Goal: Task Accomplishment & Management: Manage account settings

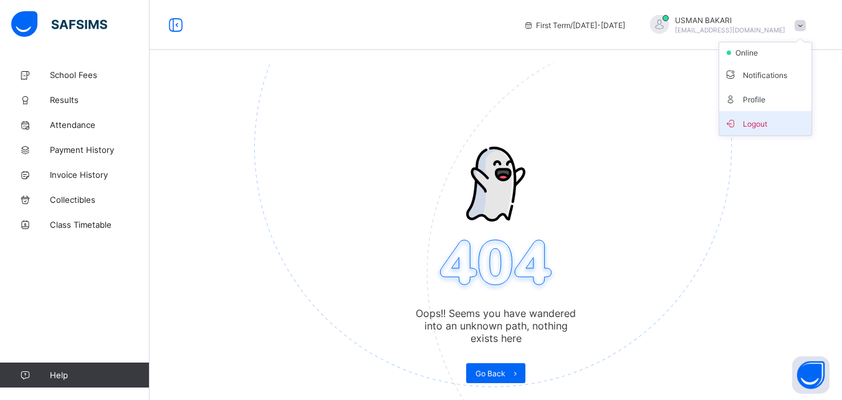
click at [763, 129] on span "Logout" at bounding box center [765, 123] width 82 height 14
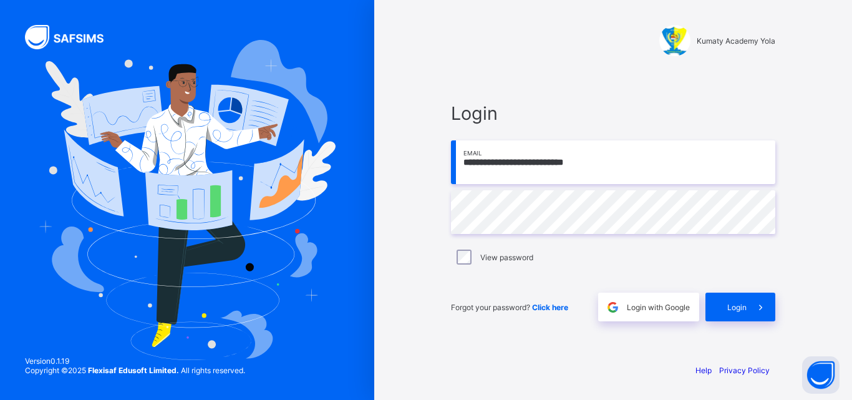
click at [625, 165] on input "**********" at bounding box center [613, 162] width 324 height 44
type input "**********"
click at [754, 310] on icon at bounding box center [760, 307] width 13 height 12
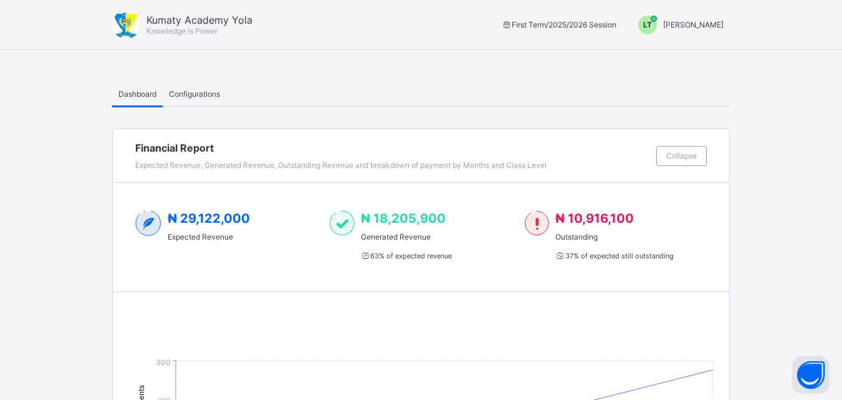
click at [657, 26] on div "LT" at bounding box center [647, 25] width 19 height 19
click at [686, 58] on span "Switch to Admin View" at bounding box center [677, 53] width 95 height 14
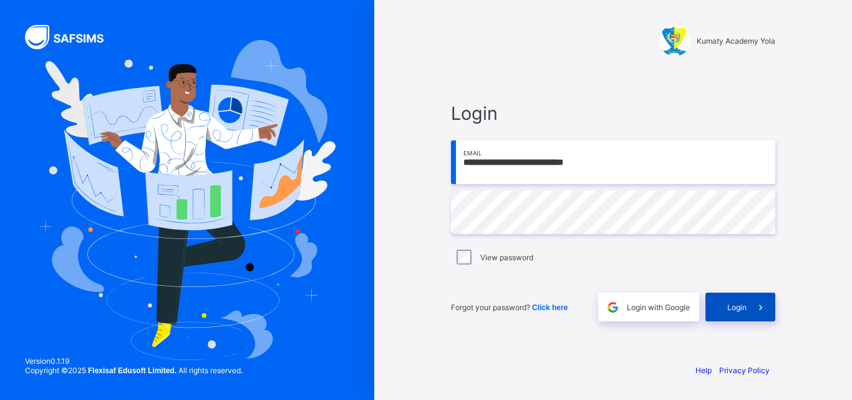
click at [756, 305] on icon at bounding box center [760, 307] width 13 height 12
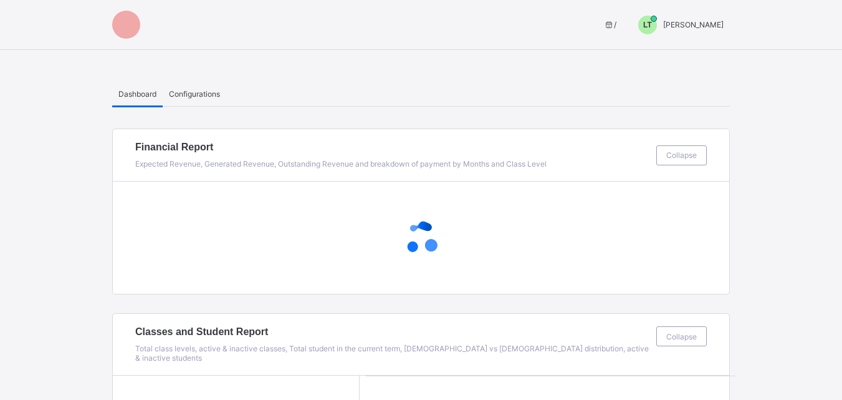
click at [652, 25] on span "LT" at bounding box center [647, 25] width 9 height 9
click at [669, 56] on span "Switch to Admin View" at bounding box center [677, 53] width 95 height 14
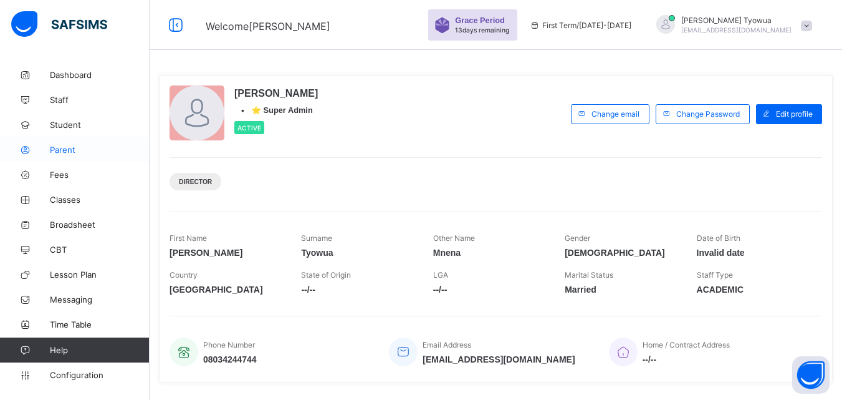
click at [62, 142] on link "Parent" at bounding box center [75, 149] width 150 height 25
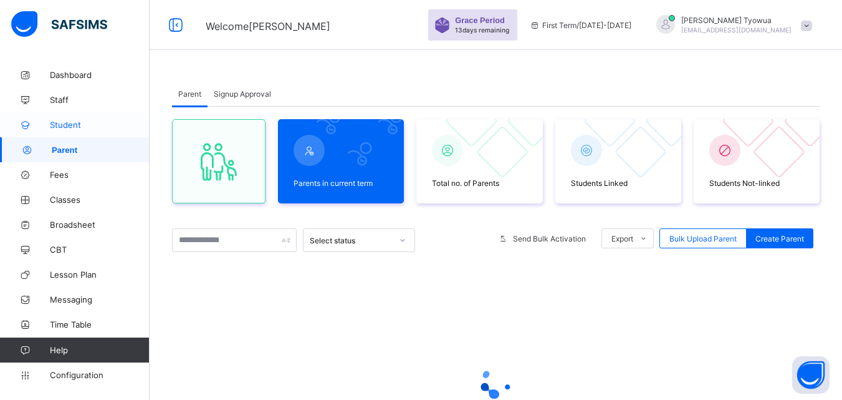
click at [62, 118] on link "Student" at bounding box center [75, 124] width 150 height 25
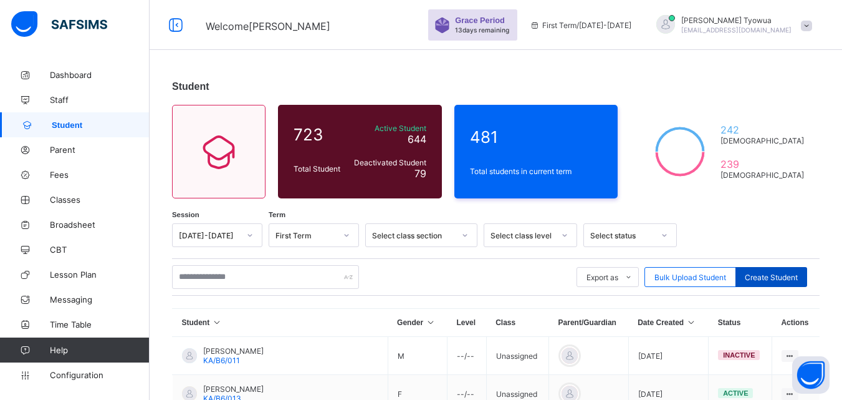
click at [782, 276] on span "Create Student" at bounding box center [771, 276] width 53 height 9
select select "**"
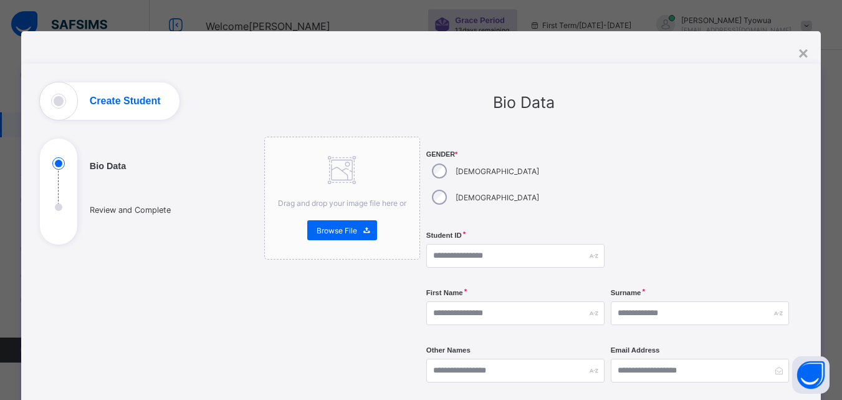
click at [491, 184] on div "[DEMOGRAPHIC_DATA]" at bounding box center [484, 197] width 116 height 26
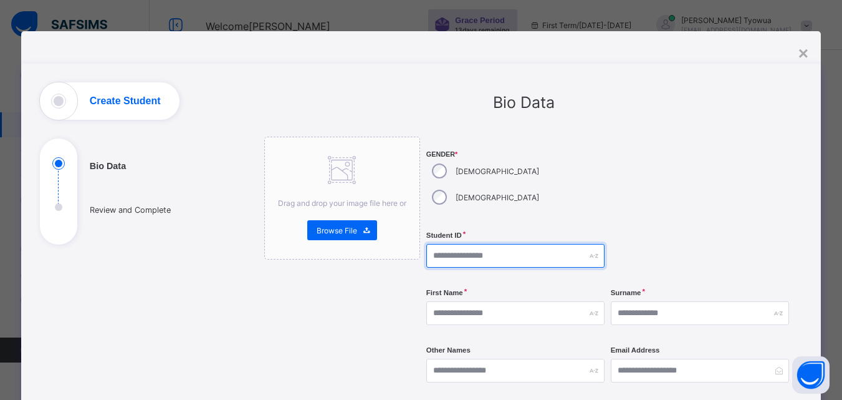
click at [473, 244] on input "text" at bounding box center [515, 256] width 178 height 24
type input "*********"
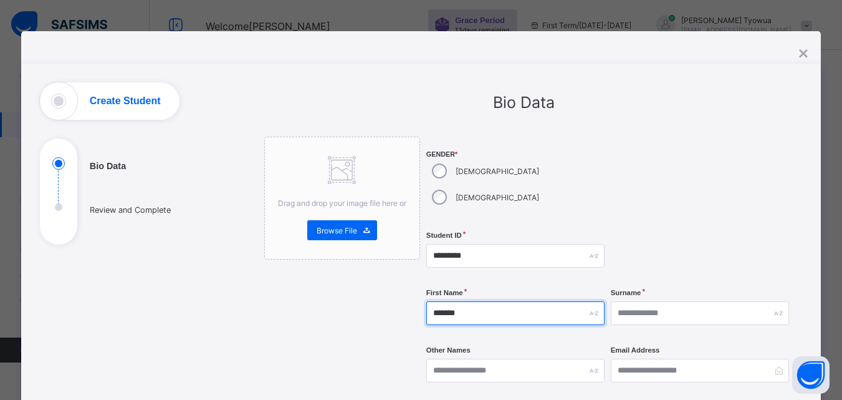
click at [485, 301] on input "*******" at bounding box center [515, 313] width 178 height 24
type input "*******"
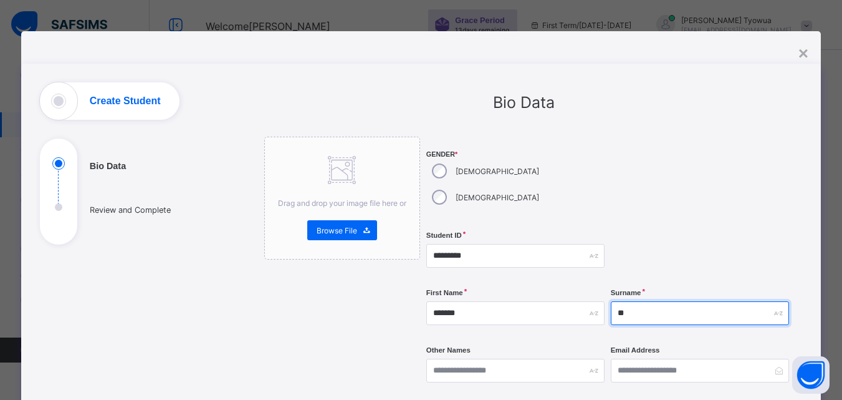
type input "*"
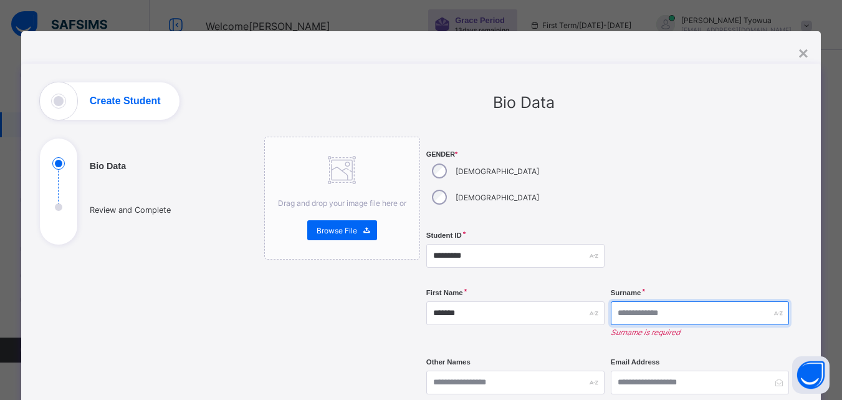
type input "*"
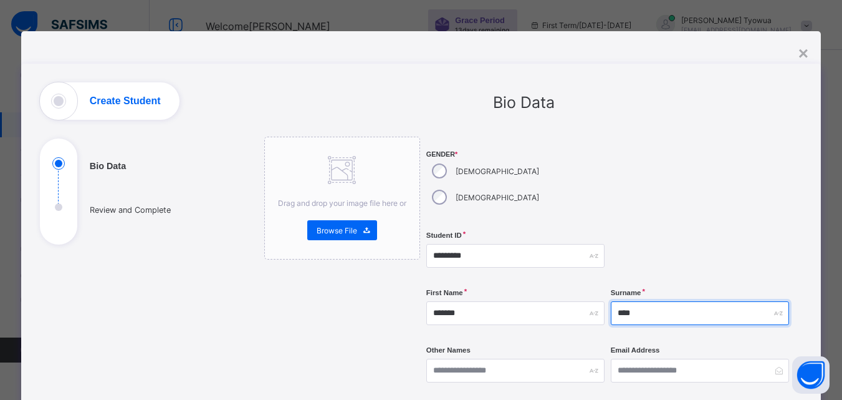
scroll to position [119, 0]
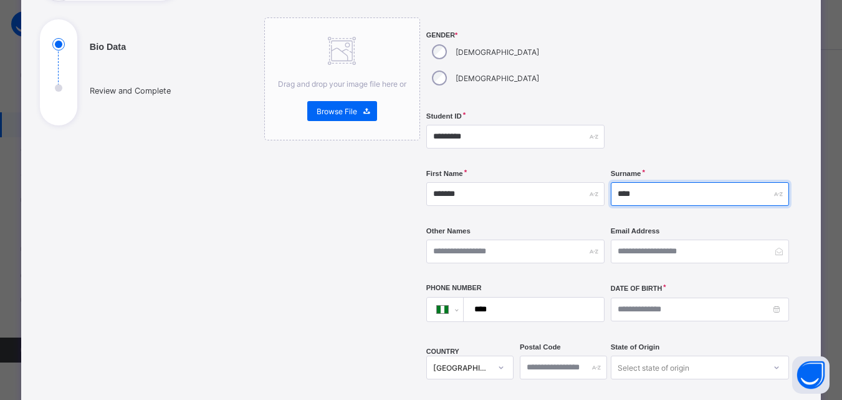
type input "****"
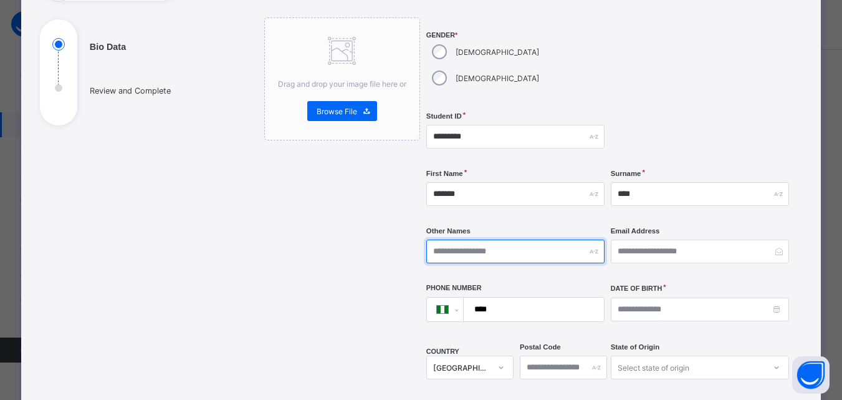
click at [493, 239] on input "text" at bounding box center [515, 251] width 178 height 24
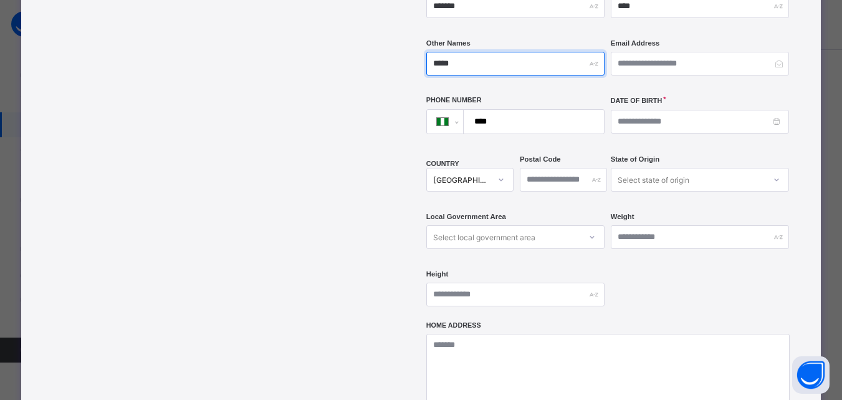
scroll to position [307, 0]
type input "*****"
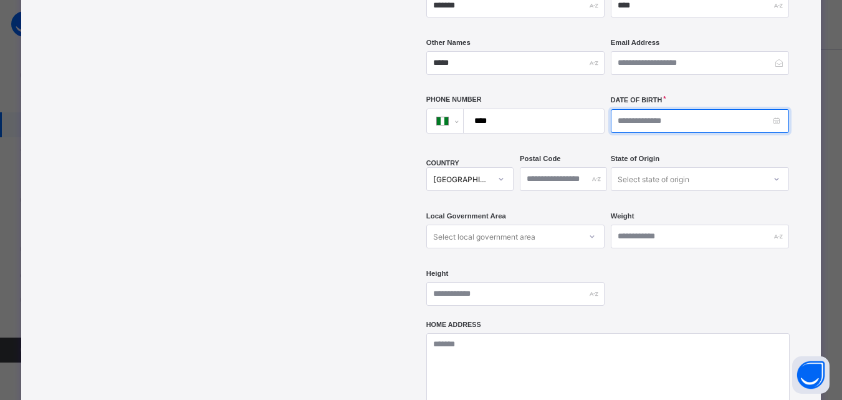
click at [653, 109] on input at bounding box center [700, 121] width 178 height 24
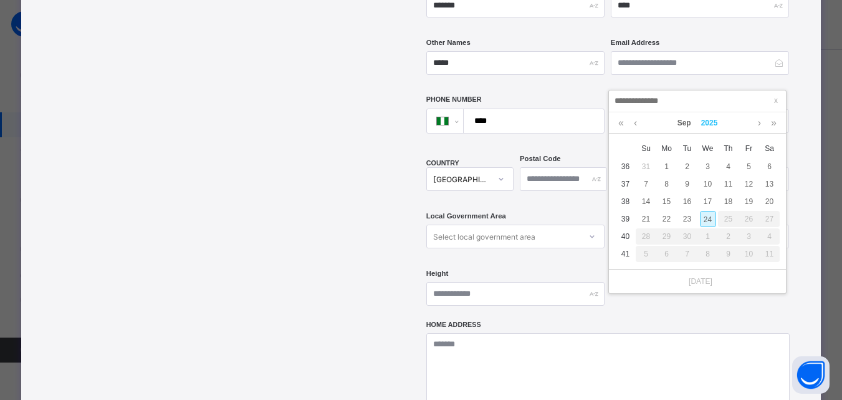
click at [701, 123] on link "2025" at bounding box center [709, 122] width 27 height 21
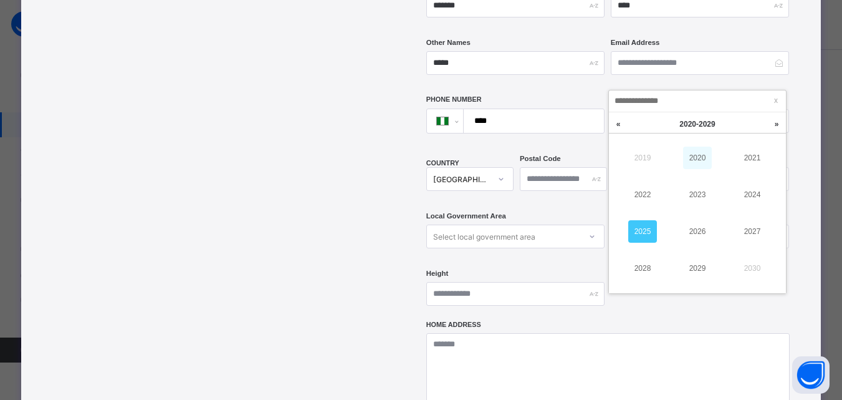
click at [704, 150] on link "2020" at bounding box center [697, 158] width 29 height 22
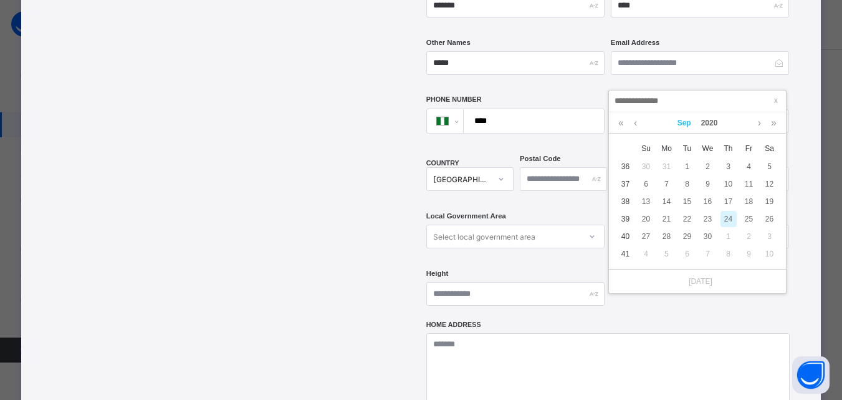
click at [682, 123] on link "Sep" at bounding box center [685, 122] width 24 height 21
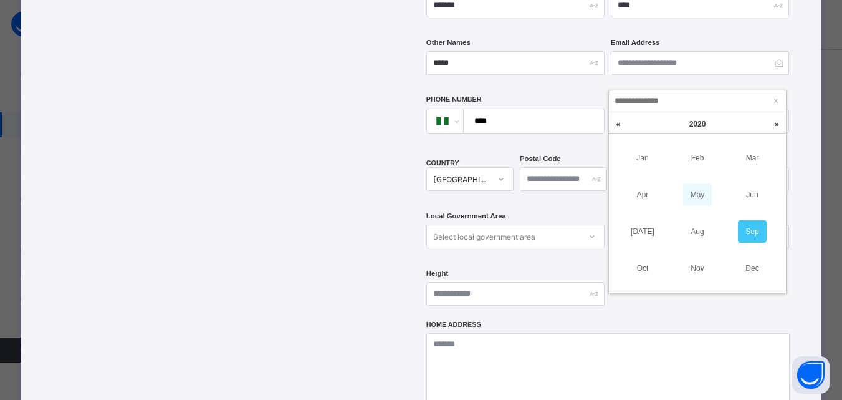
click at [695, 193] on link "May" at bounding box center [697, 194] width 29 height 22
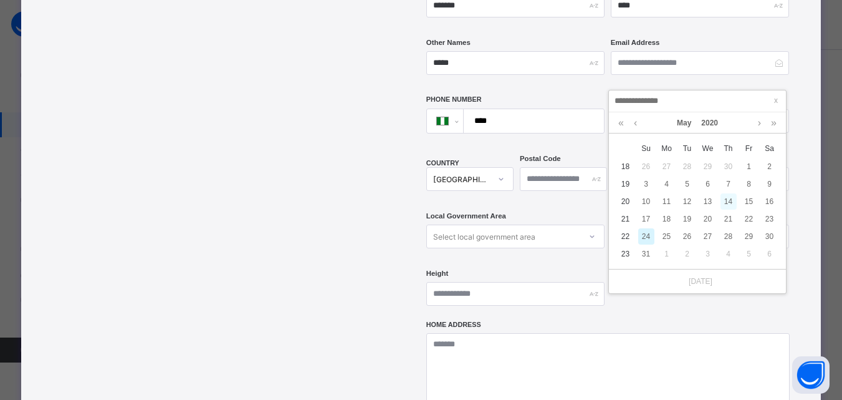
click at [730, 199] on div "14" at bounding box center [729, 201] width 16 height 16
type input "**********"
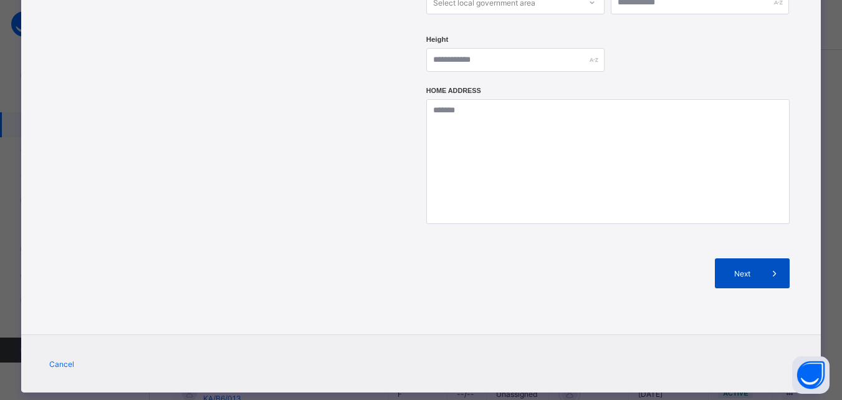
click at [762, 258] on span at bounding box center [775, 273] width 30 height 30
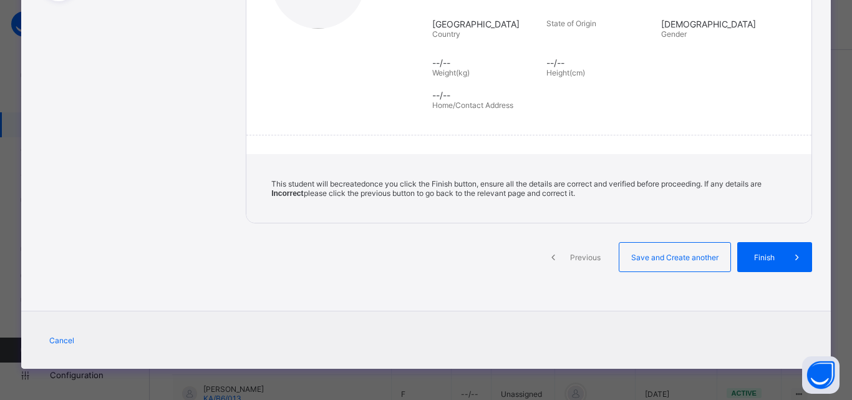
scroll to position [244, 0]
click at [774, 259] on span "Finish" at bounding box center [764, 256] width 36 height 9
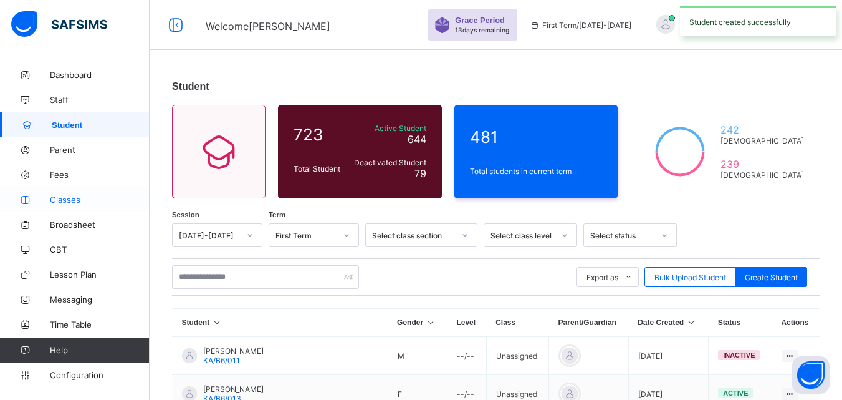
click at [72, 196] on span "Classes" at bounding box center [100, 200] width 100 height 10
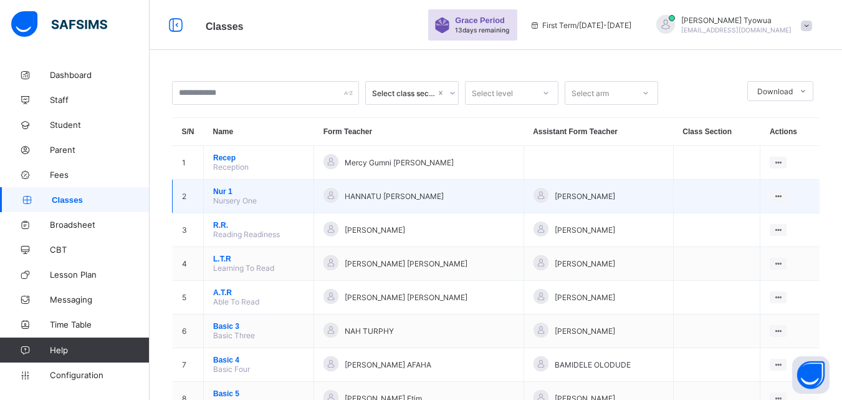
click at [222, 195] on span "Nur 1" at bounding box center [258, 191] width 91 height 9
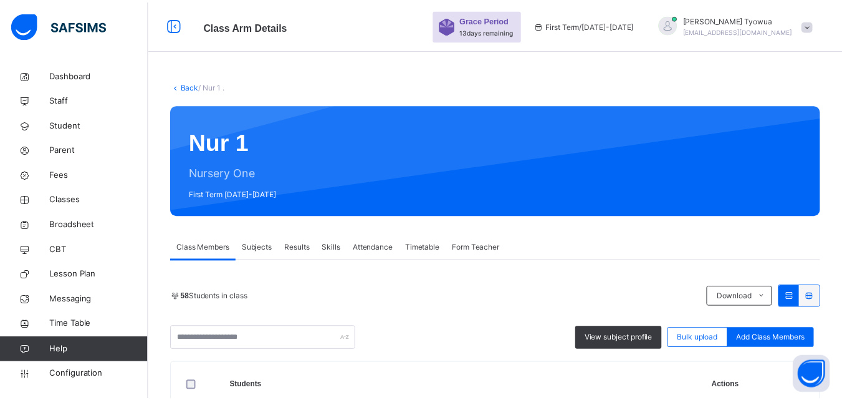
scroll to position [110, 0]
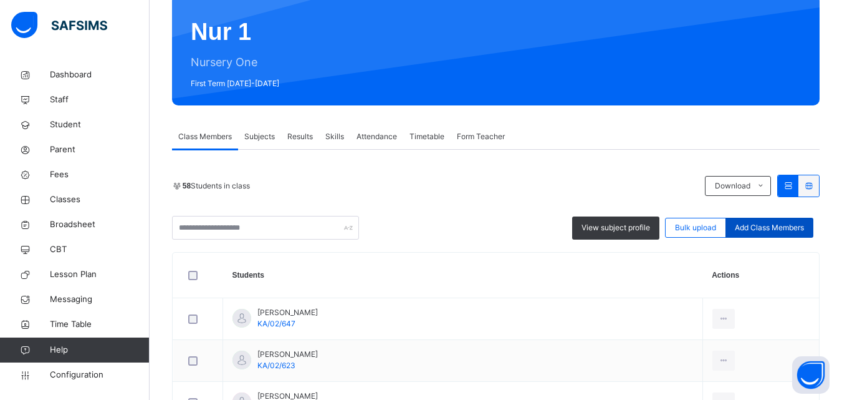
click at [785, 228] on span "Add Class Members" at bounding box center [769, 227] width 69 height 11
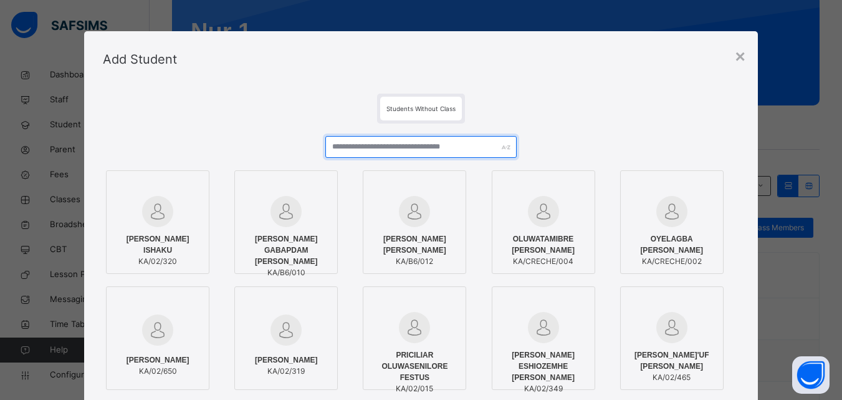
click at [426, 150] on input "text" at bounding box center [420, 147] width 191 height 22
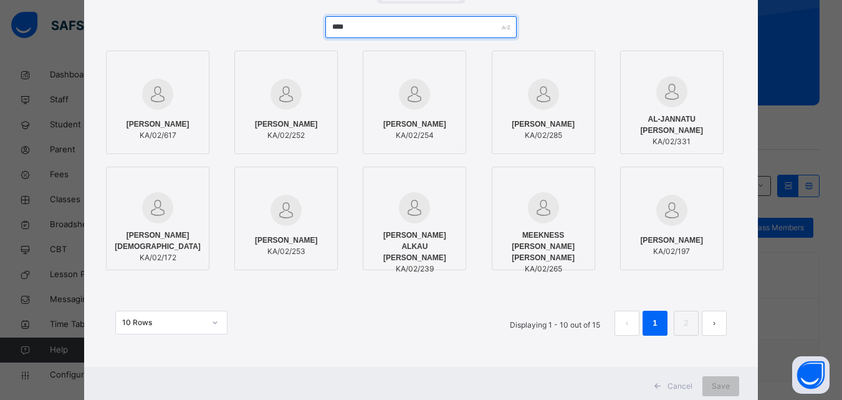
scroll to position [120, 0]
type input "****"
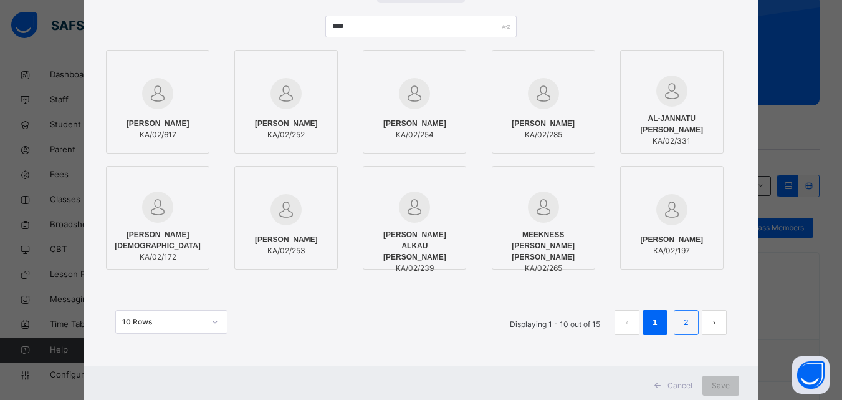
click at [687, 320] on link "2" at bounding box center [686, 322] width 12 height 16
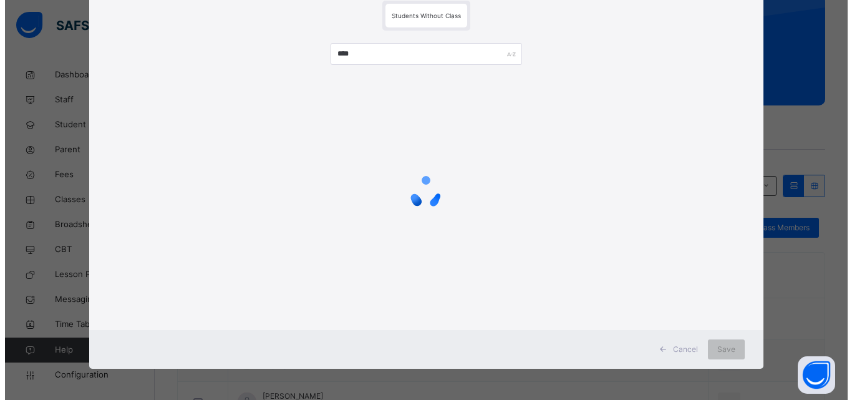
scroll to position [0, 0]
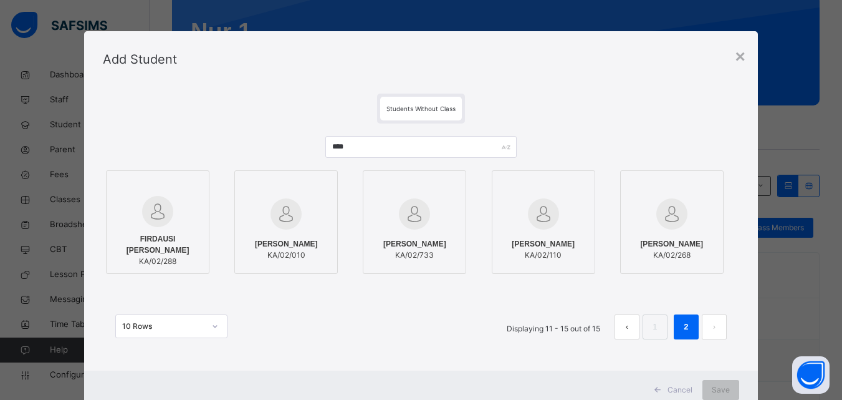
click at [404, 238] on span "[PERSON_NAME]" at bounding box center [414, 243] width 63 height 11
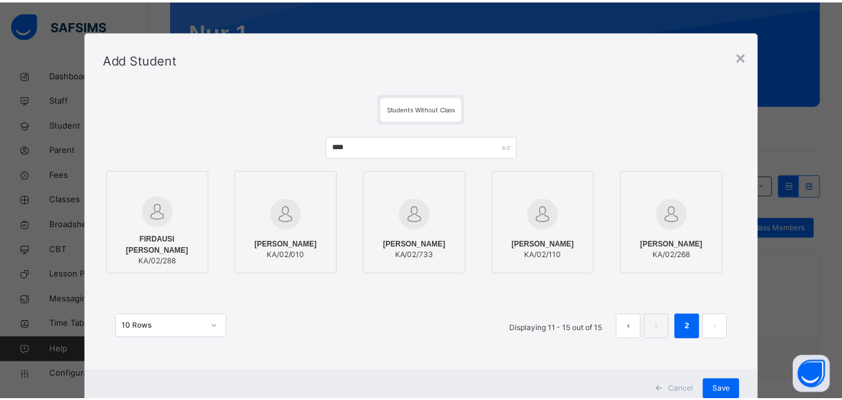
scroll to position [41, 0]
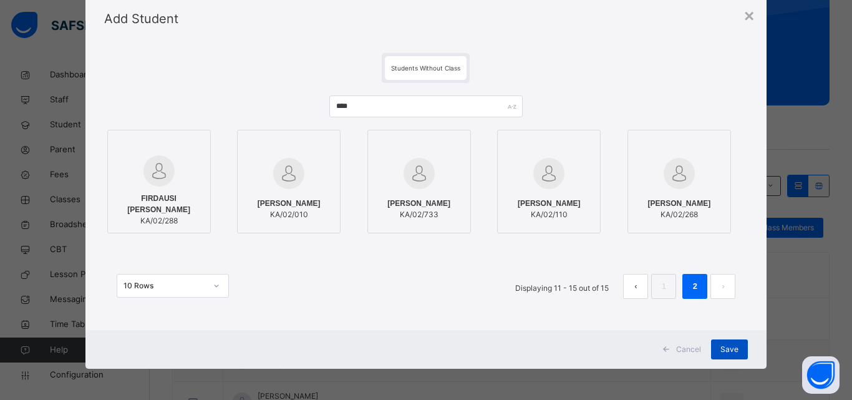
click at [726, 349] on span "Save" at bounding box center [729, 349] width 18 height 11
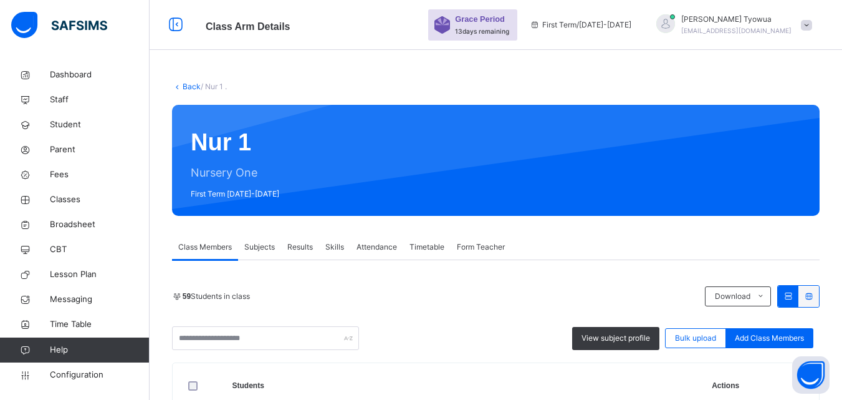
scroll to position [148, 0]
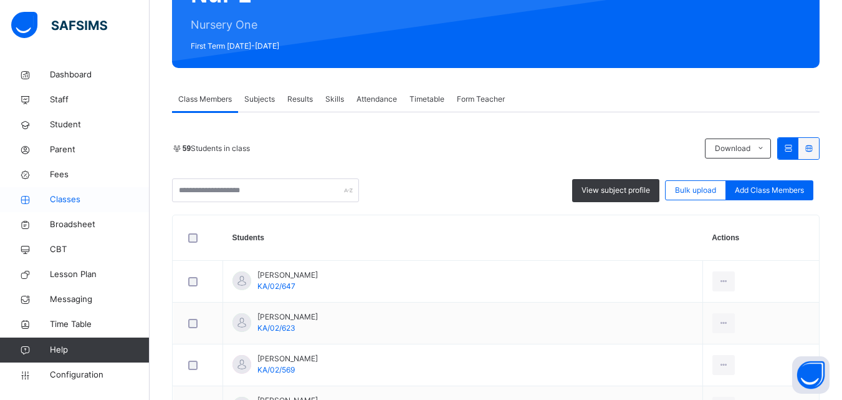
click at [72, 193] on link "Classes" at bounding box center [75, 199] width 150 height 25
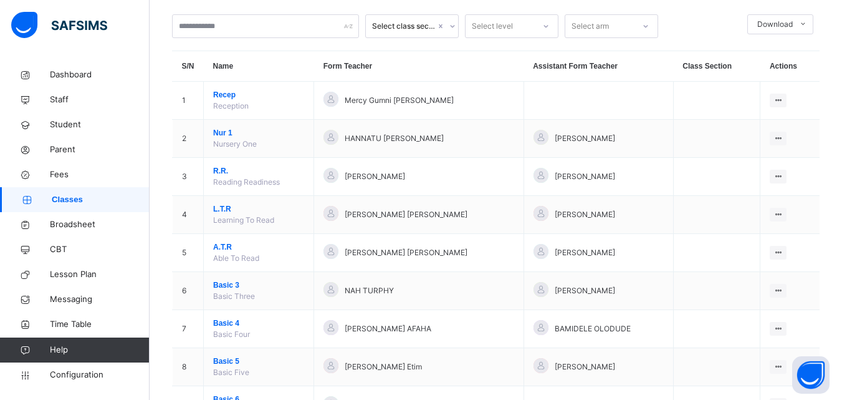
scroll to position [122, 0]
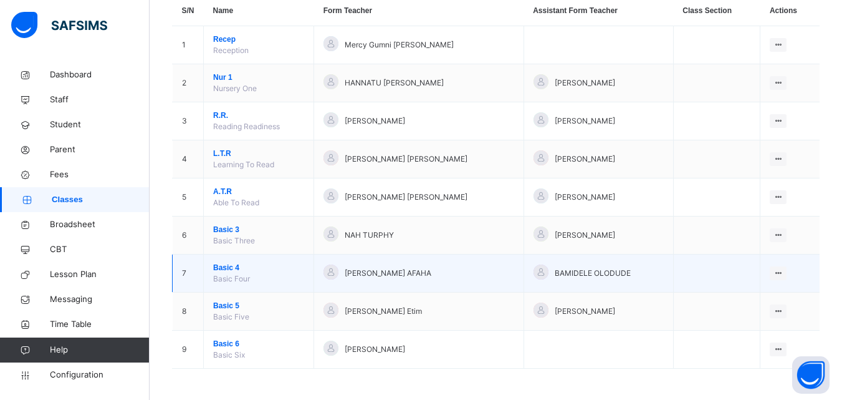
click at [236, 266] on span "Basic 4" at bounding box center [258, 267] width 91 height 11
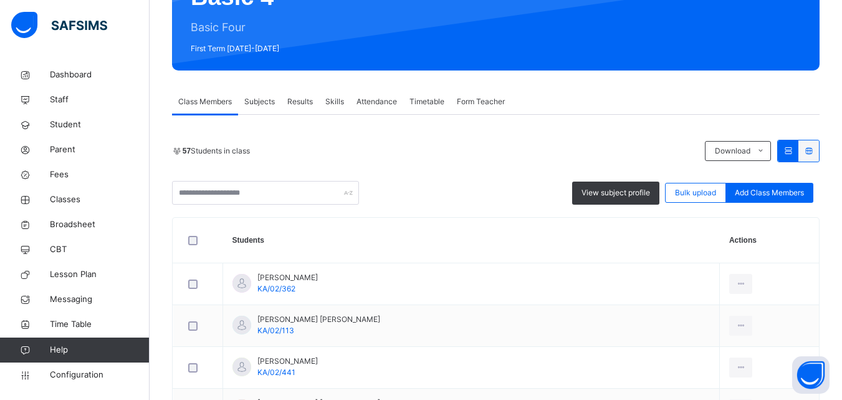
scroll to position [146, 0]
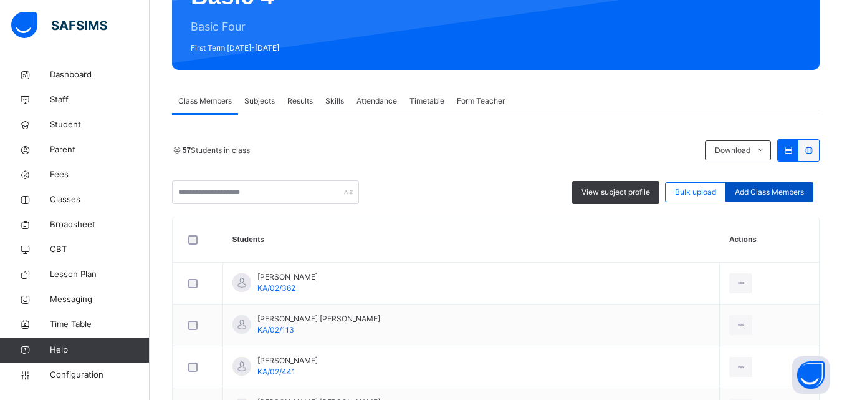
click at [769, 192] on span "Add Class Members" at bounding box center [769, 191] width 69 height 11
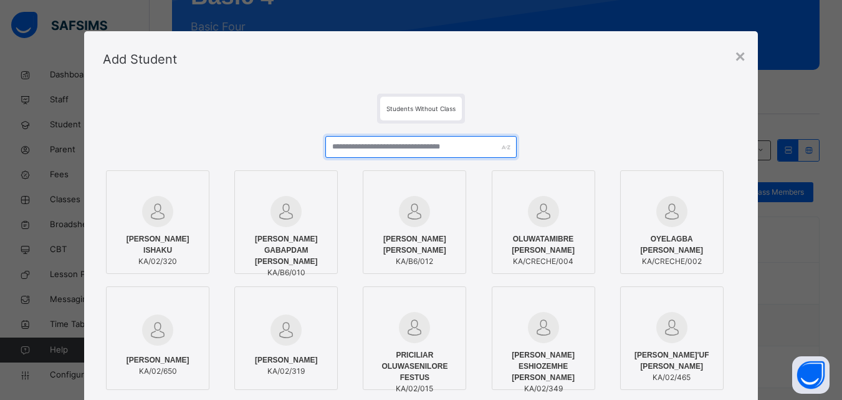
click at [416, 147] on input "text" at bounding box center [420, 147] width 191 height 22
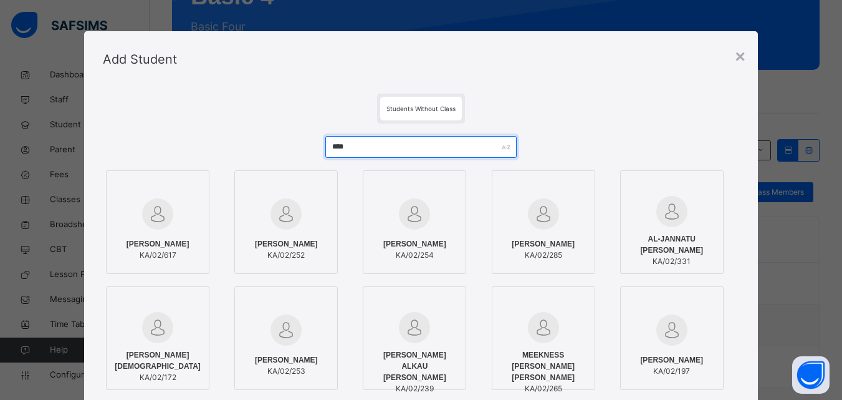
scroll to position [94, 0]
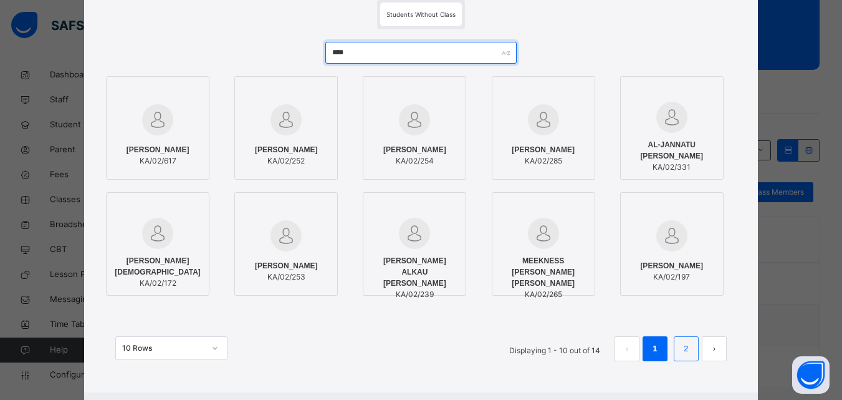
type input "****"
click at [687, 348] on link "2" at bounding box center [686, 348] width 12 height 16
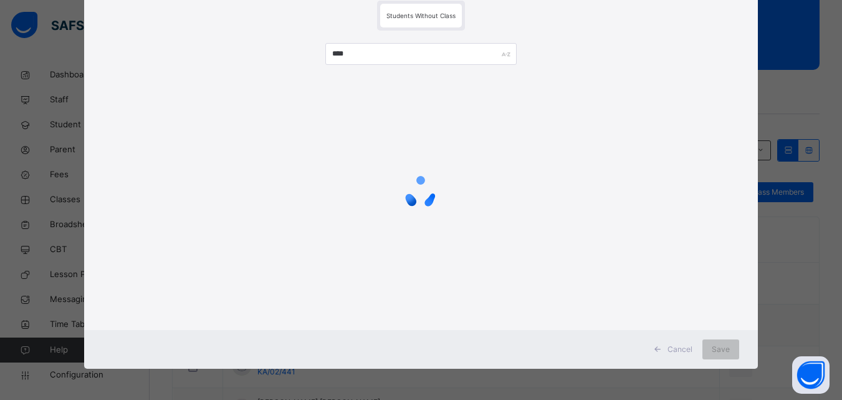
scroll to position [0, 0]
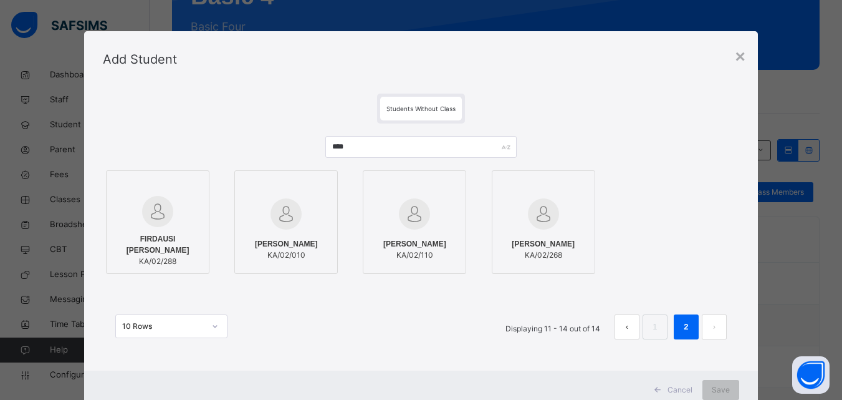
click at [420, 210] on img at bounding box center [414, 213] width 31 height 31
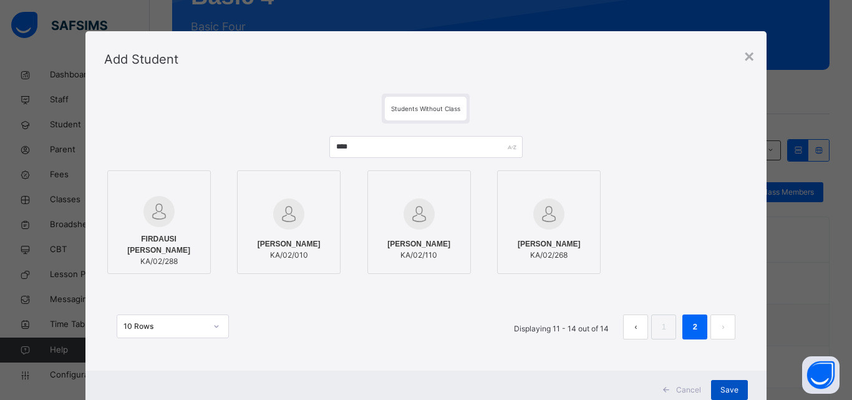
click at [721, 393] on span "Save" at bounding box center [729, 389] width 18 height 11
click at [728, 392] on span "Save" at bounding box center [729, 389] width 18 height 11
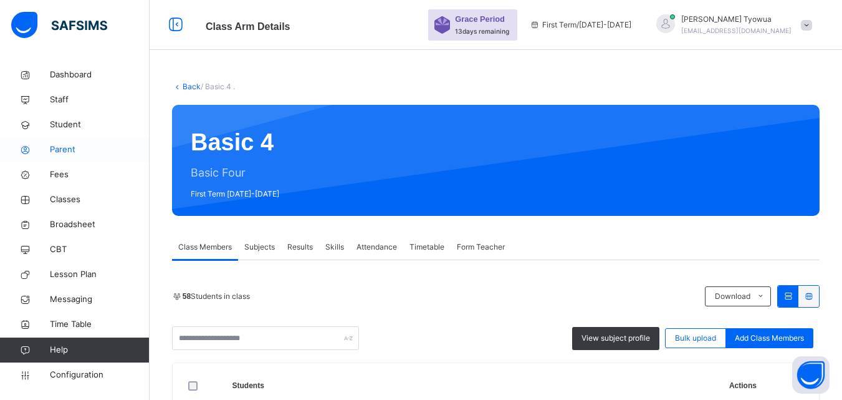
click at [67, 149] on span "Parent" at bounding box center [100, 149] width 100 height 12
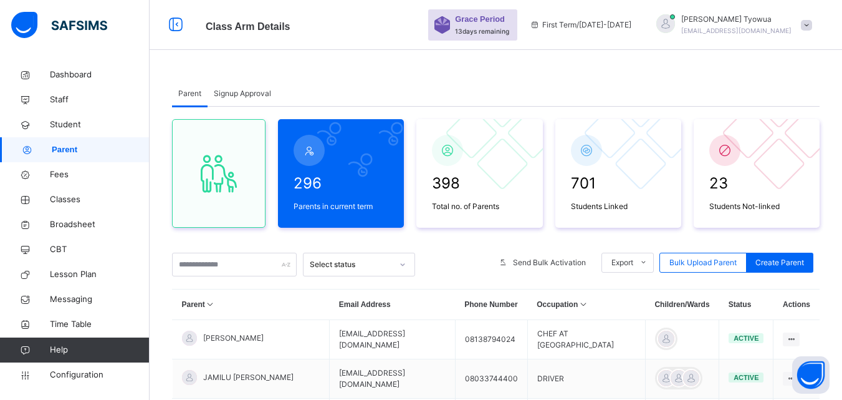
scroll to position [94, 0]
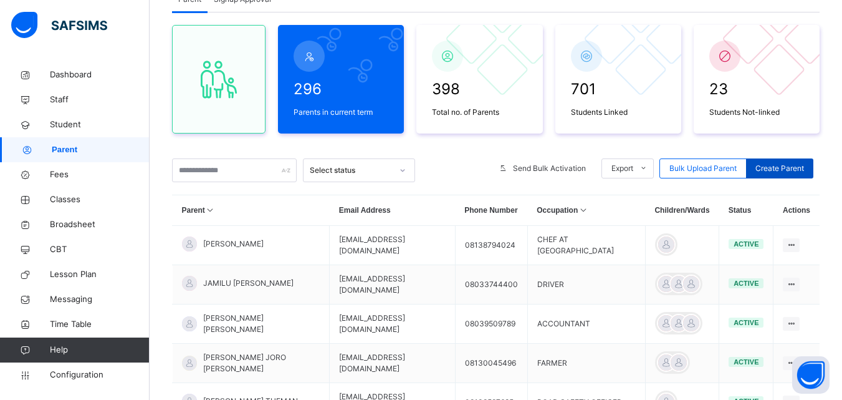
click at [791, 168] on span "Create Parent" at bounding box center [780, 168] width 49 height 11
select select "**"
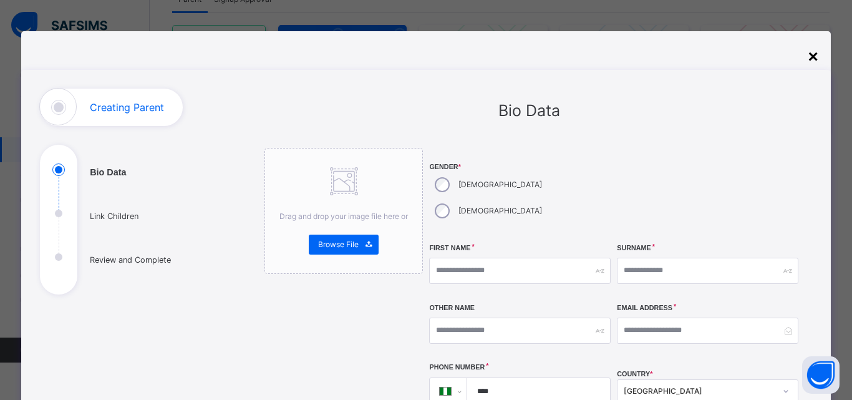
click at [808, 60] on div "×" at bounding box center [812, 57] width 10 height 26
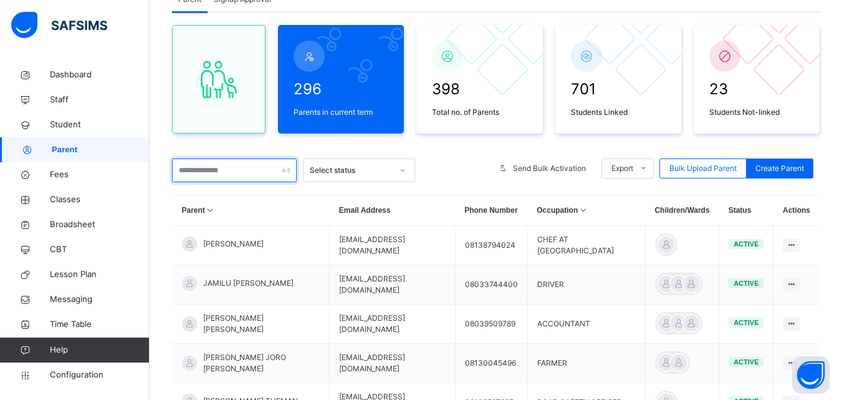
click at [233, 173] on input "text" at bounding box center [234, 170] width 125 height 24
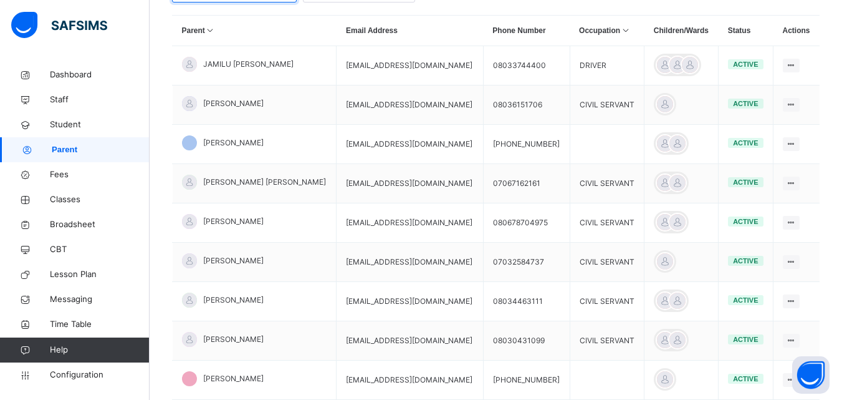
scroll to position [277, 0]
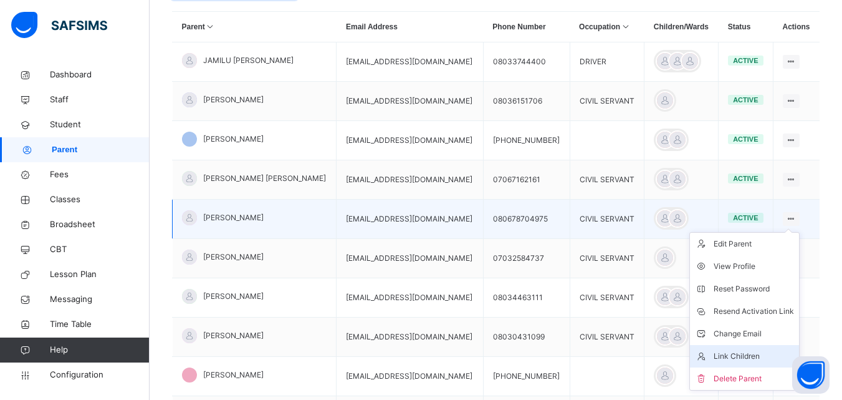
type input "*****"
click at [719, 352] on div "Link Children" at bounding box center [754, 356] width 80 height 12
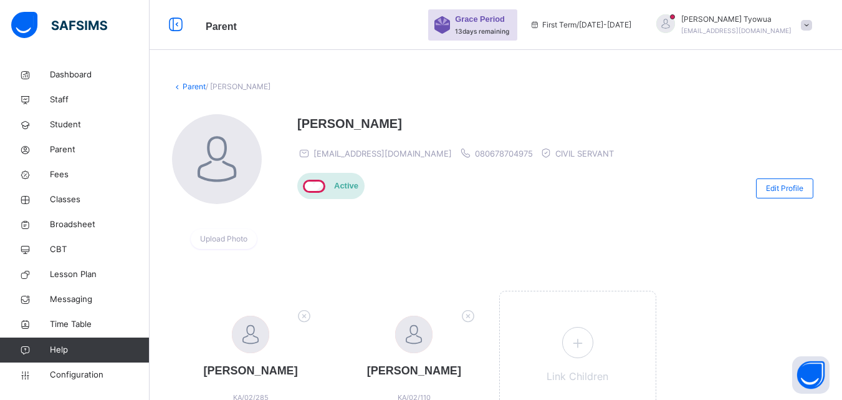
scroll to position [78, 0]
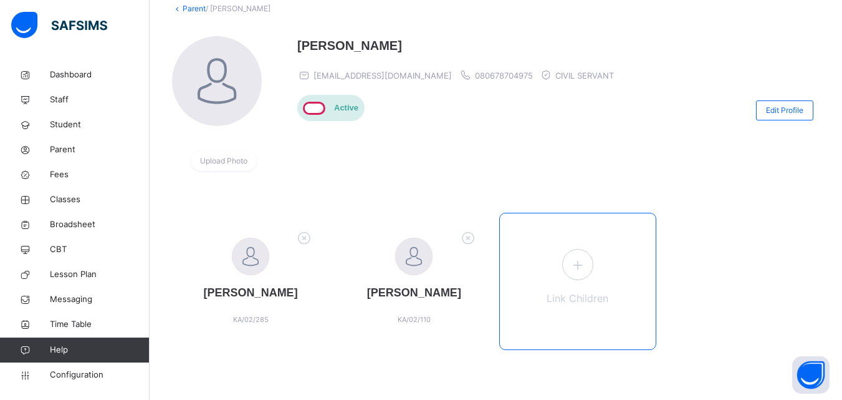
click at [576, 267] on icon at bounding box center [577, 264] width 22 height 24
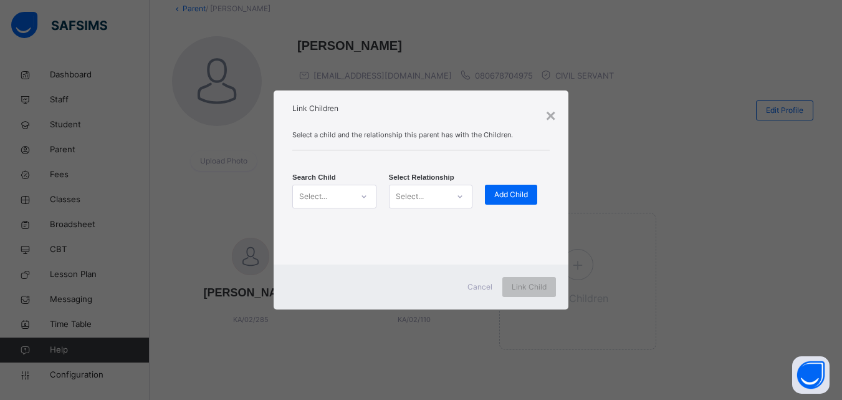
click at [350, 200] on div "Select..." at bounding box center [322, 195] width 59 height 19
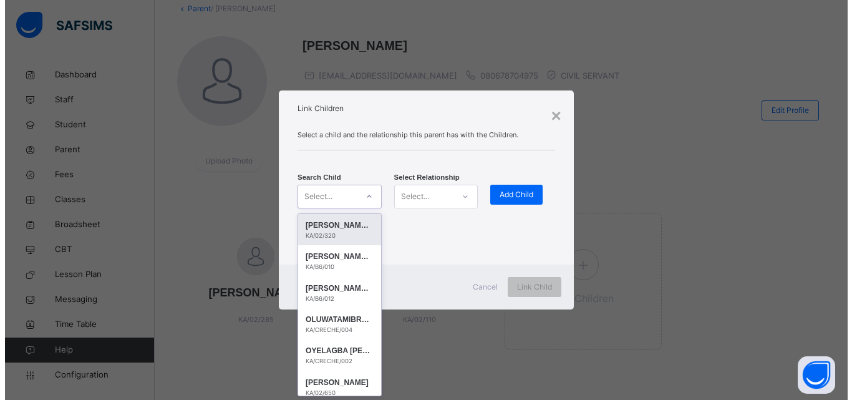
scroll to position [0, 0]
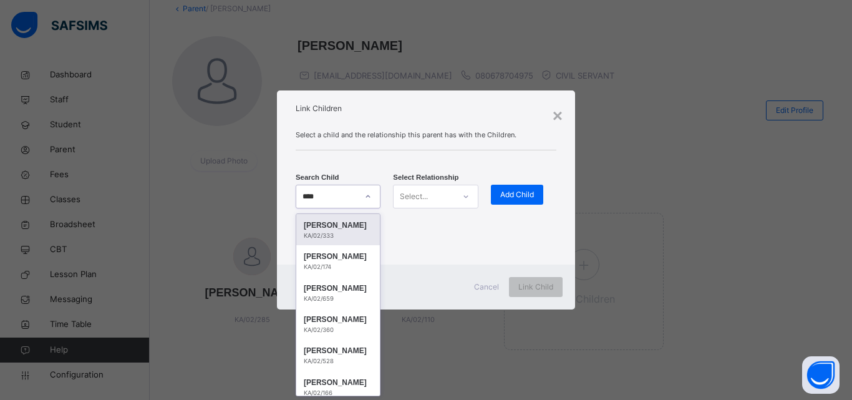
type input "*****"
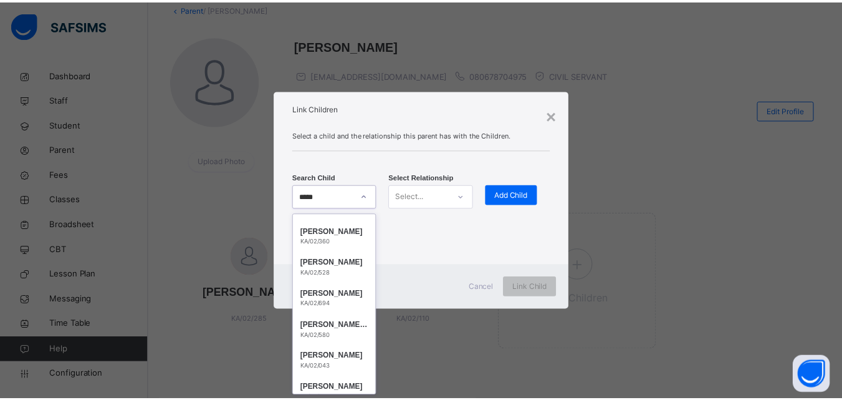
scroll to position [133, 0]
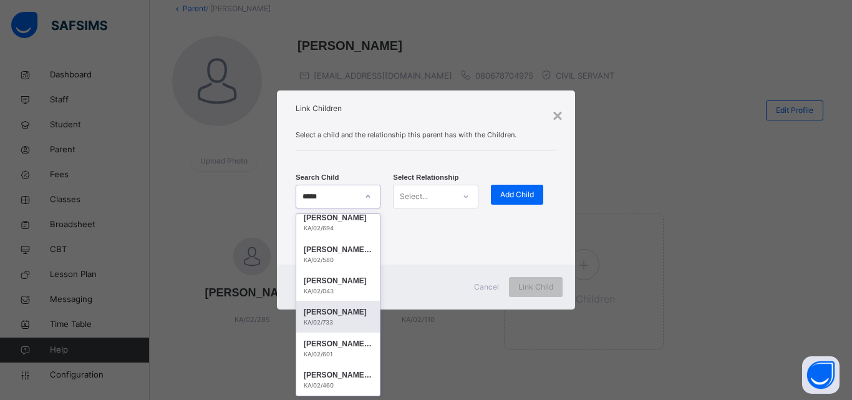
click at [343, 322] on div "KA/02/733" at bounding box center [338, 322] width 69 height 9
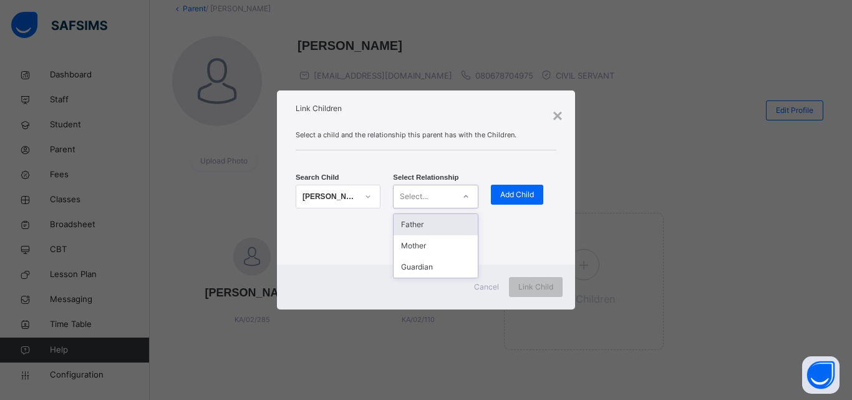
click at [444, 219] on div "Father" at bounding box center [435, 224] width 84 height 21
click at [518, 191] on span "Add Child" at bounding box center [517, 194] width 34 height 11
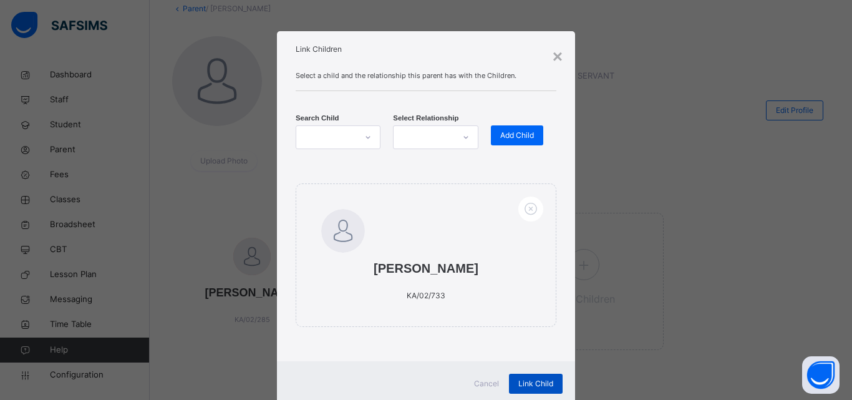
click at [544, 392] on div "Link Child" at bounding box center [536, 383] width 54 height 20
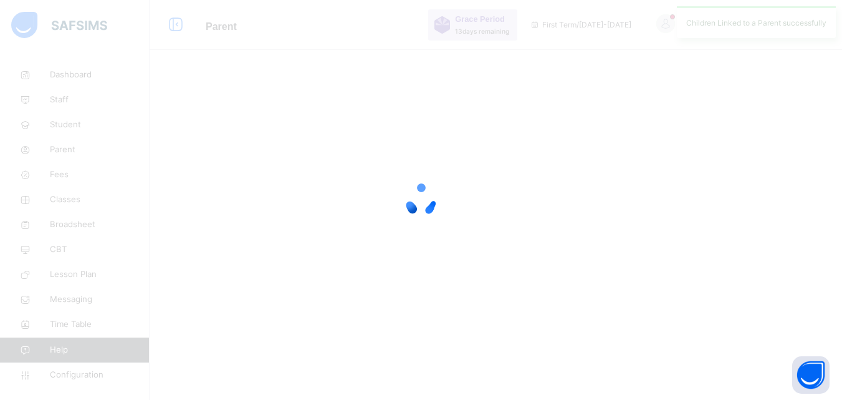
scroll to position [0, 0]
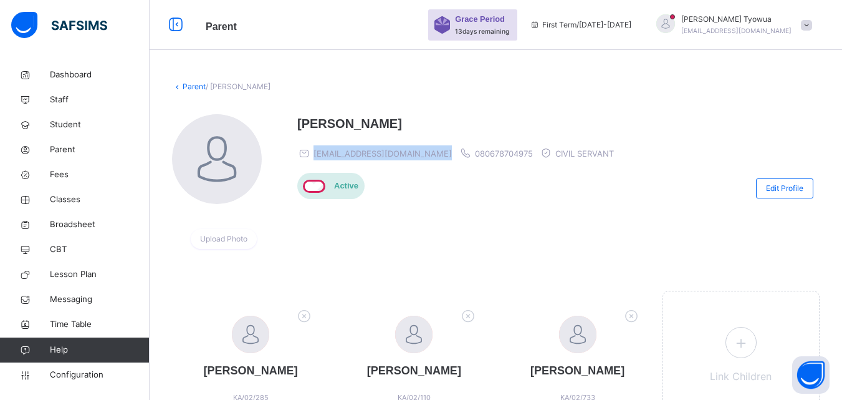
drag, startPoint x: 315, startPoint y: 156, endPoint x: 412, endPoint y: 157, distance: 96.6
click at [412, 157] on div "myahmad26@gmail.com 080678704975 CIVIL SERVANT" at bounding box center [458, 152] width 323 height 15
copy span "myahmad26@gmail.com"
click at [675, 24] on div at bounding box center [665, 23] width 19 height 19
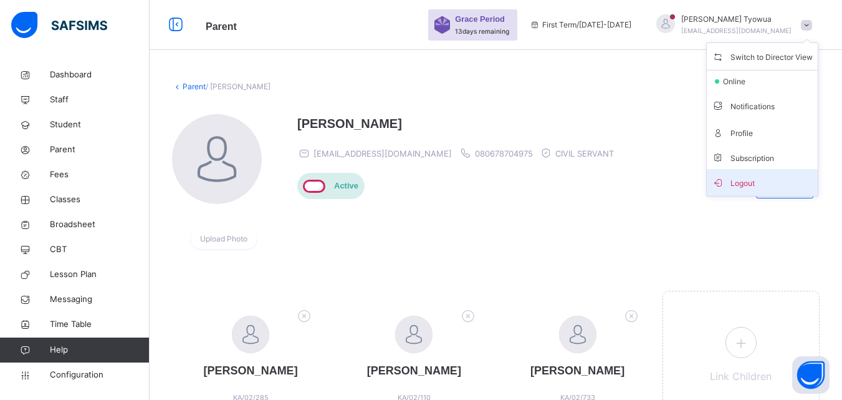
click at [759, 190] on span "Logout" at bounding box center [762, 182] width 101 height 17
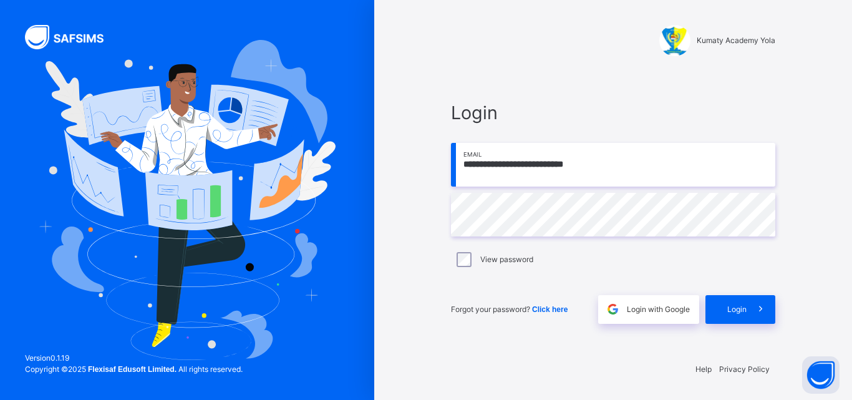
click at [641, 168] on input "**********" at bounding box center [613, 165] width 324 height 44
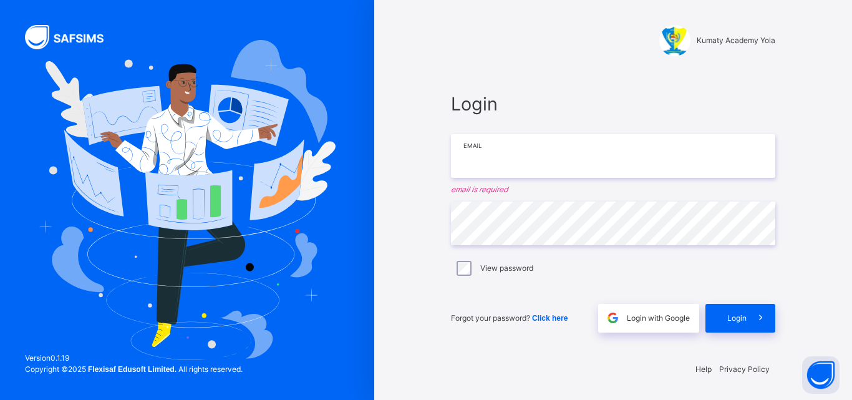
paste input "**********"
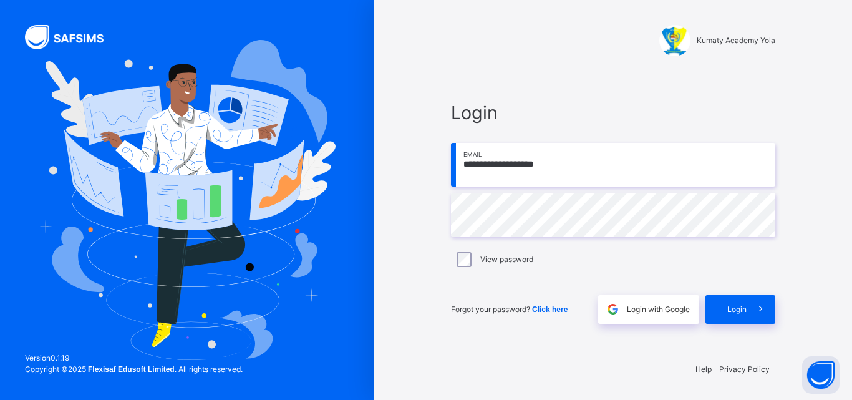
type input "**********"
click at [751, 310] on span at bounding box center [760, 309] width 29 height 29
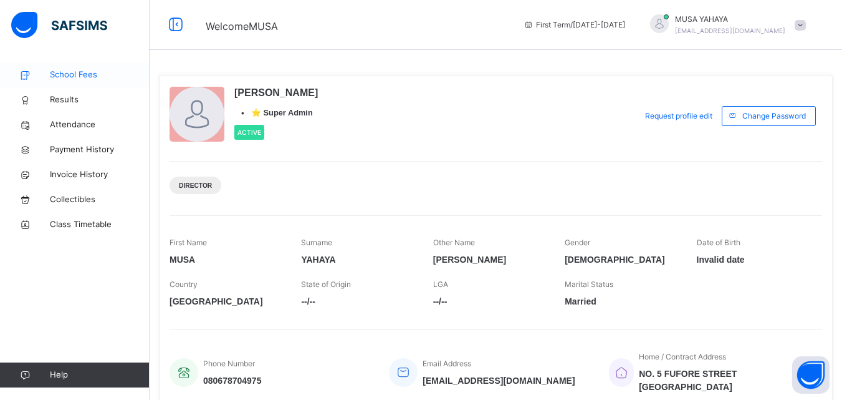
click at [84, 74] on span "School Fees" at bounding box center [100, 75] width 100 height 12
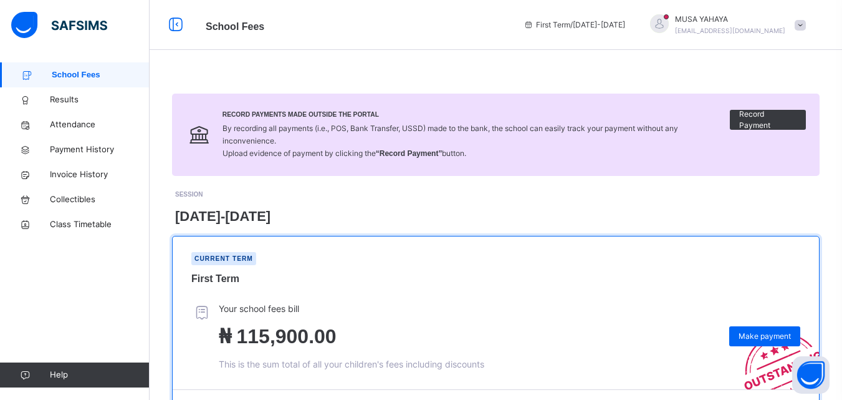
click at [675, 32] on div at bounding box center [659, 25] width 31 height 22
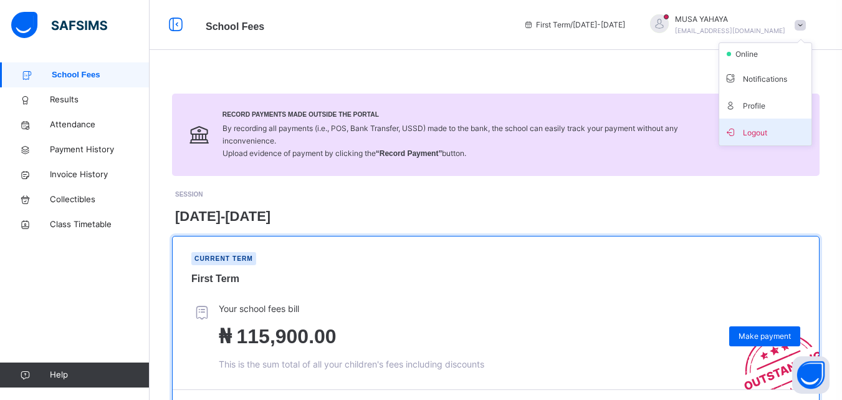
click at [771, 131] on span "Logout" at bounding box center [765, 131] width 82 height 17
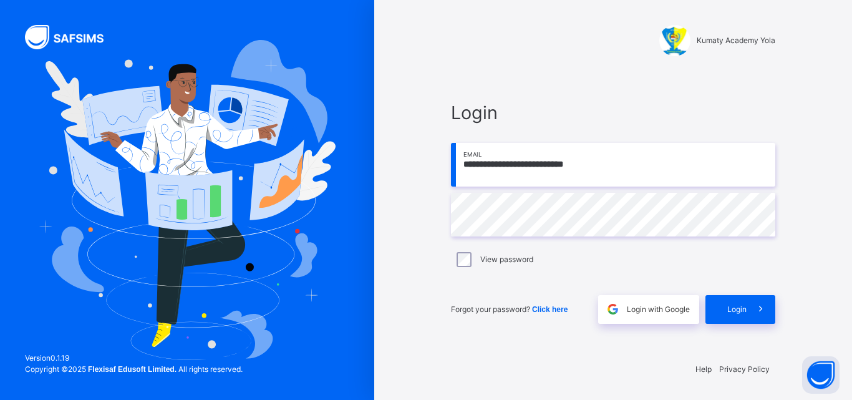
click at [655, 168] on input "**********" at bounding box center [613, 165] width 324 height 44
type input "**********"
click at [737, 307] on span "Login" at bounding box center [736, 309] width 19 height 11
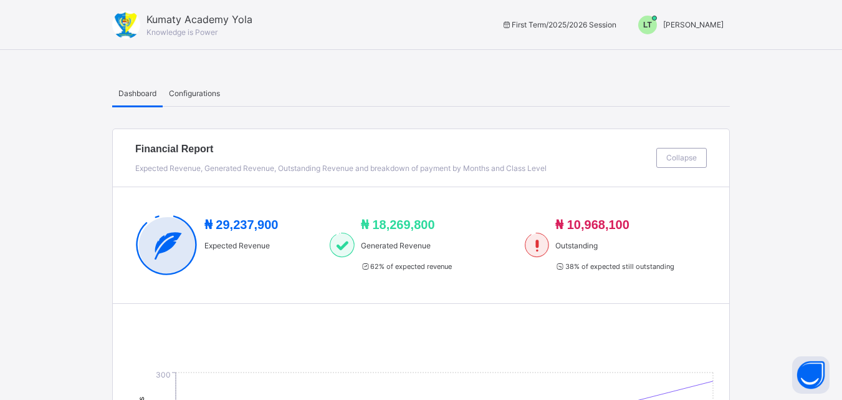
click at [652, 24] on span "LT" at bounding box center [647, 24] width 9 height 11
click at [705, 53] on span "Switch to Admin View" at bounding box center [677, 54] width 95 height 17
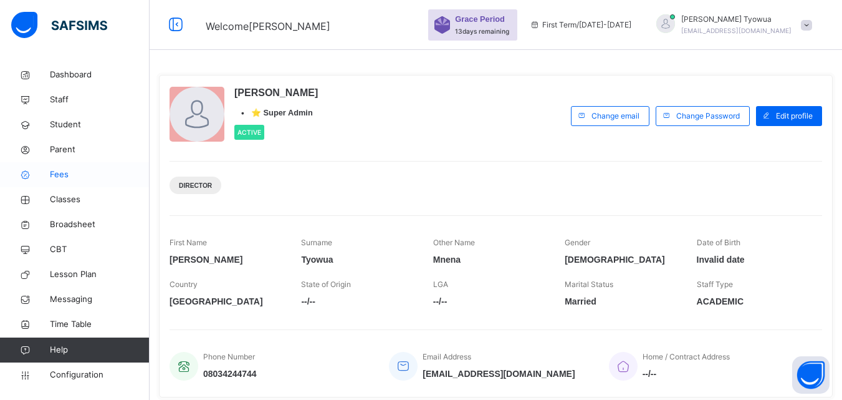
click at [69, 181] on link "Fees" at bounding box center [75, 174] width 150 height 25
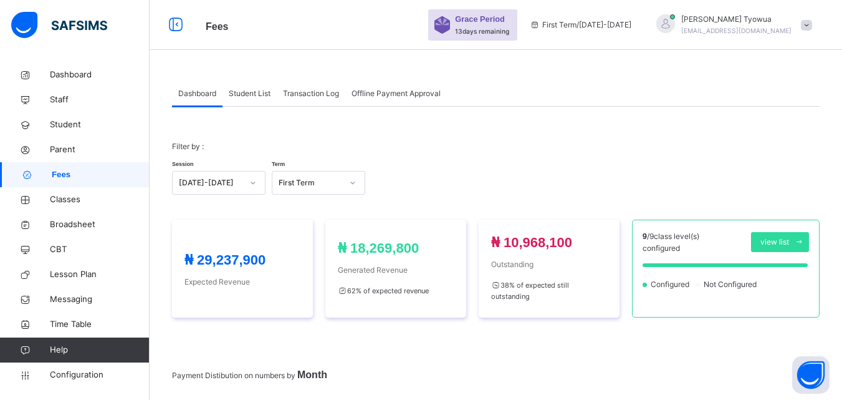
click at [252, 85] on div "Student List" at bounding box center [250, 93] width 54 height 25
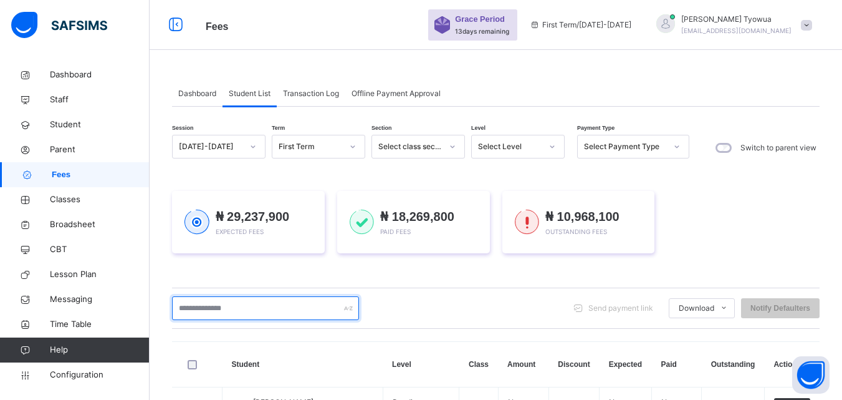
click at [250, 307] on input "text" at bounding box center [265, 308] width 187 height 24
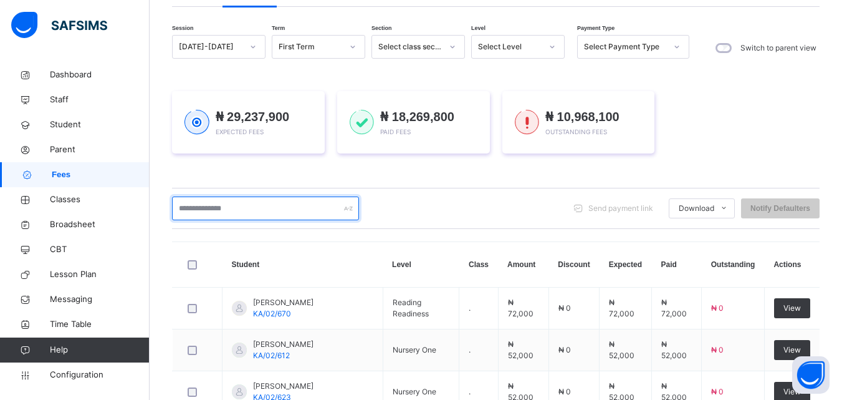
scroll to position [117, 0]
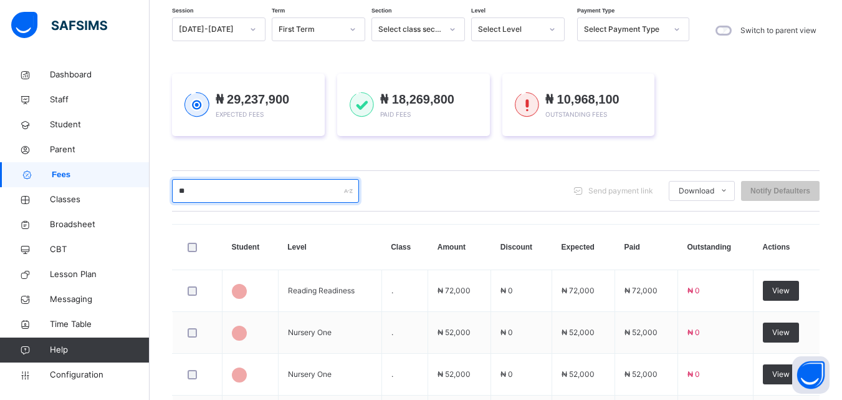
type input "***"
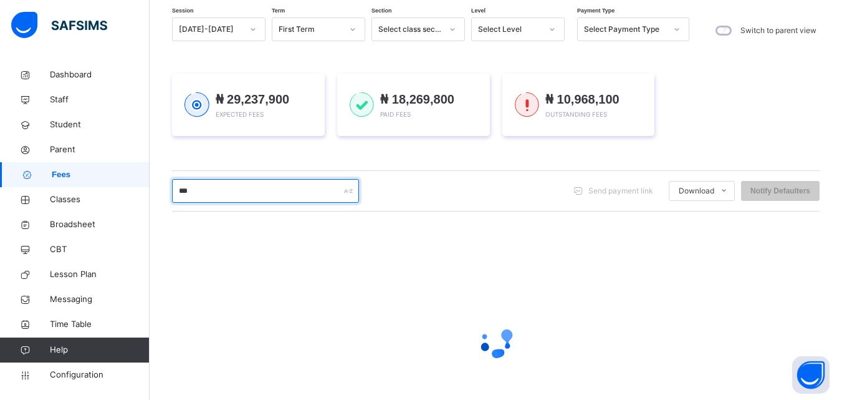
scroll to position [104, 0]
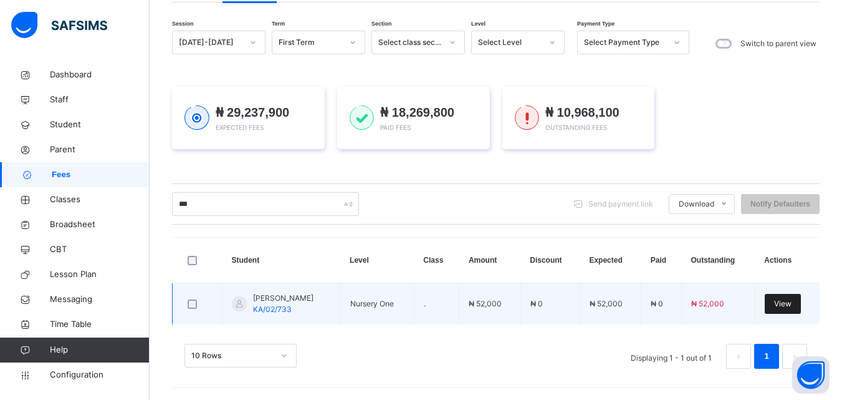
click at [781, 302] on div "View" at bounding box center [783, 304] width 36 height 20
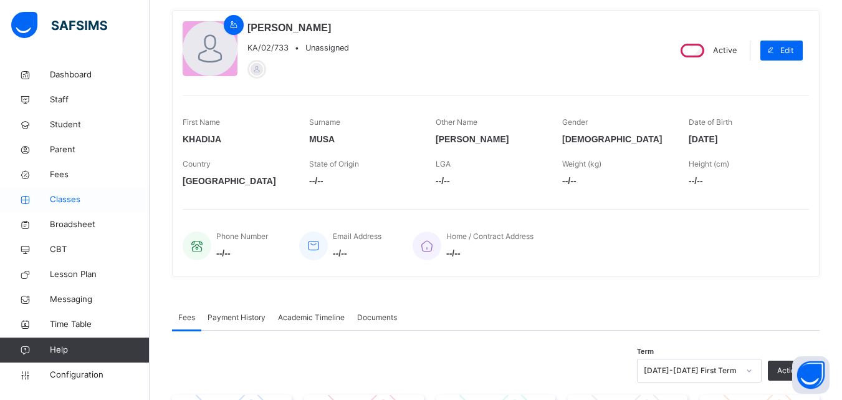
click at [77, 199] on span "Classes" at bounding box center [100, 199] width 100 height 12
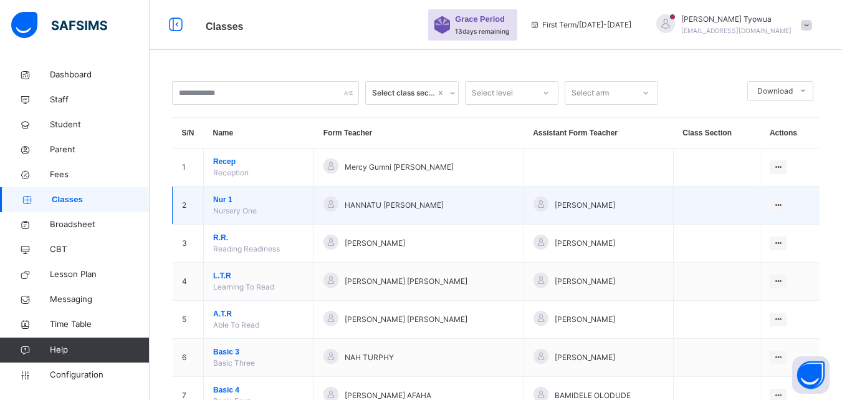
click at [229, 195] on span "Nur 1" at bounding box center [258, 199] width 91 height 11
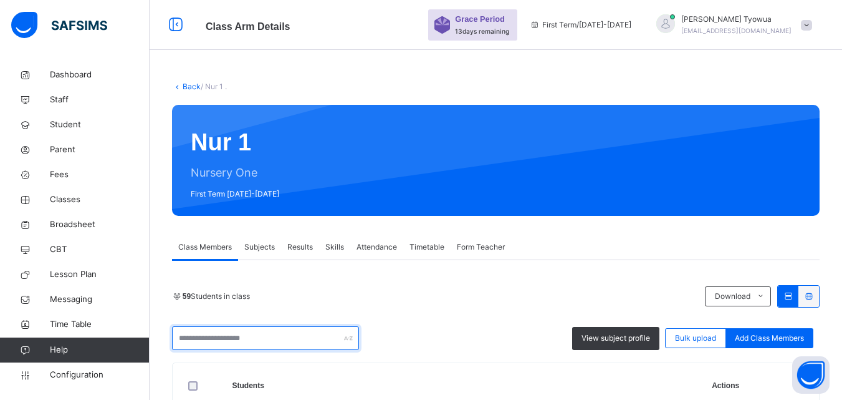
click at [281, 335] on input "text" at bounding box center [265, 338] width 187 height 24
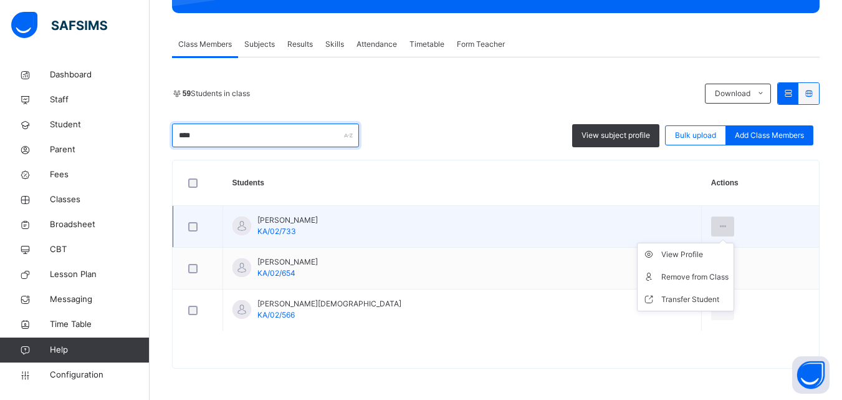
type input "****"
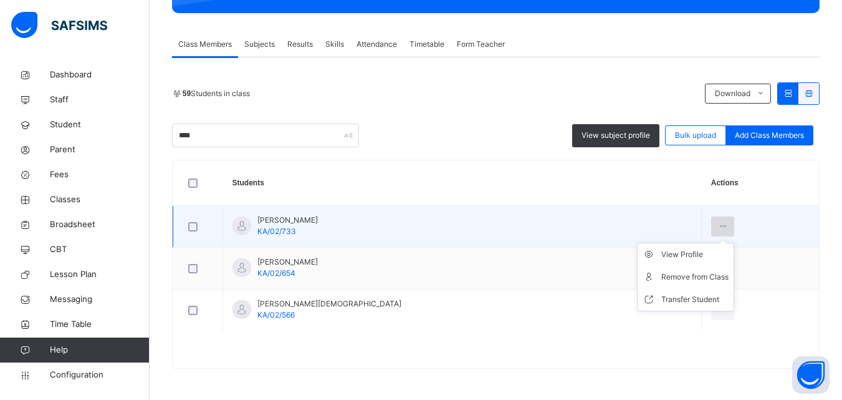
click at [718, 225] on icon at bounding box center [723, 226] width 11 height 11
click at [663, 275] on div "Remove from Class" at bounding box center [694, 277] width 67 height 12
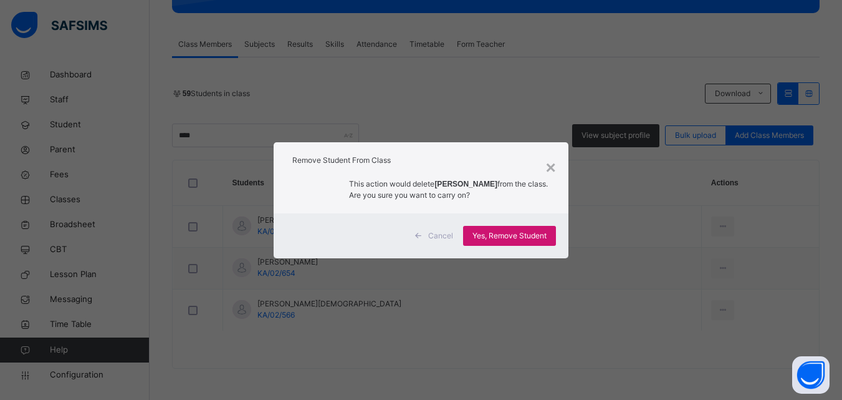
click at [516, 239] on span "Yes, Remove Student" at bounding box center [510, 235] width 74 height 11
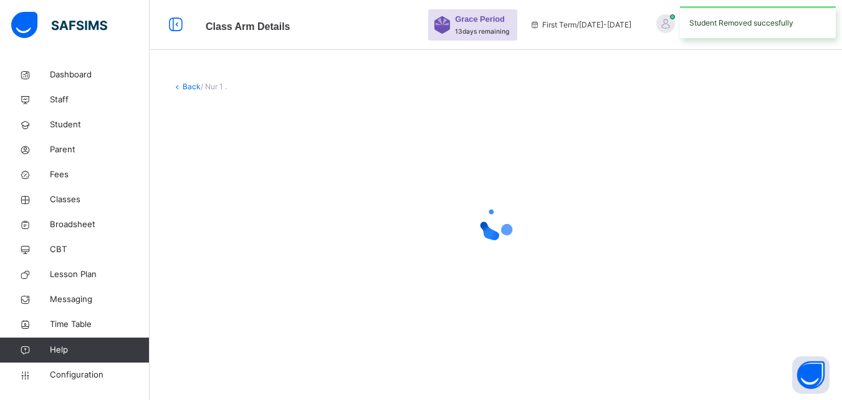
scroll to position [0, 0]
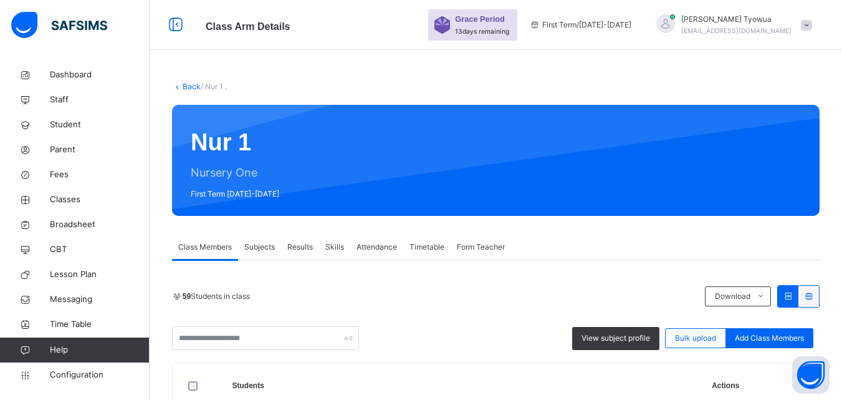
click at [194, 86] on link "Back" at bounding box center [192, 86] width 18 height 9
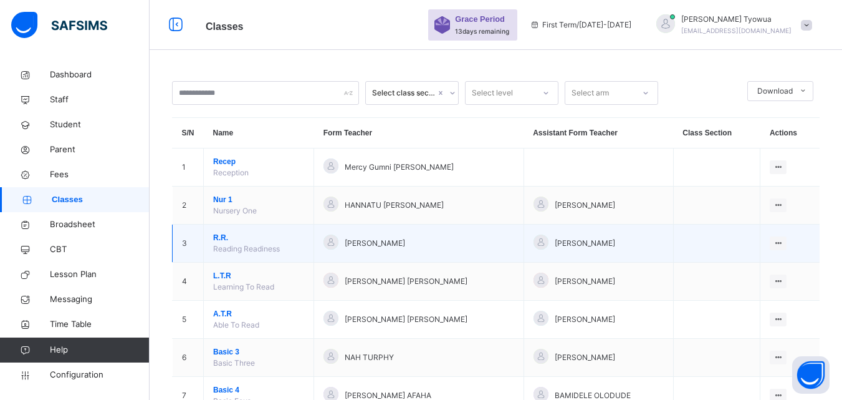
click at [224, 235] on span "R.R." at bounding box center [258, 237] width 91 height 11
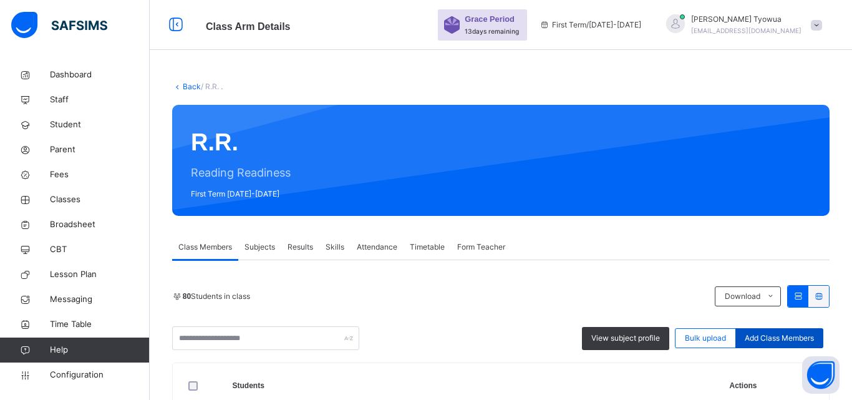
click at [763, 337] on span "Add Class Members" at bounding box center [778, 337] width 69 height 11
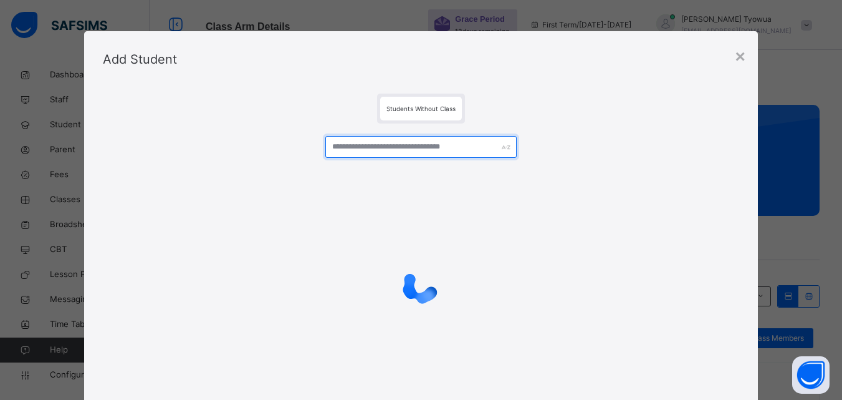
click at [410, 150] on input "text" at bounding box center [420, 147] width 191 height 22
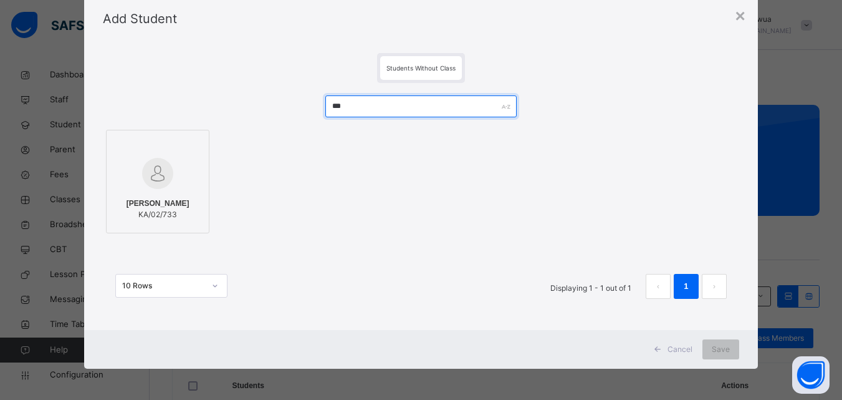
type input "***"
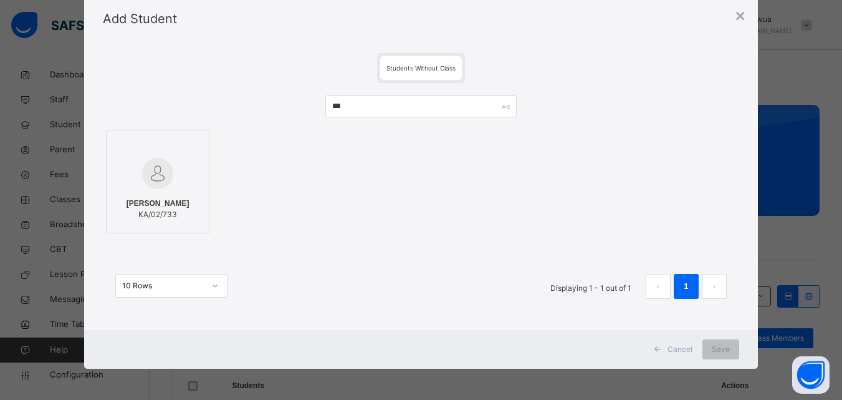
click at [148, 175] on img at bounding box center [157, 173] width 31 height 31
click at [722, 349] on span "Save" at bounding box center [721, 349] width 18 height 11
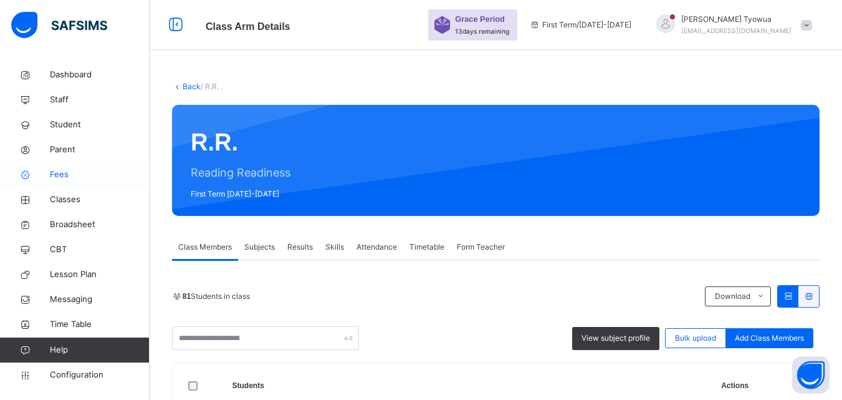
click at [42, 172] on icon at bounding box center [25, 174] width 50 height 9
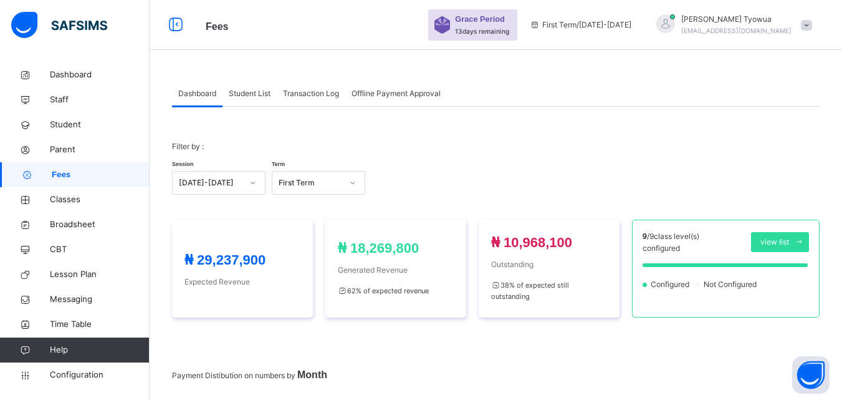
click at [258, 85] on div "Student List" at bounding box center [250, 93] width 54 height 25
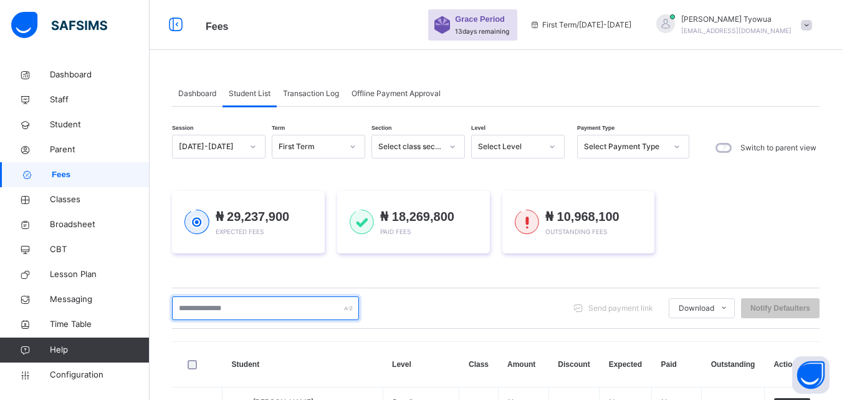
click at [213, 307] on input "text" at bounding box center [265, 308] width 187 height 24
type input "***"
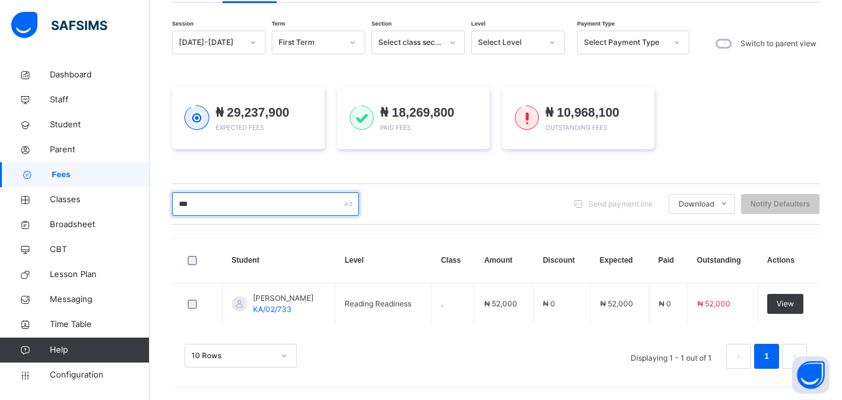
scroll to position [104, 0]
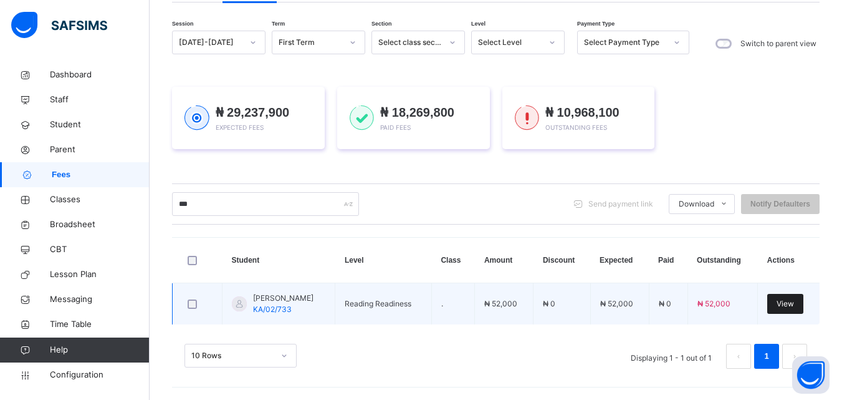
click at [794, 304] on span "View" at bounding box center [785, 303] width 17 height 11
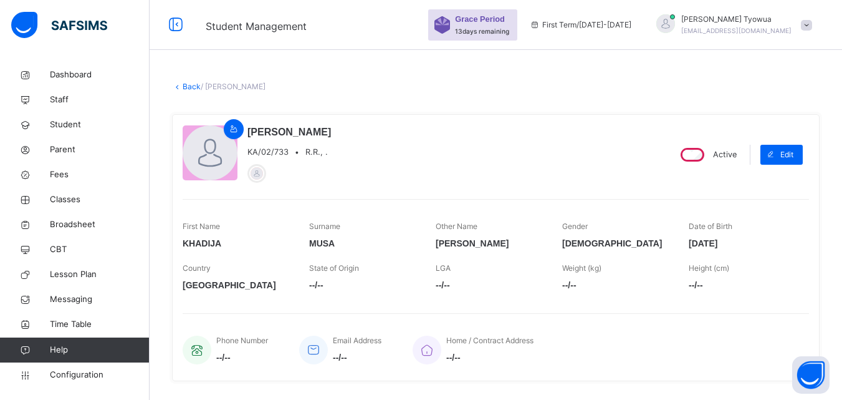
scroll to position [221, 0]
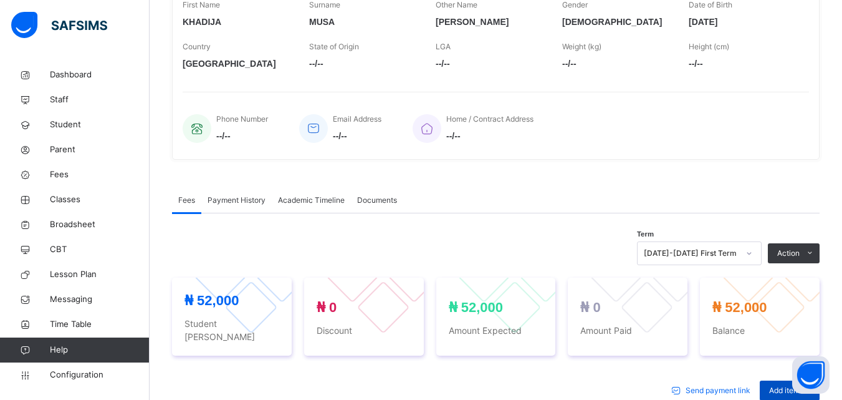
click at [811, 380] on span at bounding box center [810, 390] width 20 height 20
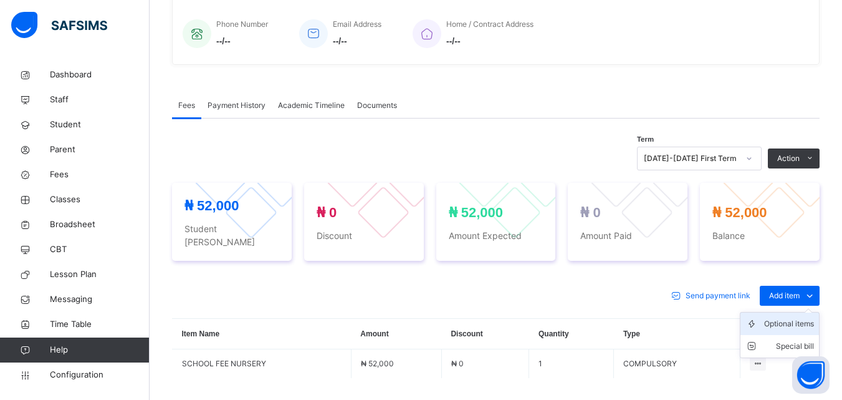
click at [779, 317] on div "Optional items" at bounding box center [789, 323] width 50 height 12
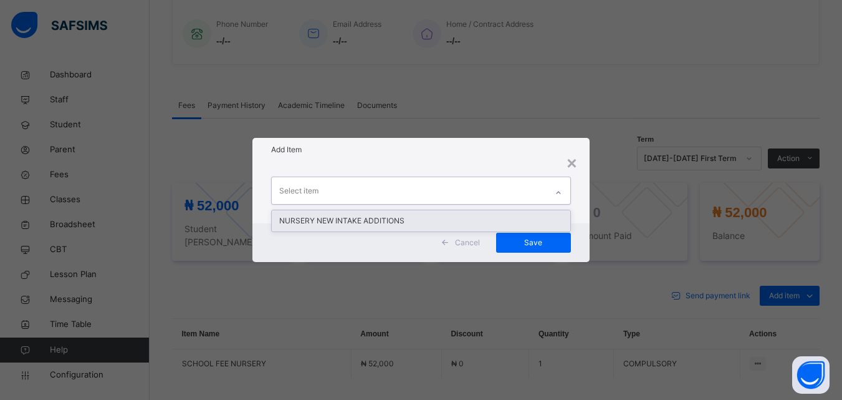
click at [342, 221] on div "NURSERY NEW INTAKE ADDITIONS" at bounding box center [421, 220] width 298 height 21
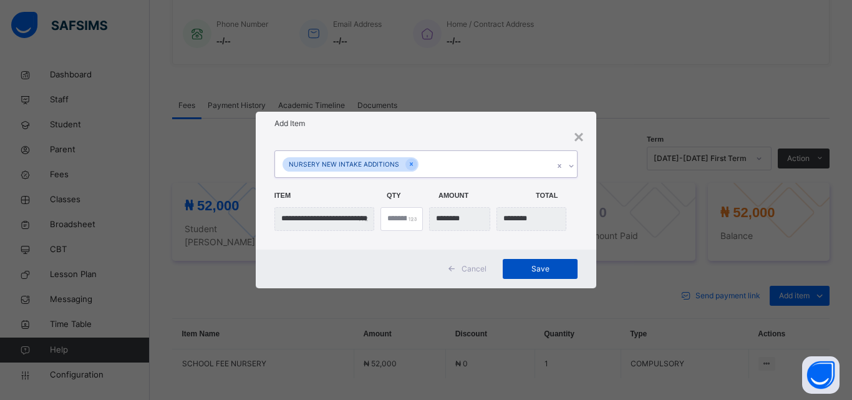
click at [553, 278] on div "Save" at bounding box center [539, 269] width 75 height 20
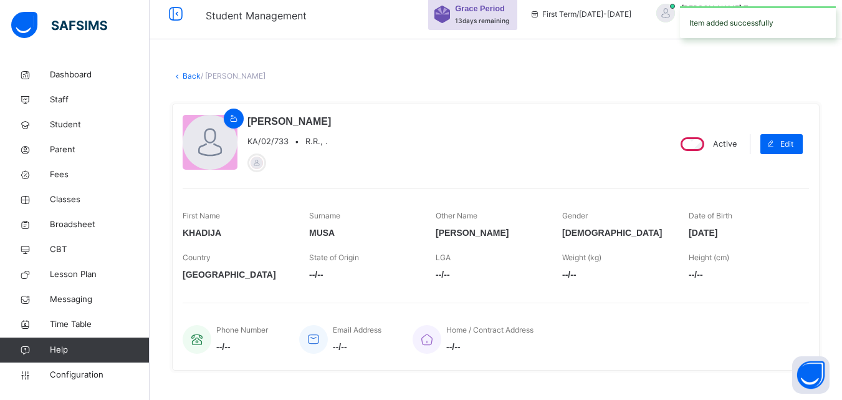
scroll to position [0, 0]
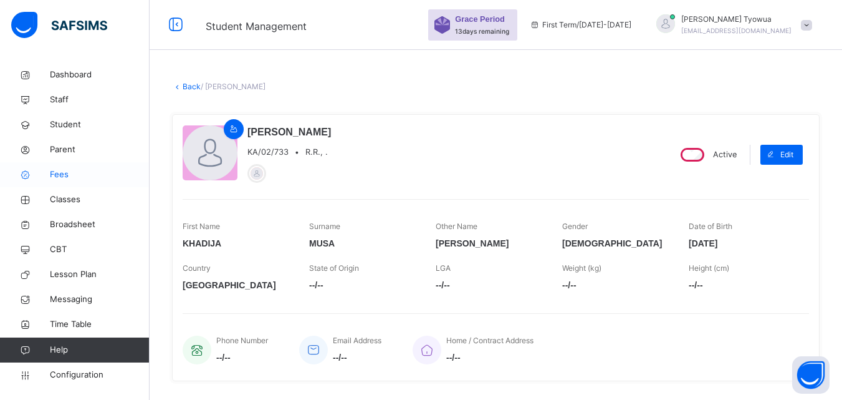
click at [61, 182] on link "Fees" at bounding box center [75, 174] width 150 height 25
click at [60, 171] on span "Fees" at bounding box center [100, 174] width 100 height 12
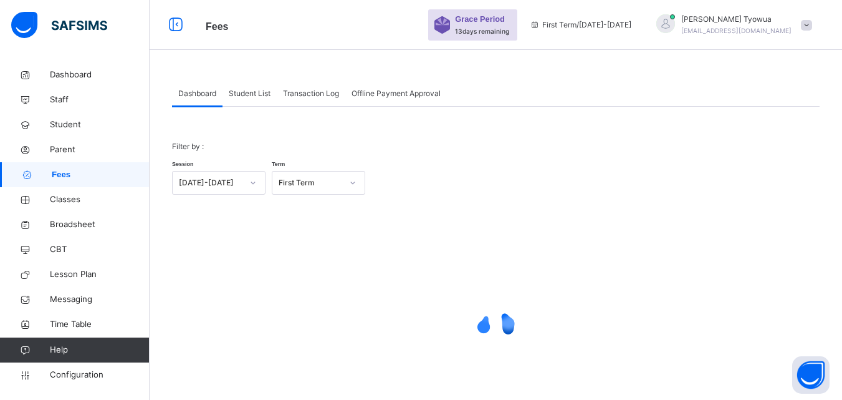
click at [252, 101] on div "Student List" at bounding box center [250, 93] width 54 height 25
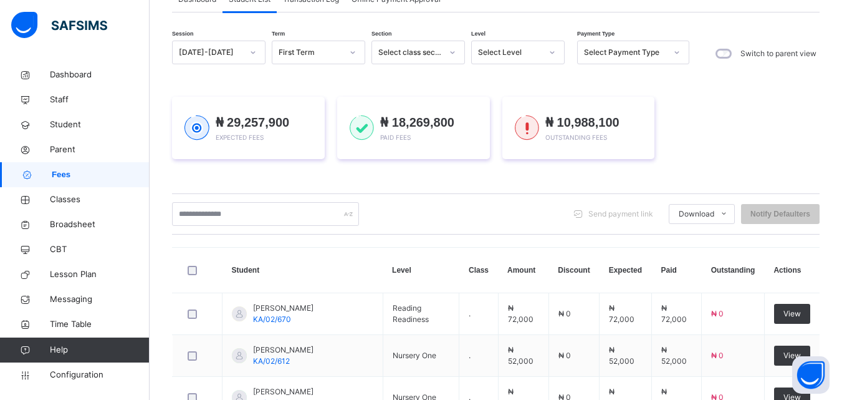
scroll to position [97, 0]
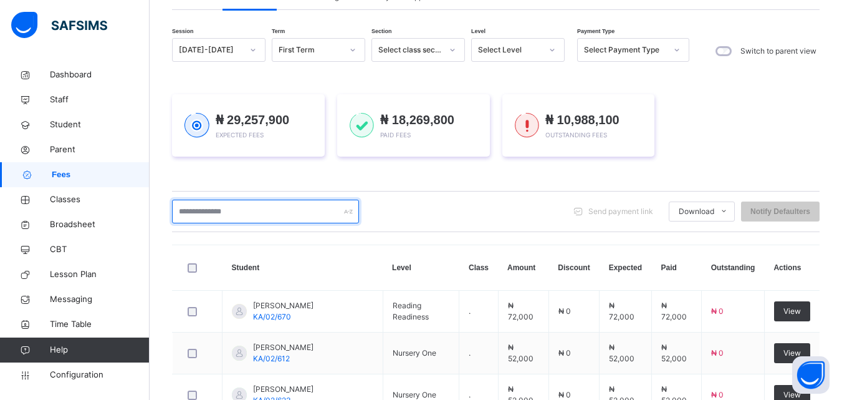
click at [238, 210] on input "text" at bounding box center [265, 212] width 187 height 24
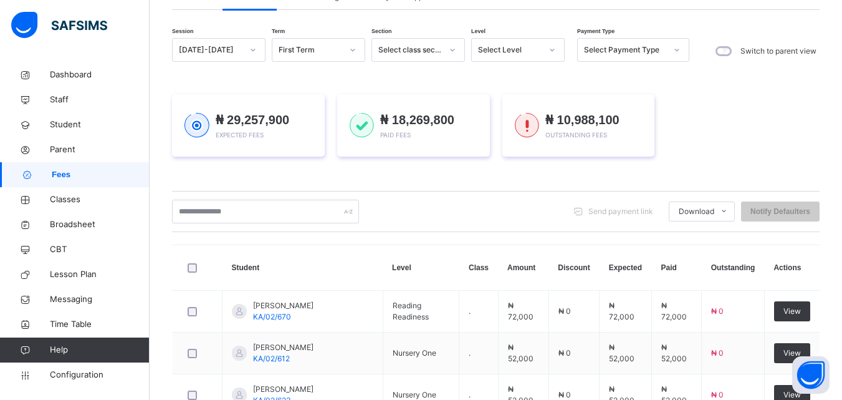
click at [570, 254] on th "Discount" at bounding box center [574, 268] width 50 height 46
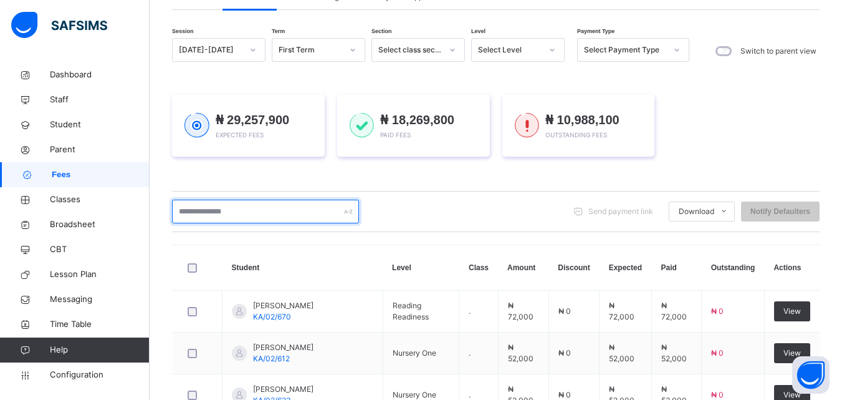
click at [228, 208] on input "text" at bounding box center [265, 212] width 187 height 24
click at [239, 208] on input "text" at bounding box center [265, 212] width 187 height 24
type input "***"
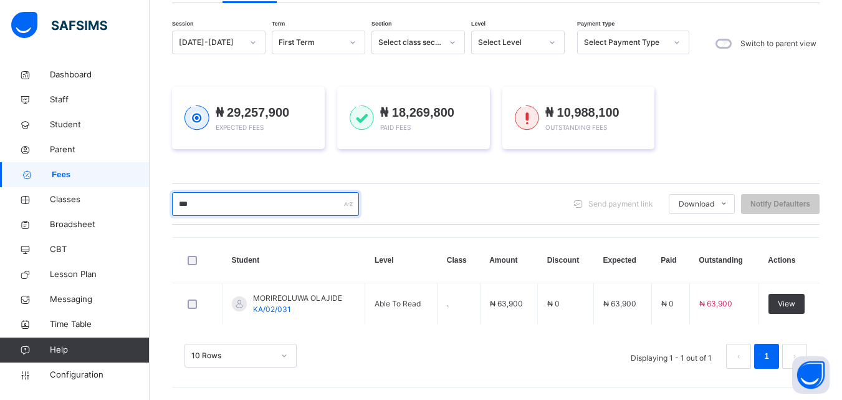
scroll to position [104, 0]
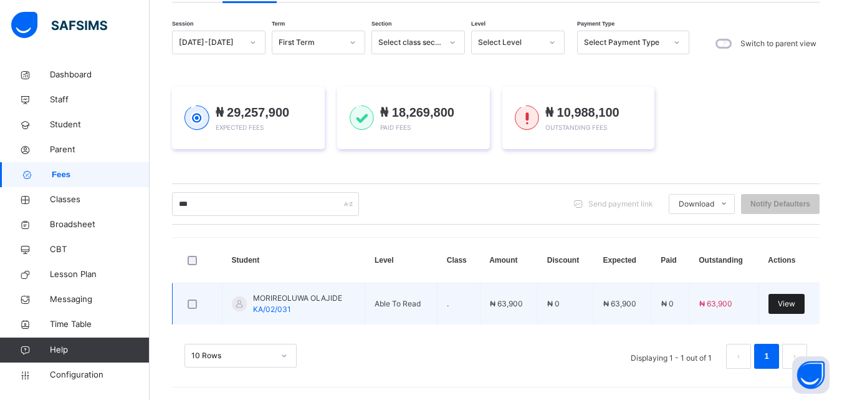
click at [796, 300] on span "View" at bounding box center [786, 303] width 17 height 11
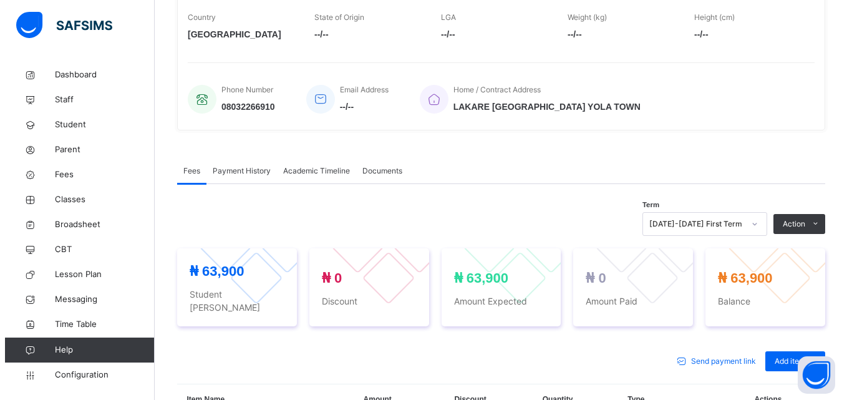
scroll to position [251, 0]
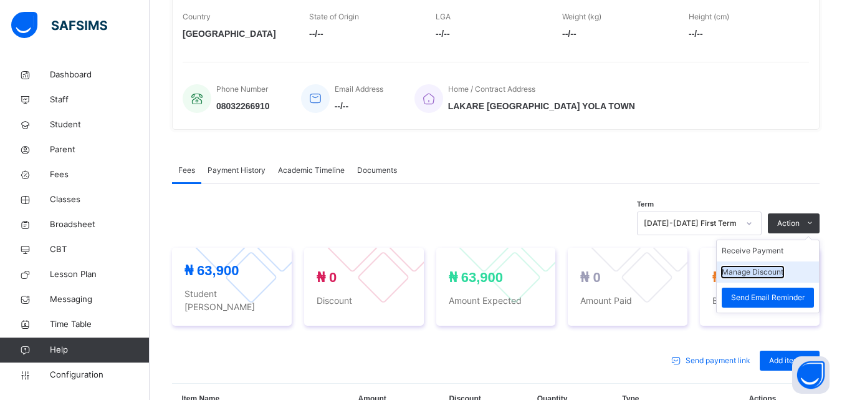
click at [757, 271] on button "Manage Discount" at bounding box center [753, 271] width 62 height 11
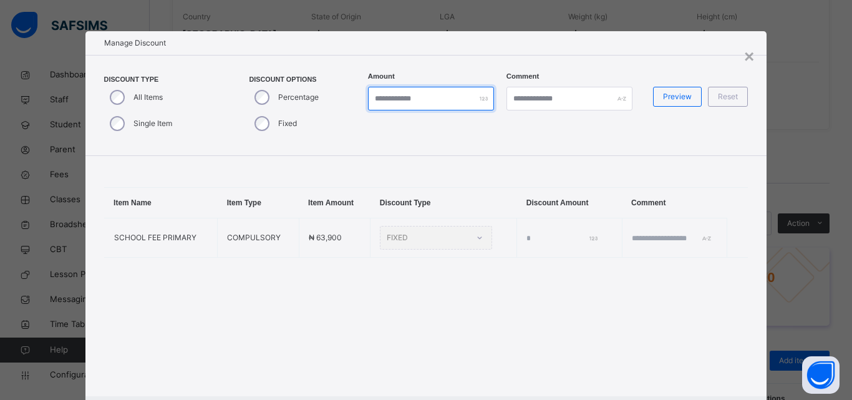
click at [390, 101] on input "*" at bounding box center [431, 99] width 126 height 24
type input "*****"
click at [665, 103] on div "Preview" at bounding box center [677, 97] width 49 height 20
type input "*****"
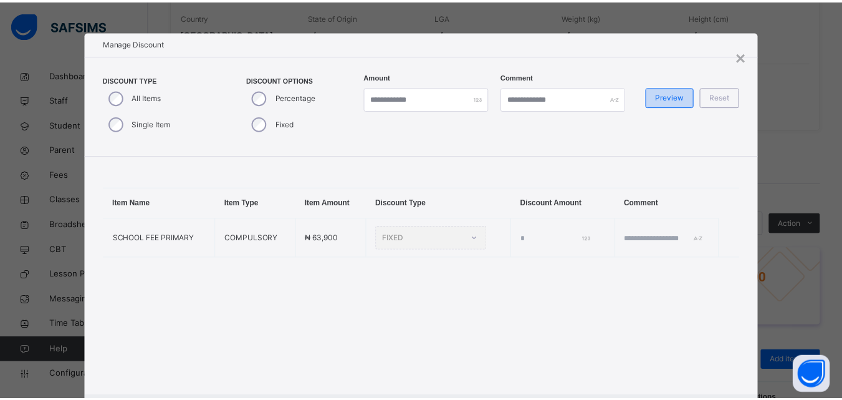
scroll to position [66, 0]
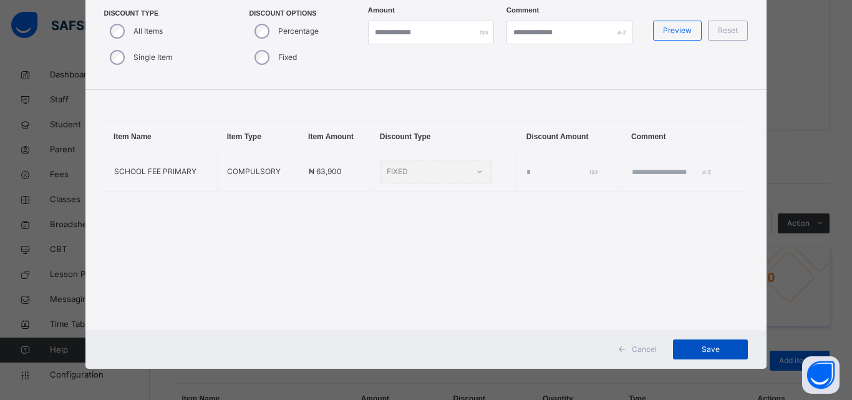
click at [714, 350] on span "Save" at bounding box center [710, 349] width 56 height 11
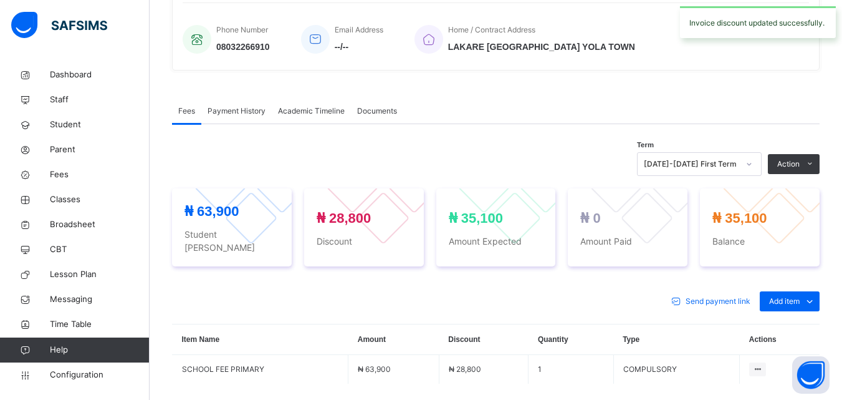
scroll to position [0, 0]
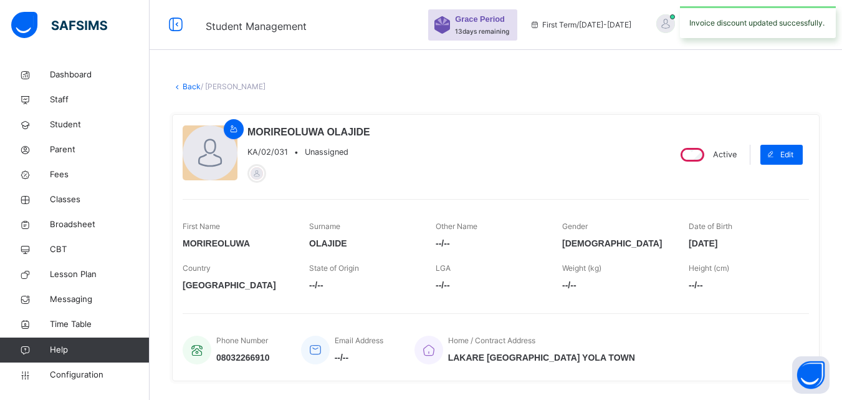
click at [199, 84] on link "Back" at bounding box center [192, 86] width 18 height 9
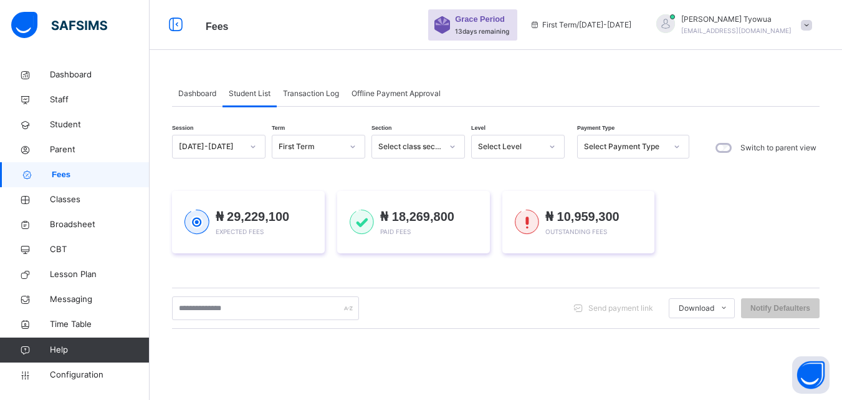
scroll to position [93, 0]
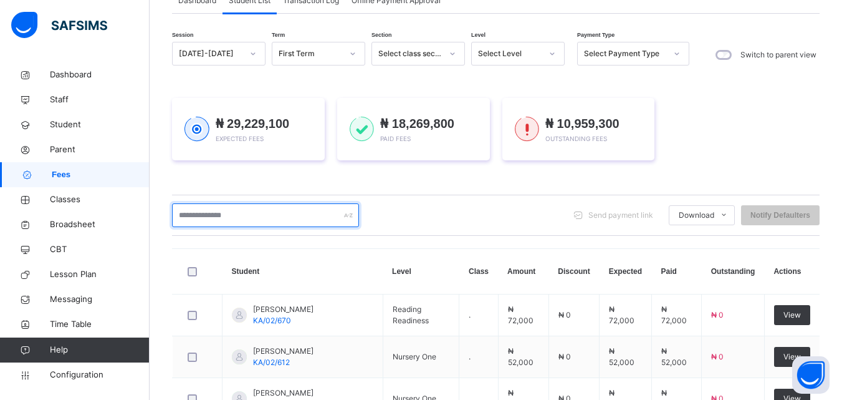
click at [234, 215] on input "text" at bounding box center [265, 215] width 187 height 24
type input "****"
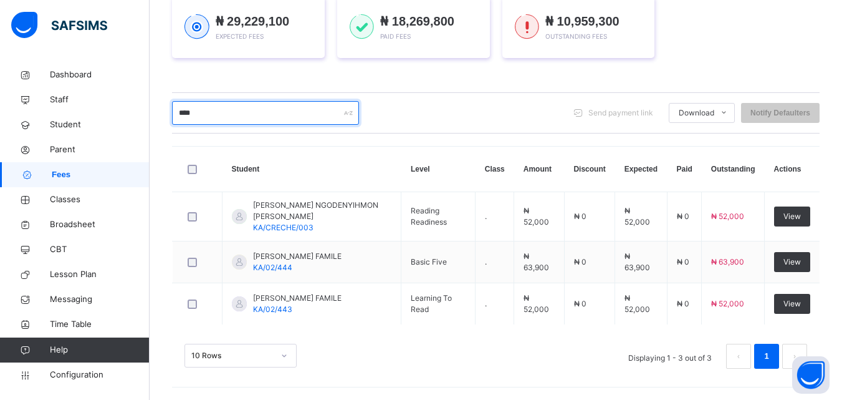
scroll to position [195, 0]
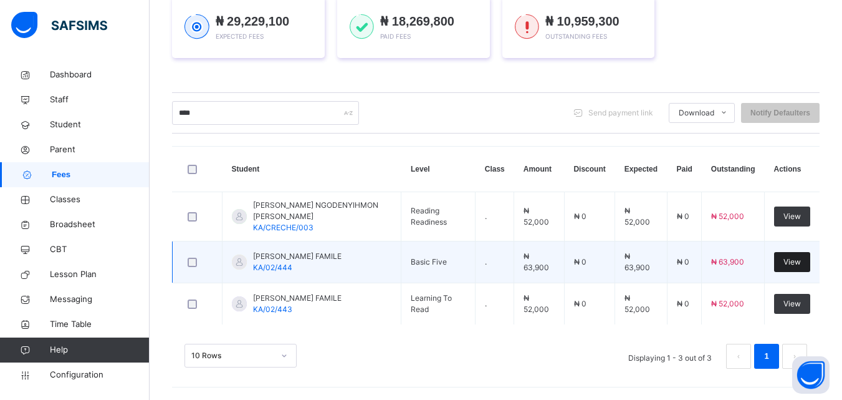
click at [801, 262] on span "View" at bounding box center [792, 261] width 17 height 11
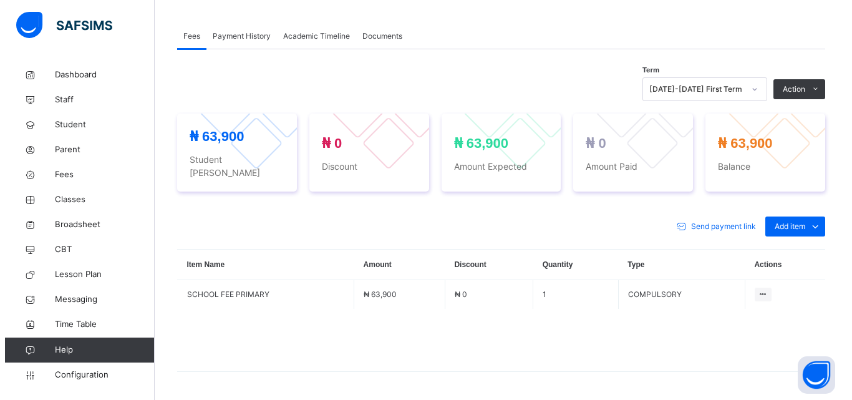
scroll to position [384, 0]
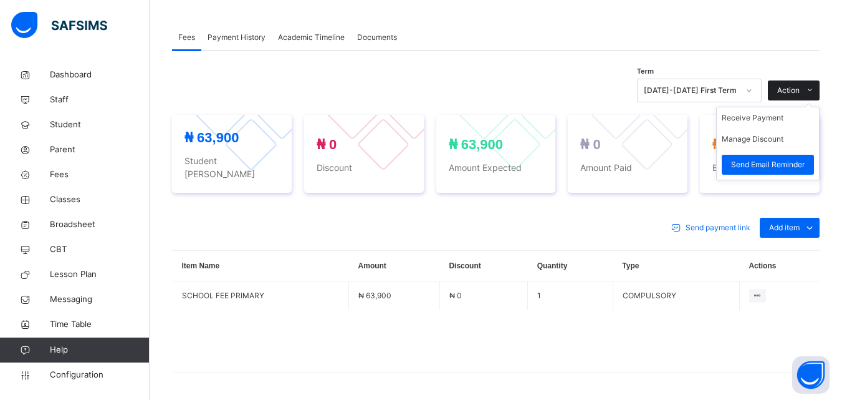
click at [800, 85] on span "Action" at bounding box center [788, 90] width 22 height 11
click at [782, 142] on button "Manage Discount" at bounding box center [753, 138] width 62 height 11
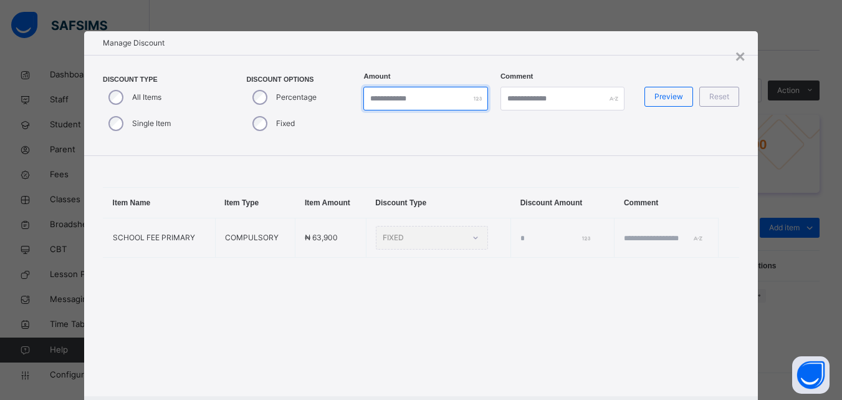
click at [400, 96] on input "*" at bounding box center [425, 99] width 124 height 24
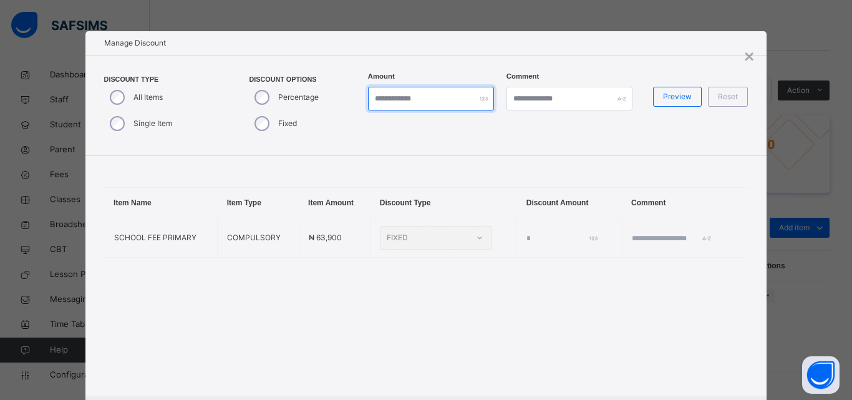
type input "*"
type input "*****"
click at [678, 99] on span "Preview" at bounding box center [677, 96] width 29 height 11
type input "*****"
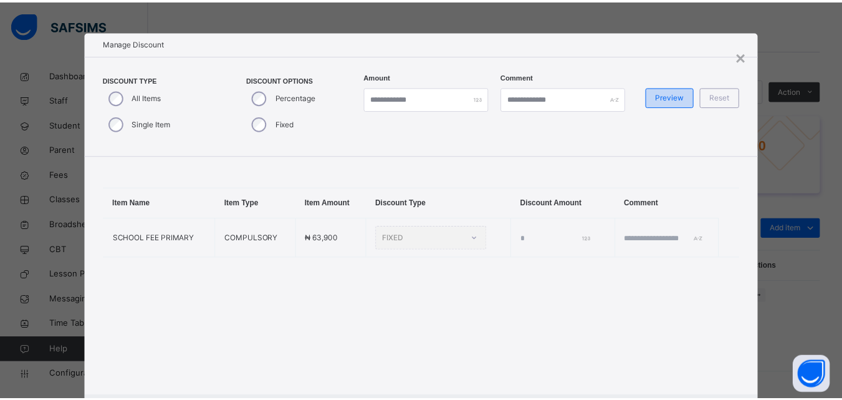
scroll to position [66, 0]
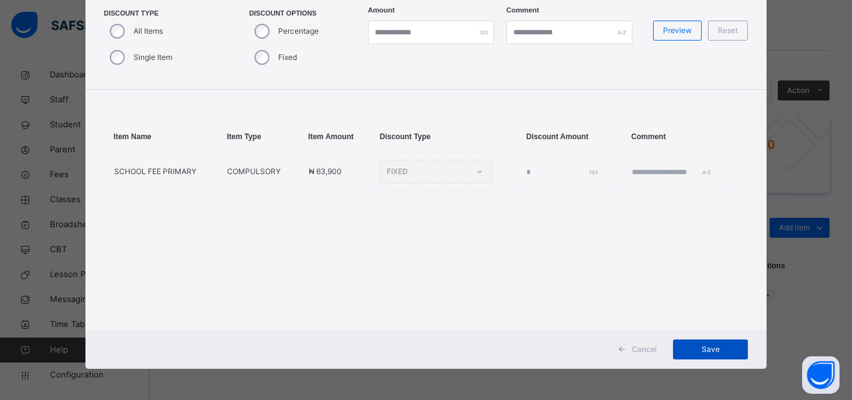
click at [721, 350] on span "Save" at bounding box center [710, 349] width 56 height 11
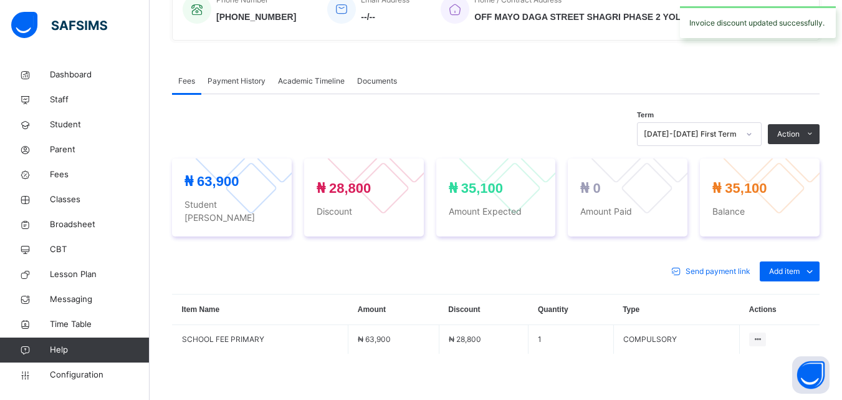
scroll to position [0, 0]
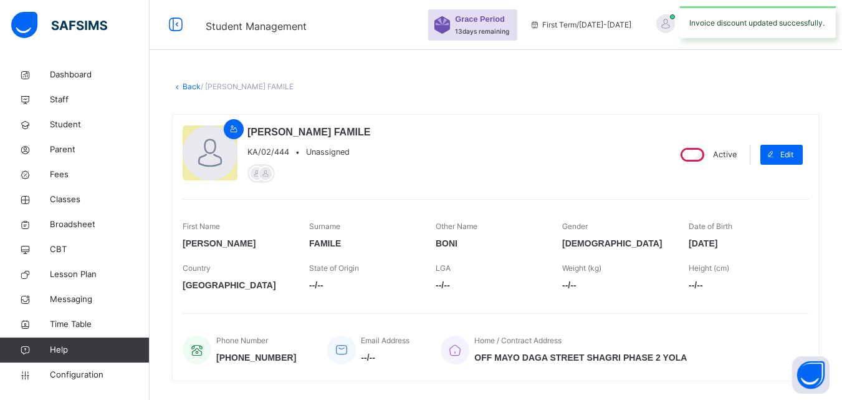
click at [190, 89] on link "Back" at bounding box center [192, 86] width 18 height 9
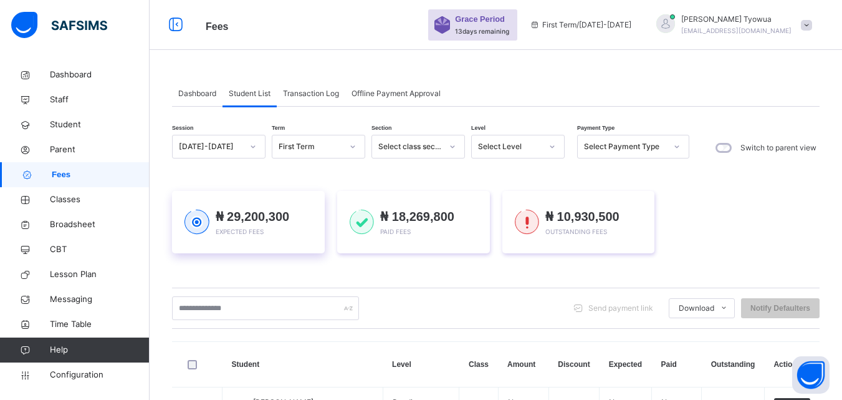
click at [236, 214] on span "₦ 29,200,300" at bounding box center [253, 216] width 74 height 14
click at [241, 214] on span "₦ 29,200,300" at bounding box center [253, 216] width 74 height 14
click at [262, 194] on div "₦ 29,200,300 Expected Fees" at bounding box center [248, 222] width 153 height 62
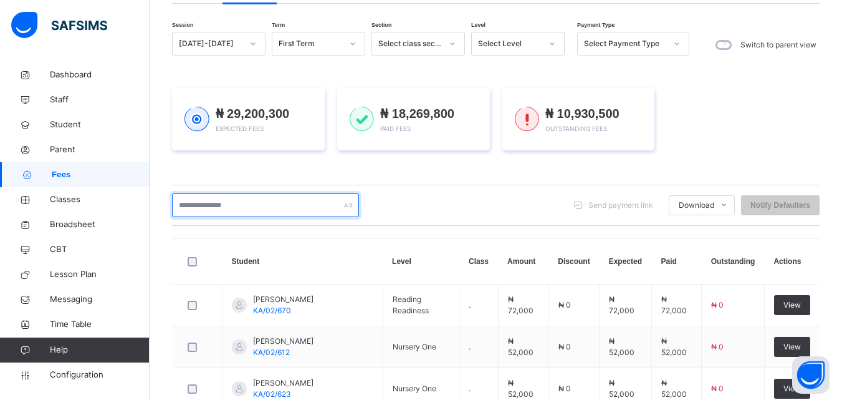
click at [269, 204] on input "text" at bounding box center [265, 205] width 187 height 24
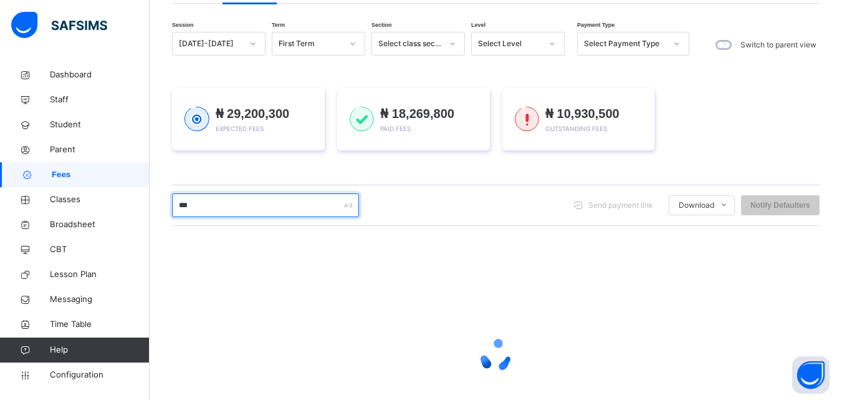
type input "****"
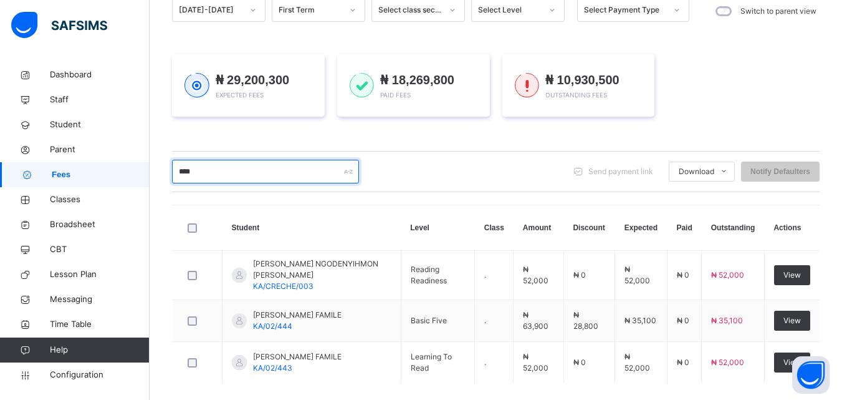
scroll to position [195, 0]
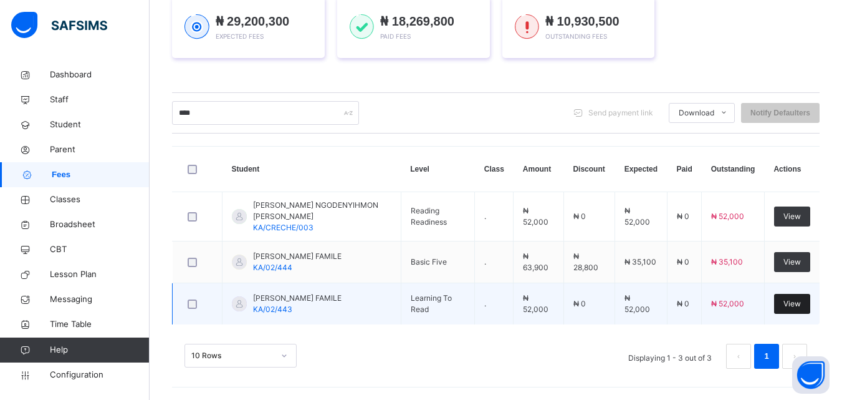
click at [801, 301] on span "View" at bounding box center [792, 303] width 17 height 11
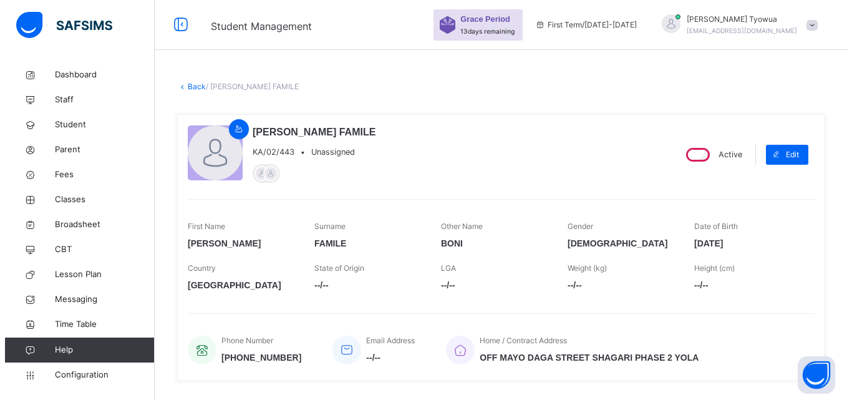
scroll to position [355, 0]
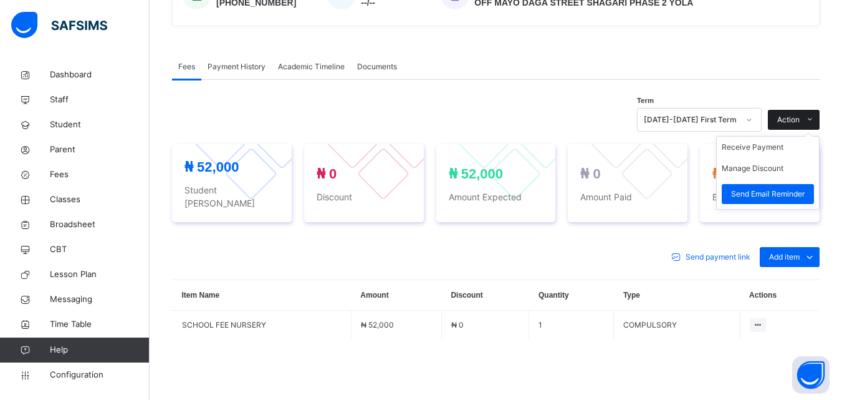
click at [800, 123] on span "Action" at bounding box center [788, 119] width 22 height 11
click at [783, 172] on button "Manage Discount" at bounding box center [753, 168] width 62 height 11
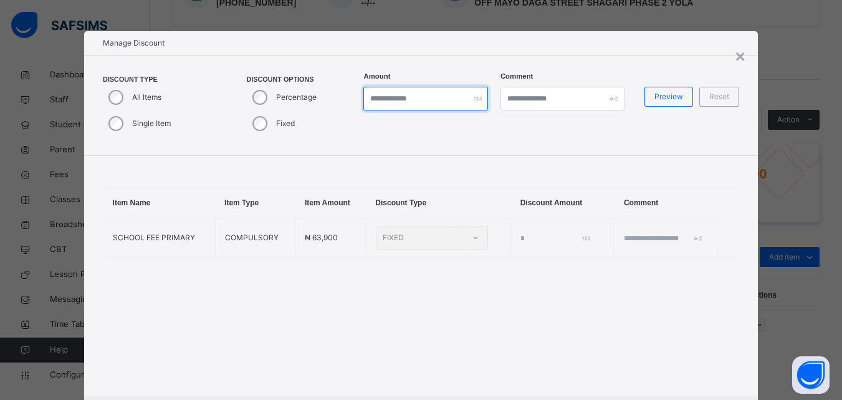
click at [388, 96] on input "*" at bounding box center [425, 99] width 124 height 24
type input "*"
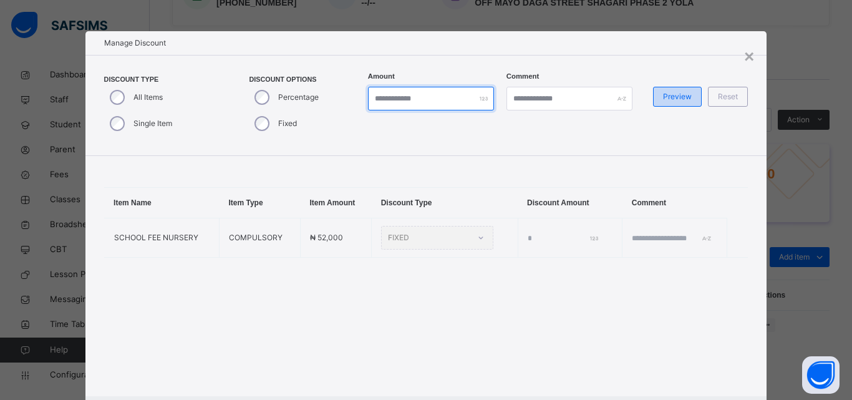
type input "*****"
click at [679, 99] on span "Preview" at bounding box center [677, 96] width 29 height 11
type input "*****"
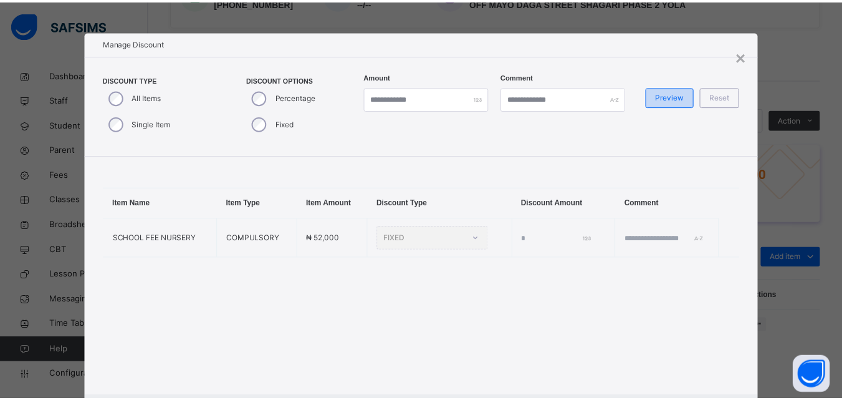
scroll to position [66, 0]
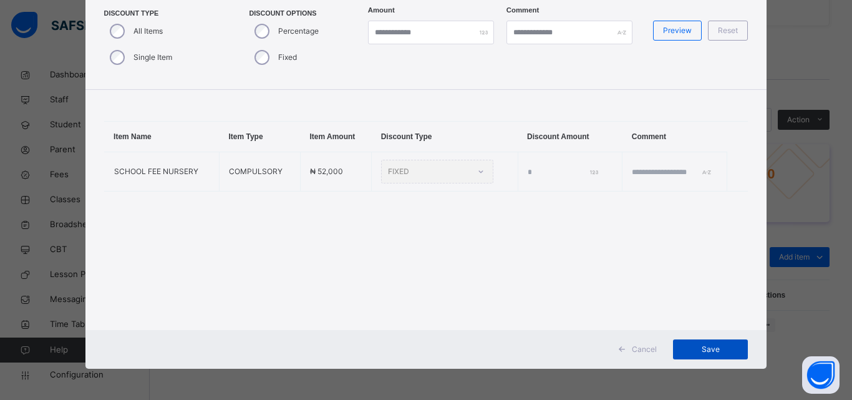
click at [713, 353] on span "Save" at bounding box center [710, 349] width 56 height 11
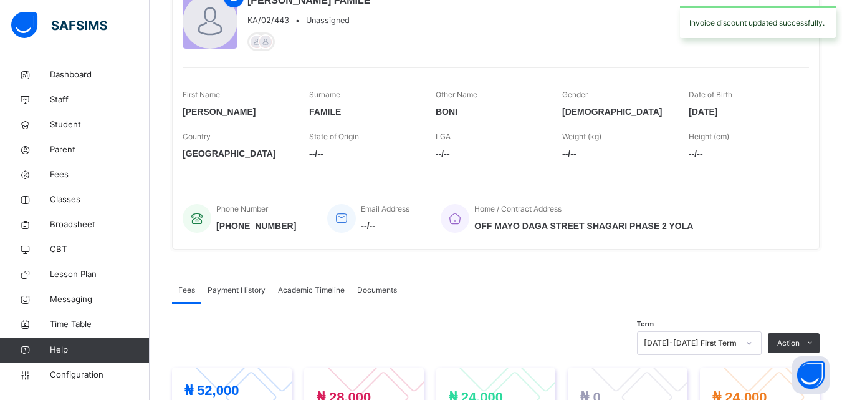
scroll to position [0, 0]
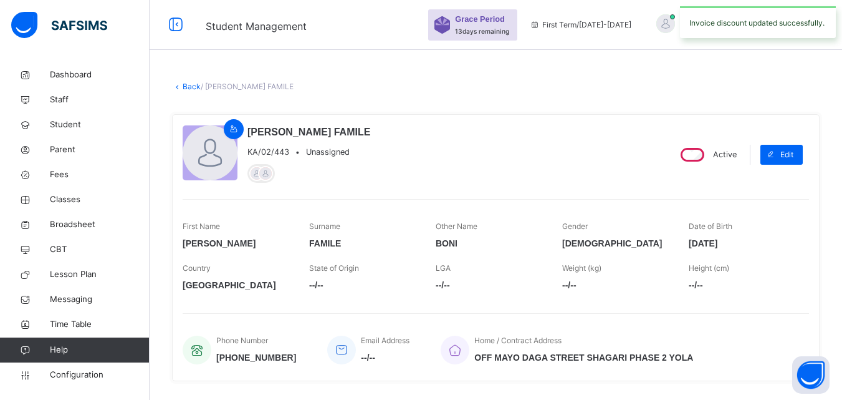
click at [191, 89] on link "Back" at bounding box center [192, 86] width 18 height 9
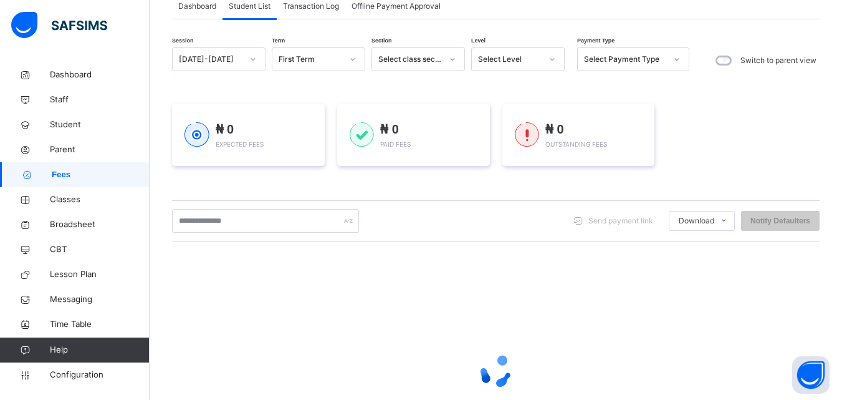
scroll to position [89, 0]
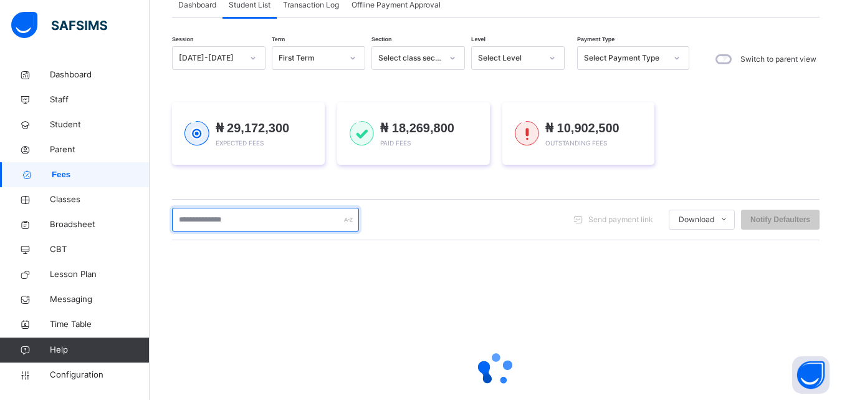
click at [230, 219] on input "text" at bounding box center [265, 220] width 187 height 24
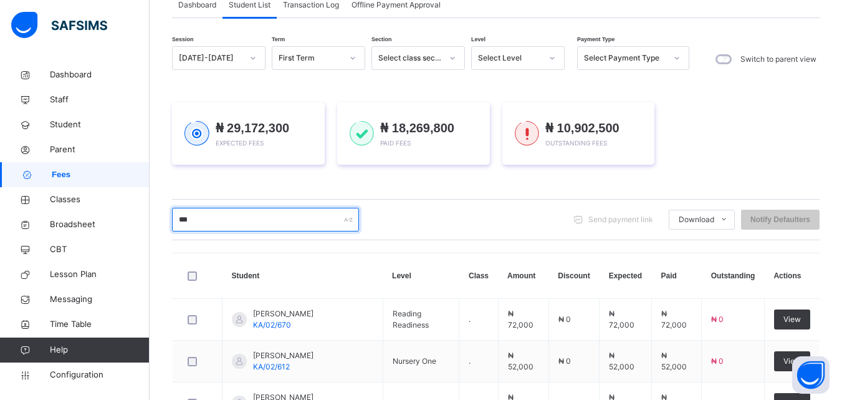
type input "****"
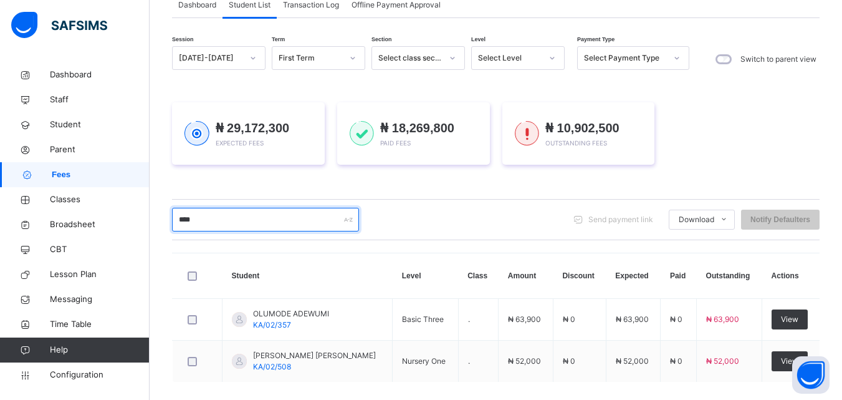
scroll to position [146, 0]
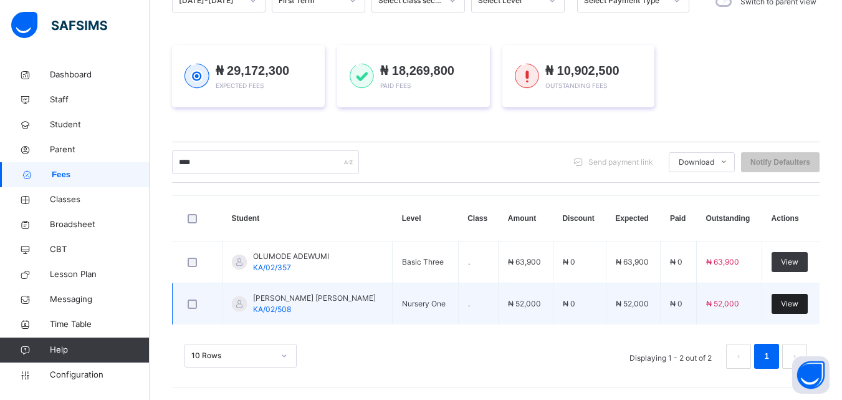
click at [794, 301] on span "View" at bounding box center [789, 303] width 17 height 11
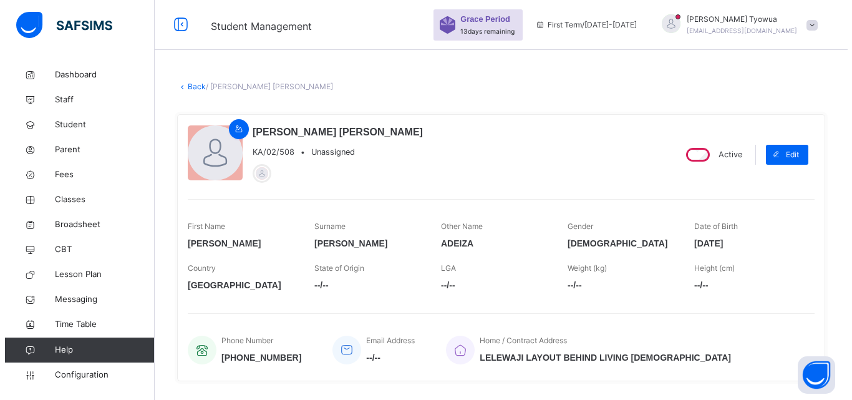
scroll to position [413, 0]
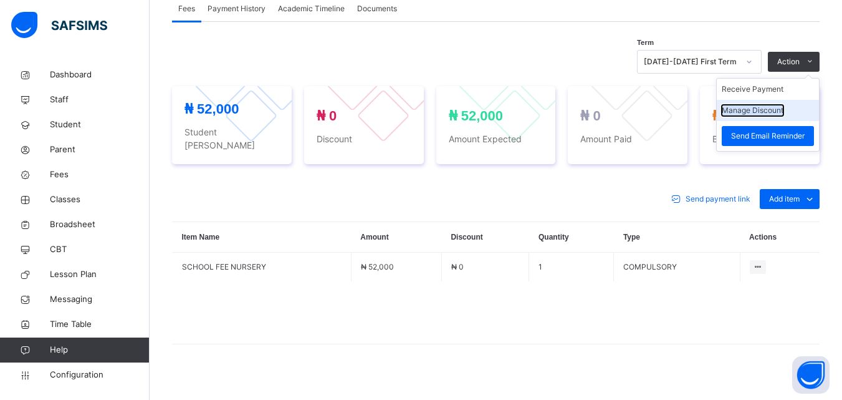
click at [771, 107] on button "Manage Discount" at bounding box center [753, 110] width 62 height 11
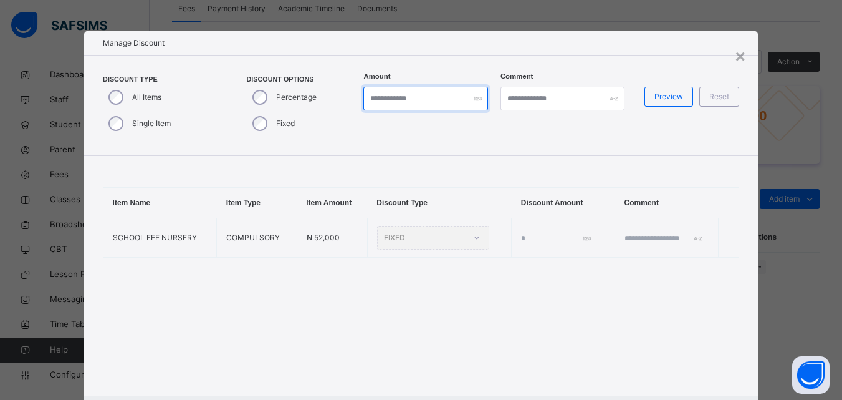
click at [376, 99] on input "*" at bounding box center [425, 99] width 124 height 24
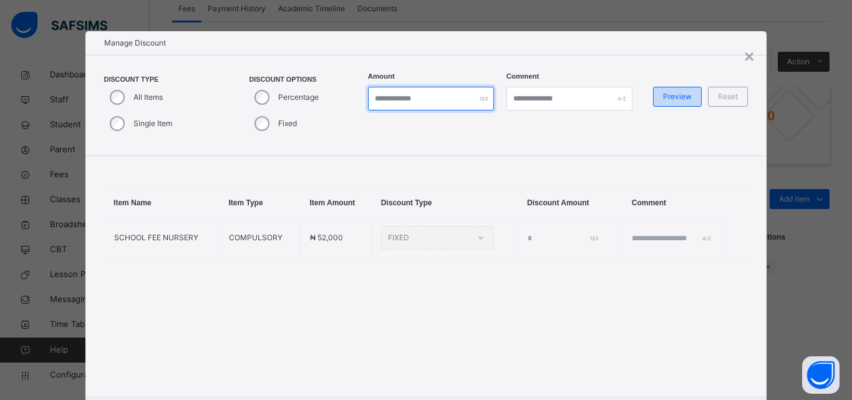
type input "*****"
click at [665, 97] on span "Preview" at bounding box center [677, 96] width 29 height 11
click at [670, 92] on span "Preview" at bounding box center [677, 96] width 29 height 11
type input "*****"
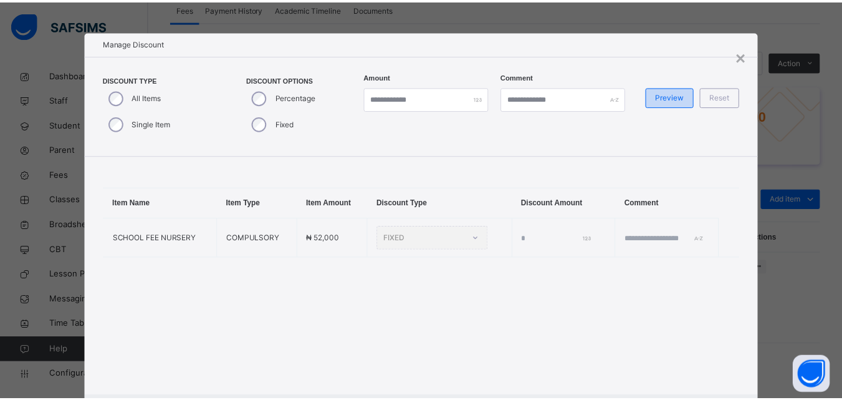
scroll to position [66, 0]
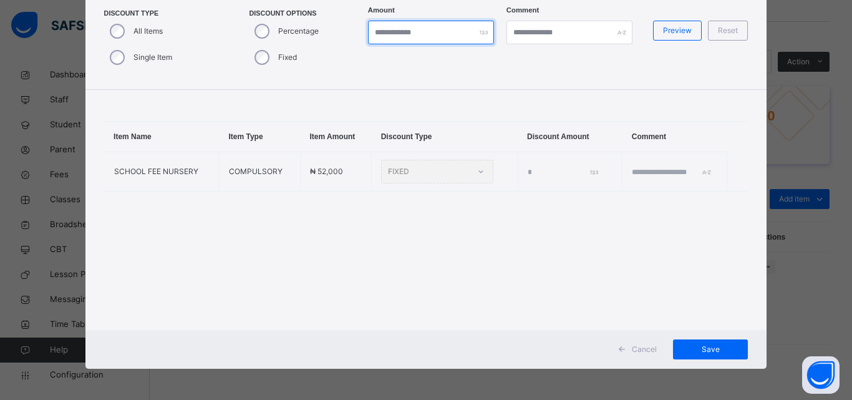
click at [420, 32] on input "*****" at bounding box center [431, 33] width 126 height 24
type input "*****"
click at [678, 34] on span "Preview" at bounding box center [677, 30] width 29 height 11
type input "*****"
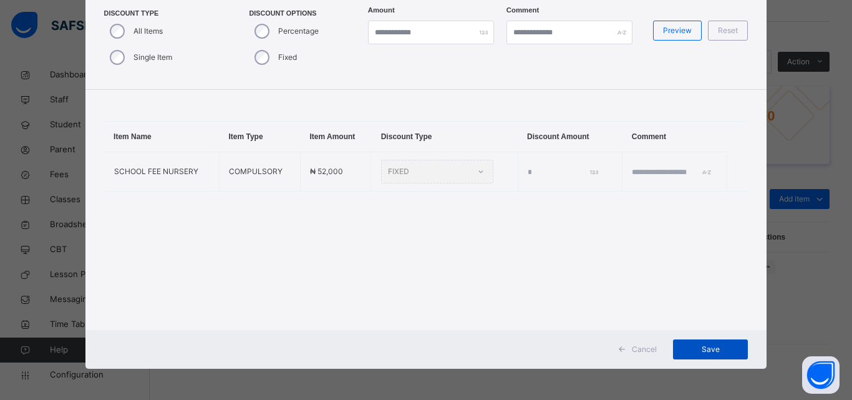
click at [714, 351] on span "Save" at bounding box center [710, 349] width 56 height 11
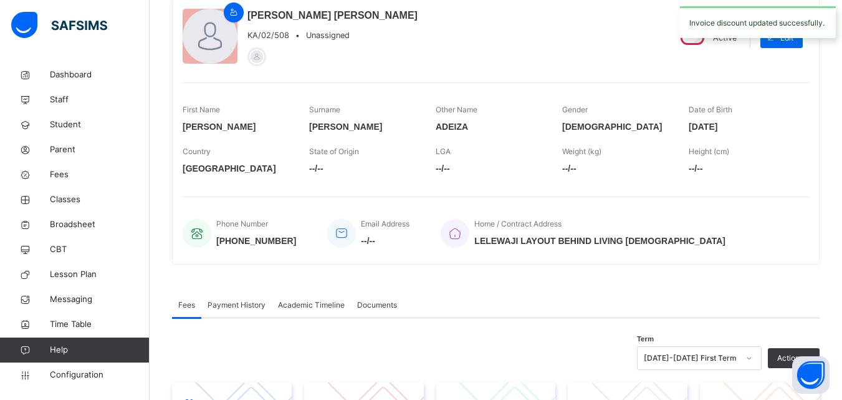
scroll to position [0, 0]
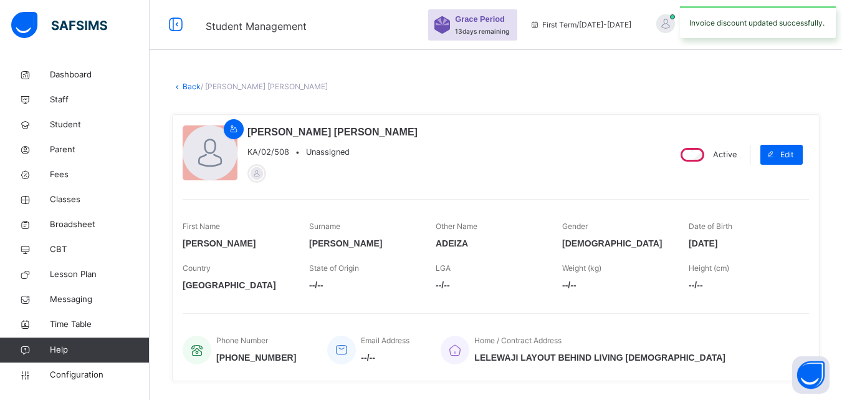
click at [183, 84] on link "Back" at bounding box center [192, 86] width 18 height 9
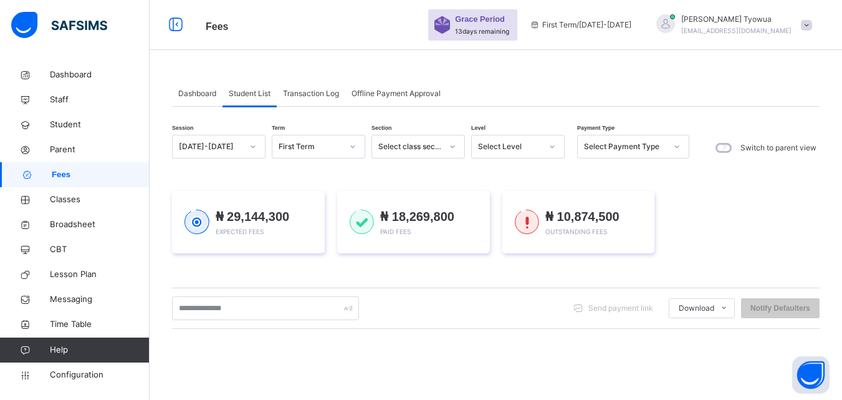
scroll to position [108, 0]
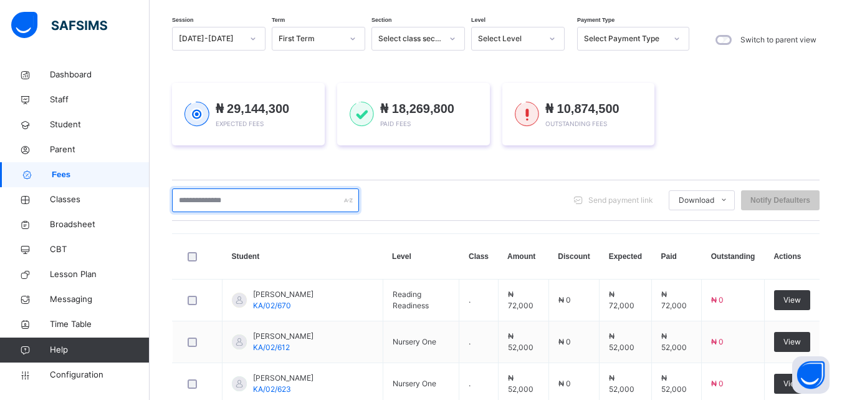
click at [239, 200] on input "text" at bounding box center [265, 200] width 187 height 24
click at [256, 199] on input "text" at bounding box center [265, 200] width 187 height 24
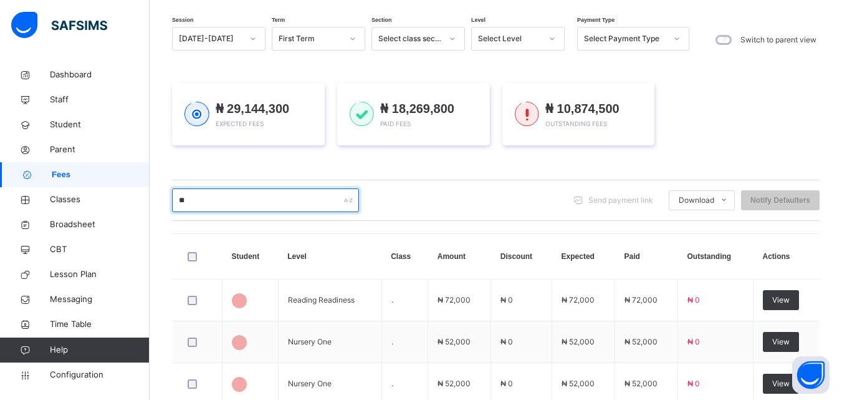
scroll to position [147, 0]
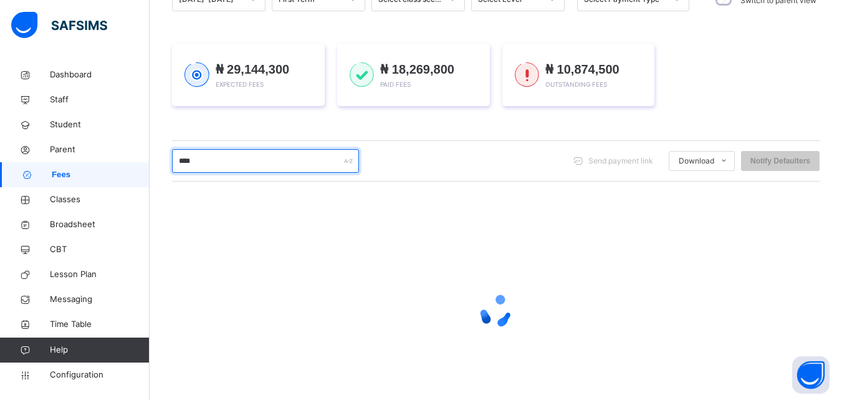
type input "*****"
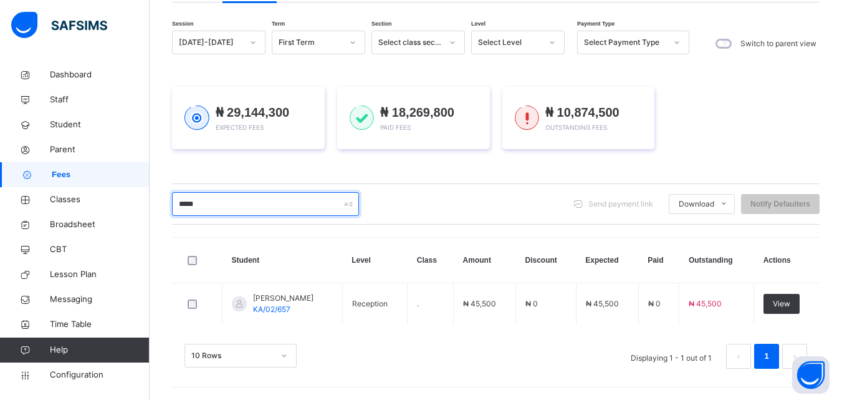
scroll to position [104, 0]
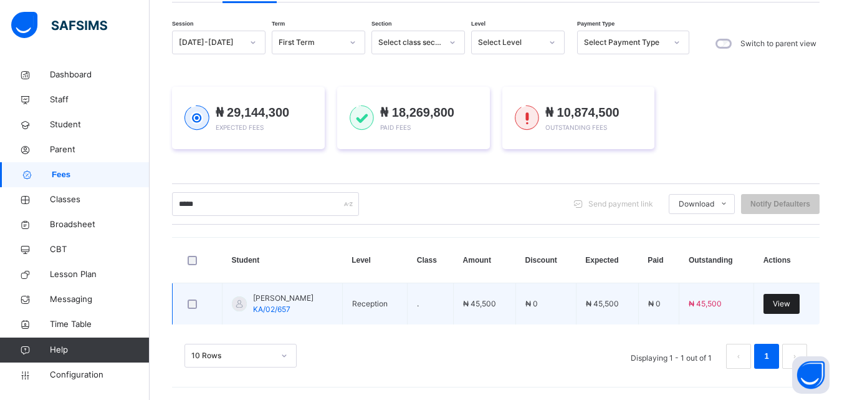
click at [791, 305] on span "View" at bounding box center [781, 303] width 17 height 11
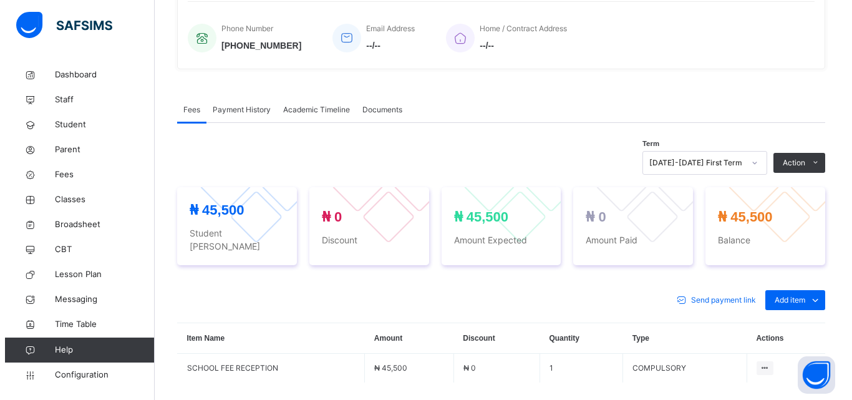
scroll to position [321, 0]
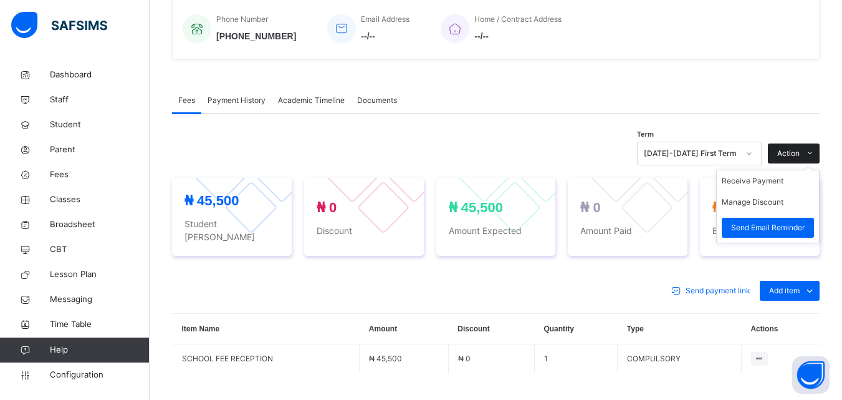
click at [800, 151] on span "Action" at bounding box center [788, 153] width 22 height 11
click at [783, 198] on button "Manage Discount" at bounding box center [753, 201] width 62 height 11
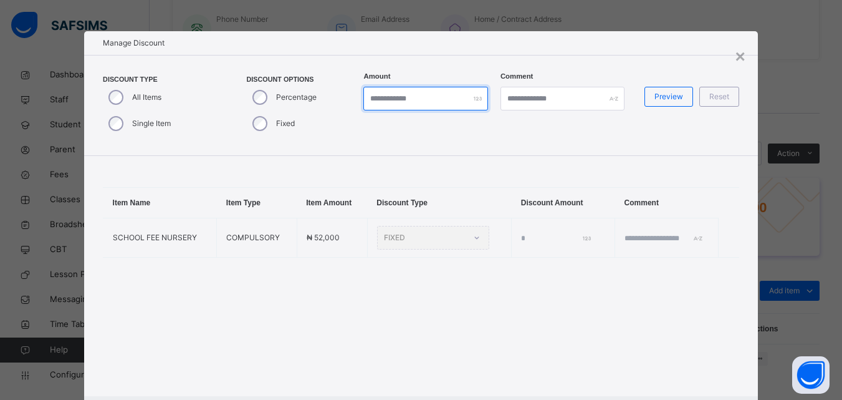
click at [401, 100] on input "*" at bounding box center [425, 99] width 124 height 24
type input "*"
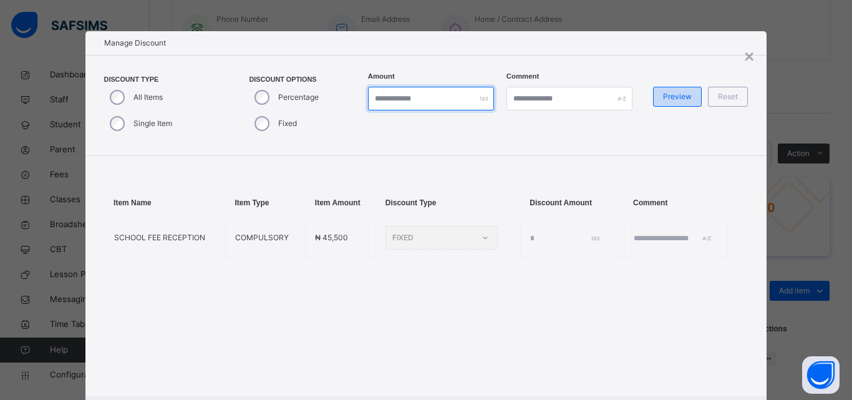
type input "*****"
click at [680, 97] on span "Preview" at bounding box center [677, 96] width 29 height 11
type input "*****"
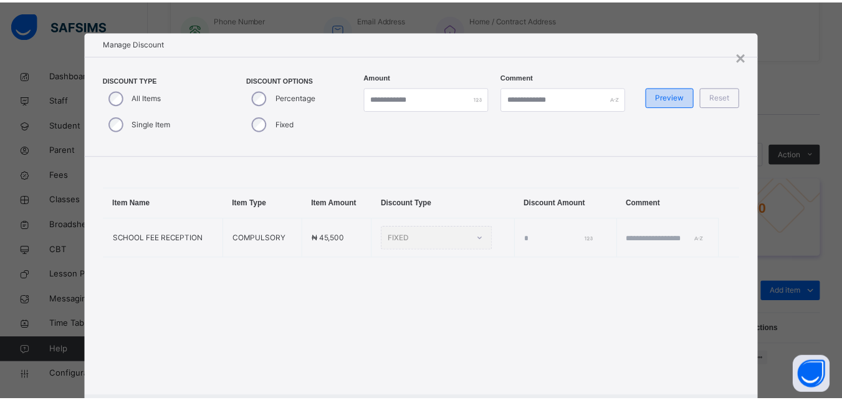
scroll to position [66, 0]
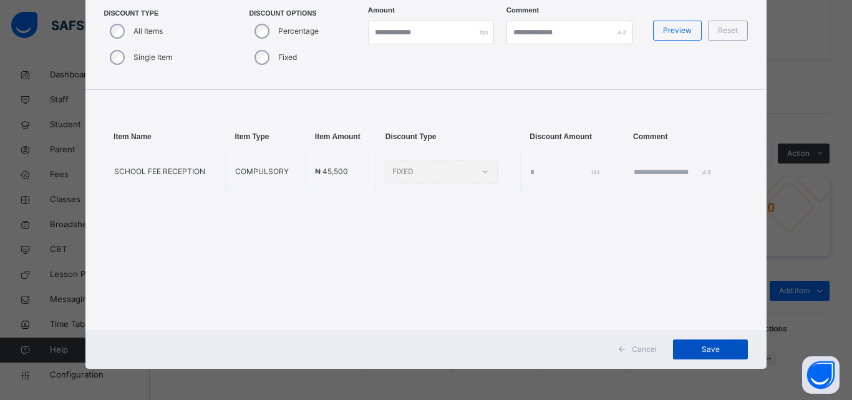
click at [716, 347] on span "Save" at bounding box center [710, 349] width 56 height 11
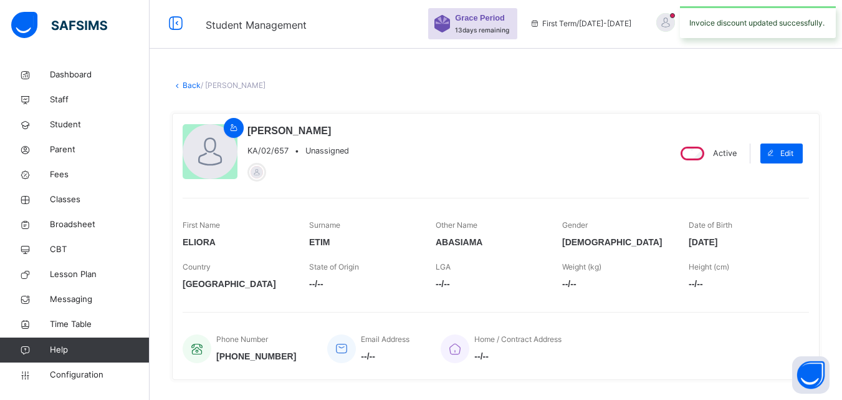
scroll to position [0, 0]
click at [191, 85] on link "Back" at bounding box center [192, 86] width 18 height 9
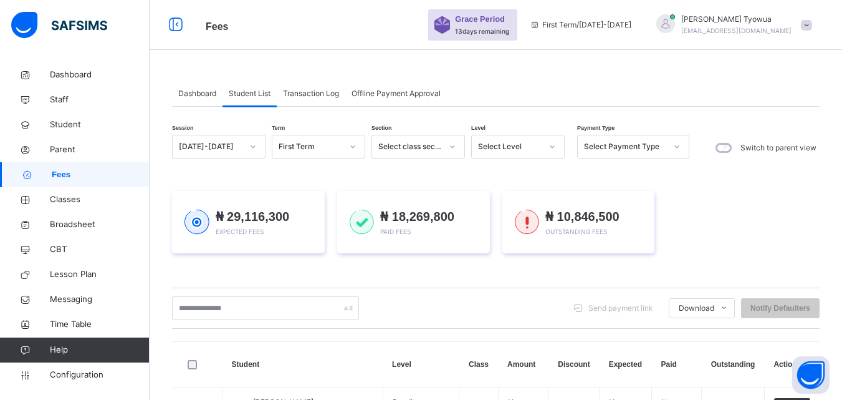
scroll to position [42, 0]
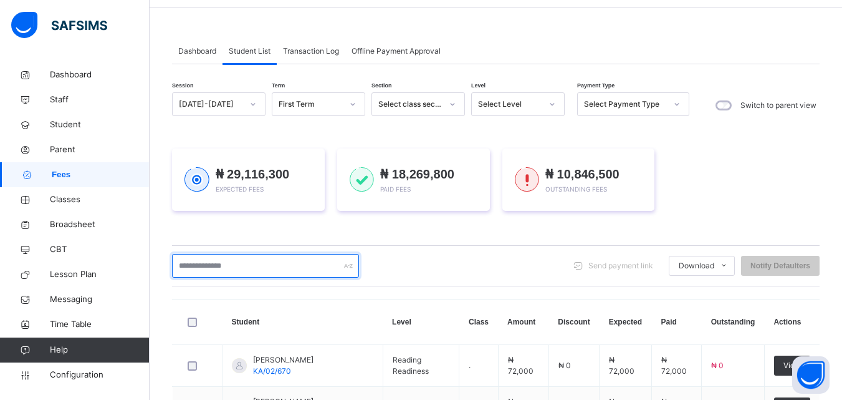
click at [242, 261] on input "text" at bounding box center [265, 266] width 187 height 24
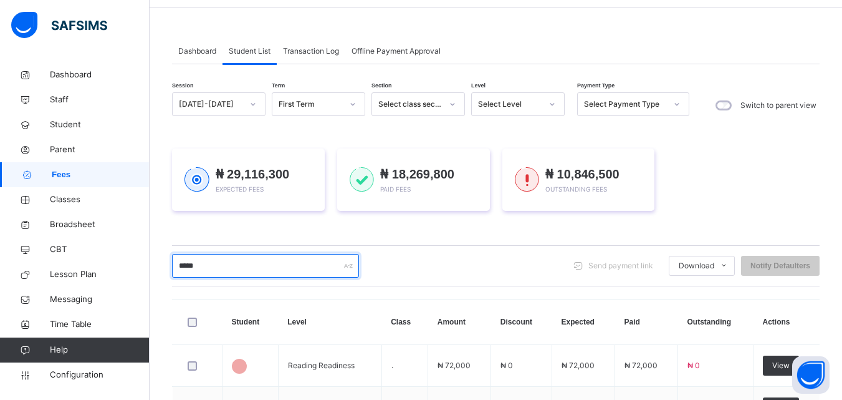
type input "******"
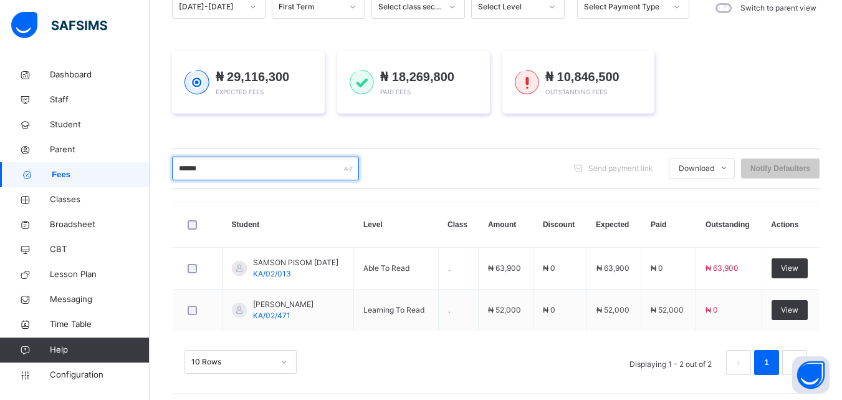
scroll to position [146, 0]
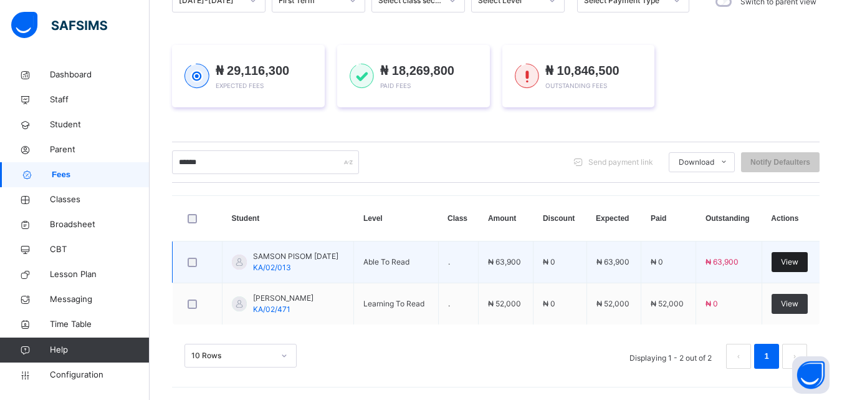
click at [797, 261] on span "View" at bounding box center [789, 261] width 17 height 11
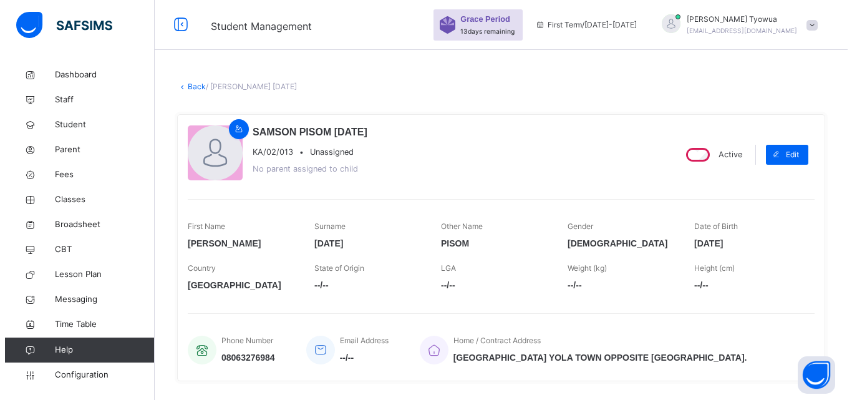
scroll to position [304, 0]
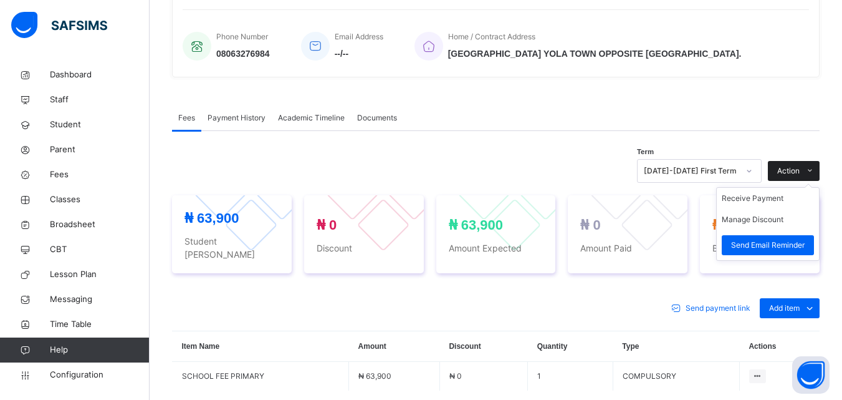
click at [799, 173] on span "Action" at bounding box center [788, 170] width 22 height 11
click at [784, 215] on button "Manage Discount" at bounding box center [753, 219] width 62 height 11
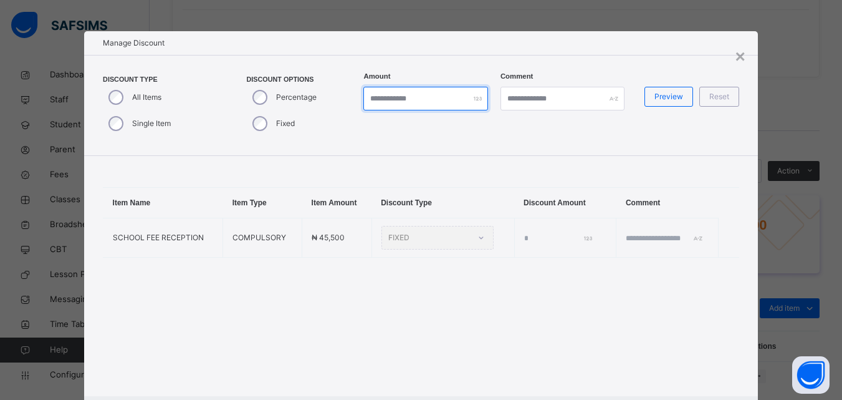
click at [392, 97] on input "*" at bounding box center [425, 99] width 124 height 24
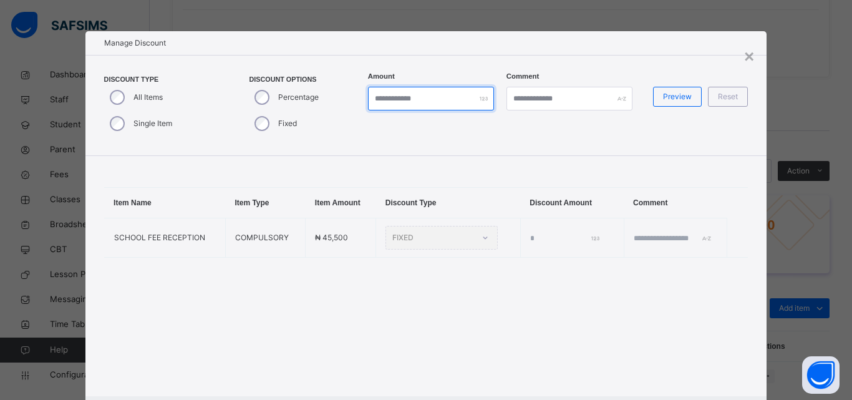
type input "*"
type input "*****"
click at [724, 124] on div "Preview Reset" at bounding box center [702, 105] width 103 height 62
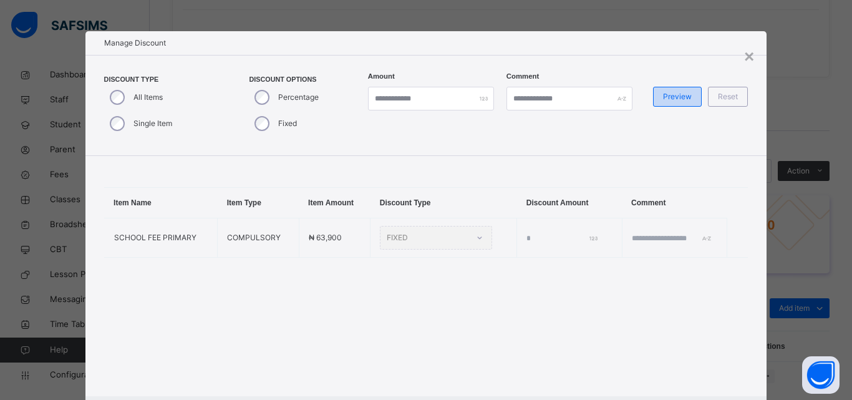
click at [668, 102] on span "Preview" at bounding box center [677, 96] width 29 height 11
type input "*****"
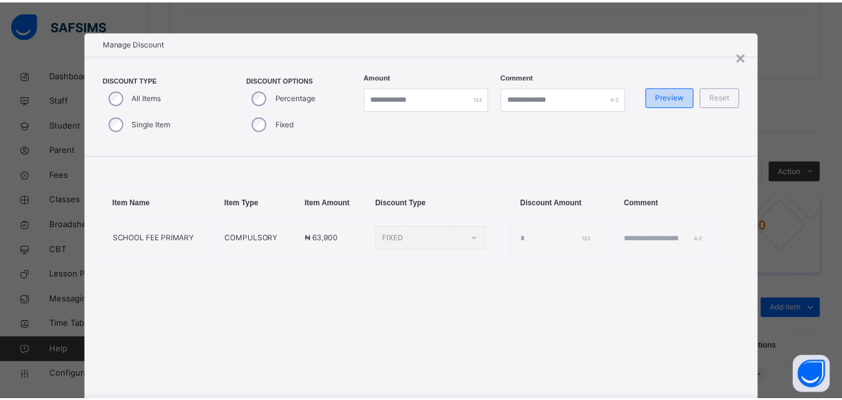
scroll to position [66, 0]
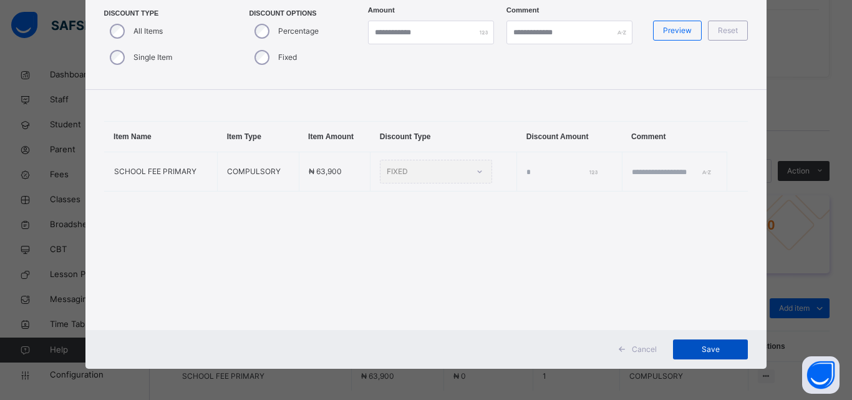
click at [705, 350] on span "Save" at bounding box center [710, 349] width 56 height 11
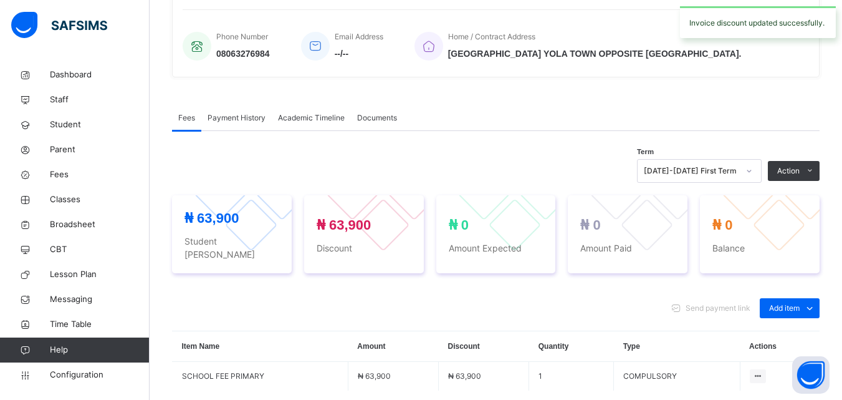
scroll to position [0, 0]
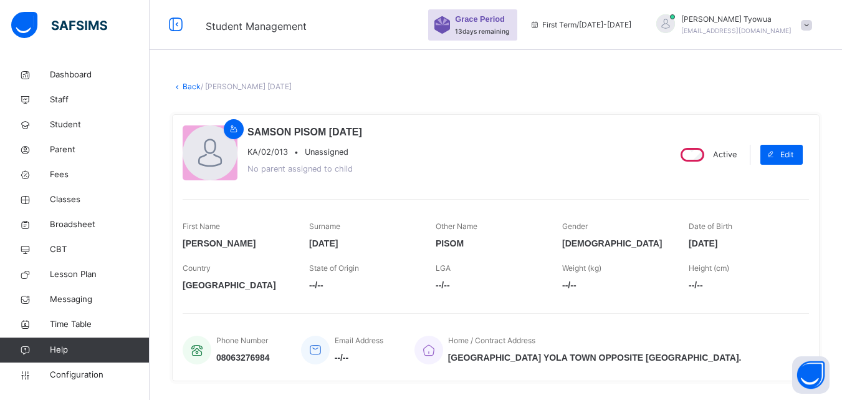
click at [192, 86] on link "Back" at bounding box center [192, 86] width 18 height 9
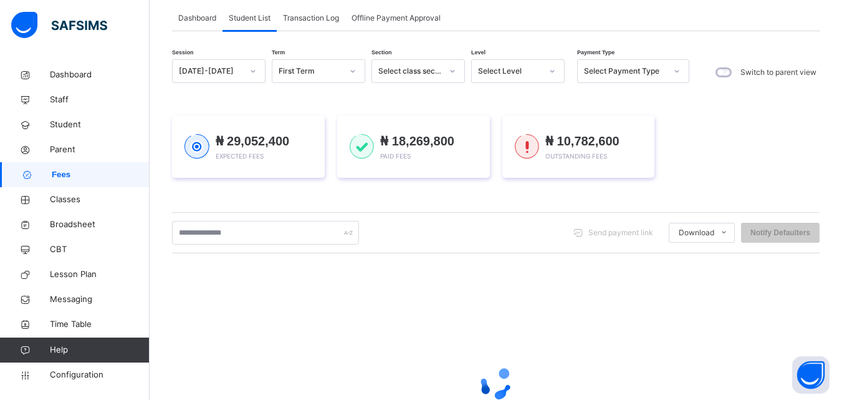
scroll to position [80, 0]
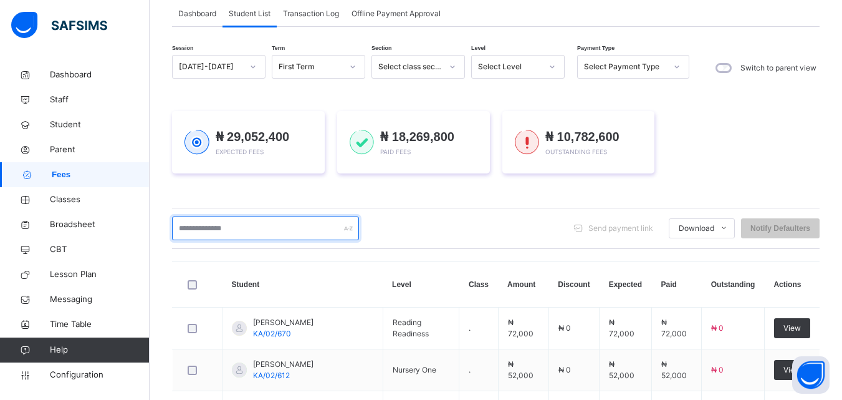
click at [239, 229] on input "text" at bounding box center [265, 228] width 187 height 24
click at [256, 225] on input "text" at bounding box center [265, 228] width 187 height 24
type input "*"
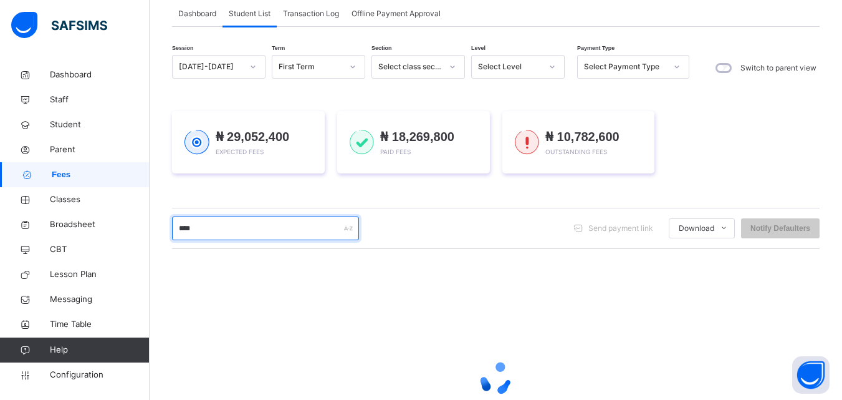
scroll to position [196, 0]
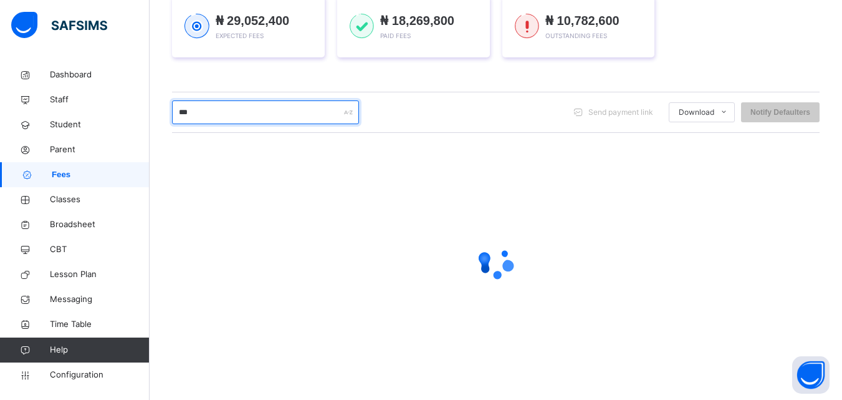
type input "****"
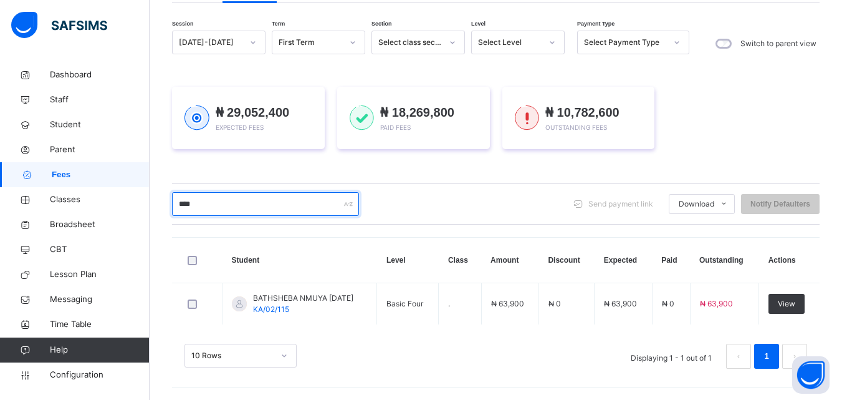
scroll to position [104, 0]
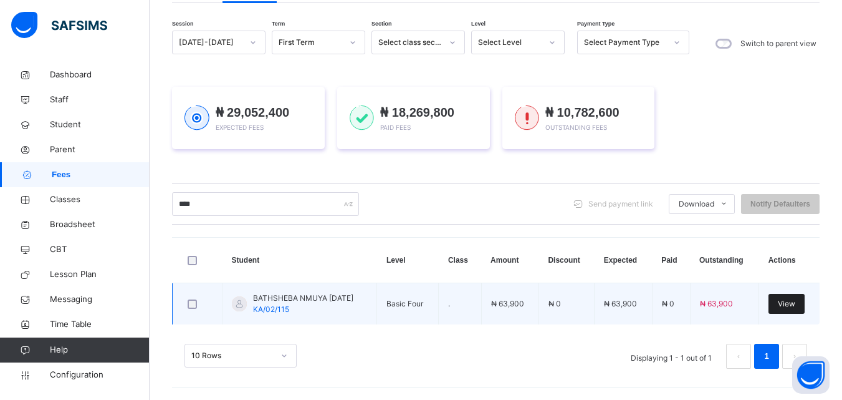
click at [793, 305] on span "View" at bounding box center [786, 303] width 17 height 11
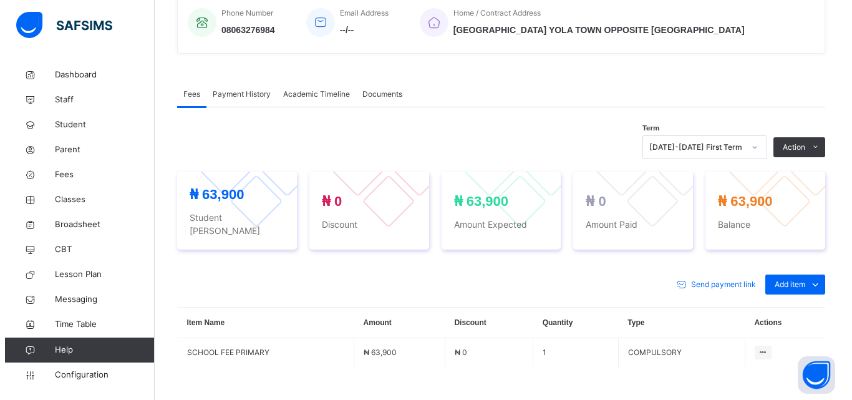
scroll to position [331, 0]
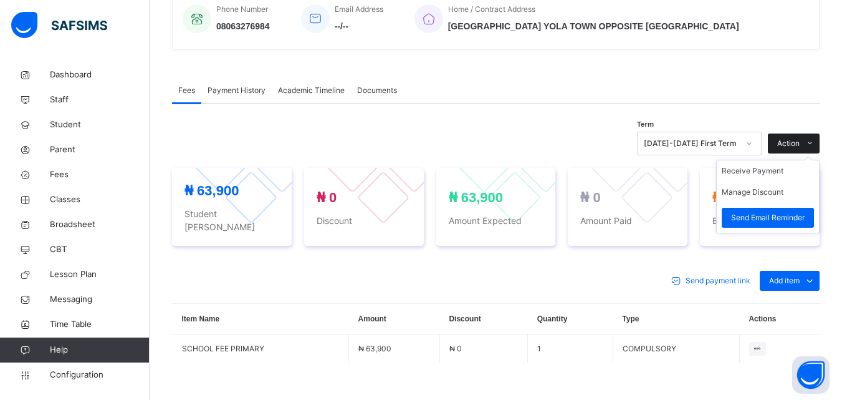
click at [811, 144] on span at bounding box center [810, 143] width 20 height 20
click at [766, 195] on button "Manage Discount" at bounding box center [753, 191] width 62 height 11
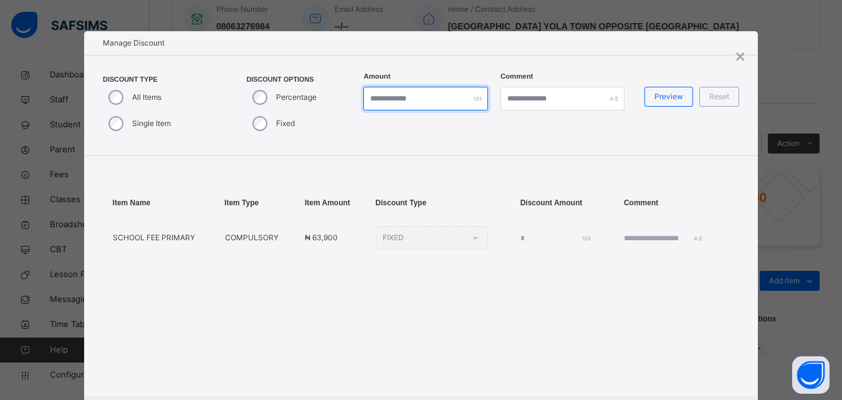
click at [392, 99] on input "*" at bounding box center [425, 99] width 124 height 24
type input "*"
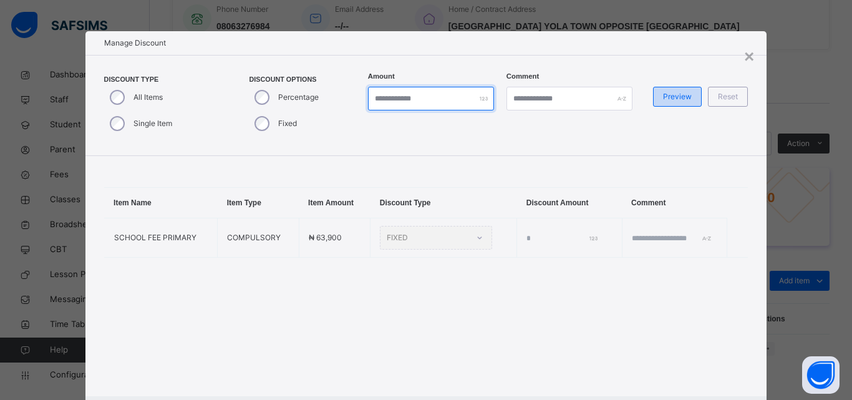
type input "*****"
click at [678, 100] on span "Preview" at bounding box center [677, 96] width 29 height 11
type input "*****"
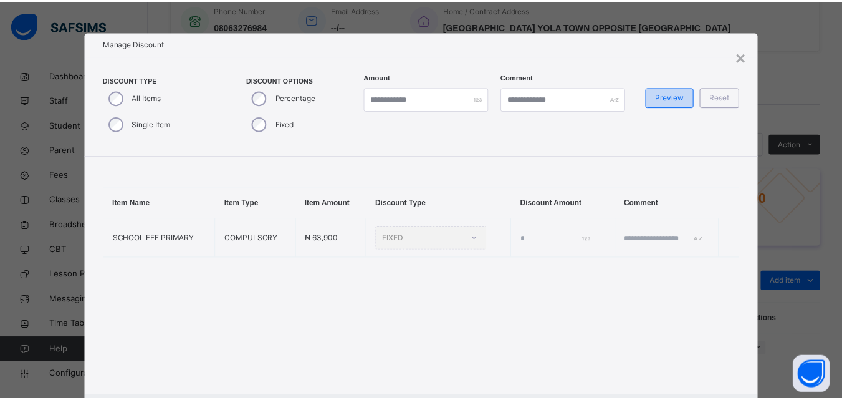
scroll to position [66, 0]
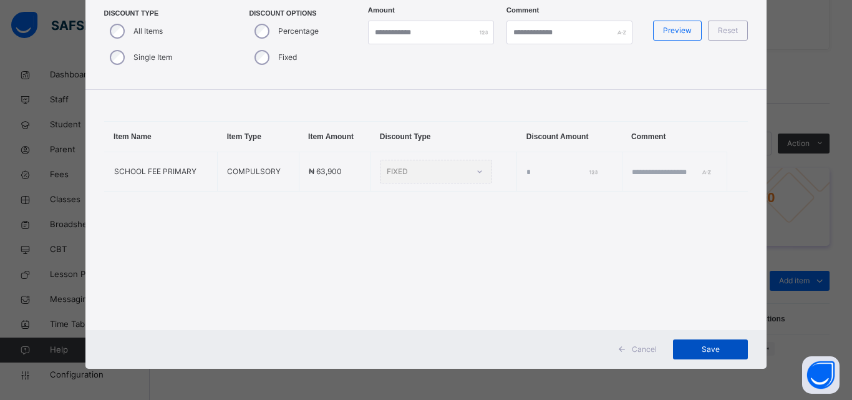
click at [716, 353] on span "Save" at bounding box center [710, 349] width 56 height 11
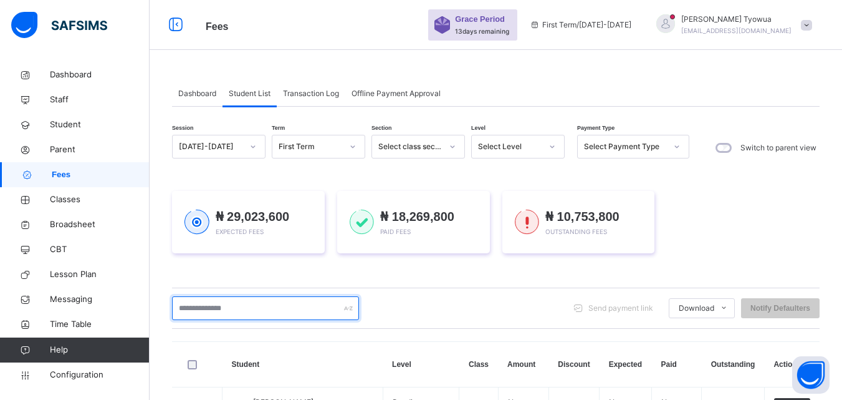
click at [242, 307] on input "text" at bounding box center [265, 308] width 187 height 24
click at [206, 296] on input "text" at bounding box center [265, 308] width 187 height 24
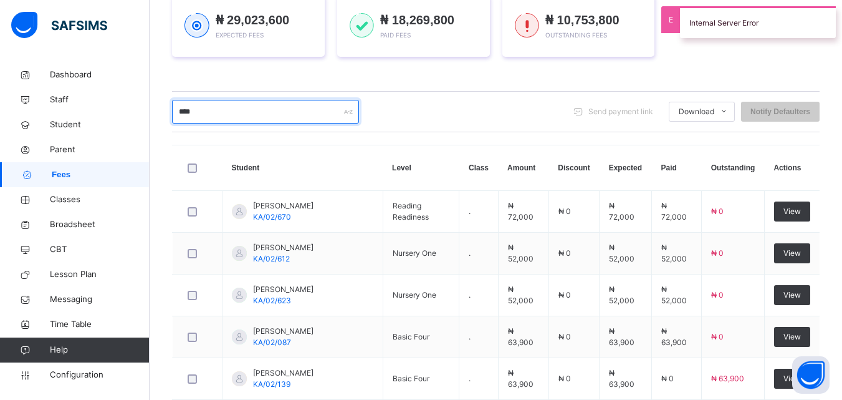
scroll to position [203, 0]
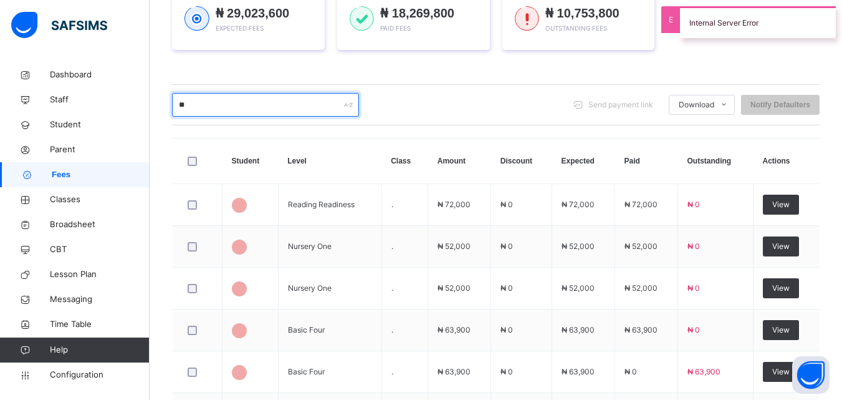
type input "*"
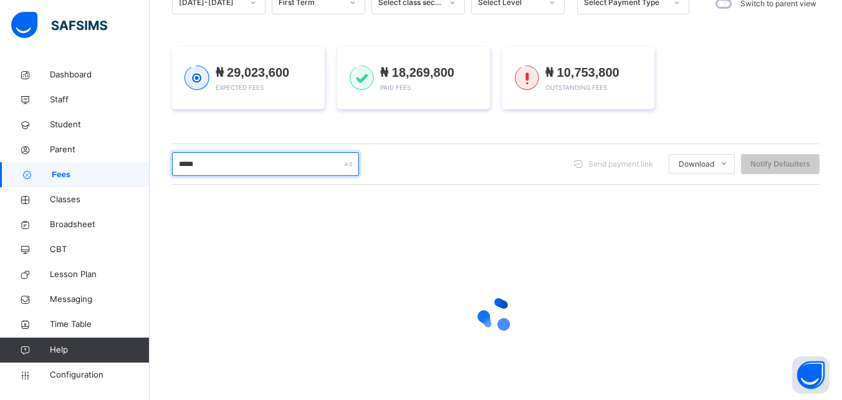
scroll to position [162, 0]
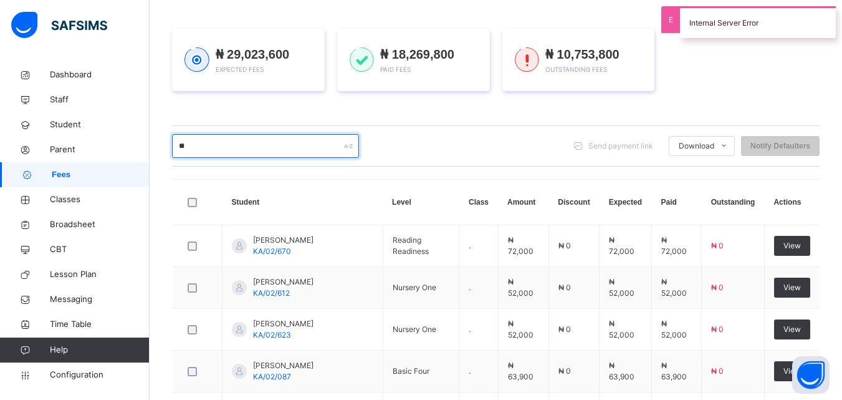
type input "*"
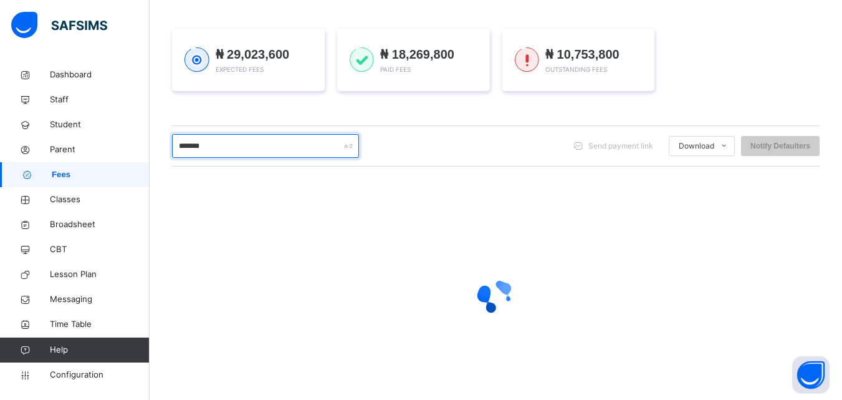
type input "********"
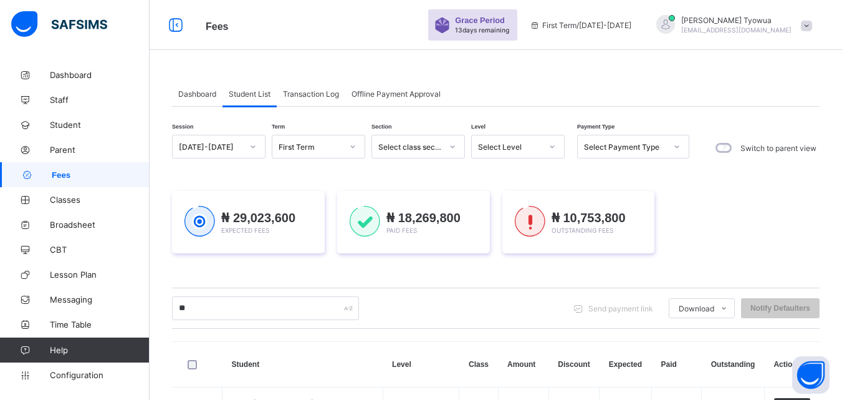
type input "**"
click at [675, 17] on div at bounding box center [665, 24] width 19 height 19
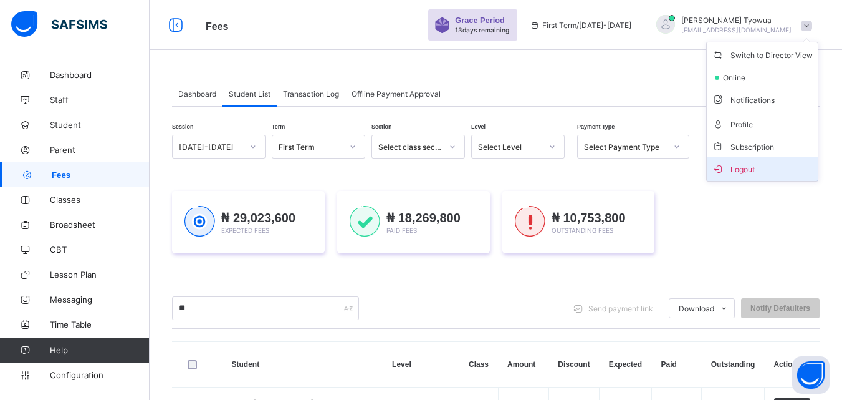
click at [769, 173] on span "Logout" at bounding box center [762, 168] width 101 height 14
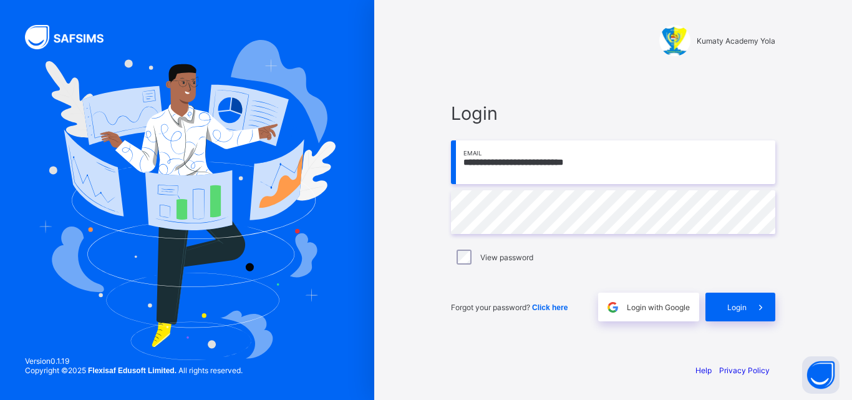
click at [648, 162] on input "**********" at bounding box center [613, 162] width 324 height 44
click at [761, 310] on icon at bounding box center [760, 307] width 13 height 12
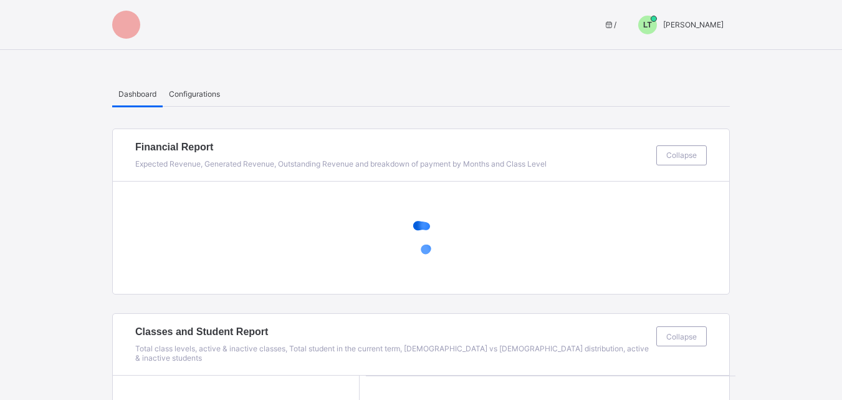
click at [657, 18] on div "LT" at bounding box center [647, 25] width 19 height 19
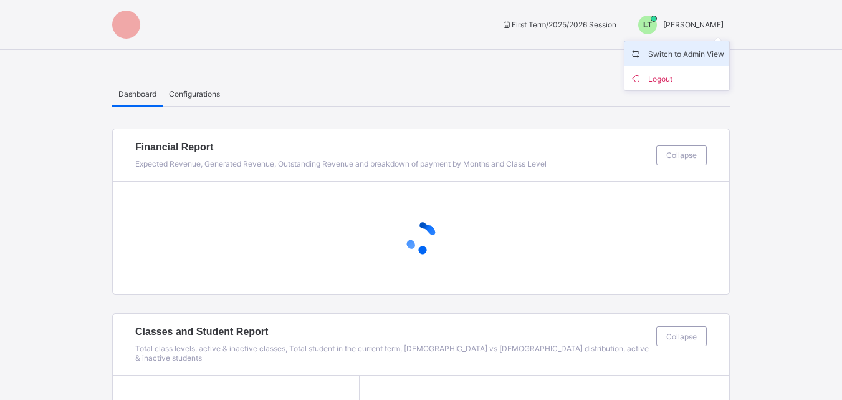
click at [701, 51] on span "Switch to Admin View" at bounding box center [677, 53] width 95 height 14
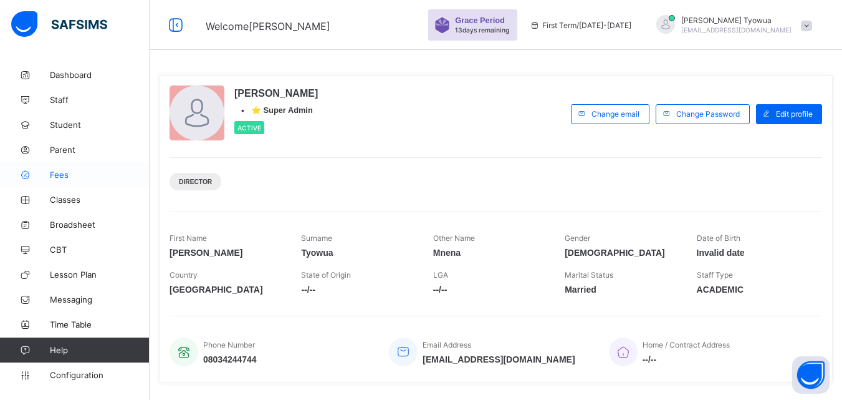
click at [64, 175] on span "Fees" at bounding box center [100, 175] width 100 height 10
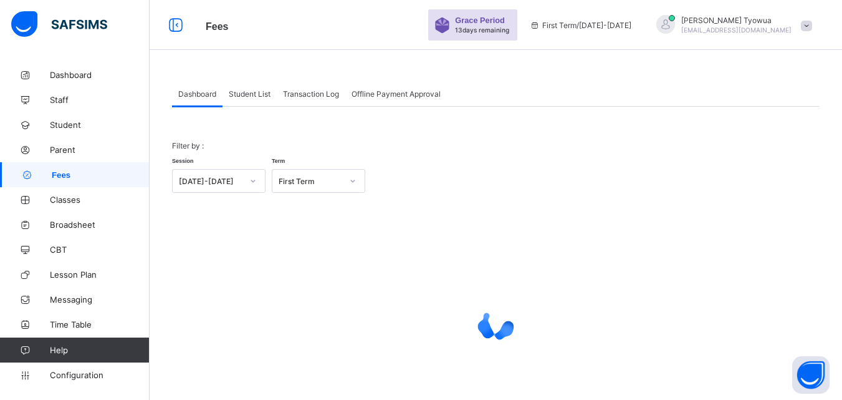
click at [258, 94] on span "Student List" at bounding box center [250, 93] width 42 height 9
click at [0, 0] on div "₦ 29,023,600 Expected Fees ₦ 18,269,800 Paid Fees ₦ 10,753,800 Outstanding Fees" at bounding box center [0, 0] width 0 height 0
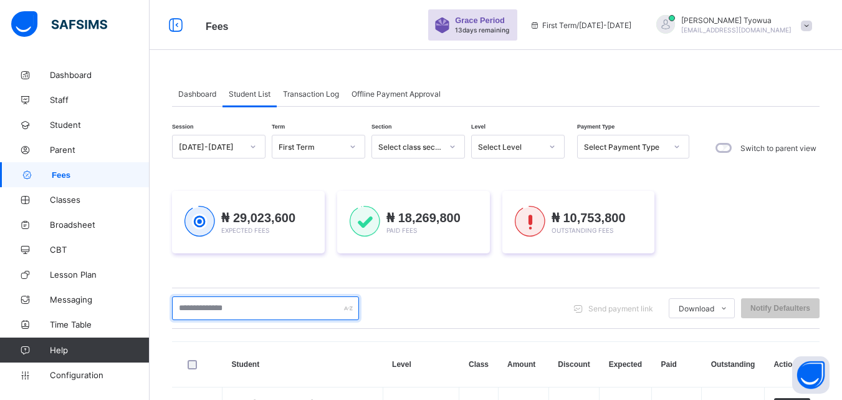
click at [268, 296] on input "text" at bounding box center [265, 308] width 187 height 24
click at [240, 296] on input "text" at bounding box center [265, 308] width 187 height 24
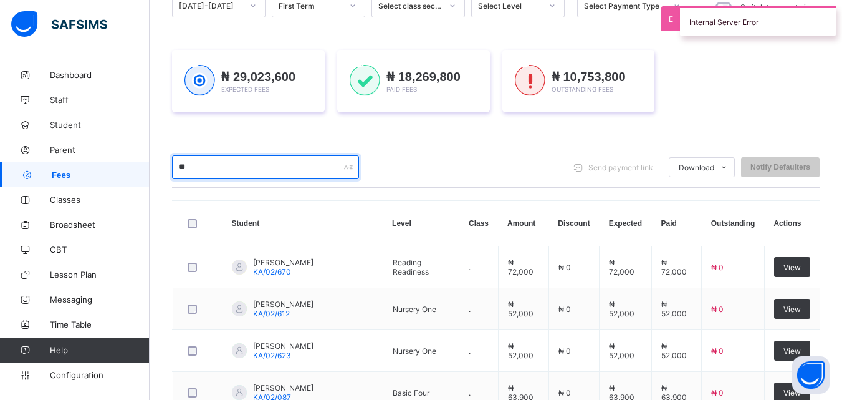
type input "*"
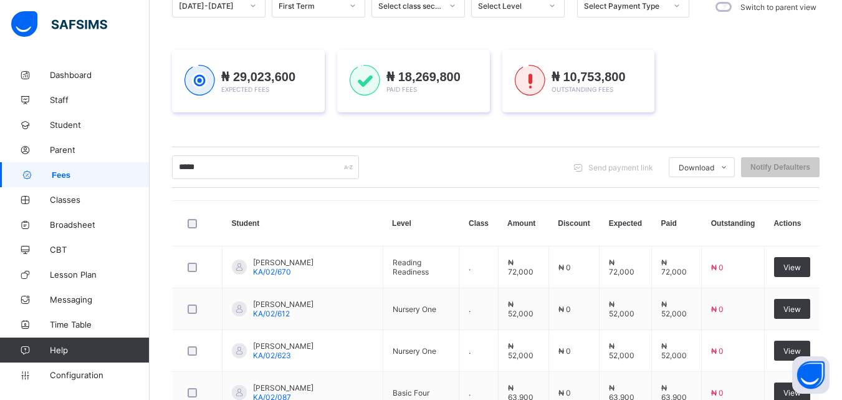
click at [415, 171] on div "***** Send payment link Download Students Payment Students Payment Status Stude…" at bounding box center [496, 167] width 648 height 24
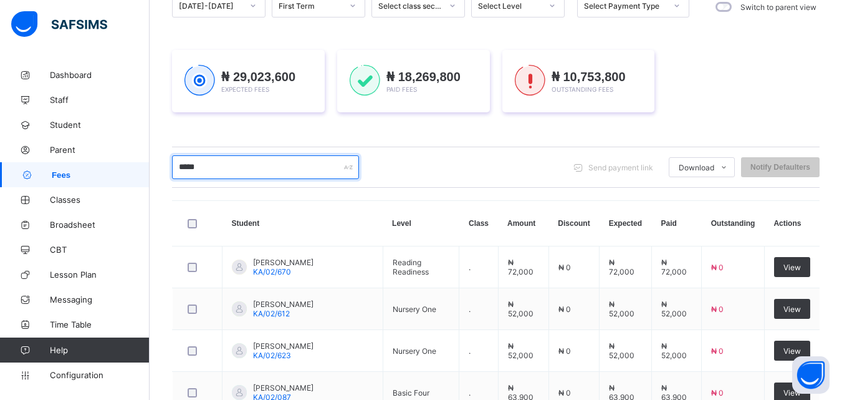
click at [228, 168] on input "*****" at bounding box center [265, 167] width 187 height 24
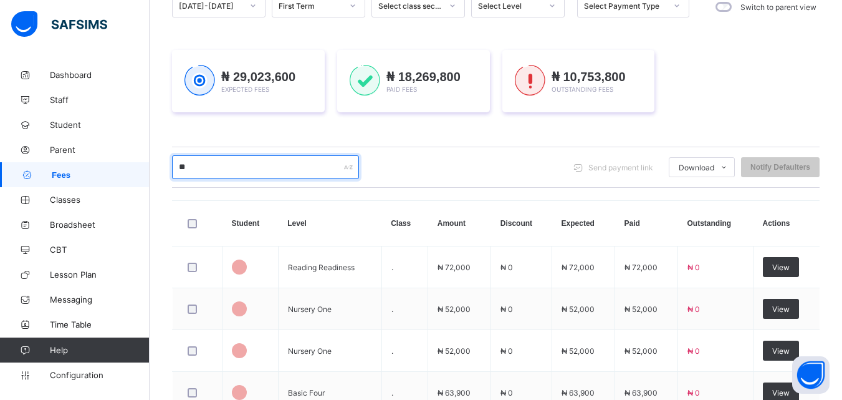
type input "*"
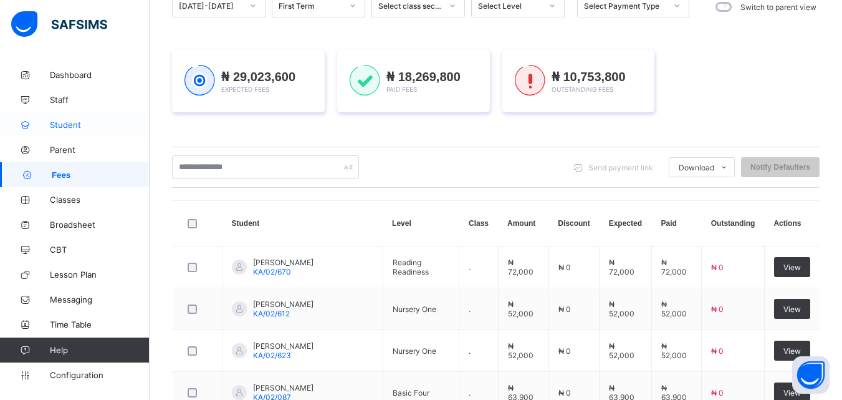
click at [67, 145] on span "Parent" at bounding box center [100, 150] width 100 height 10
click at [56, 127] on span "Student" at bounding box center [100, 125] width 100 height 10
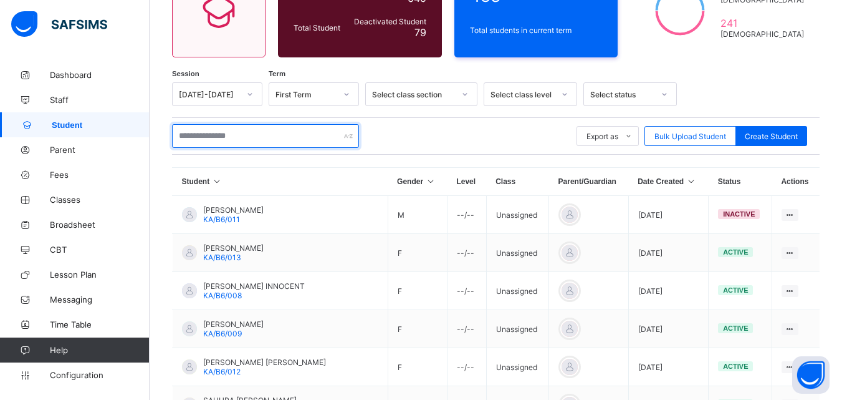
click at [221, 138] on input "text" at bounding box center [265, 136] width 187 height 24
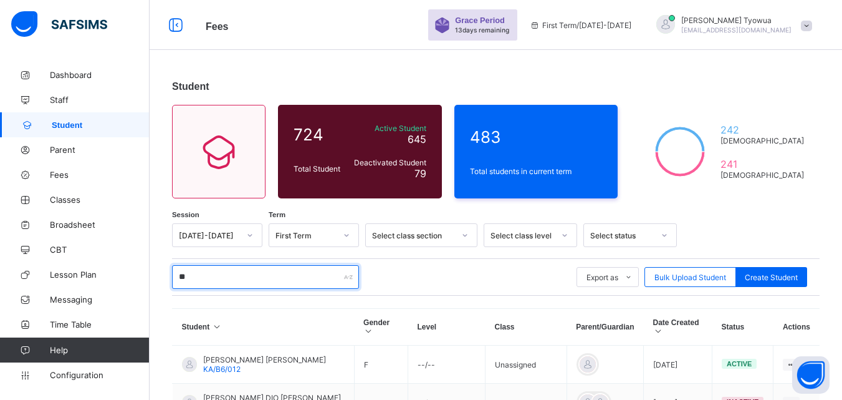
type input "*"
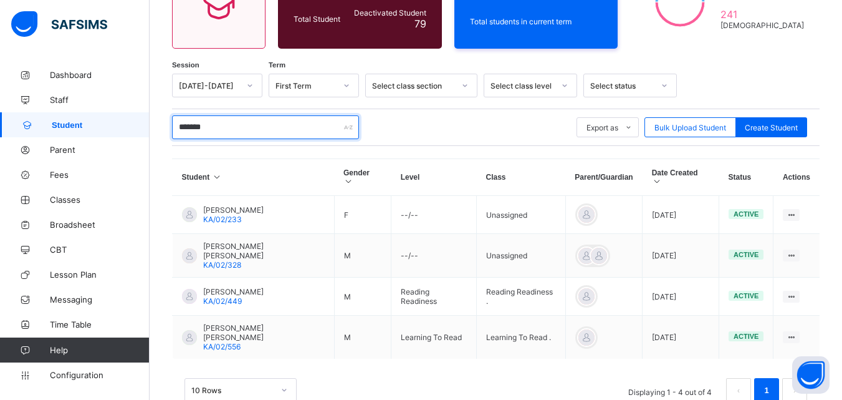
scroll to position [181, 0]
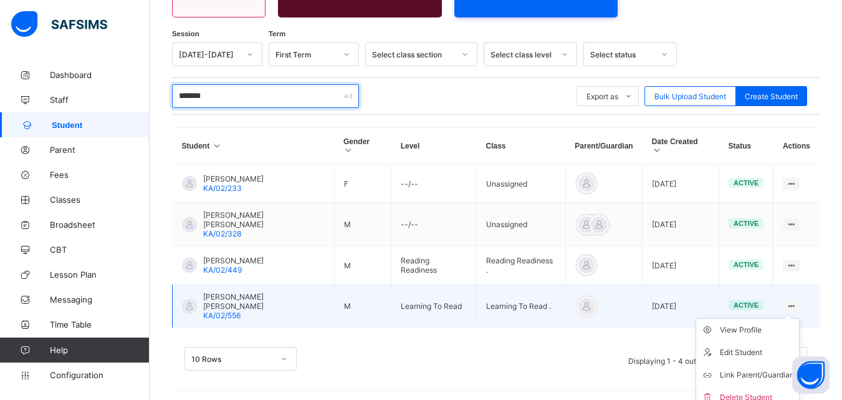
type input "*******"
click at [798, 318] on ul "View Profile Edit Student Link Parent/Guardian Delete Student" at bounding box center [748, 363] width 104 height 91
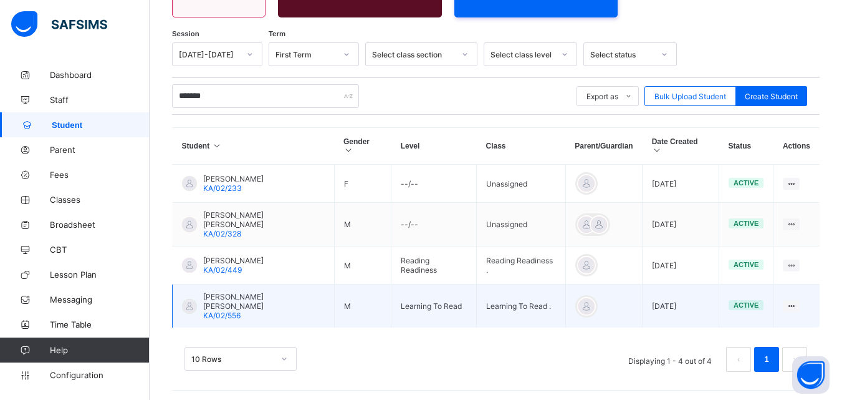
click at [291, 311] on div "EMMANUEL OGHENEOCHUKO ANTHONY KA/02/556" at bounding box center [264, 306] width 122 height 28
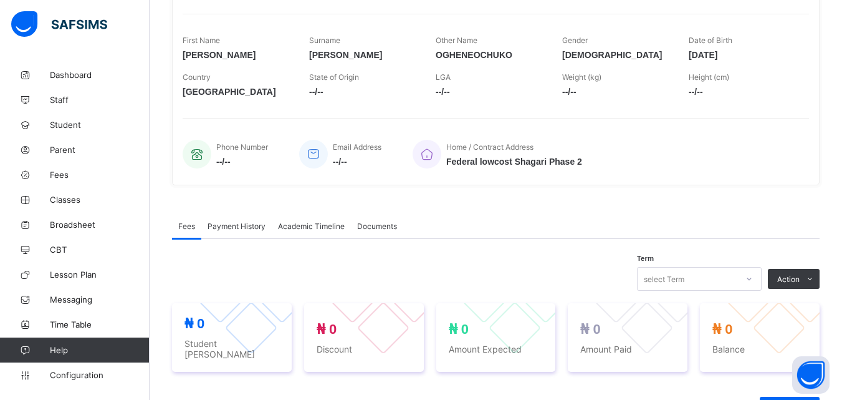
scroll to position [342, 0]
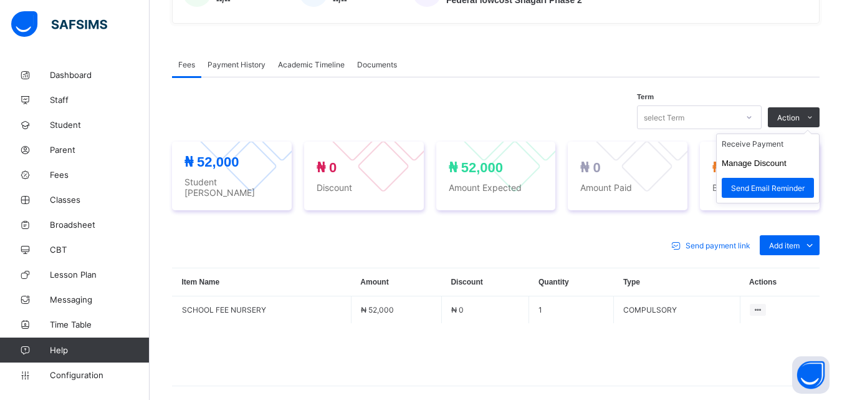
click at [805, 133] on ul "Receive Payment Manage Discount Send Email Reminder" at bounding box center [767, 168] width 103 height 70
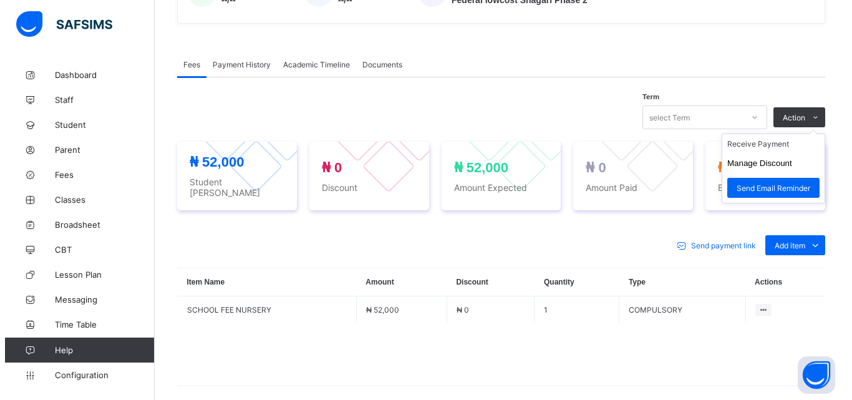
scroll to position [393, 0]
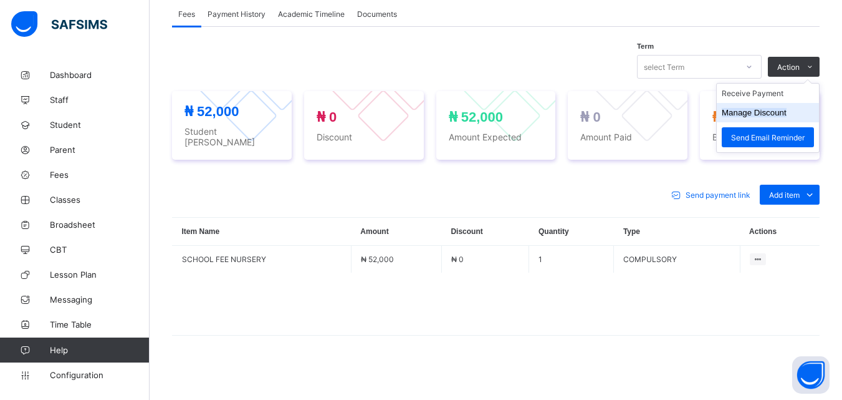
click at [780, 113] on button "Manage Discount" at bounding box center [754, 112] width 65 height 9
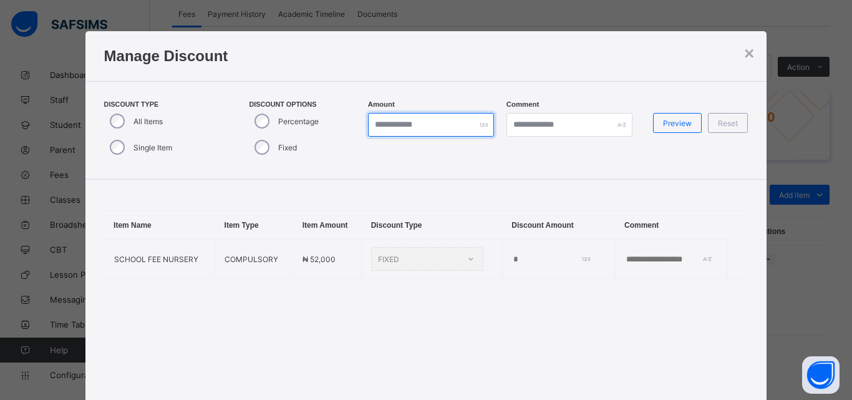
click at [407, 120] on input "*" at bounding box center [431, 125] width 126 height 24
type input "*****"
click at [681, 124] on span "Preview" at bounding box center [677, 122] width 29 height 9
type input "*****"
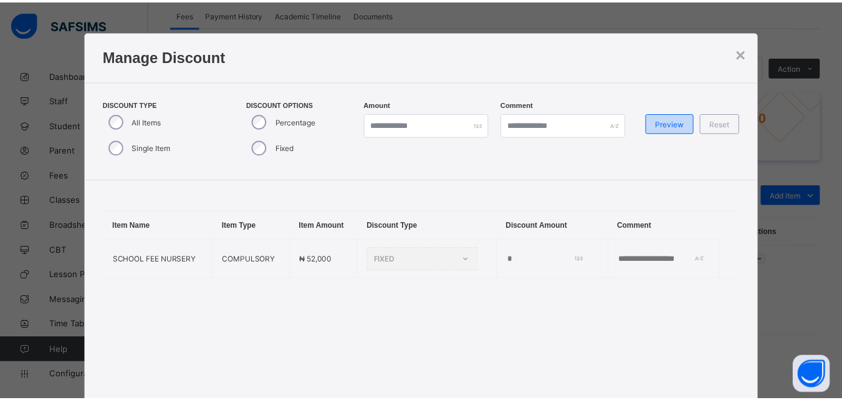
scroll to position [91, 0]
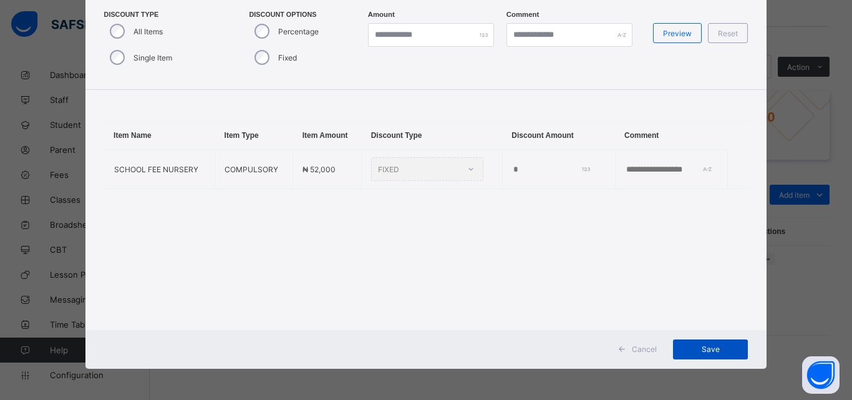
click at [714, 352] on span "Save" at bounding box center [710, 348] width 56 height 9
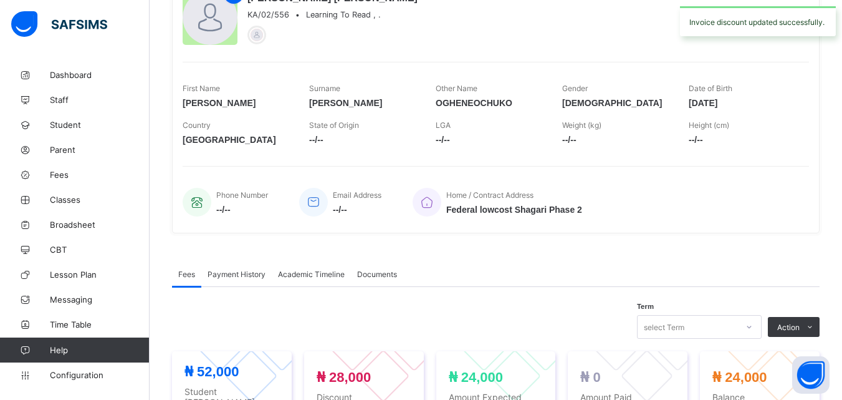
scroll to position [132, 0]
click at [82, 124] on span "Student" at bounding box center [100, 125] width 100 height 10
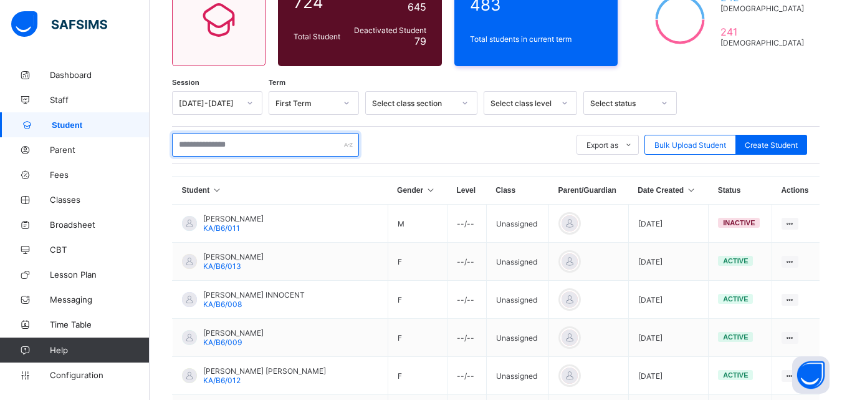
click at [232, 148] on input "text" at bounding box center [265, 145] width 187 height 24
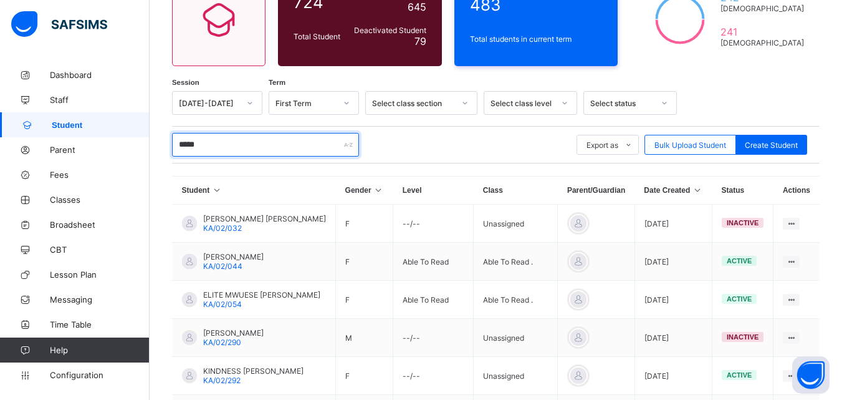
type input "******"
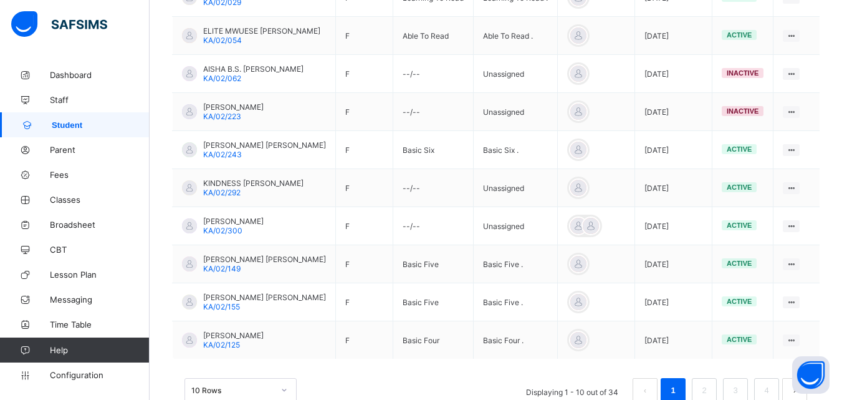
scroll to position [360, 0]
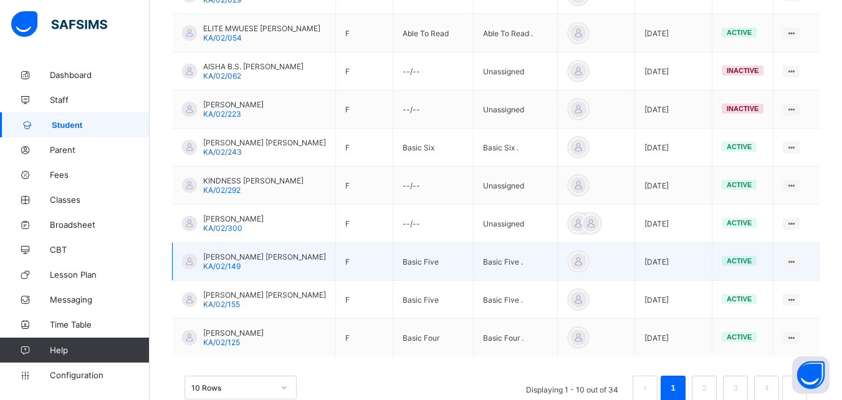
click at [227, 261] on span "VICTORIA YAKUBU ELISHA" at bounding box center [264, 256] width 123 height 9
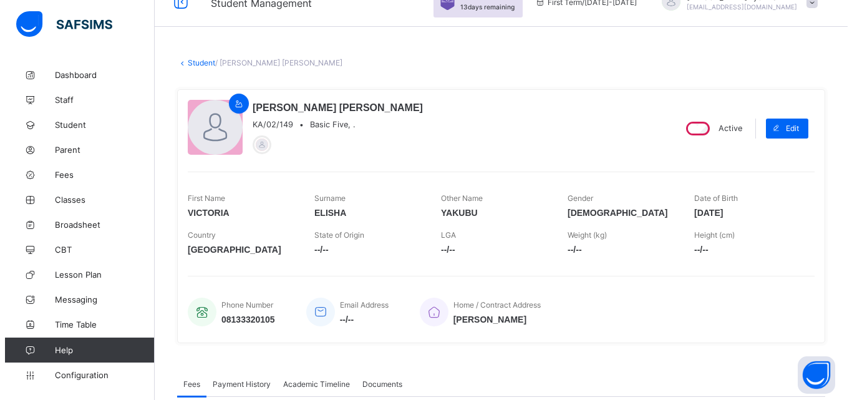
scroll to position [393, 0]
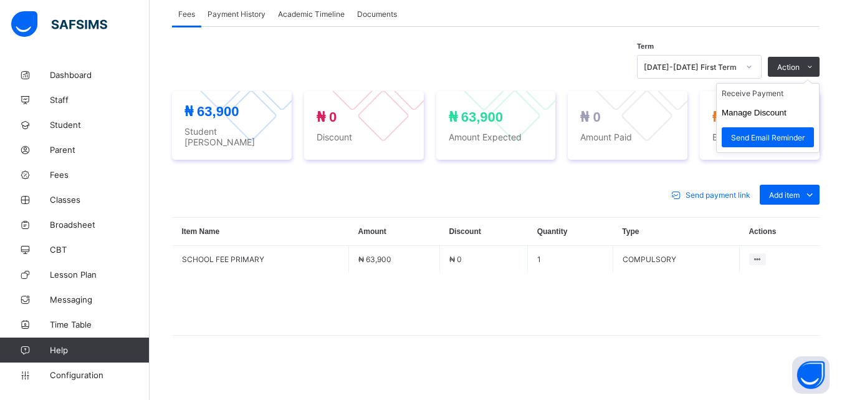
click at [810, 83] on ul "Receive Payment Manage Discount Send Email Reminder" at bounding box center [767, 118] width 103 height 70
click at [779, 109] on button "Manage Discount" at bounding box center [754, 112] width 65 height 9
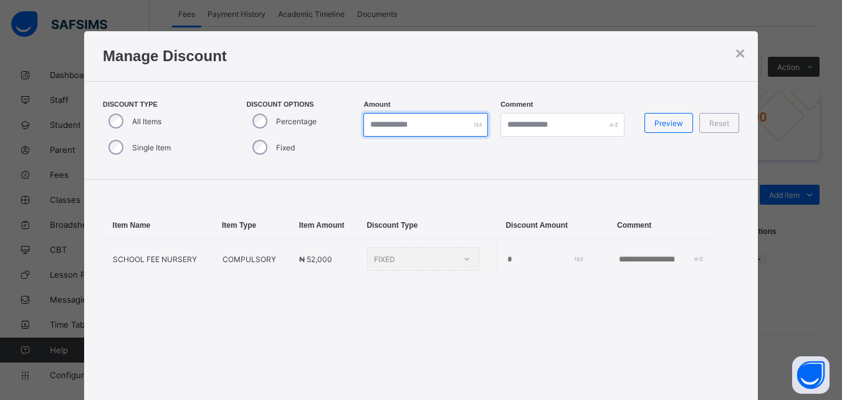
click at [393, 123] on input "*" at bounding box center [425, 125] width 124 height 24
type input "*"
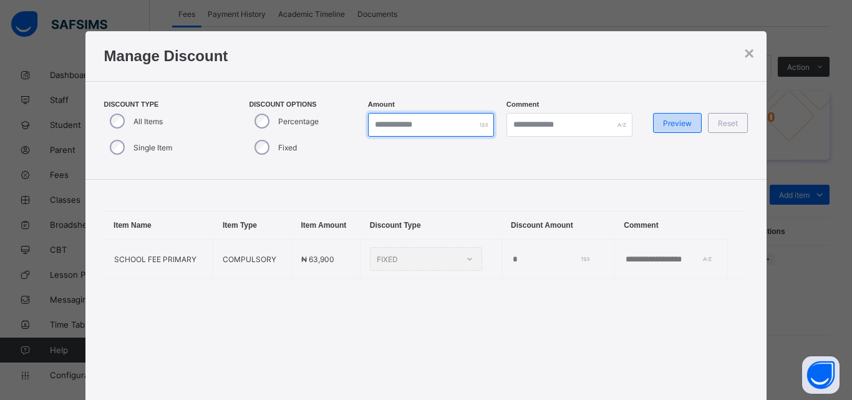
type input "*****"
click at [683, 121] on span "Preview" at bounding box center [677, 122] width 29 height 9
type input "*****"
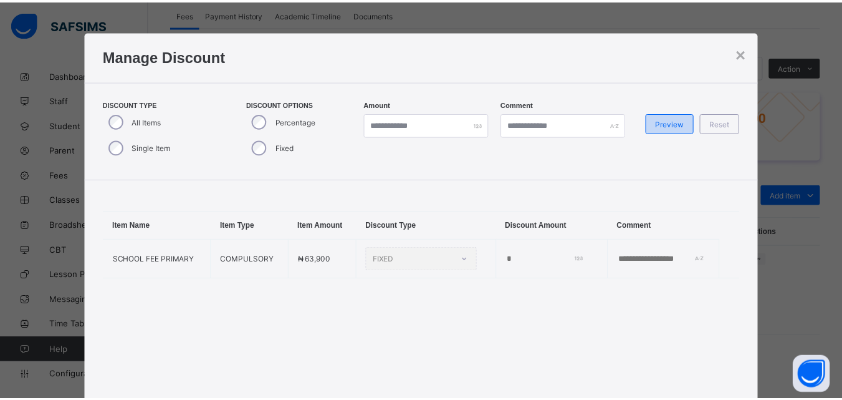
scroll to position [91, 0]
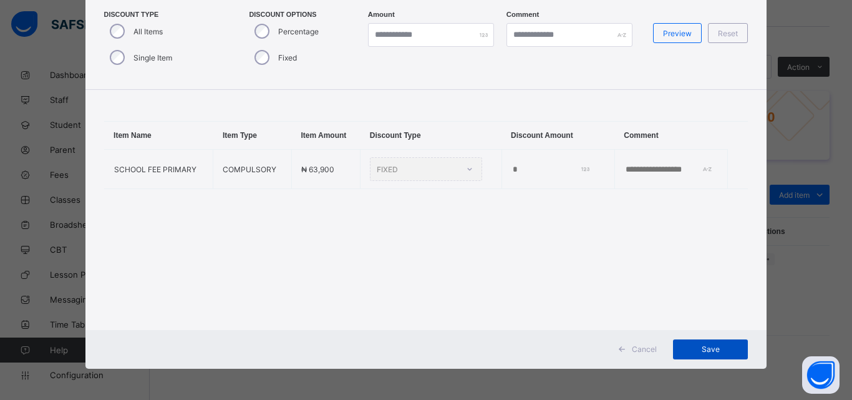
click at [720, 348] on span "Save" at bounding box center [710, 348] width 56 height 9
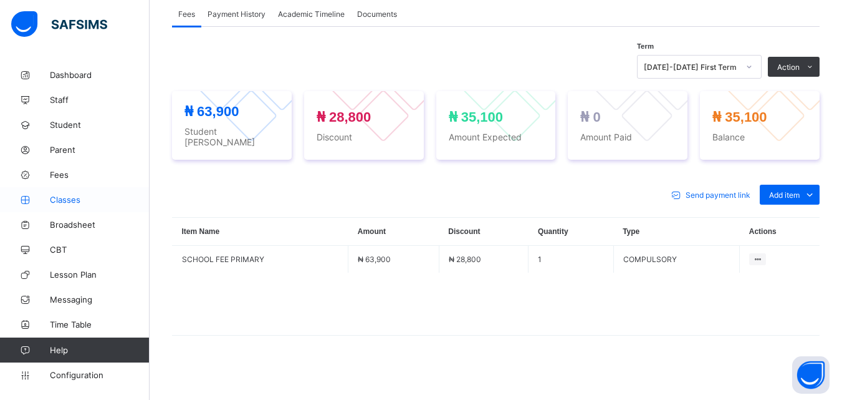
click at [72, 192] on link "Classes" at bounding box center [75, 199] width 150 height 25
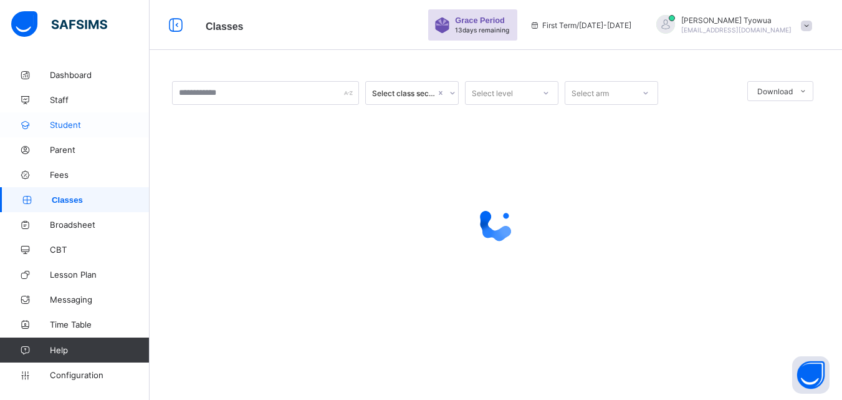
click at [67, 121] on span "Student" at bounding box center [100, 125] width 100 height 10
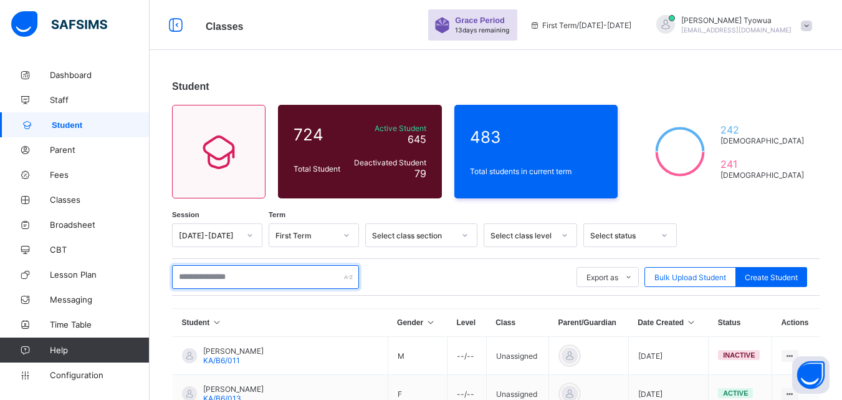
click at [274, 279] on input "text" at bounding box center [265, 277] width 187 height 24
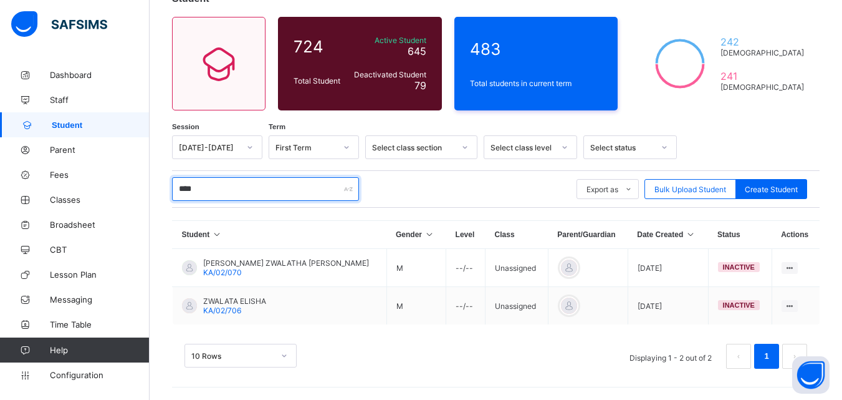
scroll to position [90, 0]
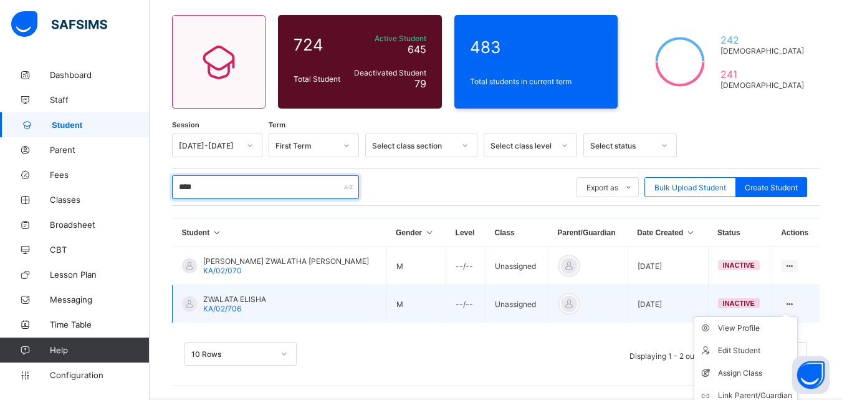
type input "****"
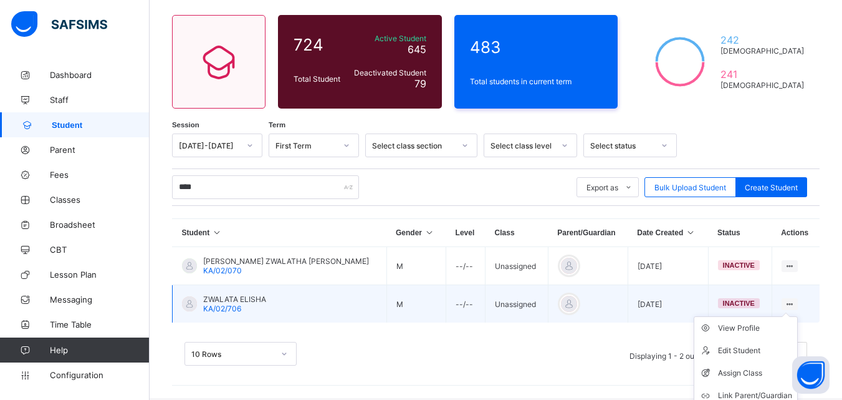
click at [792, 316] on ul "View Profile Edit Student Assign Class Link Parent/Guardian Delete Student" at bounding box center [746, 372] width 104 height 113
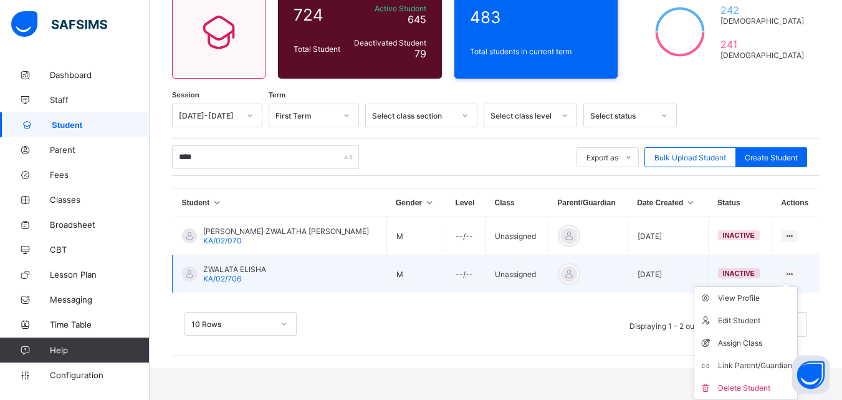
scroll to position [122, 0]
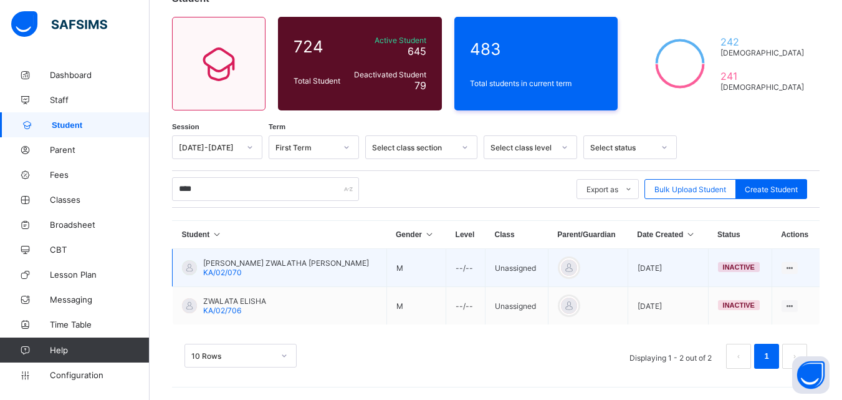
click at [235, 278] on td "EPHRAIM ZWALATHA GODWIN KA/02/070" at bounding box center [280, 268] width 214 height 38
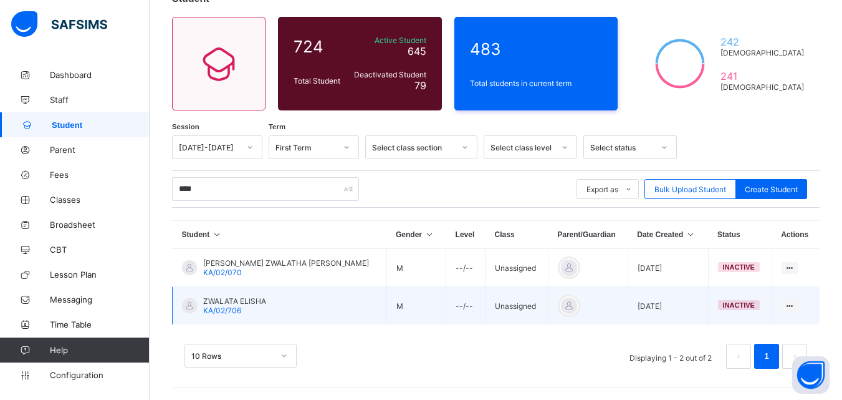
click at [246, 307] on div "ZWALATA ELISHA KA/02/706" at bounding box center [234, 305] width 63 height 19
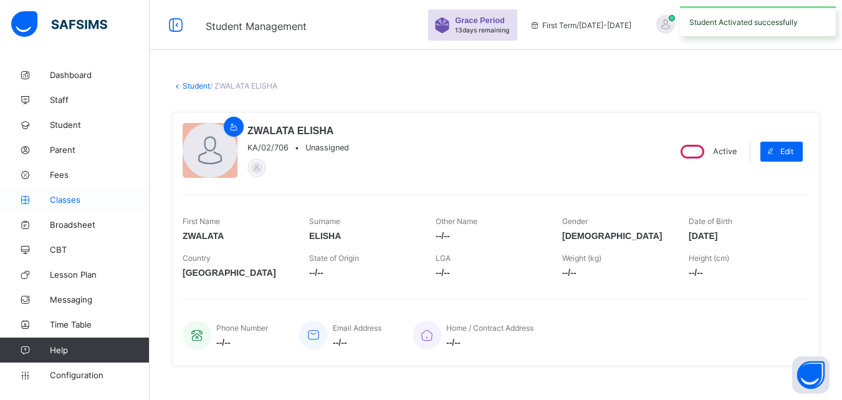
click at [82, 196] on span "Classes" at bounding box center [100, 200] width 100 height 10
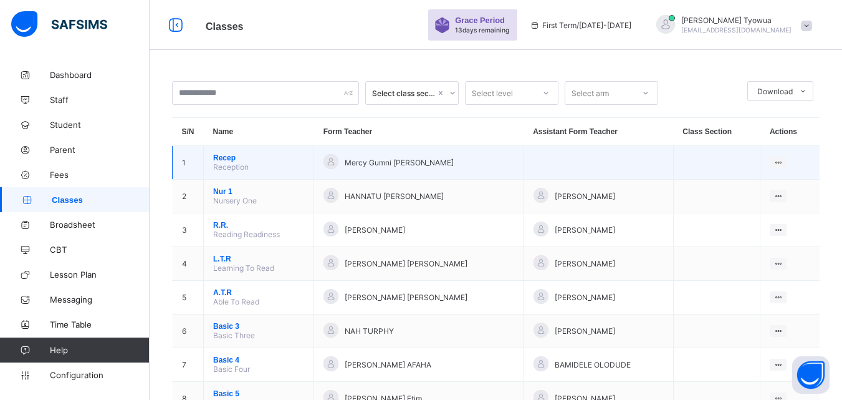
click at [240, 158] on span "Recep" at bounding box center [258, 157] width 91 height 9
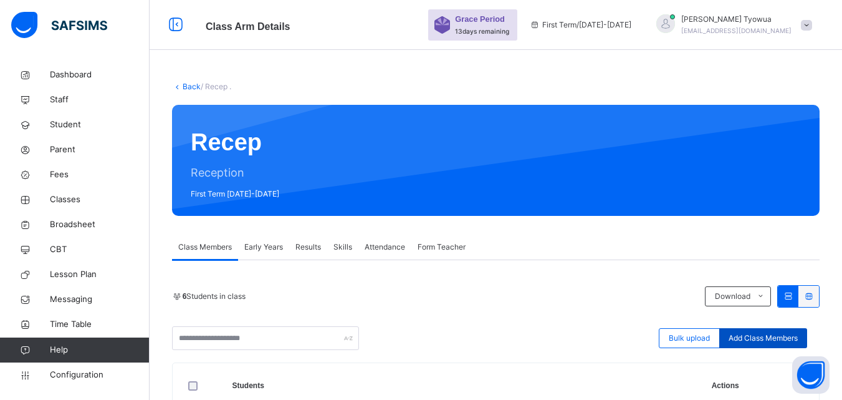
click at [762, 332] on span "Add Class Members" at bounding box center [763, 337] width 69 height 11
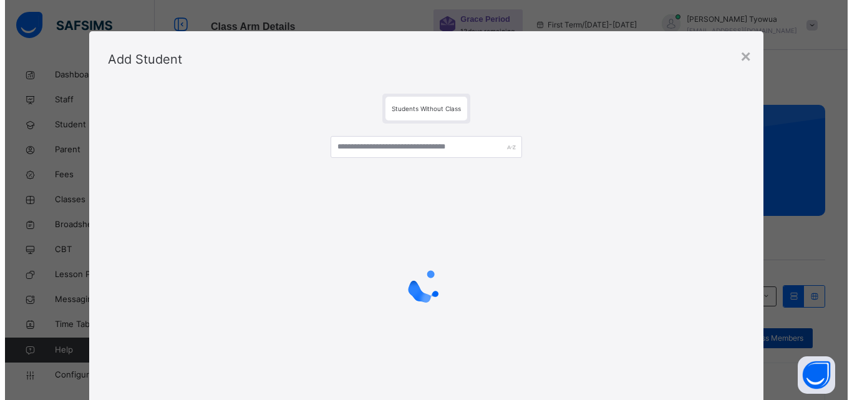
scroll to position [75, 0]
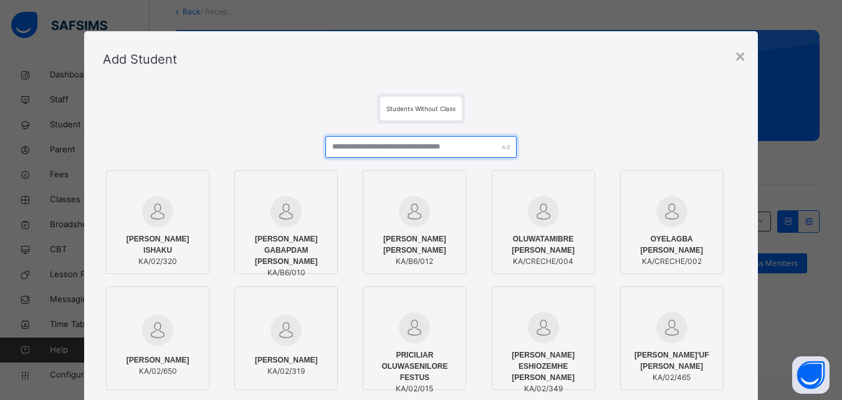
click at [433, 148] on input "text" at bounding box center [420, 147] width 191 height 22
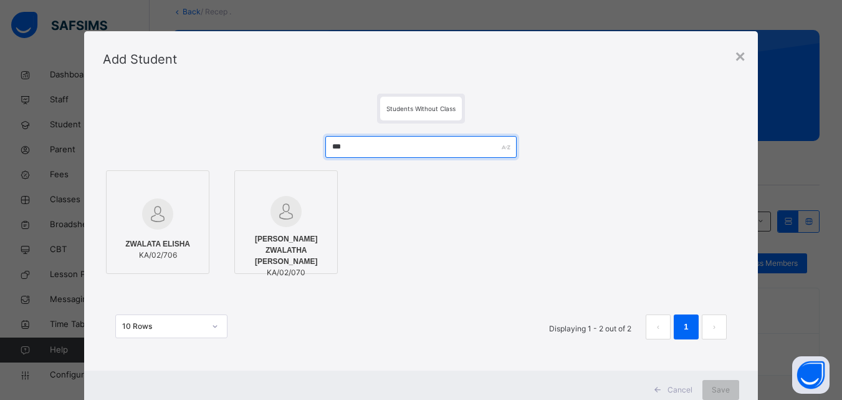
type input "***"
click at [163, 245] on span "ZWALATA ELISHA" at bounding box center [157, 243] width 65 height 11
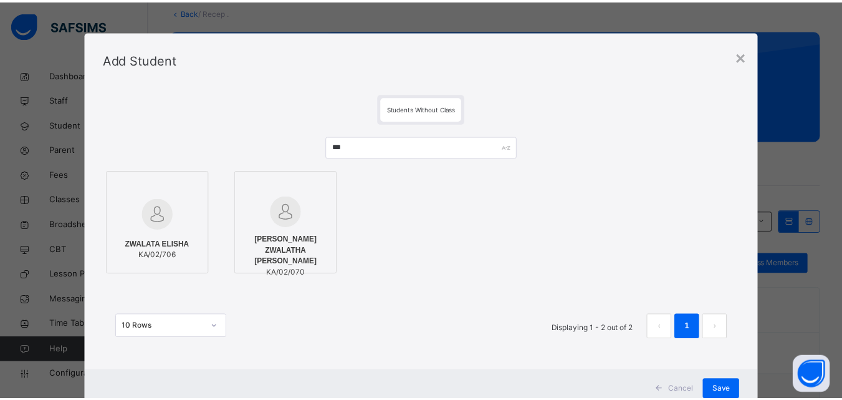
scroll to position [41, 0]
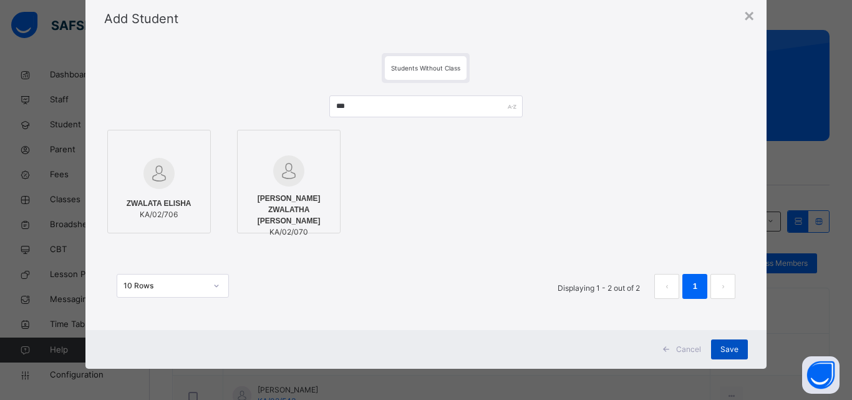
click at [729, 350] on span "Save" at bounding box center [729, 349] width 18 height 11
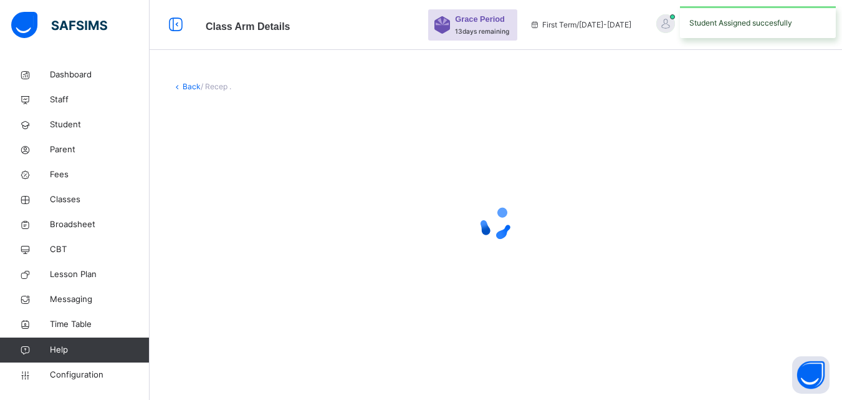
scroll to position [0, 0]
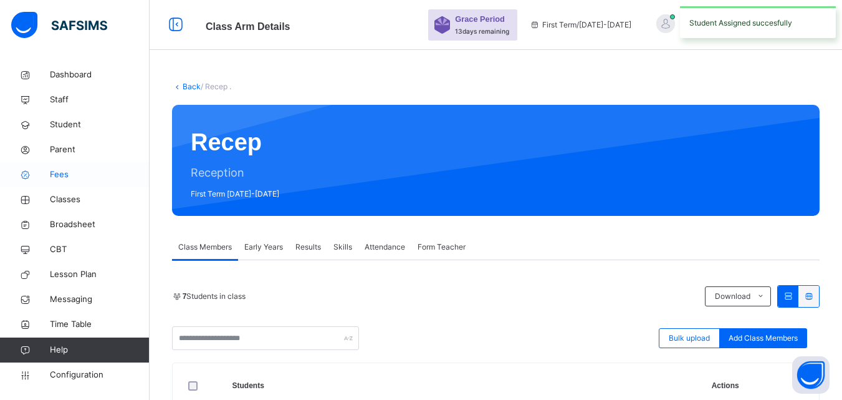
click at [65, 172] on span "Fees" at bounding box center [100, 174] width 100 height 12
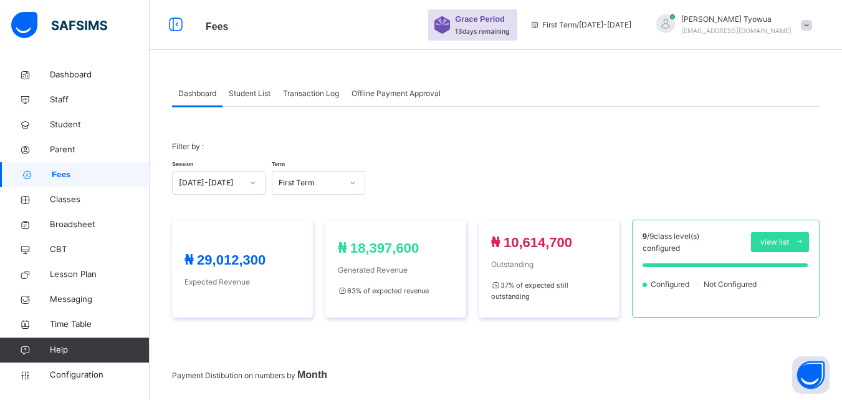
click at [255, 96] on span "Student List" at bounding box center [250, 93] width 42 height 11
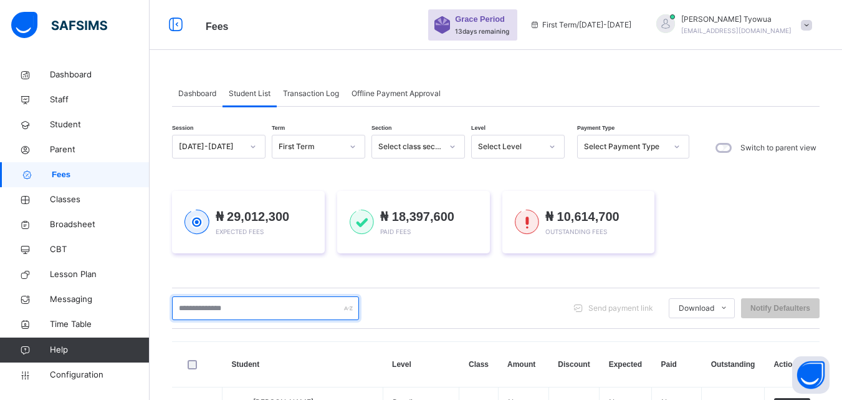
click at [241, 308] on input "text" at bounding box center [265, 308] width 187 height 24
type input "***"
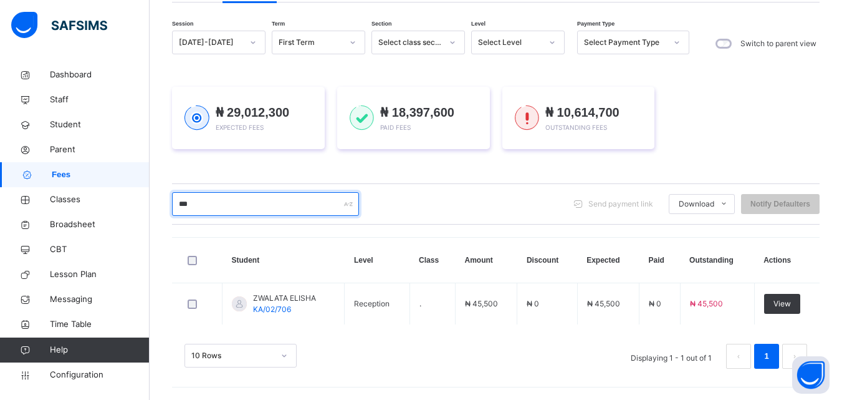
scroll to position [104, 0]
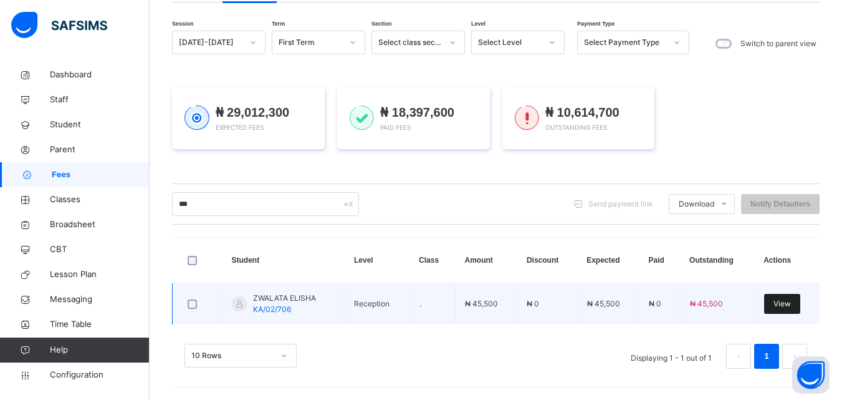
click at [791, 303] on span "View" at bounding box center [782, 303] width 17 height 11
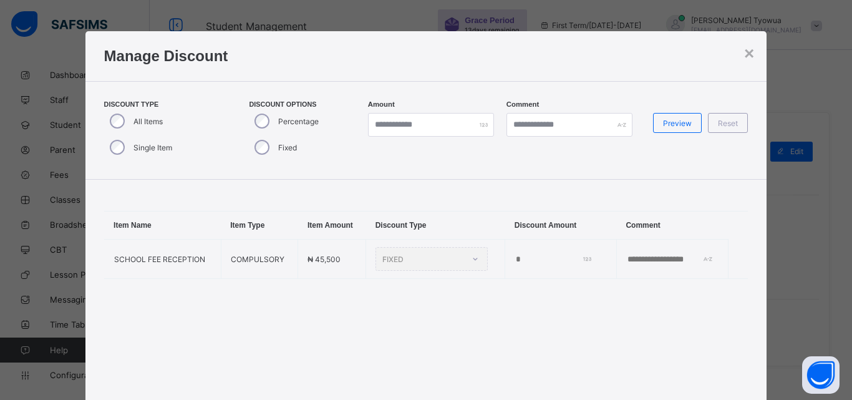
scroll to position [393, 0]
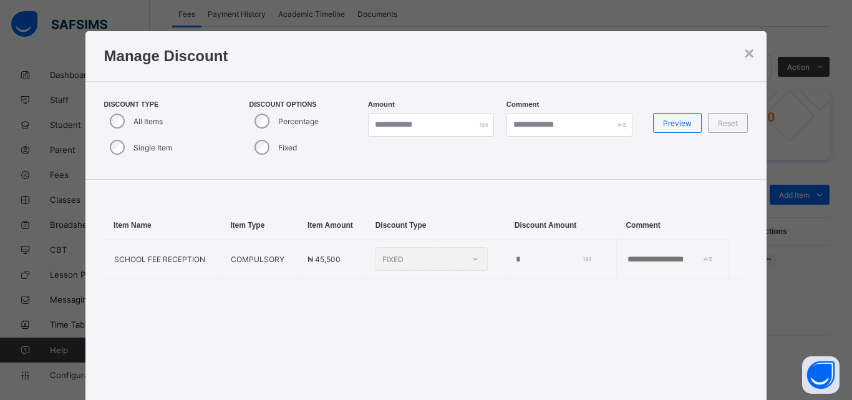
click at [300, 205] on div "Item Name Item Type Item Amount Discount Type Discount Amount Comment SCHOOL FE…" at bounding box center [425, 245] width 681 height 130
click at [415, 123] on input "*" at bounding box center [431, 125] width 126 height 24
type input "*****"
click at [677, 127] on span "Preview" at bounding box center [677, 122] width 29 height 9
type input "*****"
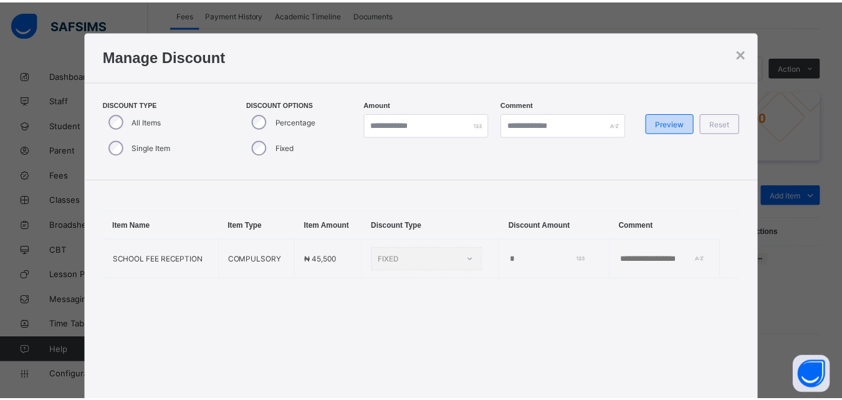
scroll to position [91, 0]
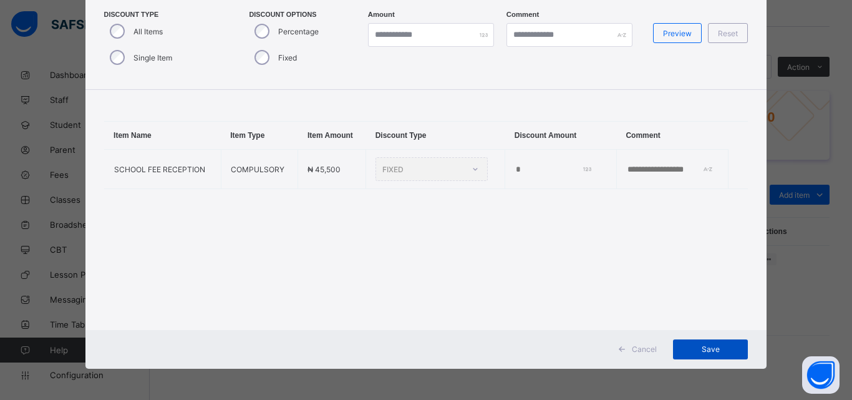
click at [713, 352] on span "Save" at bounding box center [710, 348] width 56 height 9
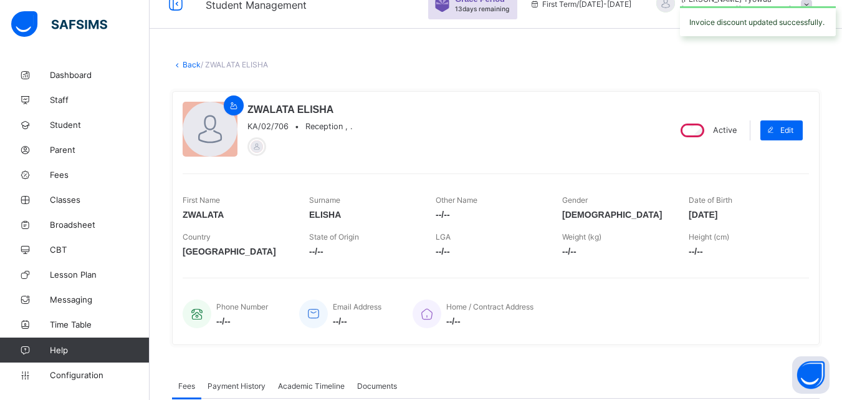
scroll to position [0, 0]
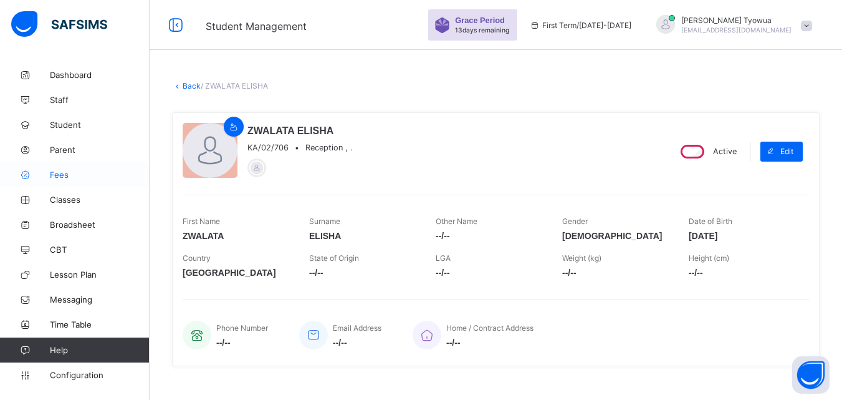
click at [55, 175] on span "Fees" at bounding box center [100, 175] width 100 height 10
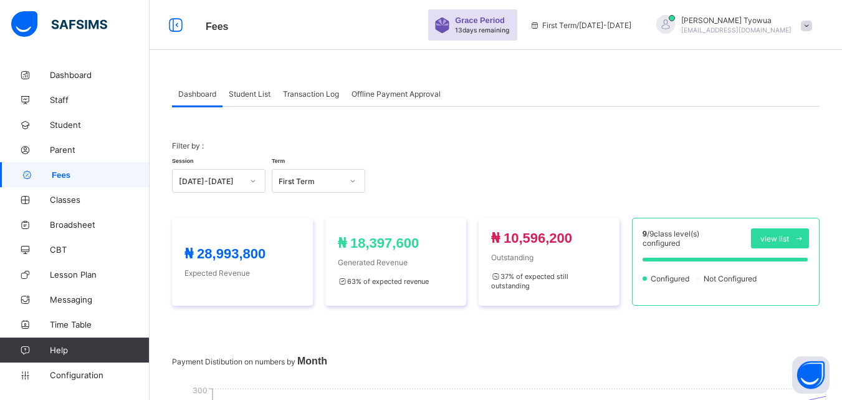
click at [256, 97] on span "Student List" at bounding box center [250, 93] width 42 height 9
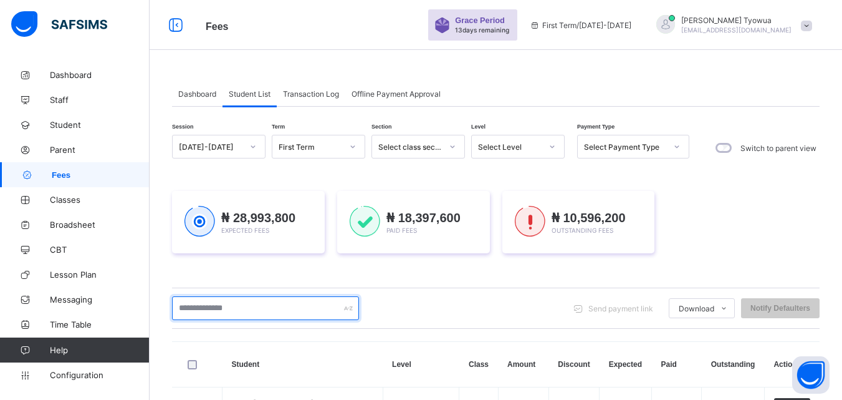
click at [234, 307] on input "text" at bounding box center [265, 308] width 187 height 24
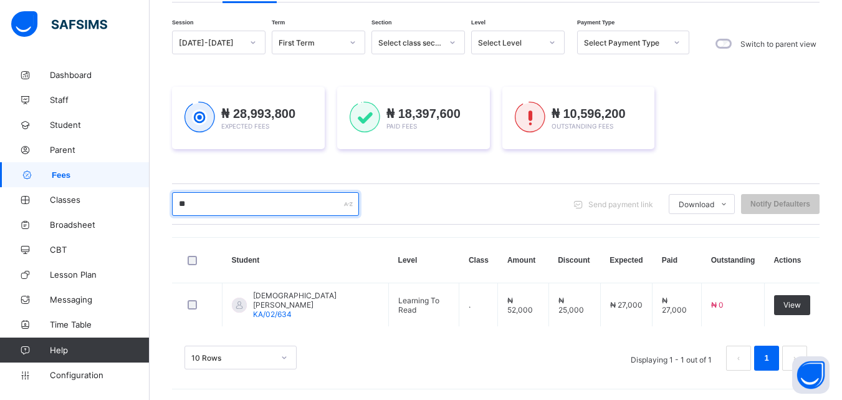
type input "*"
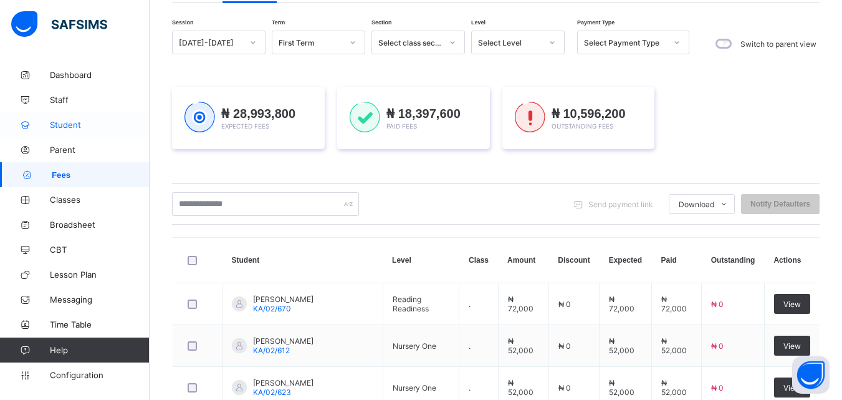
click at [67, 123] on span "Student" at bounding box center [100, 125] width 100 height 10
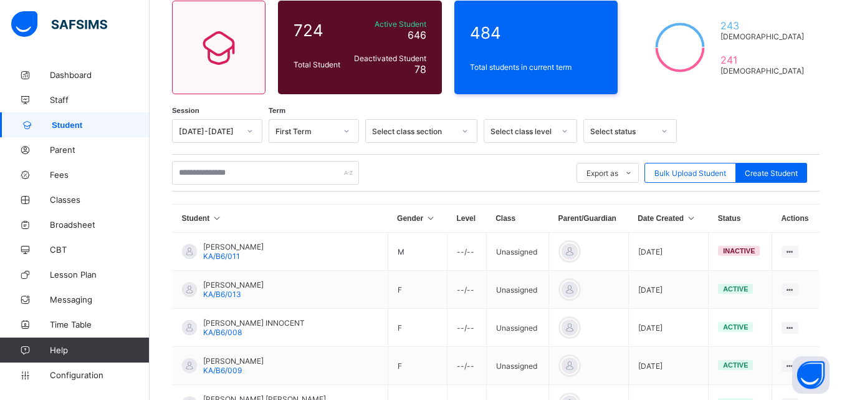
click at [686, 219] on icon at bounding box center [691, 218] width 11 height 9
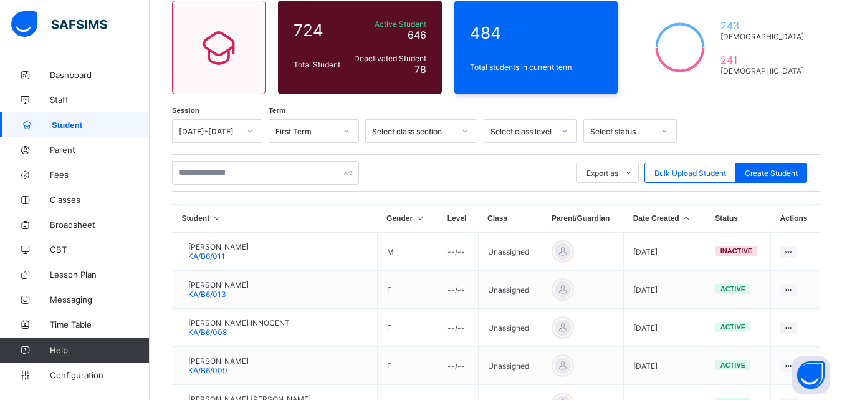
click at [681, 215] on icon at bounding box center [686, 218] width 11 height 9
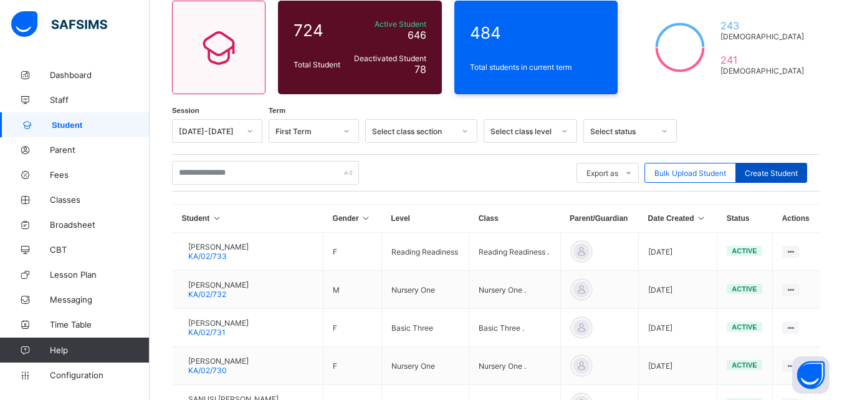
click at [779, 178] on span "Create Student" at bounding box center [771, 172] width 53 height 9
select select "**"
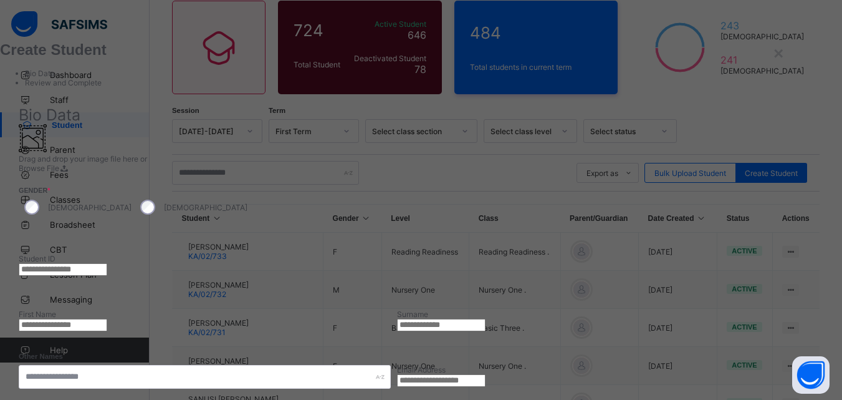
click at [107, 263] on input "text" at bounding box center [63, 269] width 89 height 12
type input "*********"
type input "******"
type input "*******"
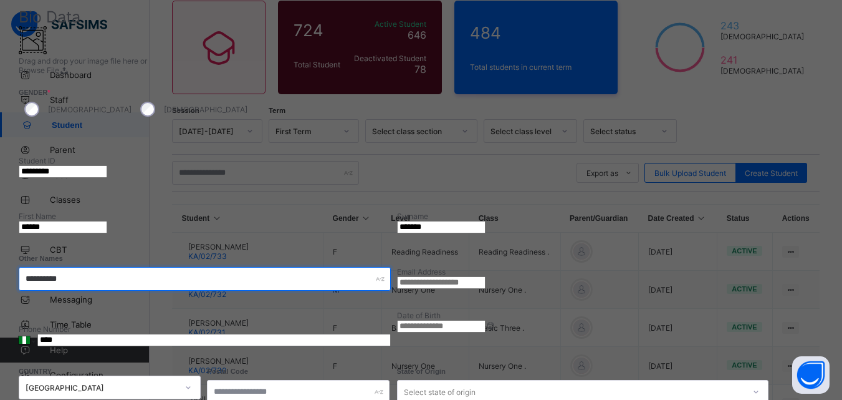
scroll to position [147, 0]
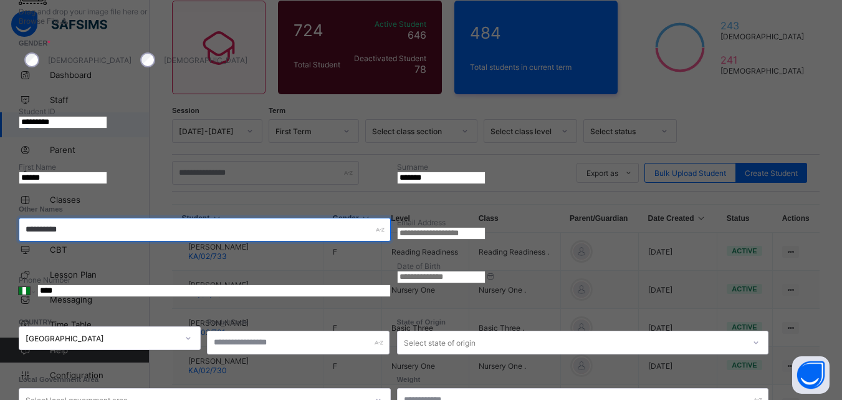
type input "**********"
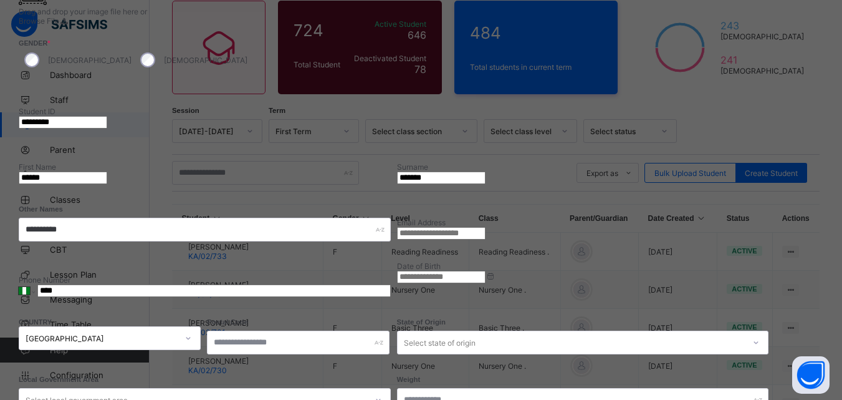
click at [486, 271] on input at bounding box center [441, 277] width 89 height 12
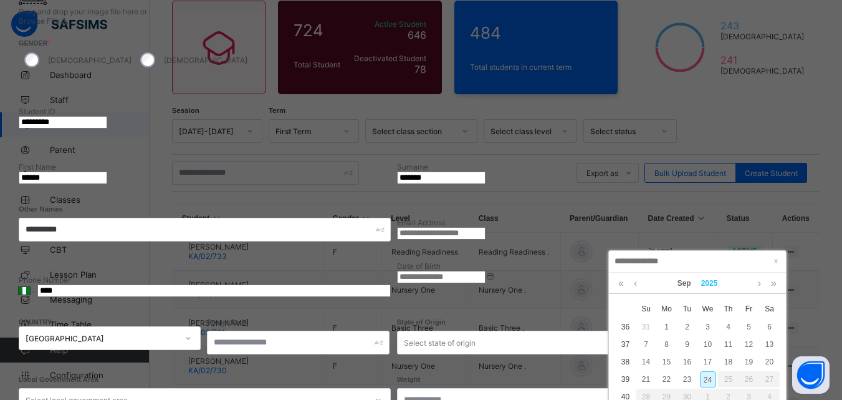
click at [711, 281] on link "2025" at bounding box center [709, 282] width 27 height 21
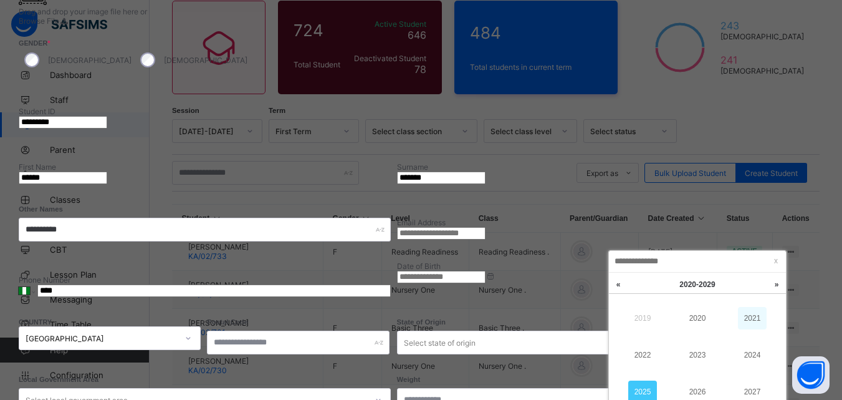
click at [748, 325] on link "2021" at bounding box center [752, 318] width 29 height 22
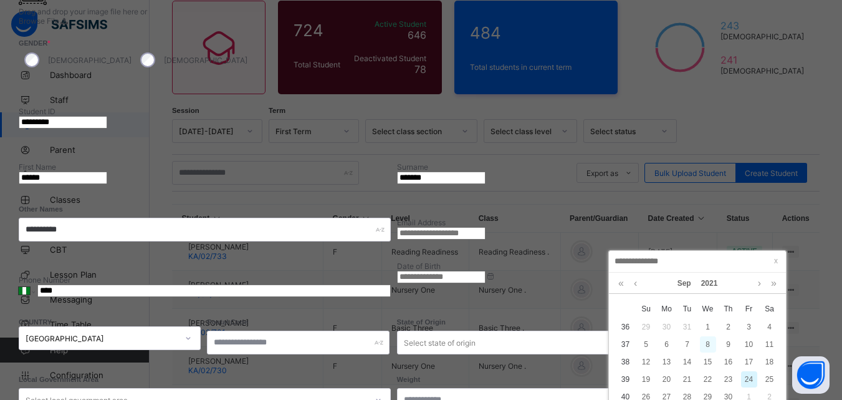
click at [708, 344] on div "8" at bounding box center [708, 344] width 16 height 16
type input "**********"
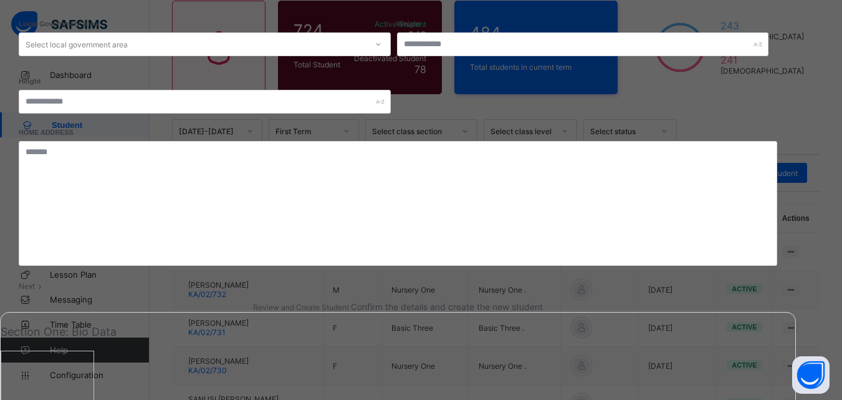
click at [35, 289] on span "Next" at bounding box center [27, 285] width 16 height 9
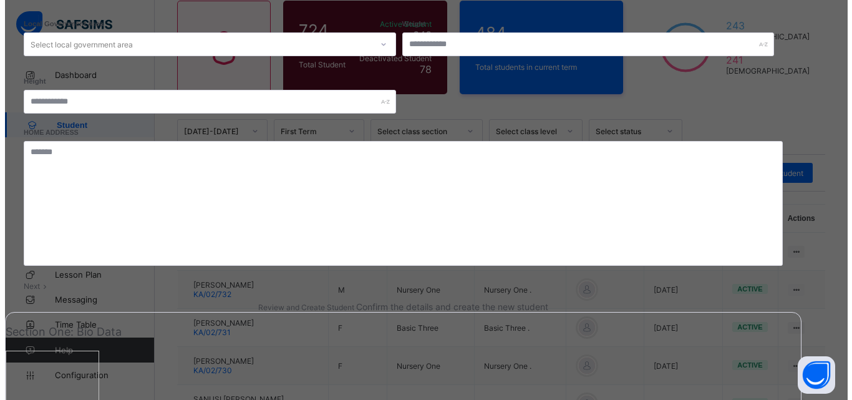
scroll to position [244, 0]
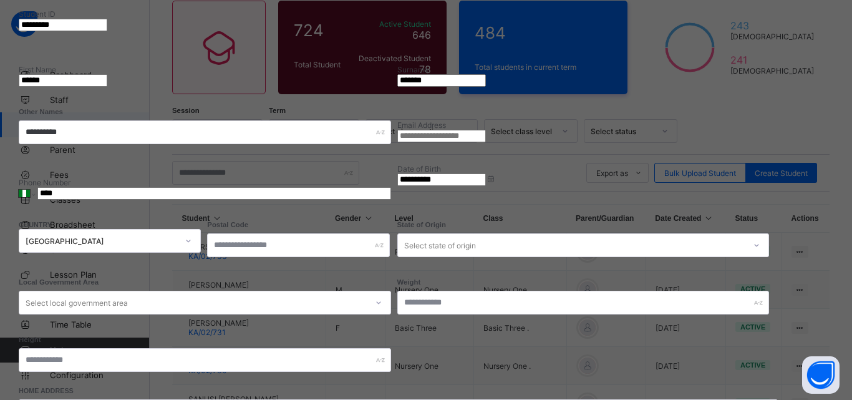
select select "**"
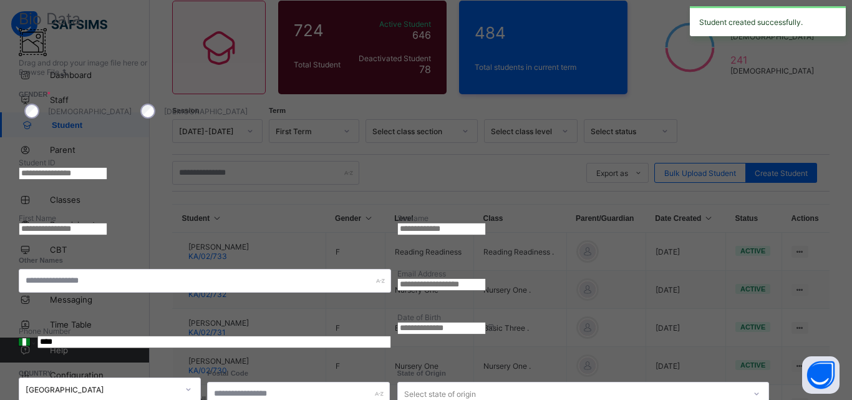
scroll to position [0, 0]
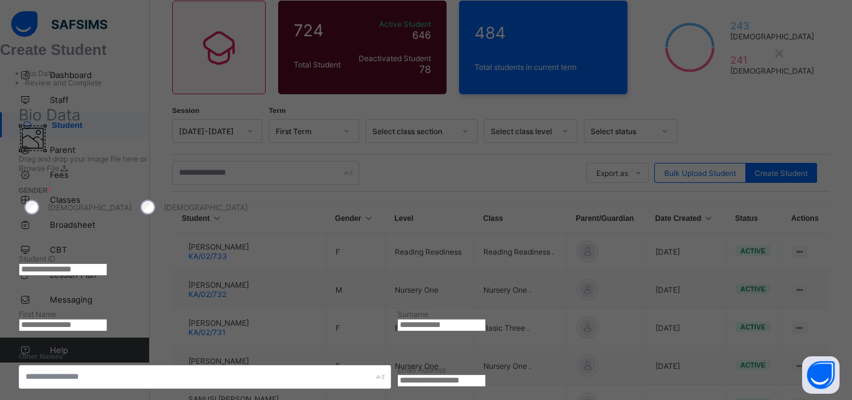
click at [107, 263] on input "text" at bounding box center [63, 269] width 89 height 12
type input "*********"
click at [107, 319] on input "text" at bounding box center [63, 325] width 89 height 12
type input "******"
click at [486, 319] on input "text" at bounding box center [441, 325] width 89 height 12
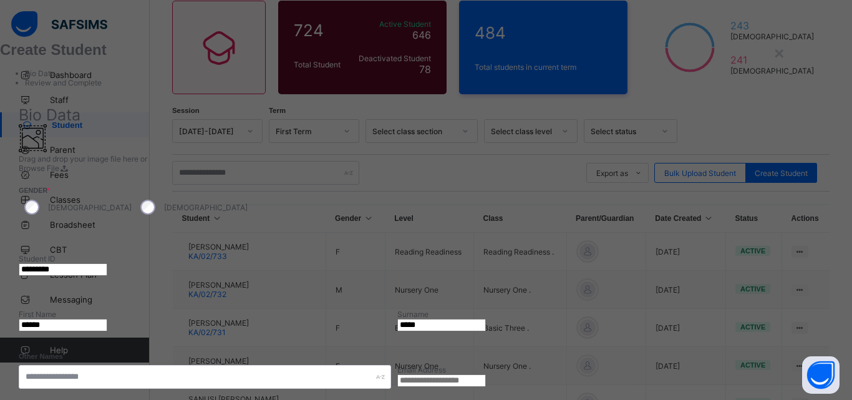
type input "*******"
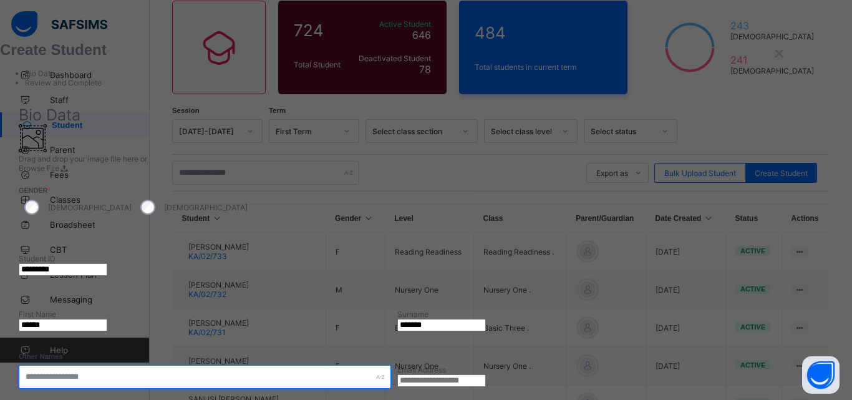
click at [391, 365] on input "text" at bounding box center [205, 377] width 372 height 24
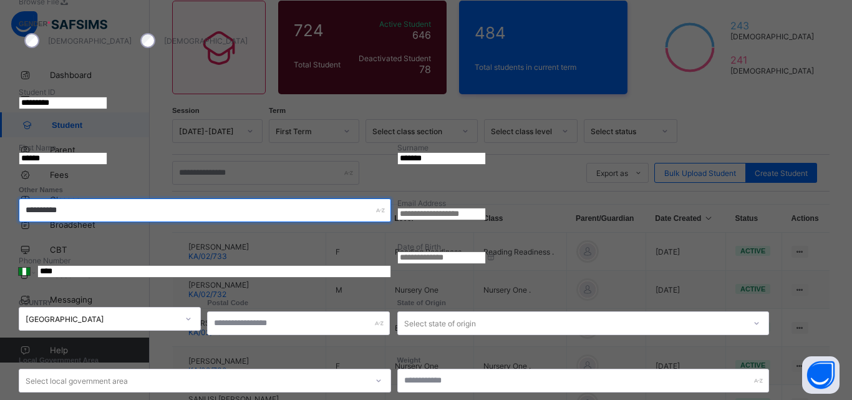
scroll to position [168, 0]
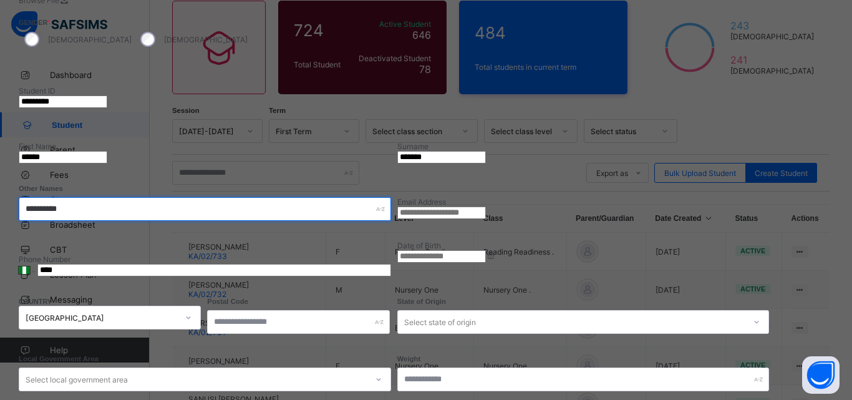
type input "**********"
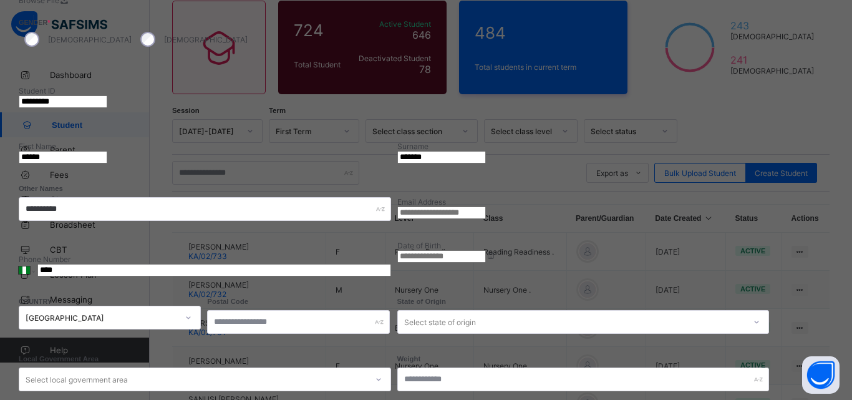
click at [486, 250] on input at bounding box center [441, 256] width 89 height 12
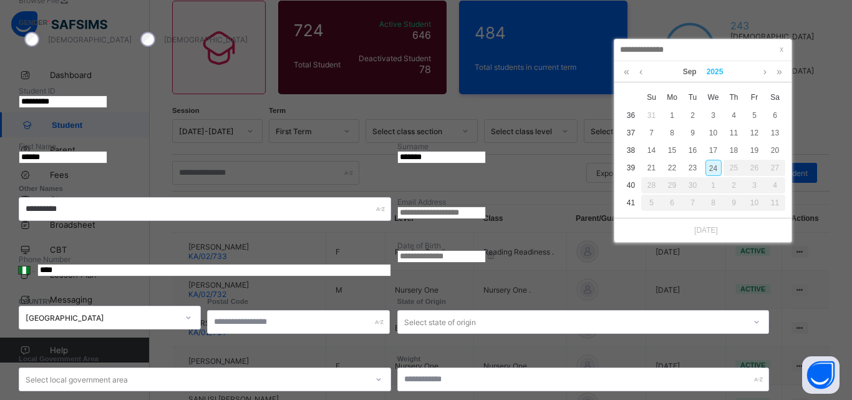
click at [715, 70] on link "2025" at bounding box center [714, 71] width 27 height 21
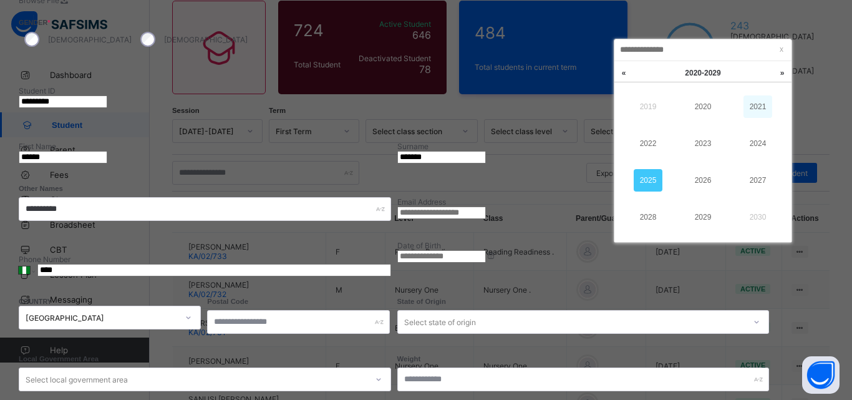
click at [759, 104] on link "2021" at bounding box center [757, 106] width 29 height 22
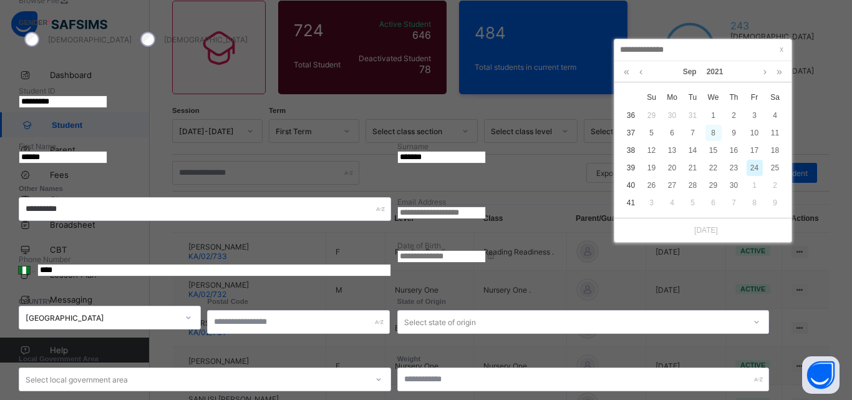
click at [713, 133] on div "8" at bounding box center [713, 133] width 16 height 16
type input "**********"
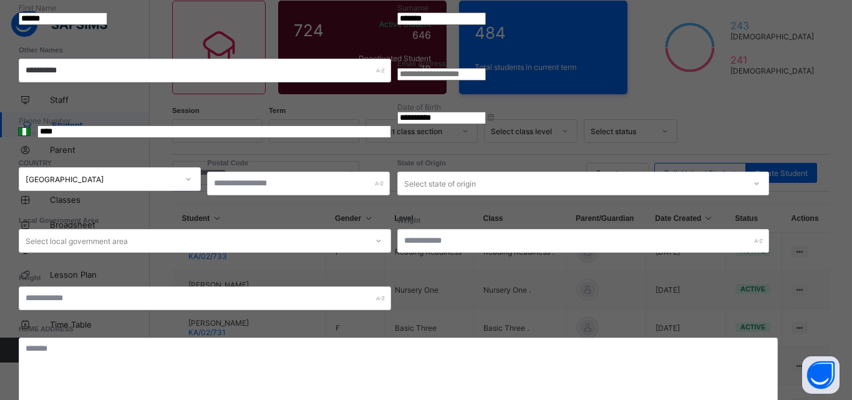
scroll to position [541, 0]
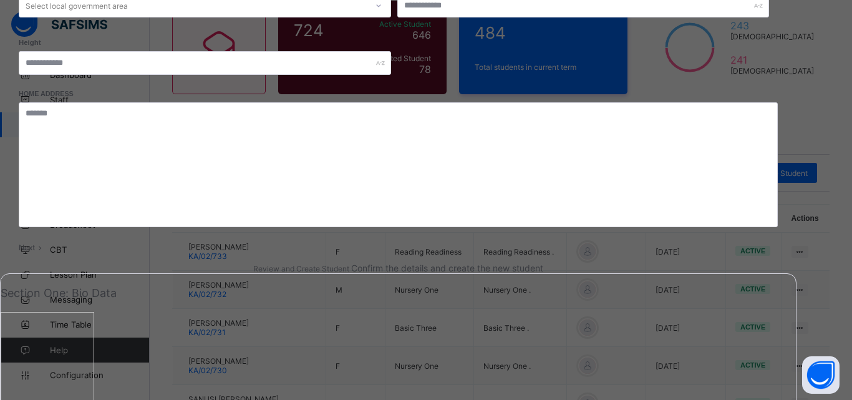
click at [46, 252] on span at bounding box center [40, 247] width 11 height 9
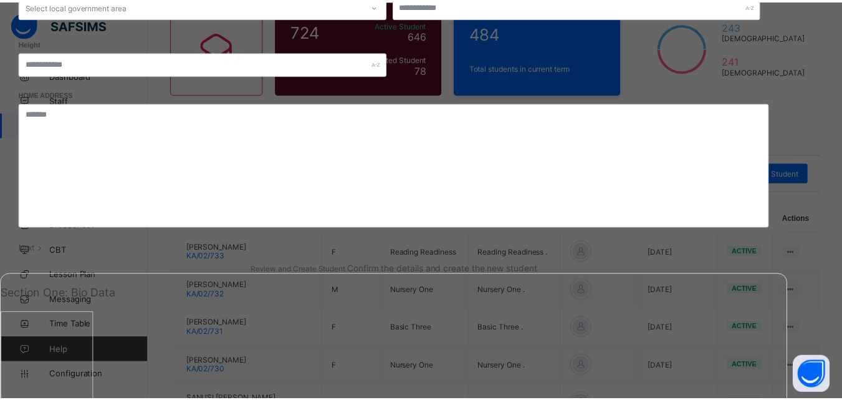
scroll to position [244, 0]
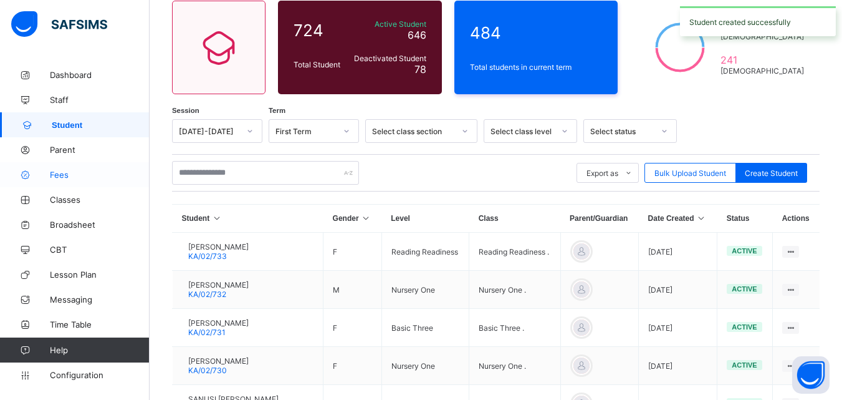
click at [63, 173] on span "Fees" at bounding box center [100, 175] width 100 height 10
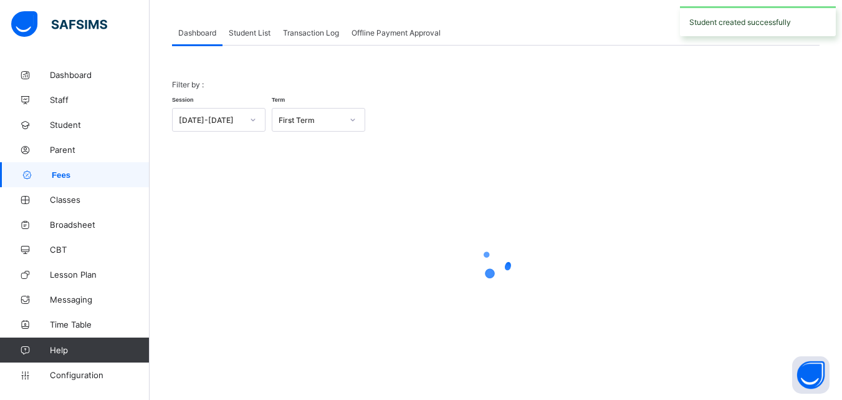
scroll to position [61, 0]
click at [74, 200] on span "Classes" at bounding box center [100, 200] width 100 height 10
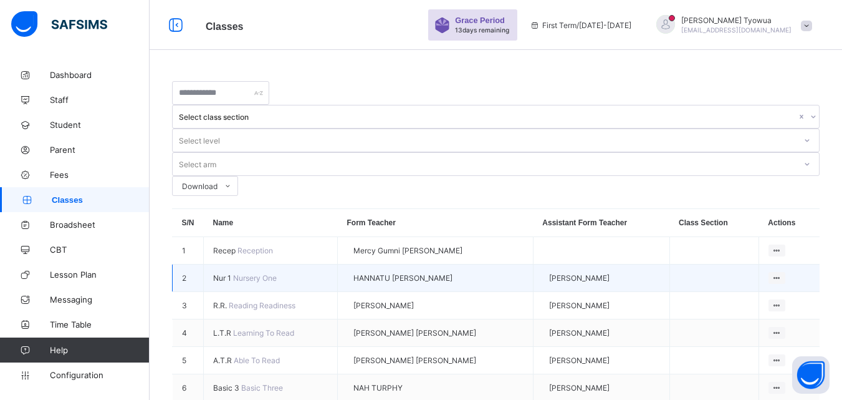
click at [233, 273] on span "Nur 1" at bounding box center [223, 277] width 20 height 9
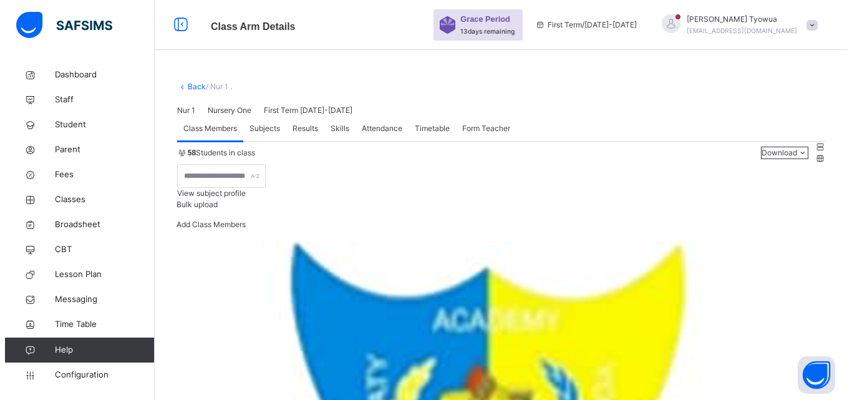
scroll to position [160, 0]
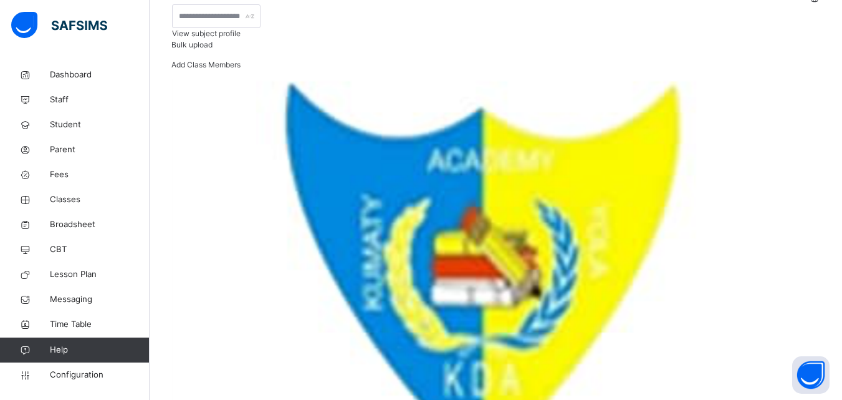
click at [241, 79] on div "Add Class Members" at bounding box center [205, 69] width 69 height 20
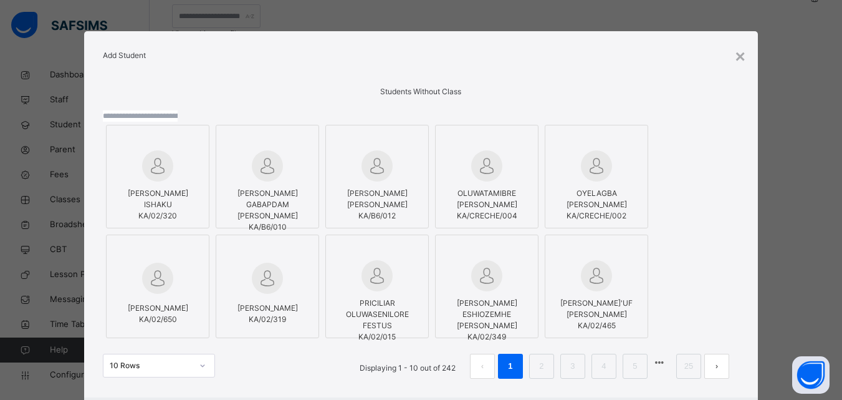
click at [178, 122] on input "text" at bounding box center [140, 115] width 75 height 11
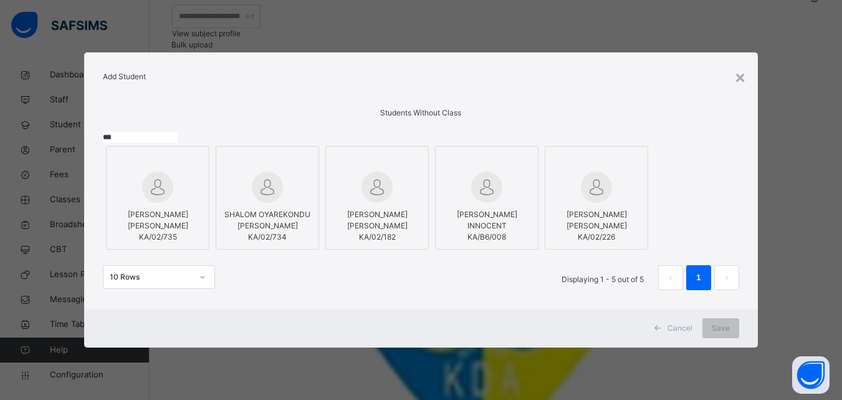
type input "***"
click at [148, 230] on span "[PERSON_NAME] [PERSON_NAME]" at bounding box center [158, 219] width 60 height 21
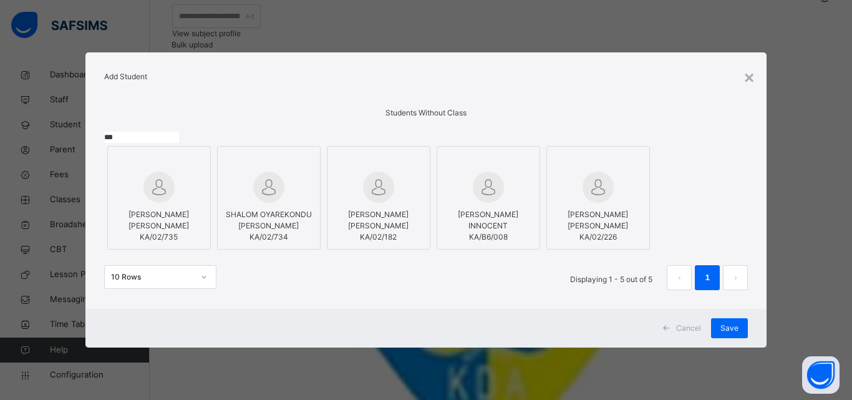
click at [287, 230] on span "SHALOM OYAREKONDU [PERSON_NAME]" at bounding box center [269, 219] width 86 height 21
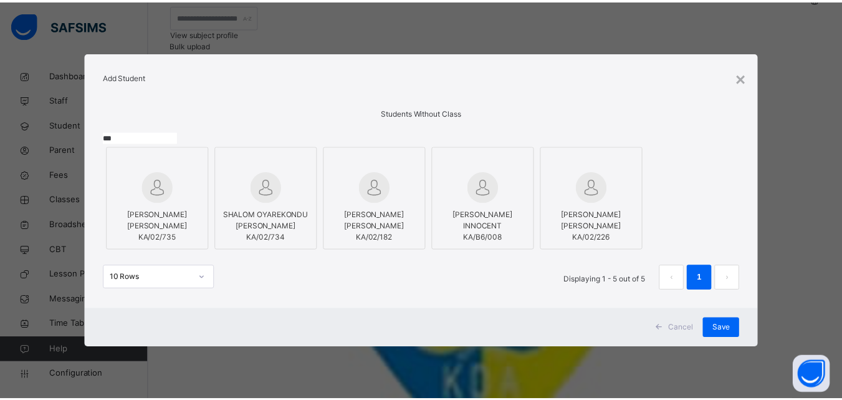
scroll to position [41, 0]
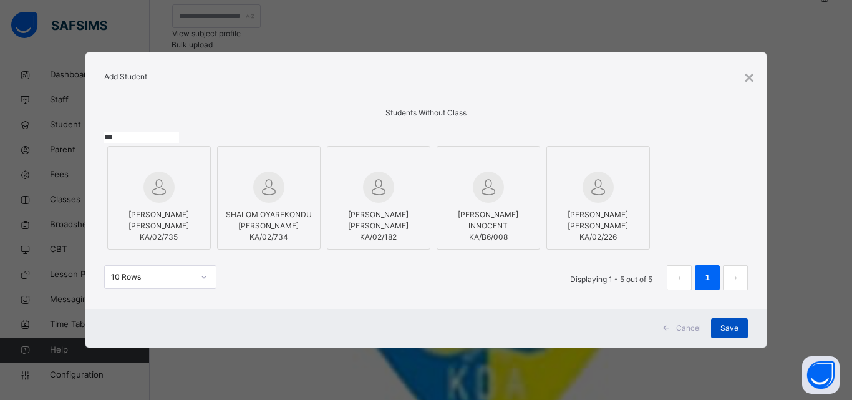
click at [728, 334] on span "Save" at bounding box center [729, 327] width 18 height 11
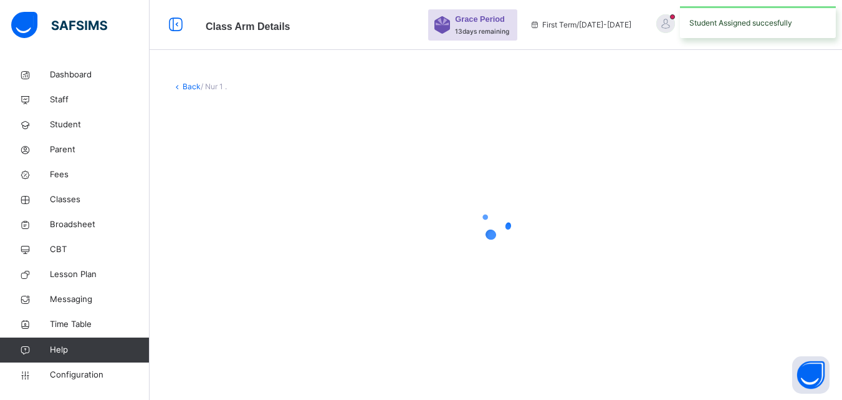
scroll to position [0, 0]
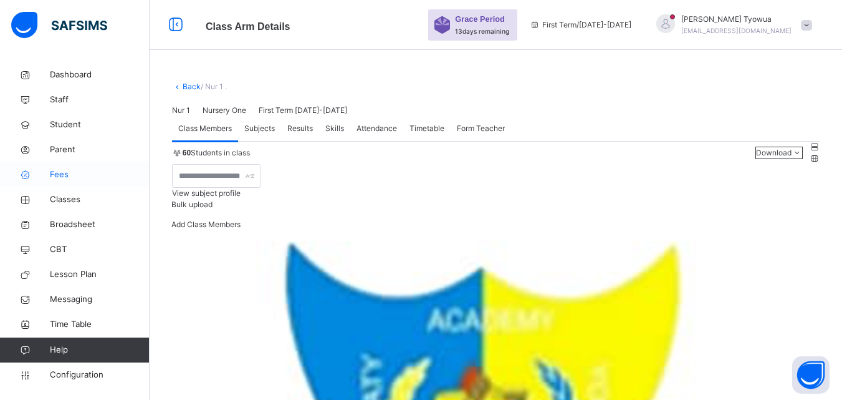
click at [56, 181] on link "Fees" at bounding box center [75, 174] width 150 height 25
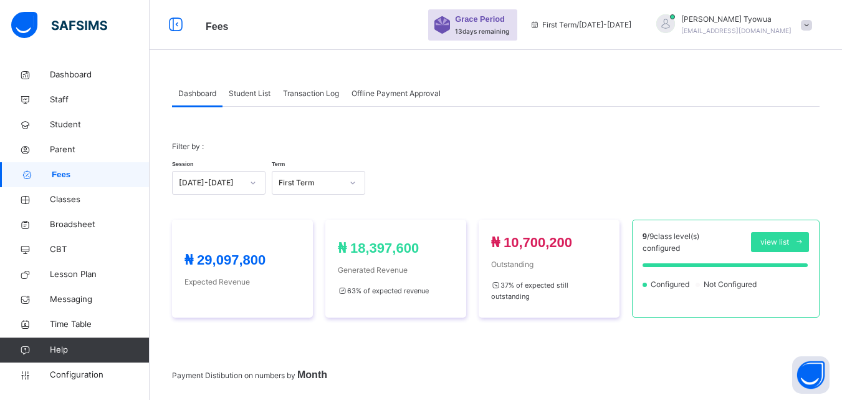
click at [259, 92] on span "Student List" at bounding box center [250, 93] width 42 height 11
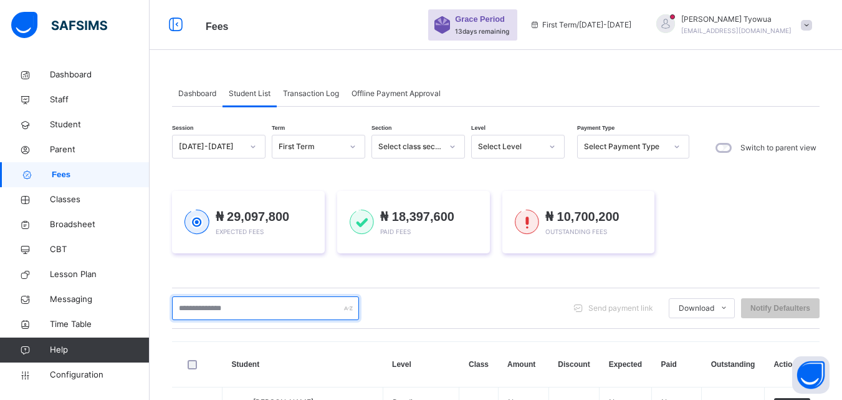
click at [243, 308] on input "text" at bounding box center [265, 308] width 187 height 24
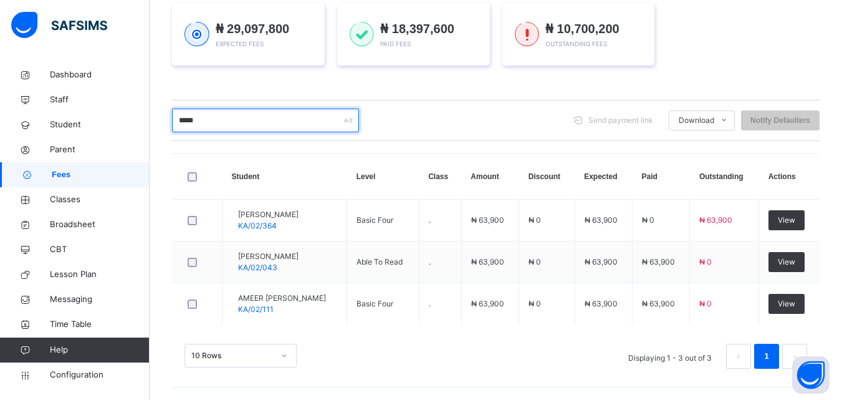
scroll to position [188, 0]
type input "*"
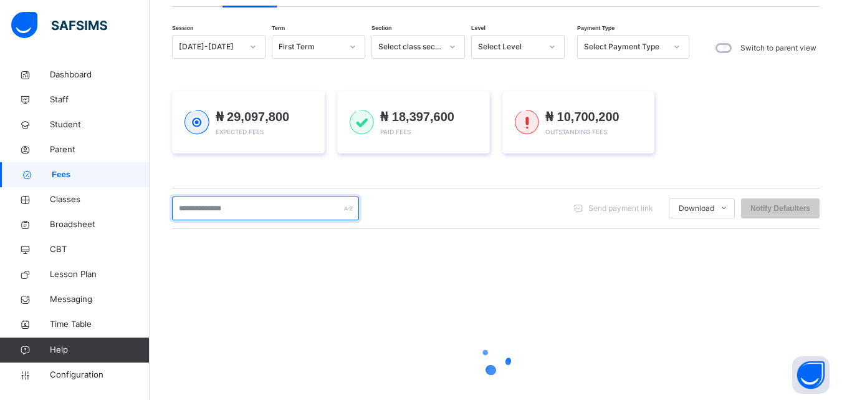
scroll to position [0, 0]
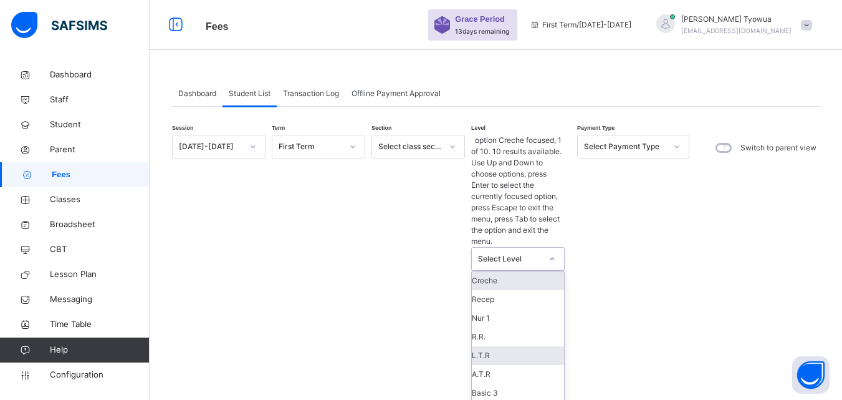
click at [505, 346] on div "L.T.R" at bounding box center [518, 355] width 92 height 19
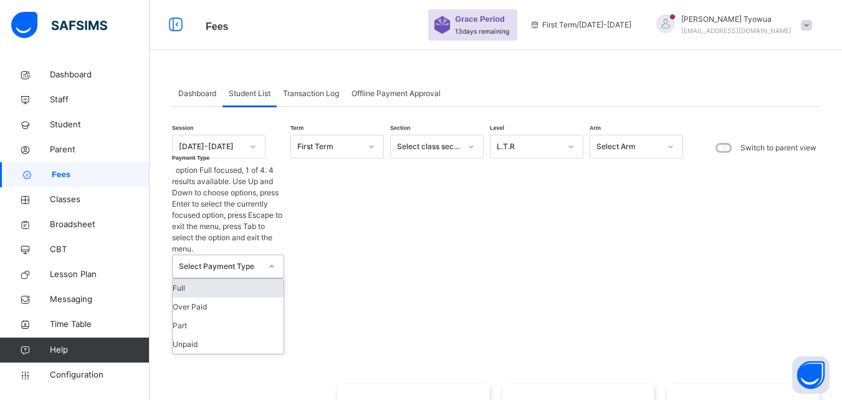
click at [236, 279] on div "Full" at bounding box center [228, 288] width 111 height 19
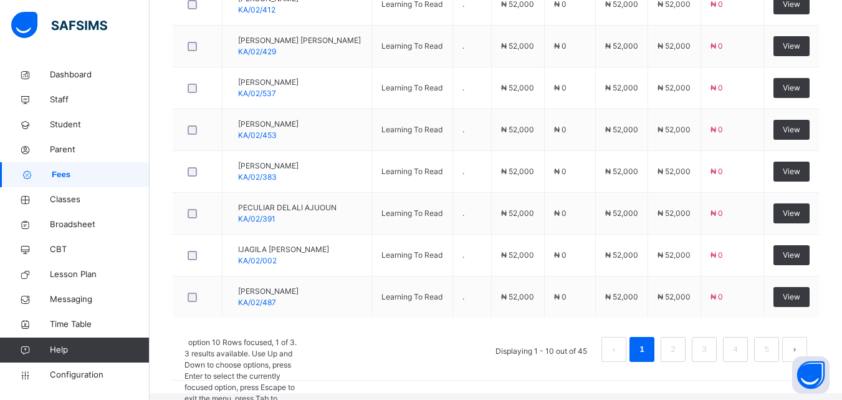
scroll to position [600, 0]
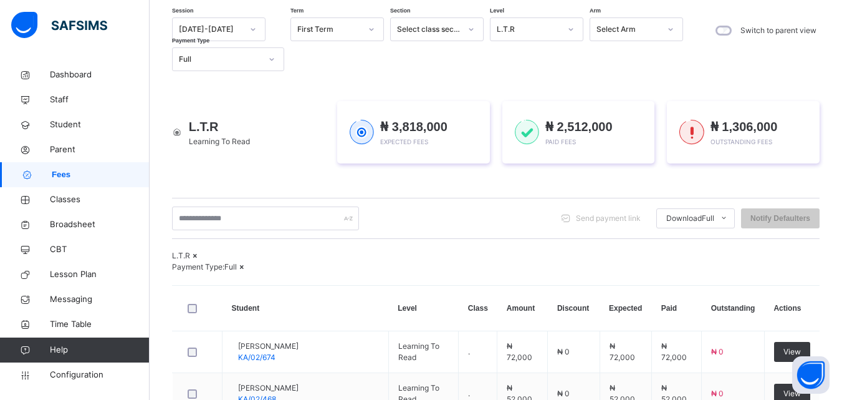
click at [513, 266] on div "L.T.R Payment Type: Full" at bounding box center [496, 261] width 648 height 22
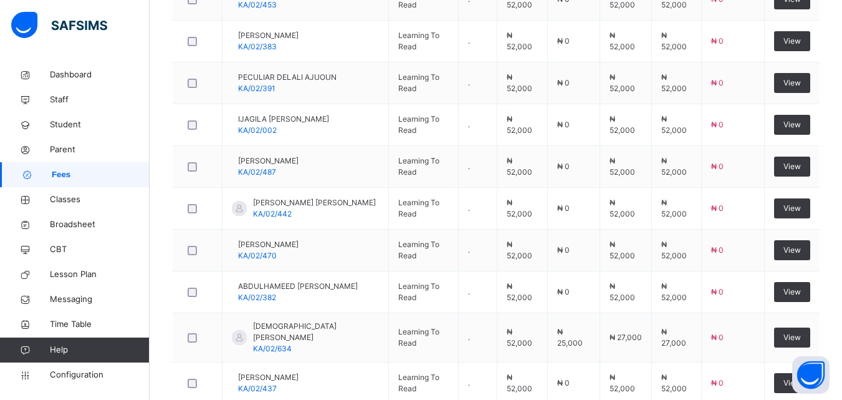
scroll to position [0, 0]
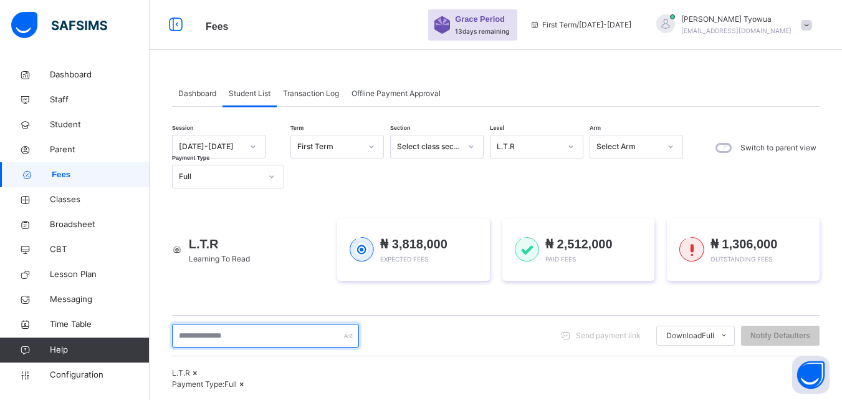
click at [258, 339] on input "text" at bounding box center [265, 336] width 187 height 24
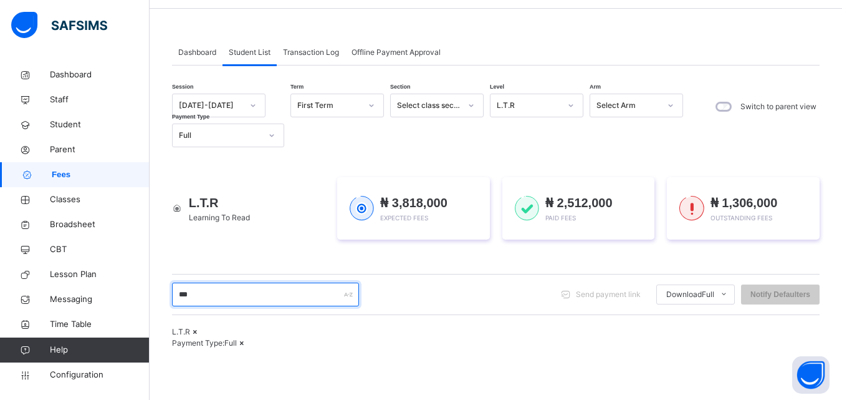
scroll to position [186, 0]
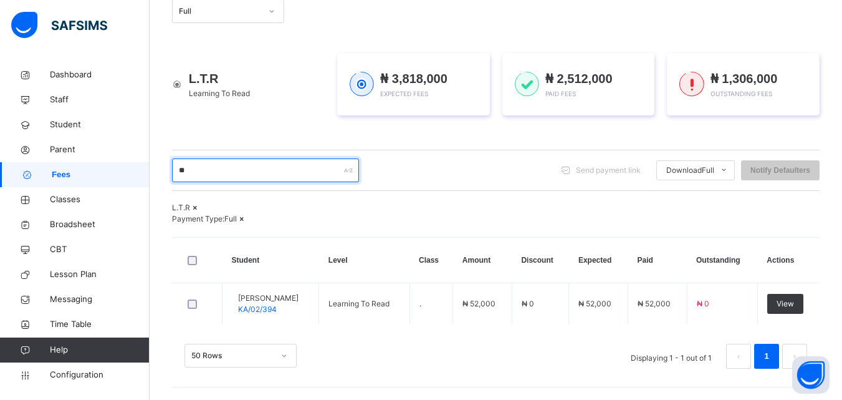
type input "*"
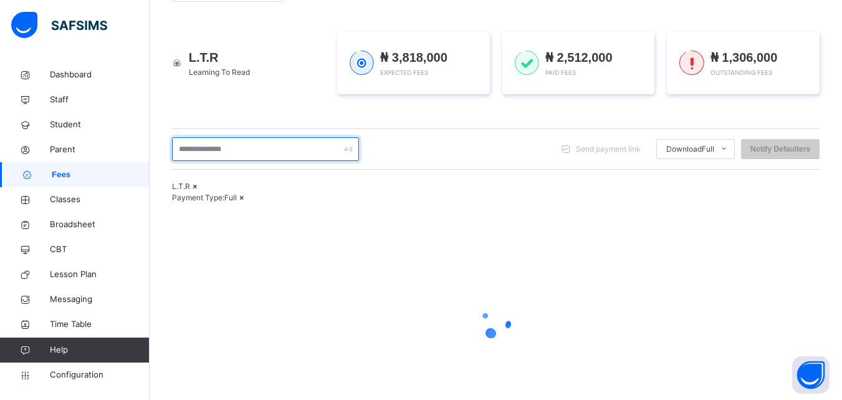
scroll to position [262, 0]
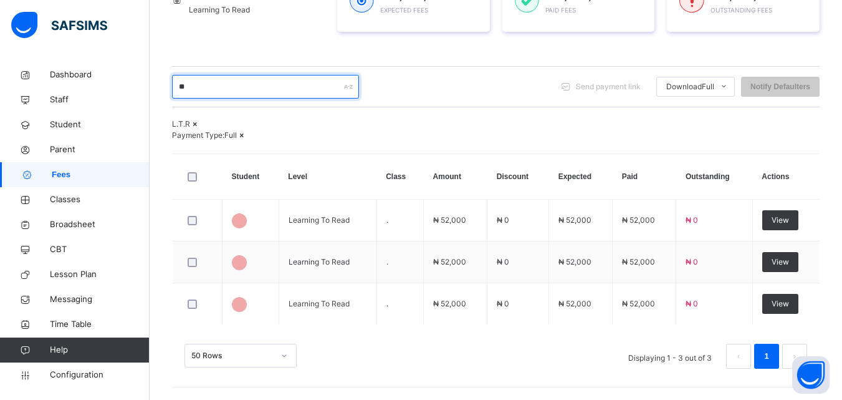
type input "*"
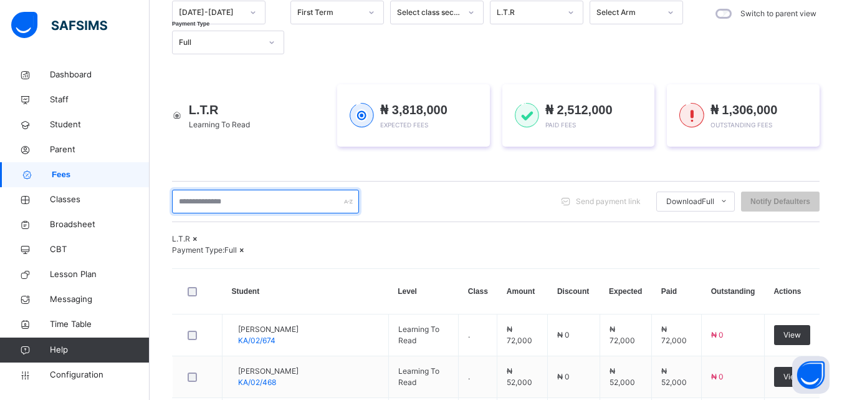
scroll to position [0, 0]
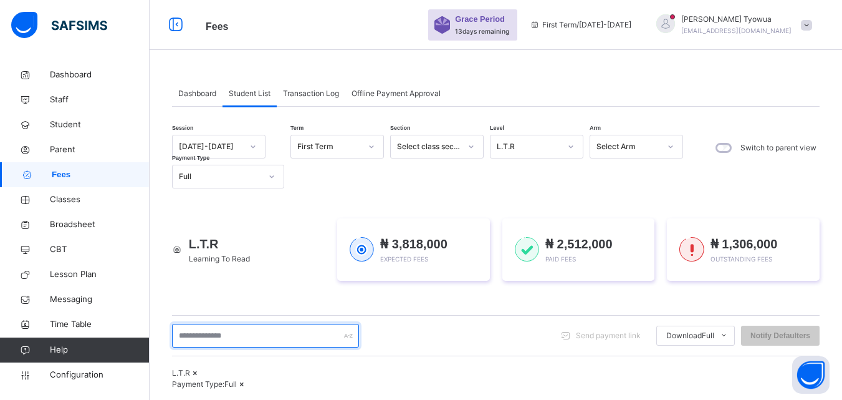
click at [249, 333] on input "text" at bounding box center [265, 336] width 187 height 24
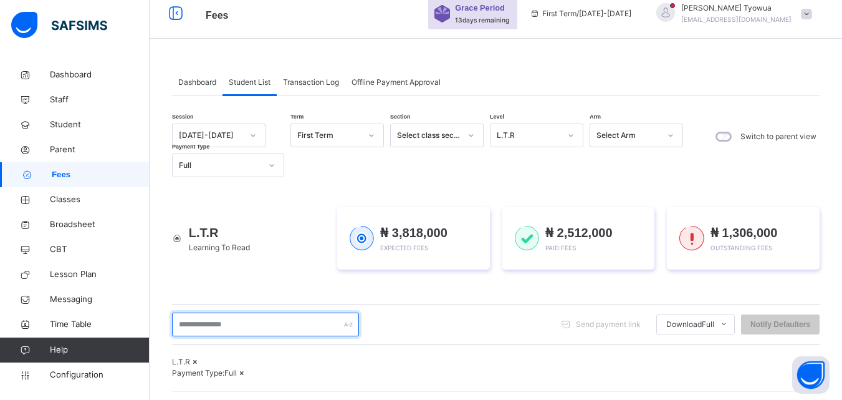
scroll to position [92, 0]
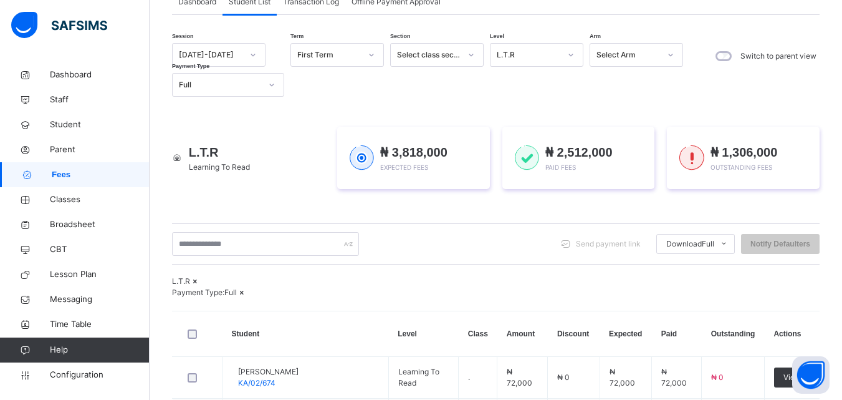
click at [248, 297] on icon at bounding box center [242, 291] width 11 height 9
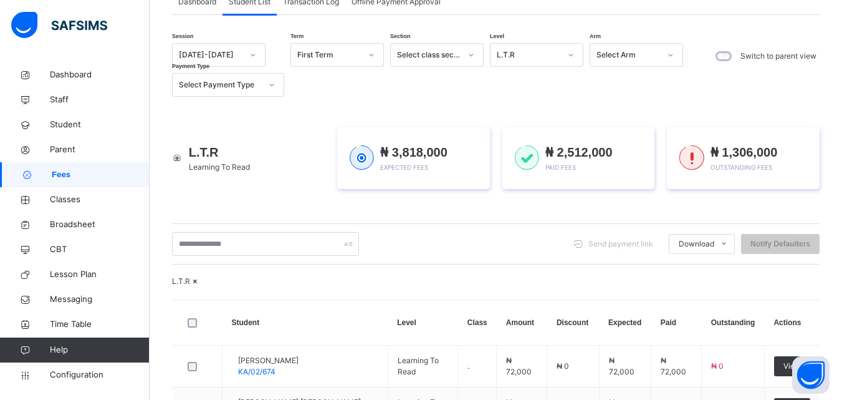
click at [201, 286] on icon at bounding box center [195, 280] width 11 height 9
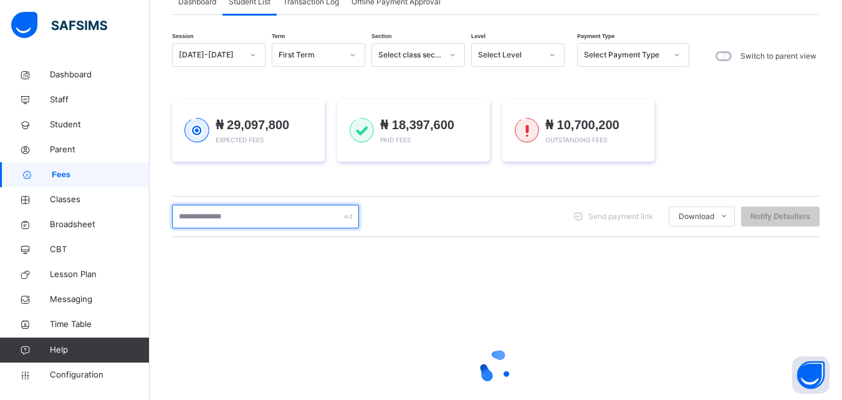
click at [265, 218] on input "text" at bounding box center [265, 216] width 187 height 24
type input "****"
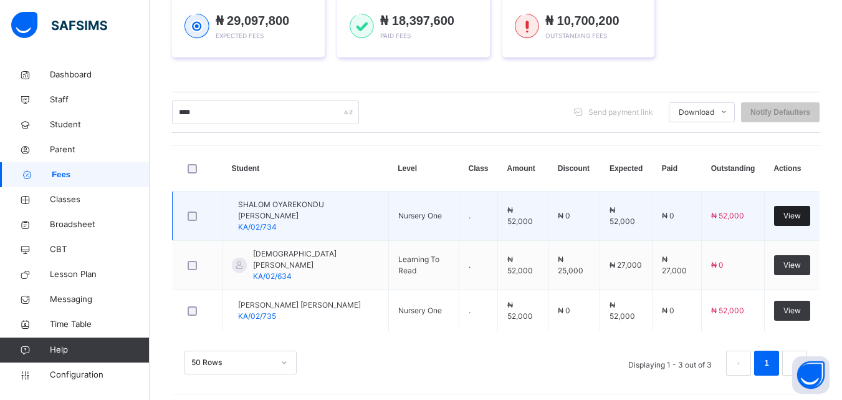
click at [807, 208] on div "View" at bounding box center [792, 216] width 36 height 20
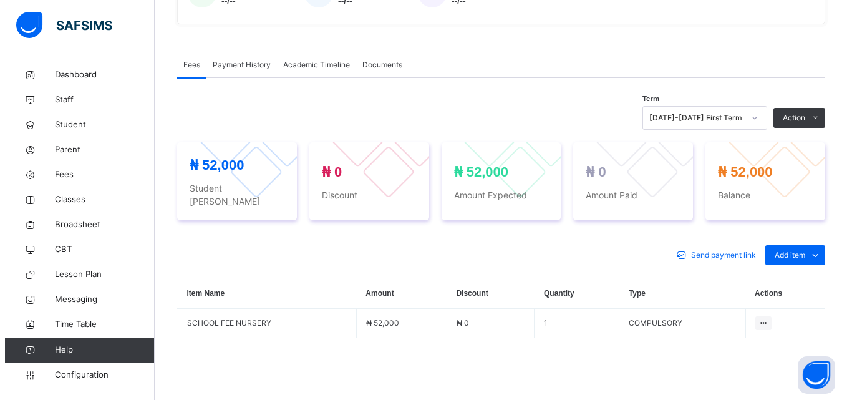
scroll to position [413, 0]
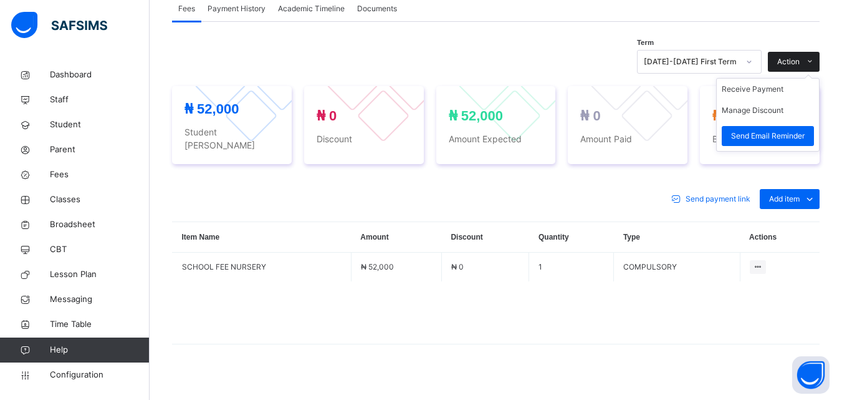
click at [797, 58] on span "Action" at bounding box center [788, 61] width 22 height 11
click at [774, 107] on button "Manage Discount" at bounding box center [753, 110] width 62 height 11
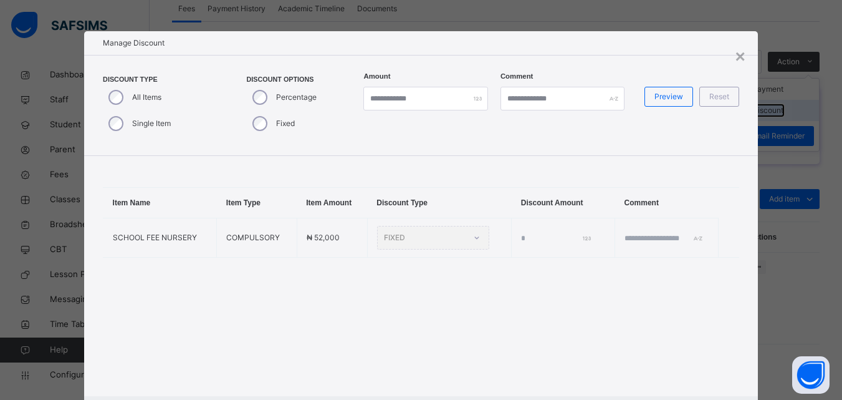
type input "*"
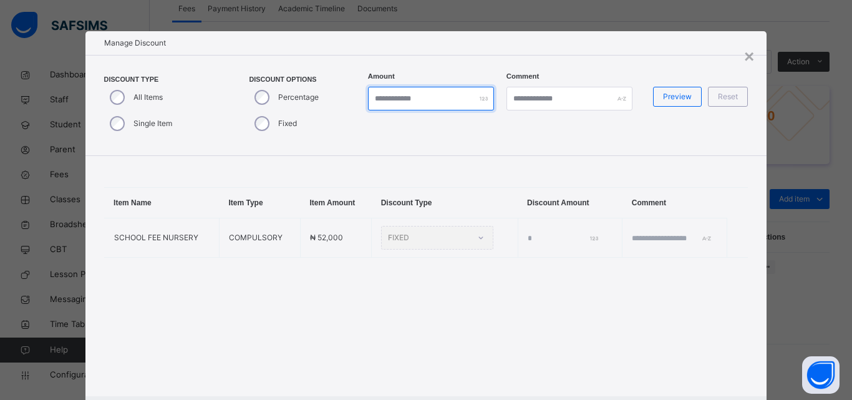
click at [397, 99] on input "*" at bounding box center [431, 99] width 126 height 24
click at [744, 60] on div "×" at bounding box center [749, 57] width 10 height 26
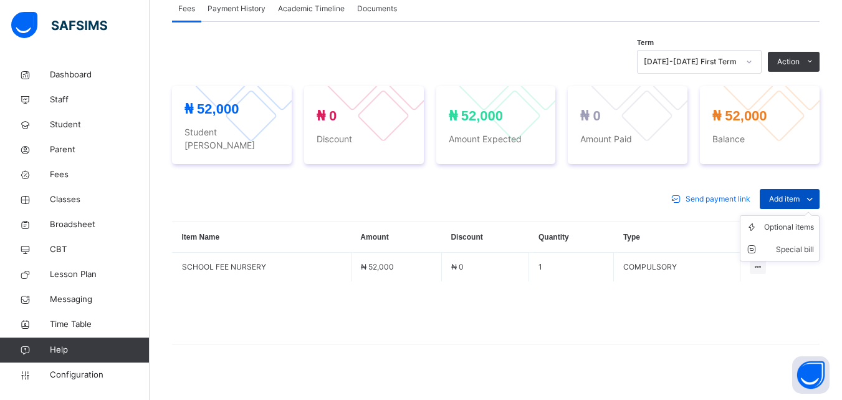
click at [811, 189] on span at bounding box center [810, 199] width 20 height 20
click at [796, 221] on div "Optional items" at bounding box center [789, 227] width 50 height 12
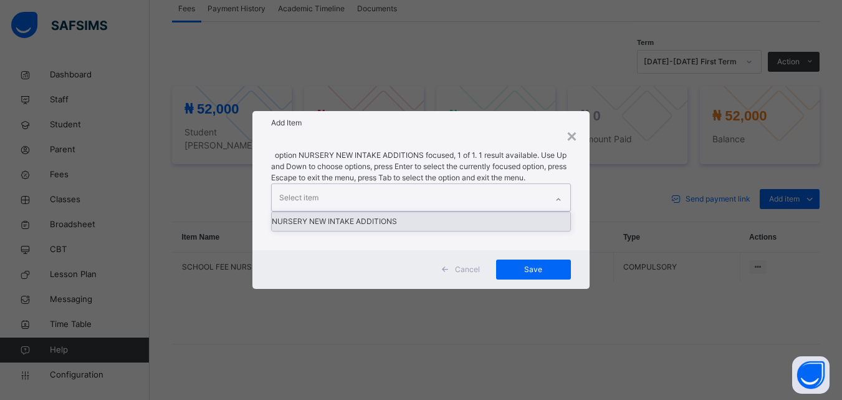
click at [406, 217] on div "NURSERY NEW INTAKE ADDITIONS" at bounding box center [421, 221] width 298 height 19
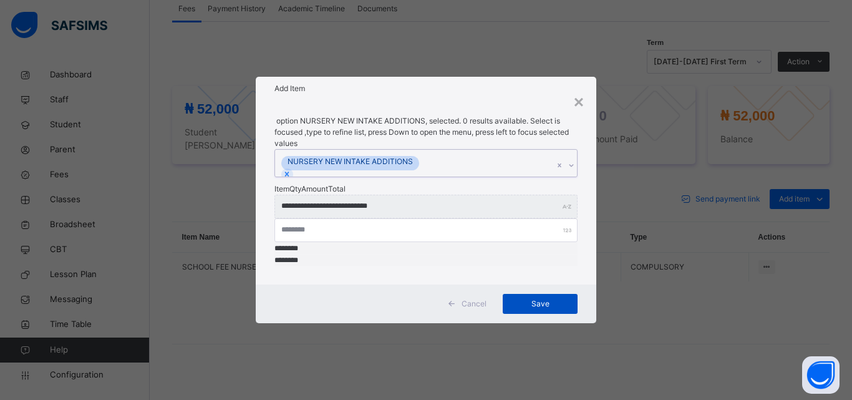
click at [555, 294] on div "Save" at bounding box center [539, 304] width 75 height 20
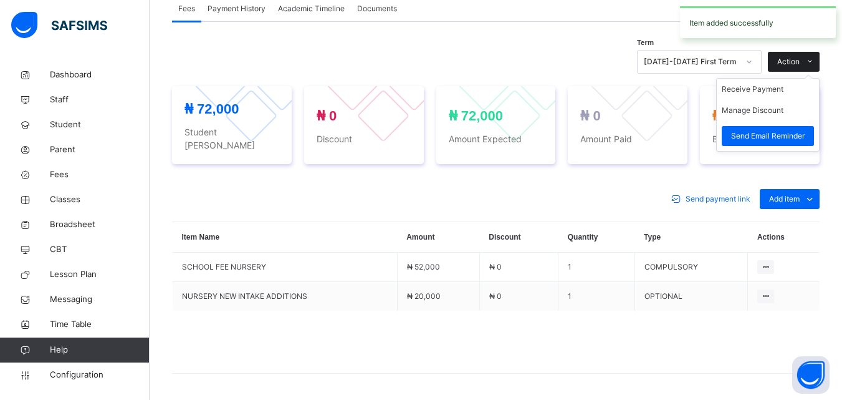
click at [812, 60] on span at bounding box center [810, 62] width 20 height 20
click at [759, 109] on button "Manage Discount" at bounding box center [753, 110] width 62 height 11
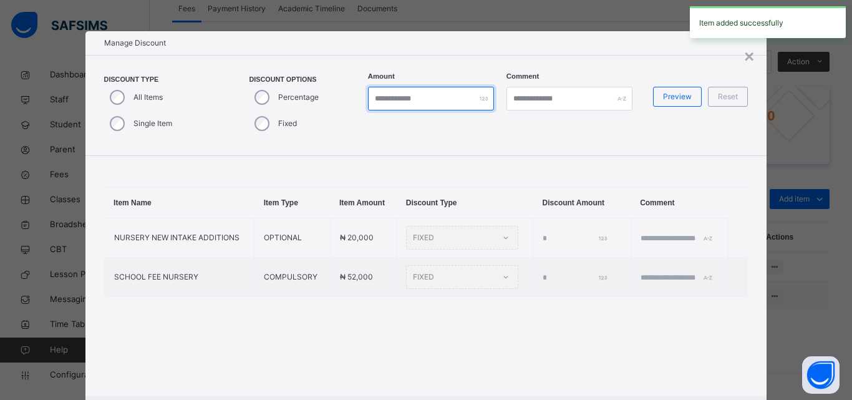
click at [426, 97] on input "*" at bounding box center [431, 99] width 126 height 24
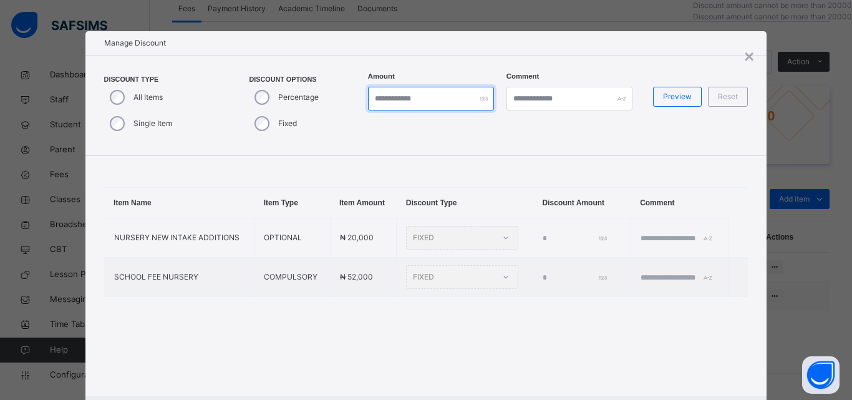
type input "*"
type input "*****"
click at [675, 97] on span "Preview" at bounding box center [677, 96] width 29 height 11
type input "*****"
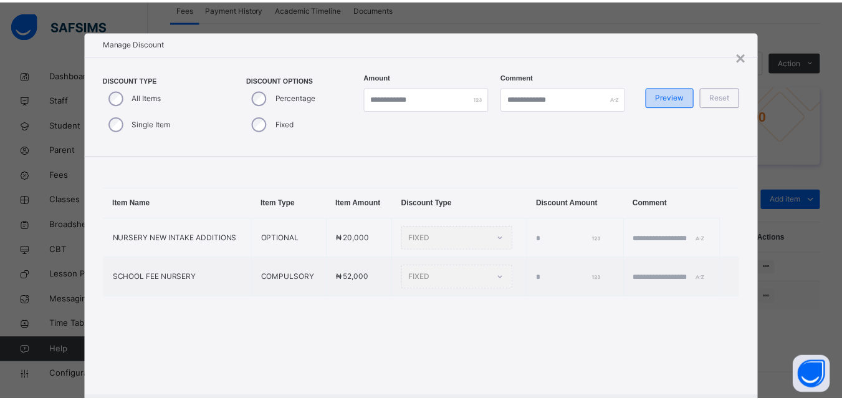
scroll to position [66, 0]
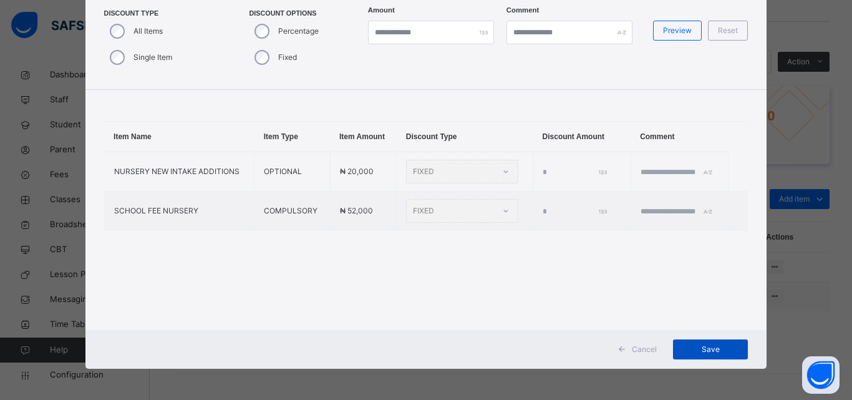
click at [722, 349] on span "Save" at bounding box center [710, 349] width 56 height 11
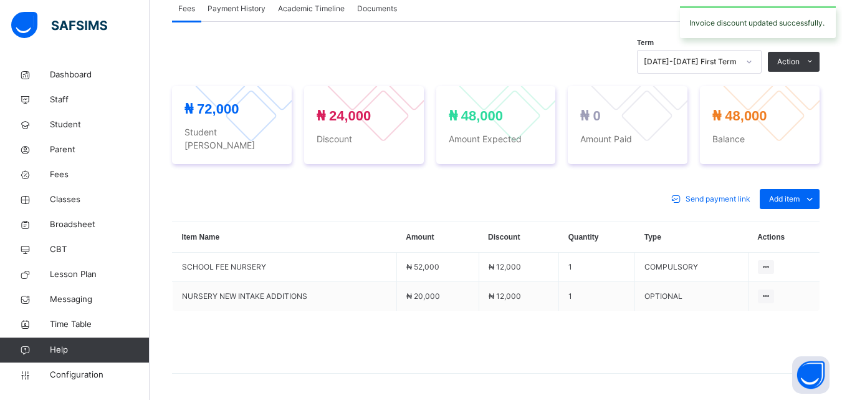
scroll to position [0, 0]
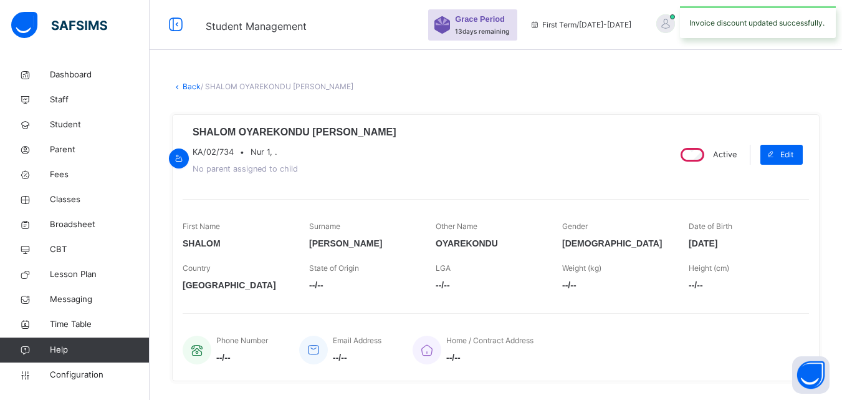
click at [196, 82] on link "Back" at bounding box center [192, 86] width 18 height 9
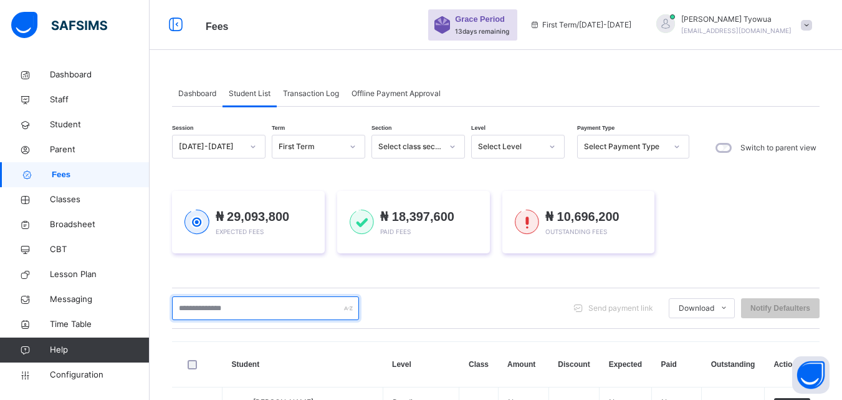
click at [256, 307] on input "text" at bounding box center [265, 308] width 187 height 24
type input "****"
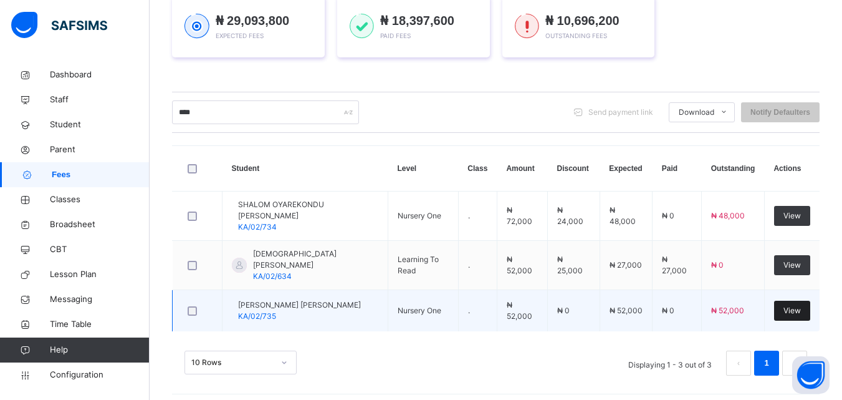
click at [801, 305] on span "View" at bounding box center [792, 310] width 17 height 11
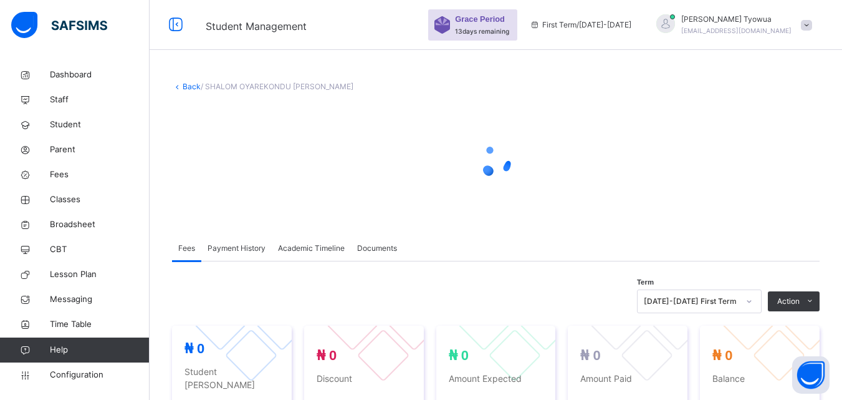
scroll to position [23, 0]
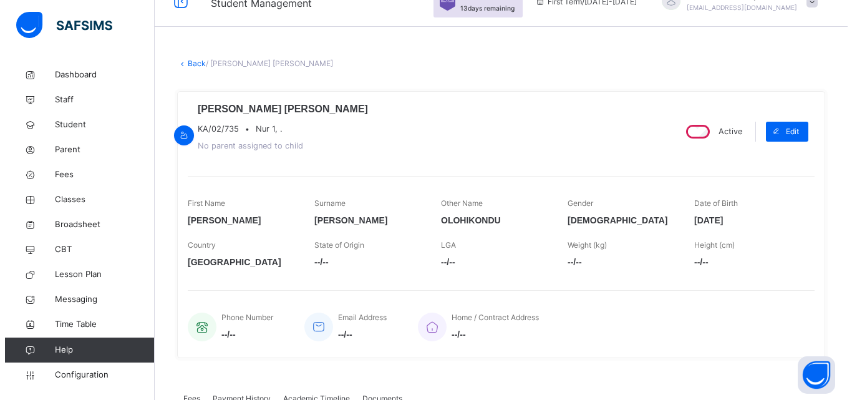
scroll to position [413, 0]
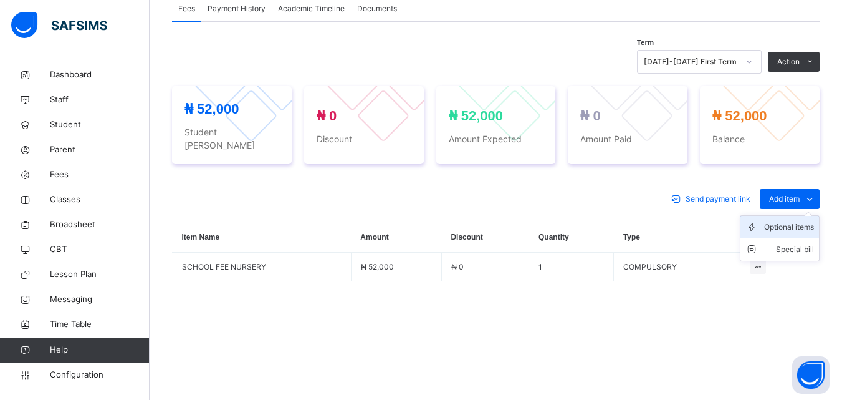
click at [785, 221] on div "Optional items" at bounding box center [789, 227] width 50 height 12
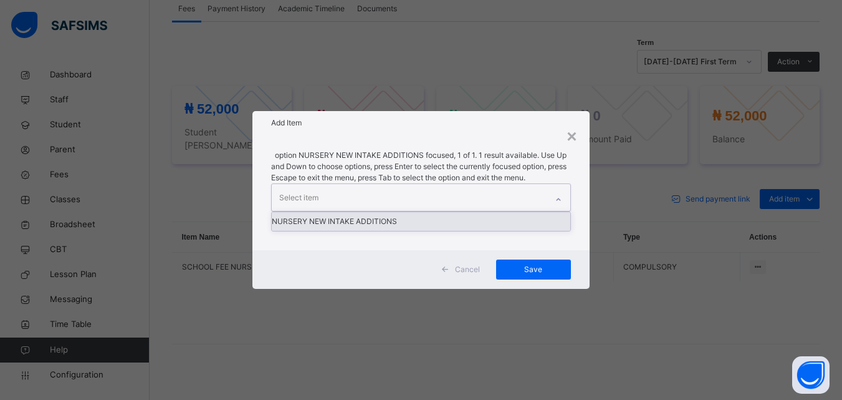
click at [428, 226] on div "NURSERY NEW INTAKE ADDITIONS" at bounding box center [421, 221] width 298 height 19
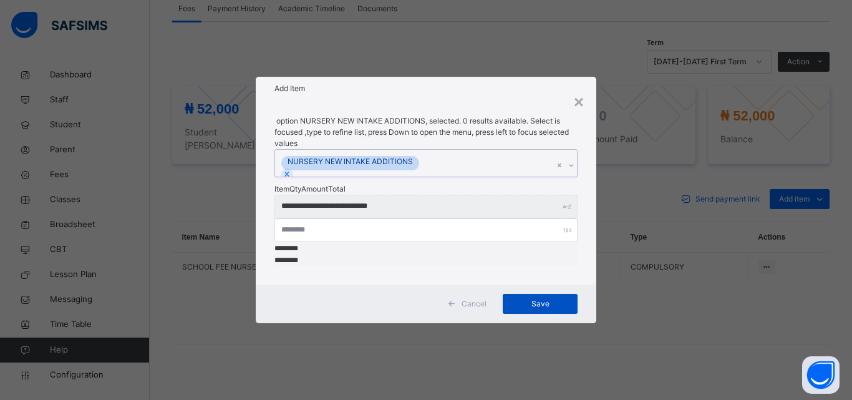
click at [554, 294] on div "Save" at bounding box center [539, 304] width 75 height 20
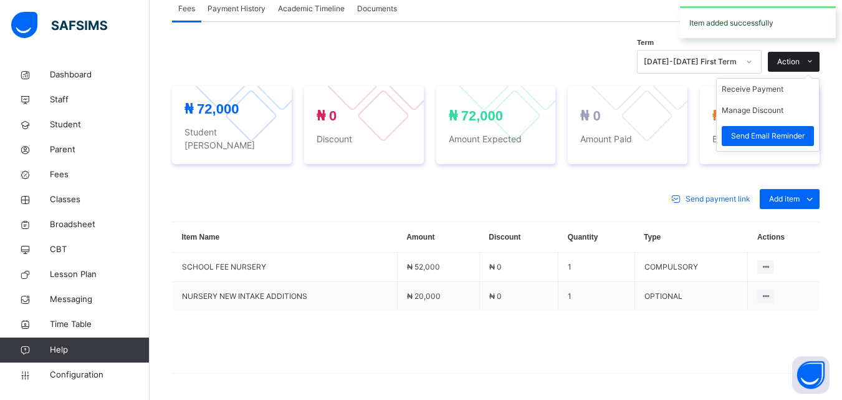
click at [812, 63] on span at bounding box center [810, 62] width 20 height 20
click at [777, 105] on button "Manage Discount" at bounding box center [753, 110] width 62 height 11
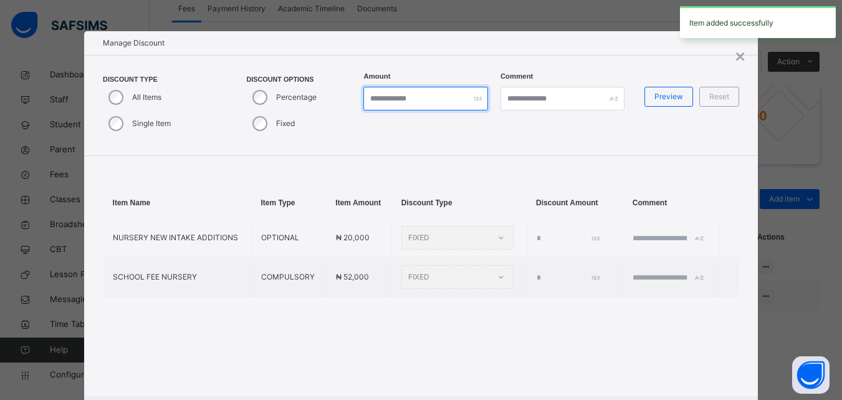
click at [387, 99] on input "*" at bounding box center [425, 99] width 124 height 24
type input "*"
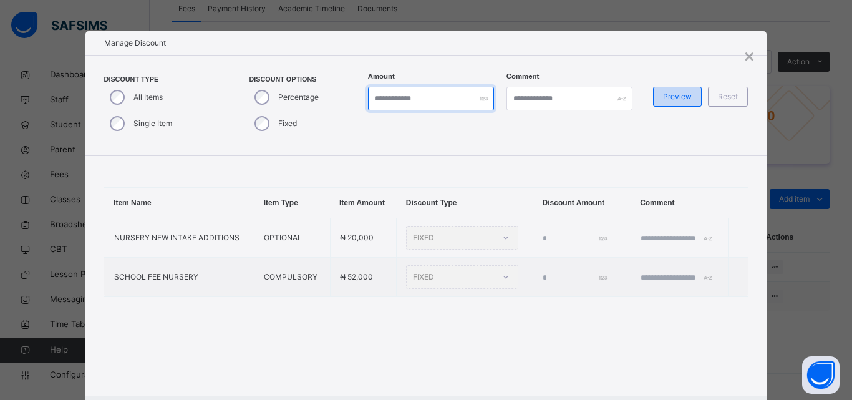
type input "*****"
click at [671, 98] on span "Preview" at bounding box center [677, 96] width 29 height 11
type input "*****"
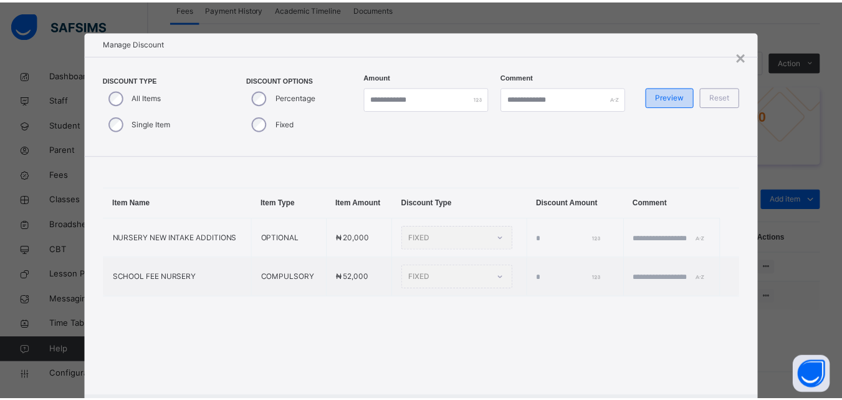
scroll to position [66, 0]
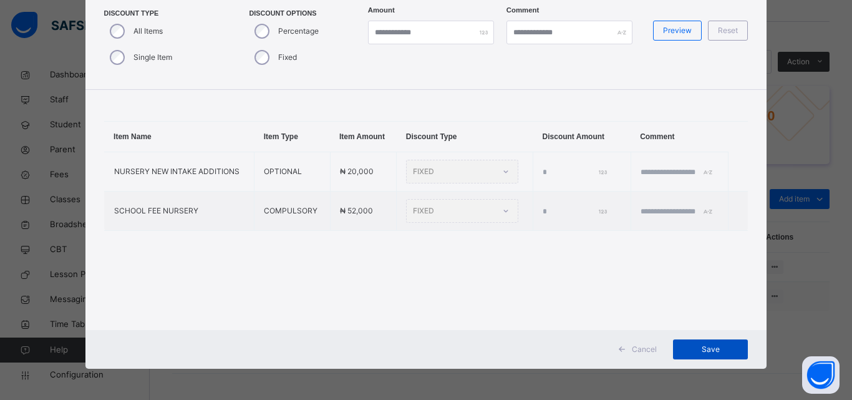
click at [714, 353] on span "Save" at bounding box center [710, 349] width 56 height 11
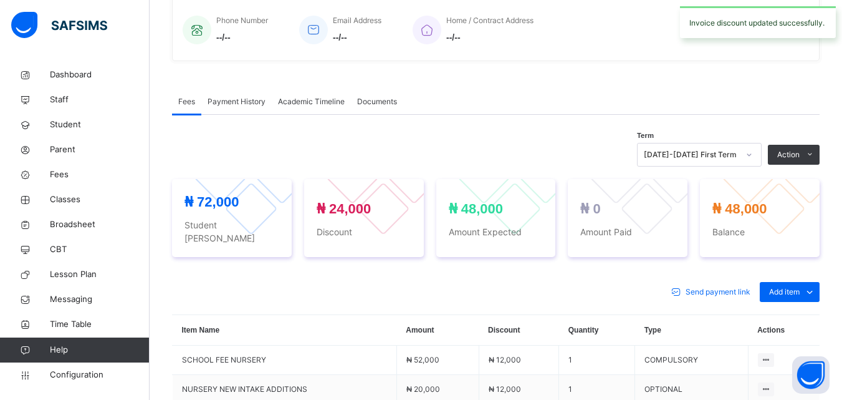
scroll to position [0, 0]
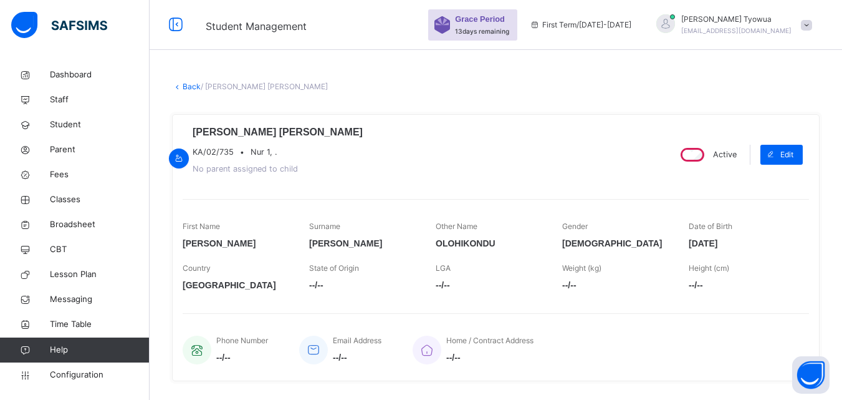
click at [191, 86] on link "Back" at bounding box center [192, 86] width 18 height 9
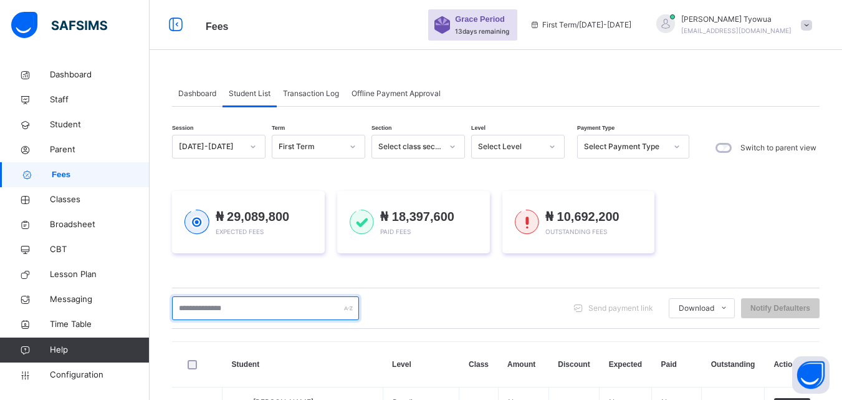
click at [236, 307] on input "text" at bounding box center [265, 308] width 187 height 24
type input "***"
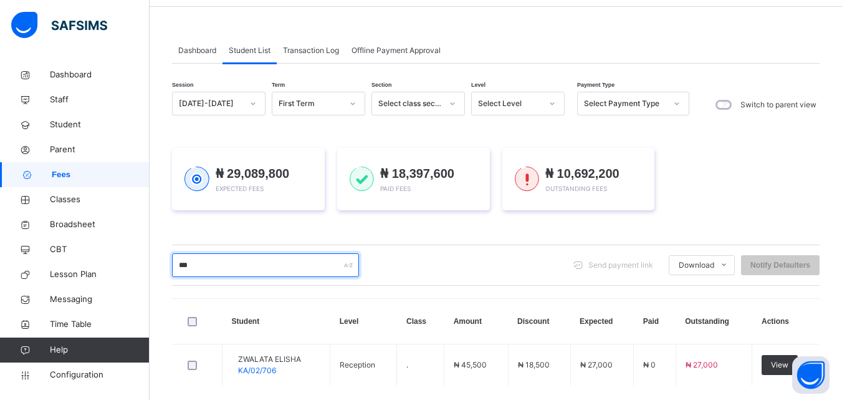
scroll to position [104, 0]
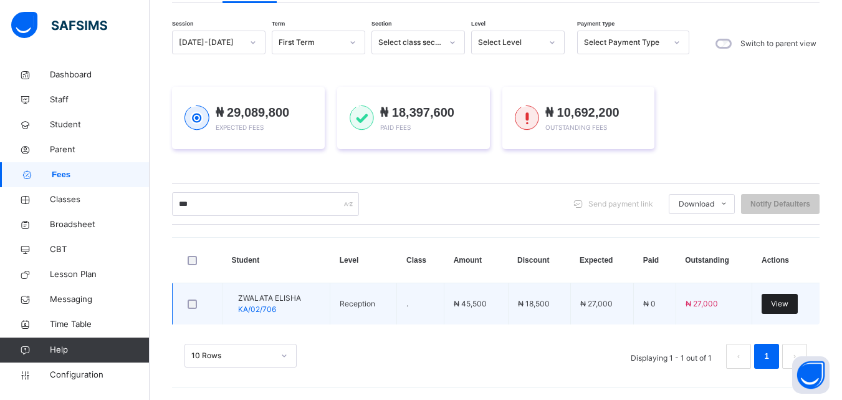
click at [789, 303] on span "View" at bounding box center [779, 303] width 17 height 11
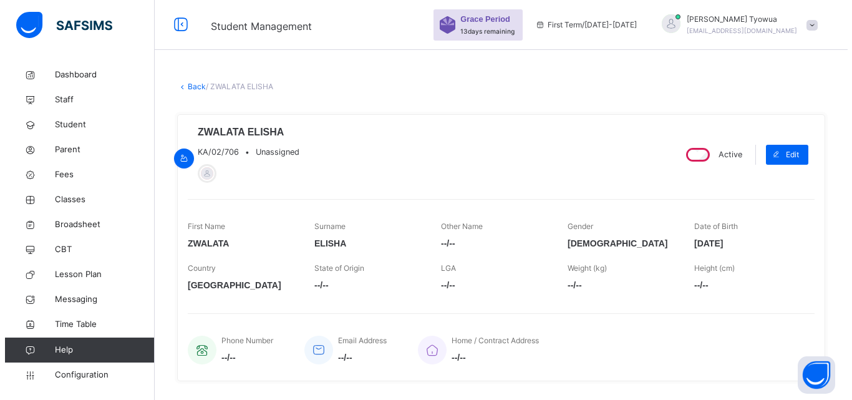
scroll to position [413, 0]
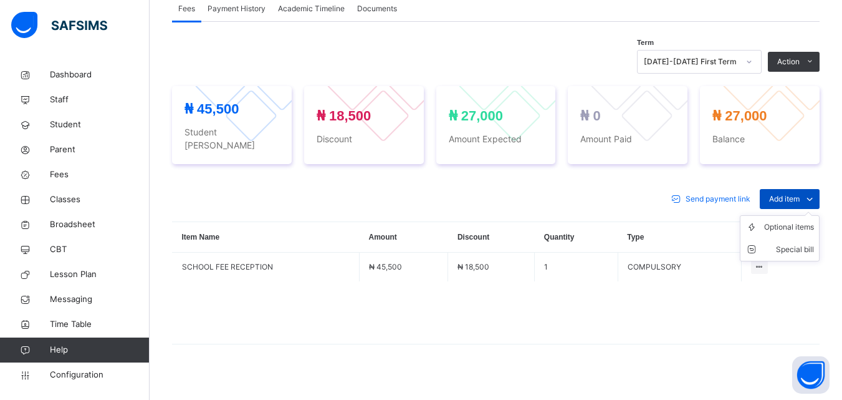
click at [811, 189] on span at bounding box center [810, 199] width 20 height 20
click at [781, 221] on div "Optional items" at bounding box center [789, 227] width 50 height 12
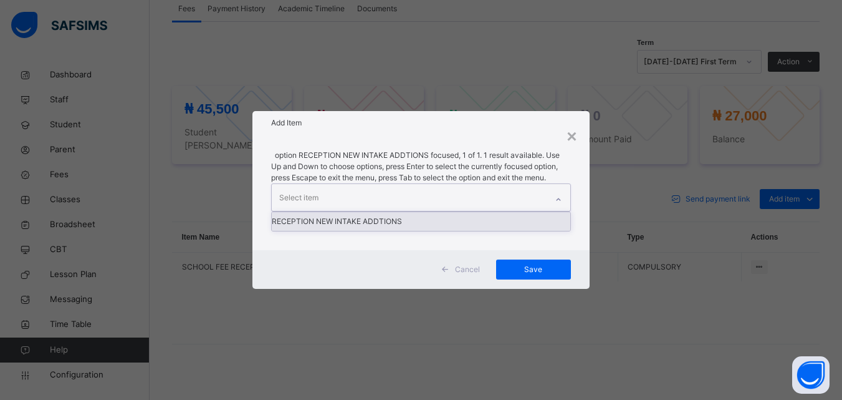
click at [416, 219] on div "RECEPTION NEW INTAKE ADDTIONS" at bounding box center [421, 221] width 298 height 19
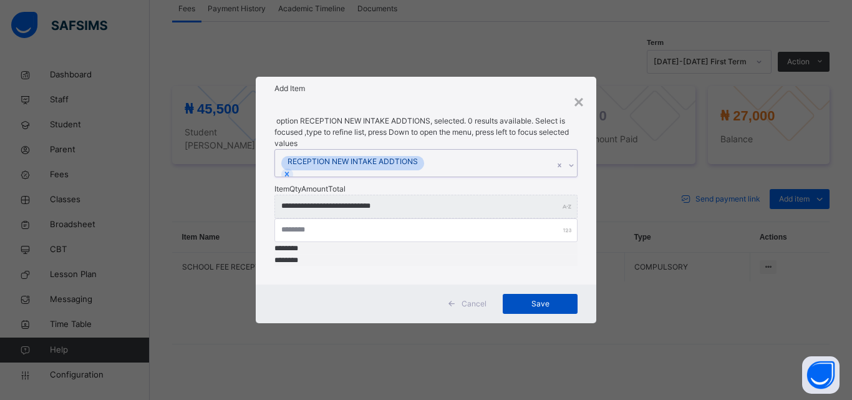
click at [558, 298] on span "Save" at bounding box center [540, 303] width 56 height 11
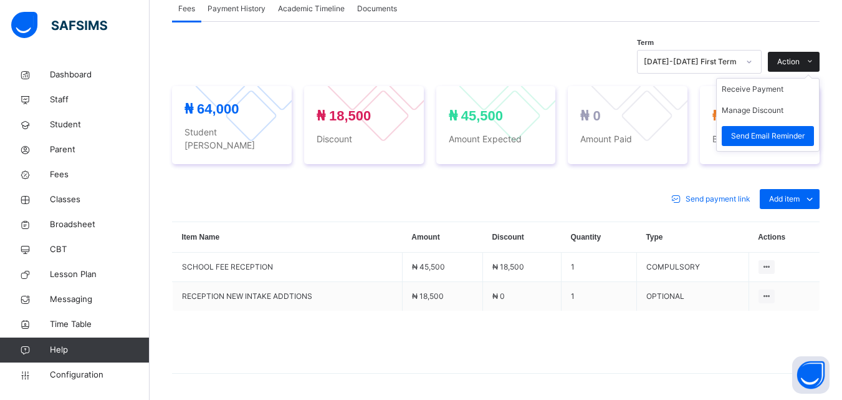
click at [809, 57] on span at bounding box center [810, 62] width 20 height 20
click at [766, 108] on button "Manage Discount" at bounding box center [753, 110] width 62 height 11
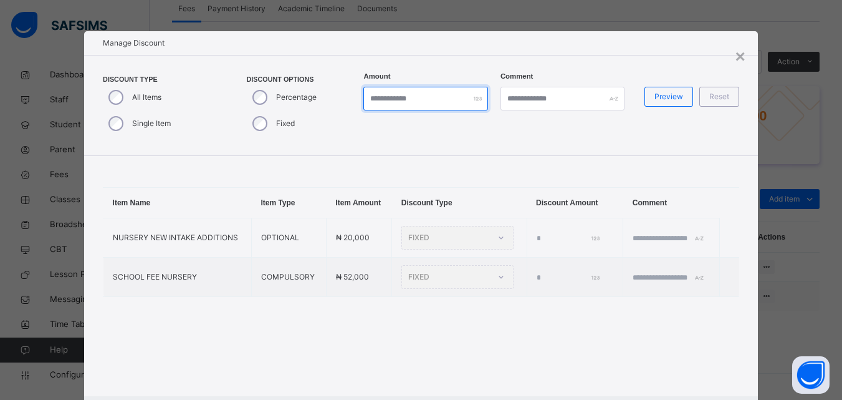
click at [399, 102] on input "*" at bounding box center [425, 99] width 124 height 24
type input "*"
type input "*****"
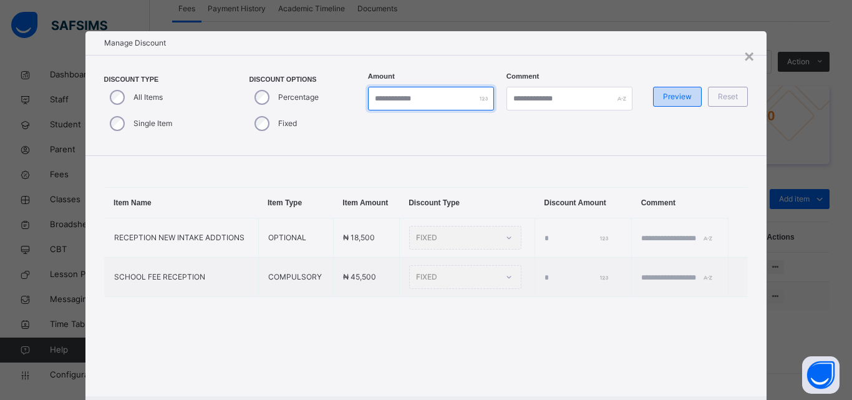
type input "*****"
click at [673, 100] on span "Preview" at bounding box center [677, 96] width 29 height 11
type input "*****"
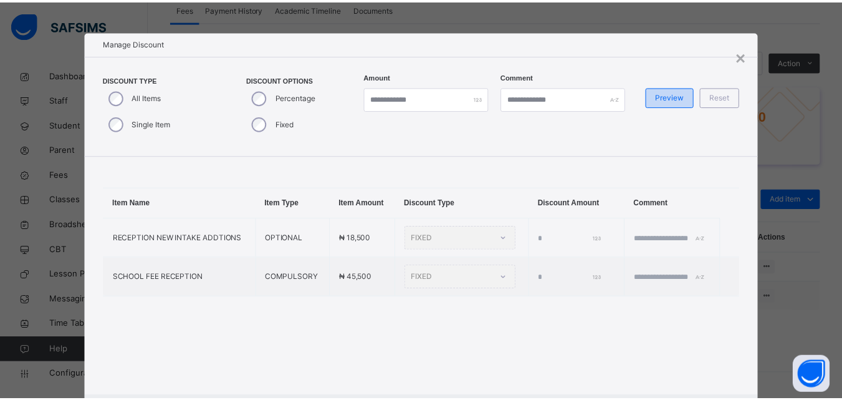
scroll to position [66, 0]
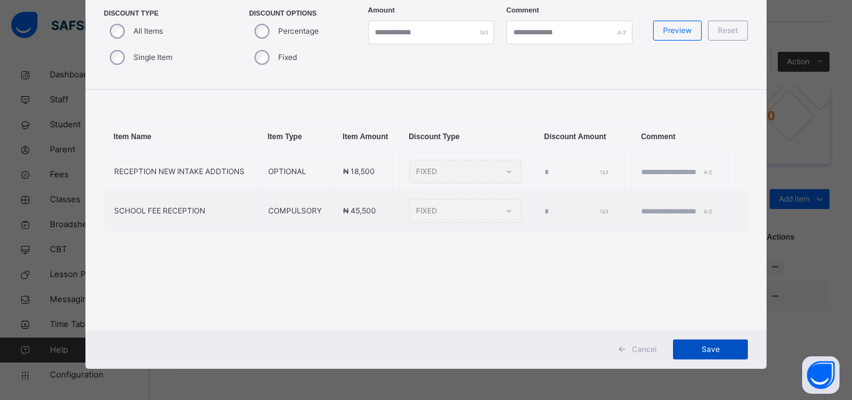
click at [722, 354] on span "Save" at bounding box center [710, 349] width 56 height 11
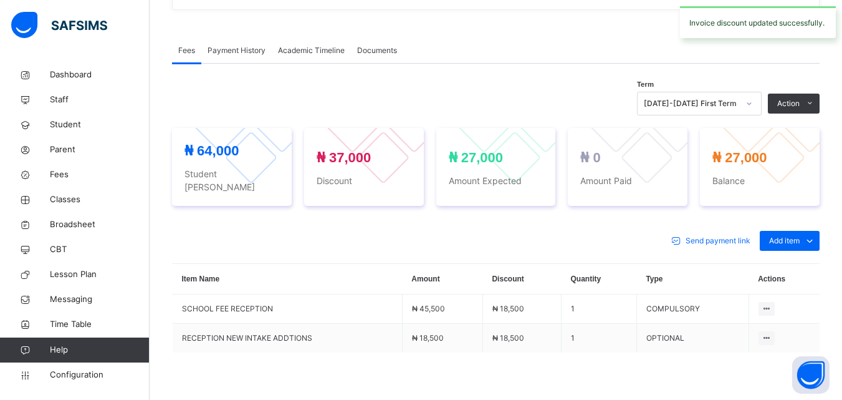
scroll to position [0, 0]
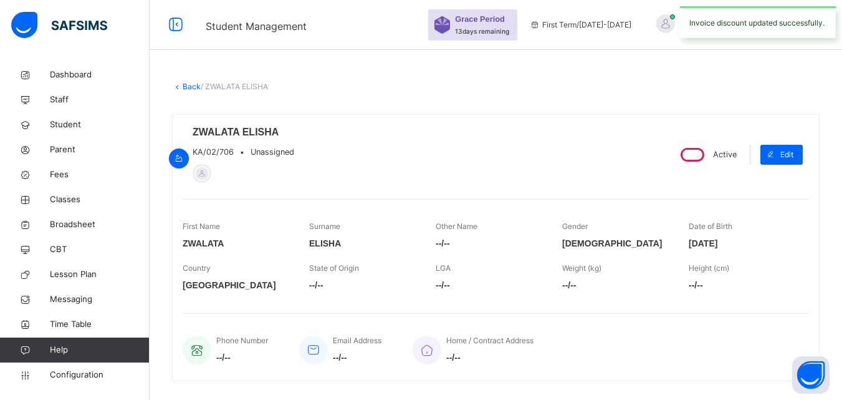
click at [185, 85] on link "Back" at bounding box center [192, 86] width 18 height 9
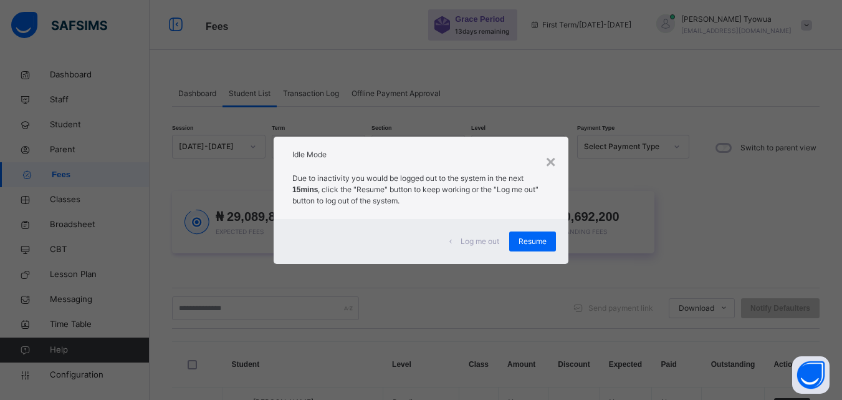
click at [540, 240] on span "Resume" at bounding box center [533, 241] width 28 height 11
click at [539, 249] on div "₦ 10,692,200 Outstanding Fees" at bounding box center [578, 222] width 153 height 62
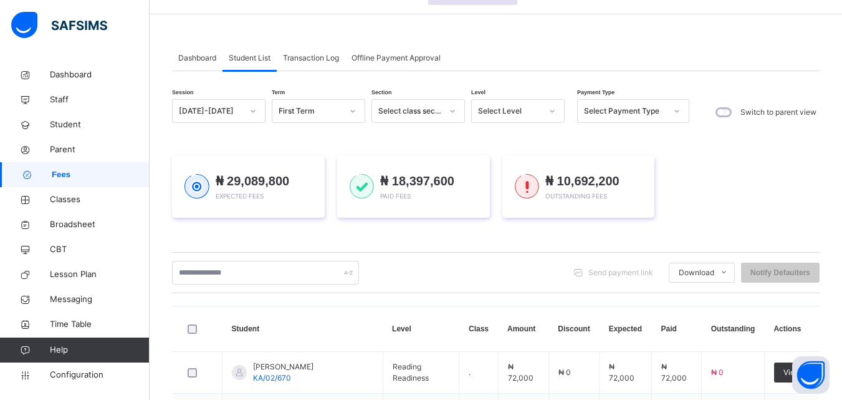
scroll to position [85, 0]
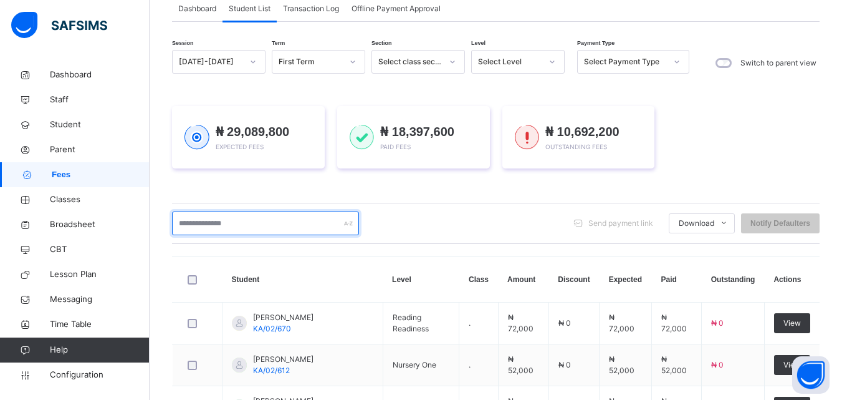
click at [266, 223] on input "text" at bounding box center [265, 223] width 187 height 24
click at [283, 223] on input "text" at bounding box center [265, 223] width 187 height 24
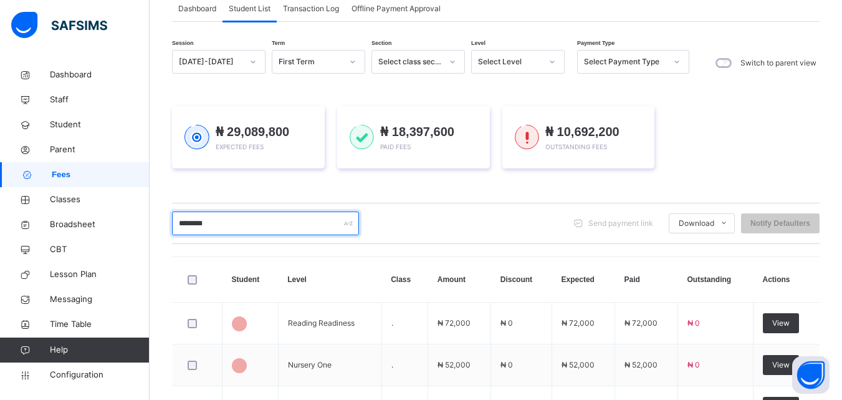
type input "*********"
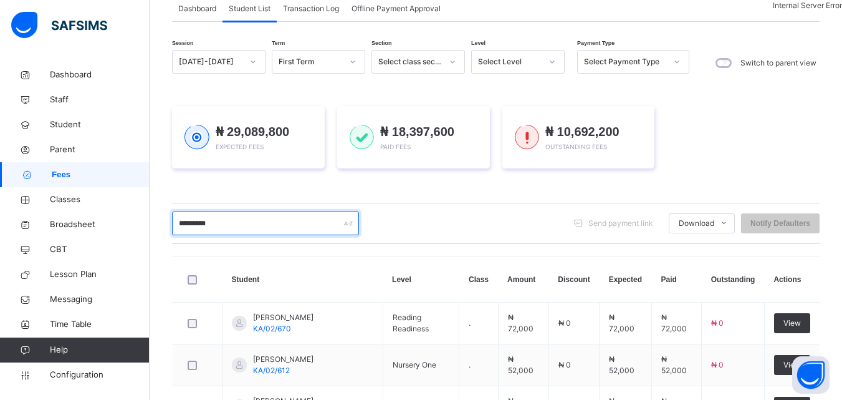
scroll to position [196, 0]
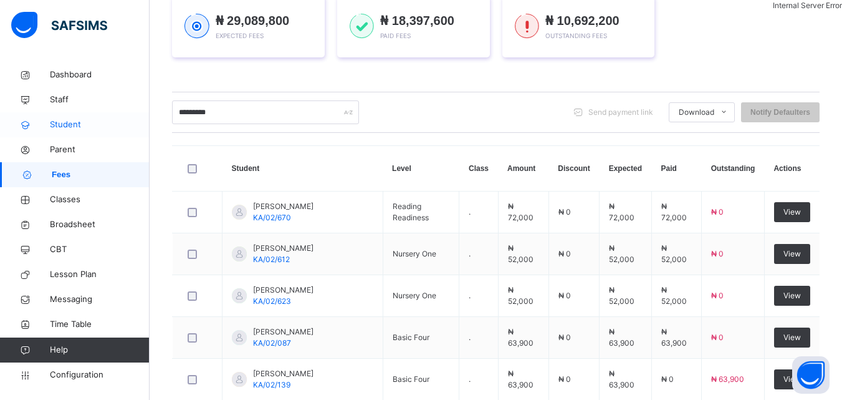
click at [82, 130] on span "Student" at bounding box center [100, 124] width 100 height 12
click at [82, 113] on link "Student" at bounding box center [75, 124] width 150 height 25
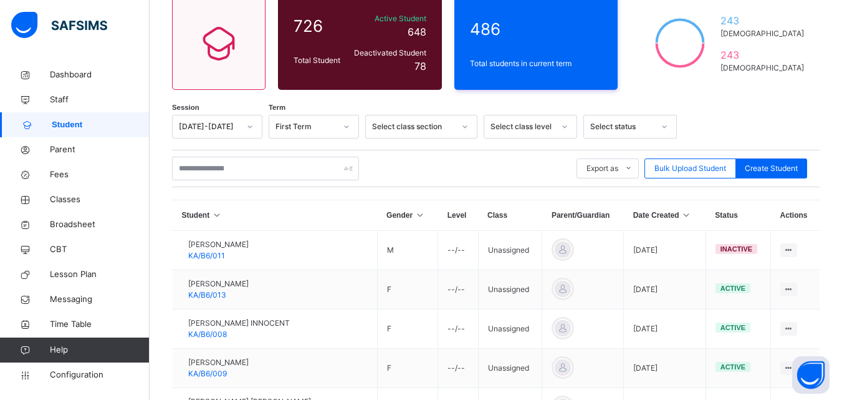
scroll to position [113, 0]
click at [681, 214] on icon at bounding box center [686, 214] width 11 height 9
click at [681, 216] on icon at bounding box center [686, 214] width 11 height 9
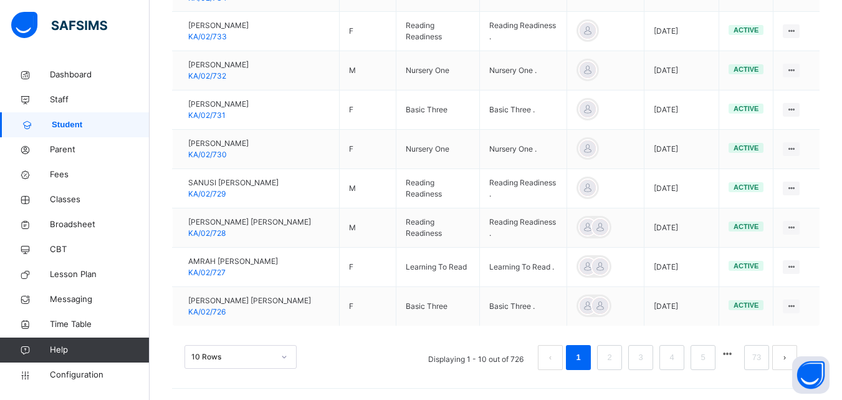
scroll to position [467, 0]
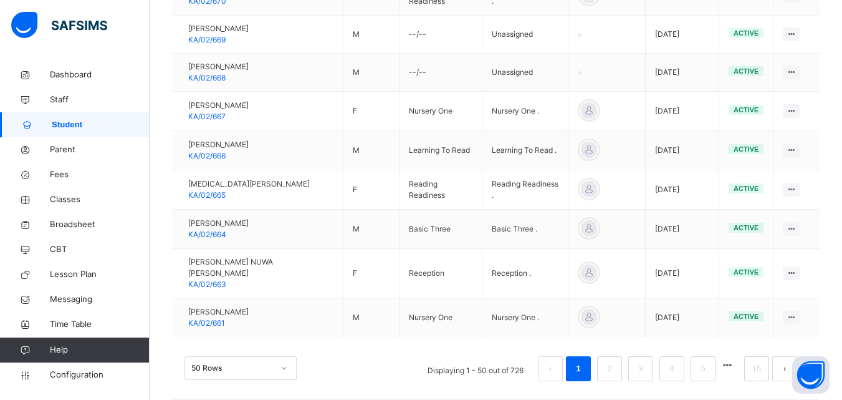
scroll to position [1998, 0]
click at [615, 359] on link "2" at bounding box center [609, 367] width 12 height 16
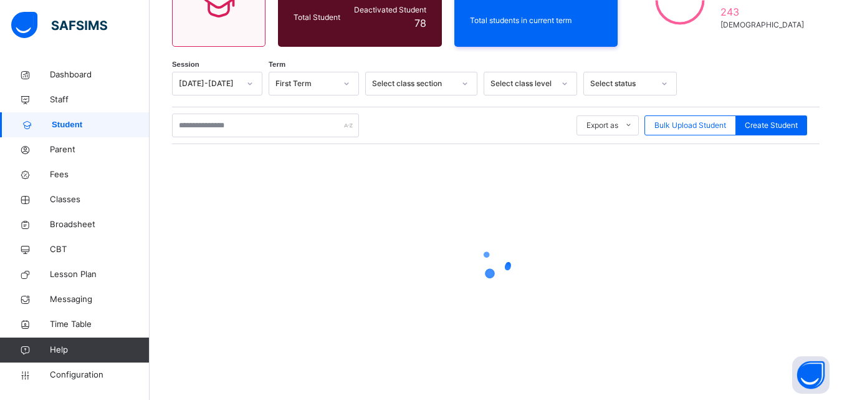
scroll to position [6, 0]
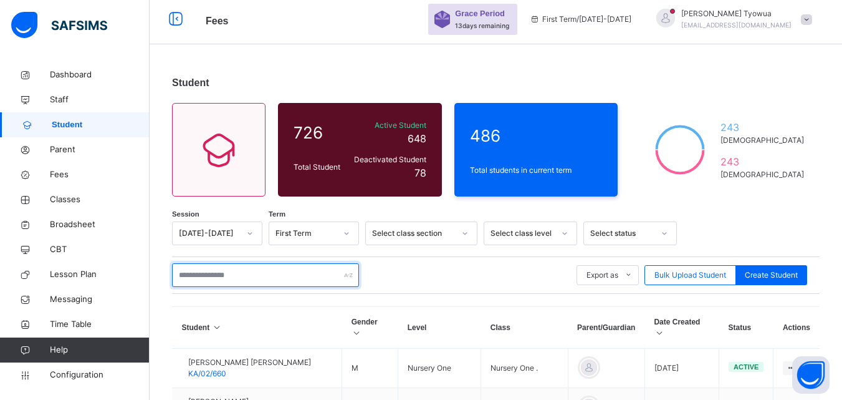
click at [234, 278] on input "text" at bounding box center [265, 275] width 187 height 24
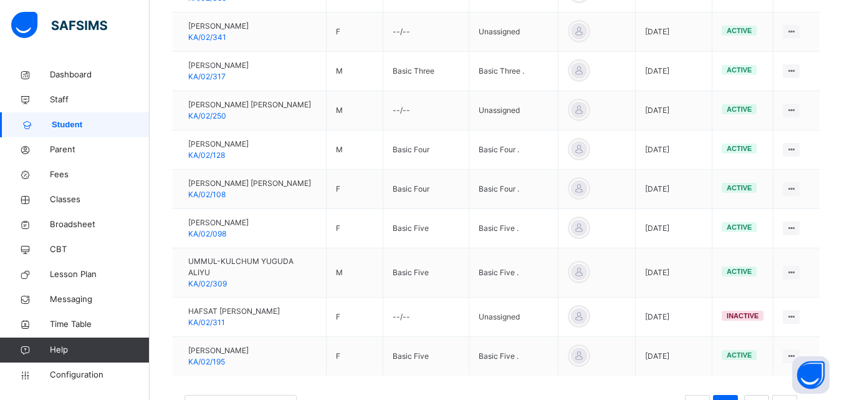
scroll to position [1927, 0]
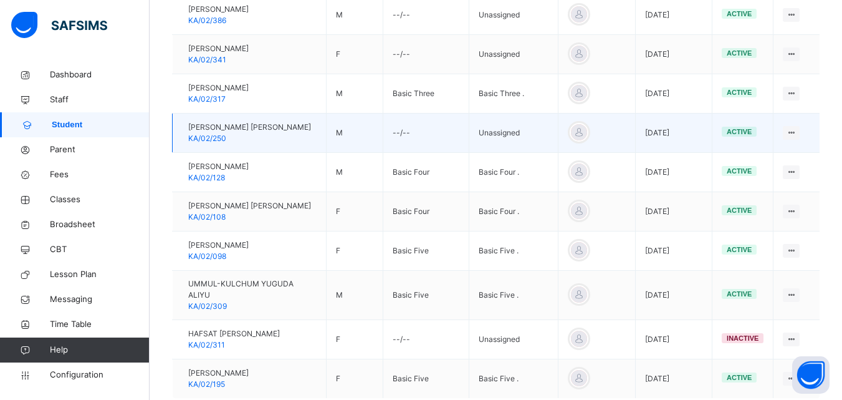
type input "**********"
